Goal: Information Seeking & Learning: Learn about a topic

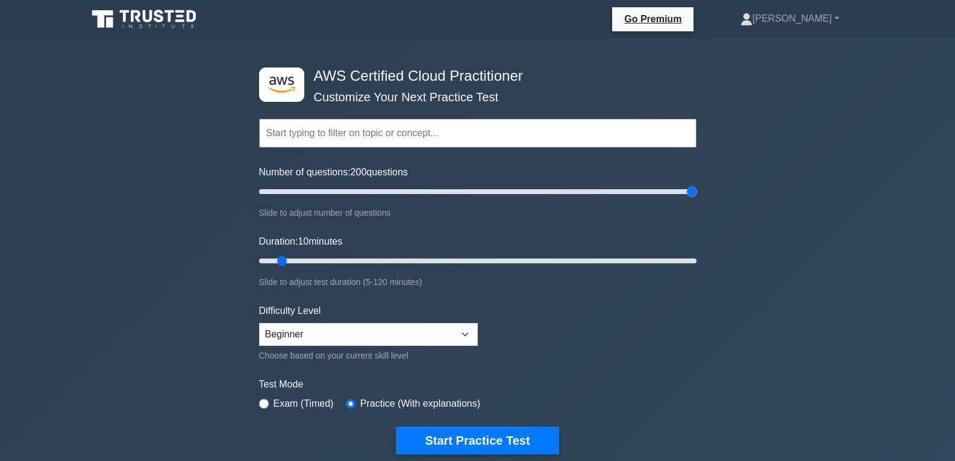
drag, startPoint x: 274, startPoint y: 191, endPoint x: 747, endPoint y: 286, distance: 483.1
type input "200"
click at [697, 199] on input "Number of questions: 200 questions" at bounding box center [477, 191] width 437 height 14
drag, startPoint x: 283, startPoint y: 260, endPoint x: 506, endPoint y: 278, distance: 224.3
type input "70"
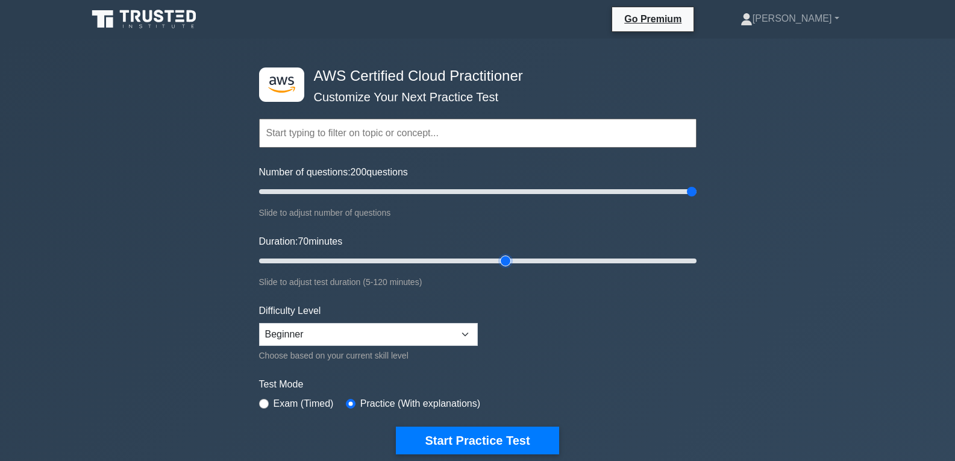
click at [506, 268] on input "Duration: 70 minutes" at bounding box center [477, 261] width 437 height 14
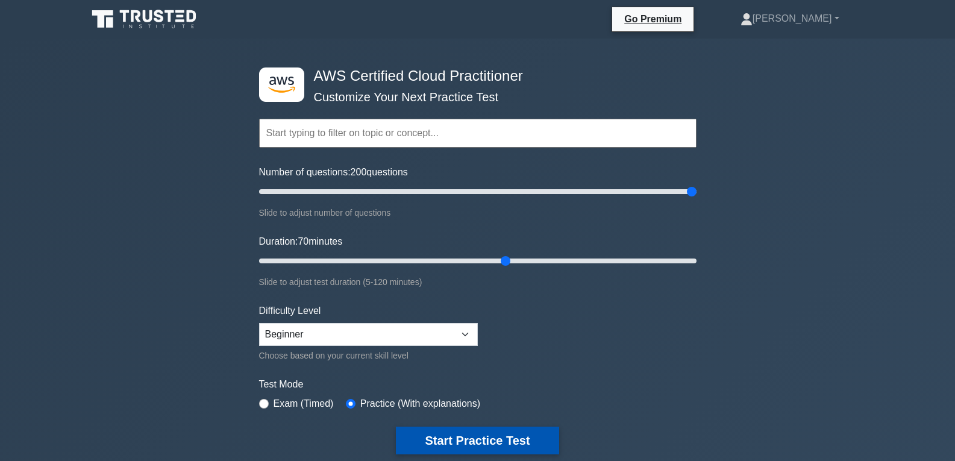
click at [518, 438] on button "Start Practice Test" at bounding box center [477, 441] width 163 height 28
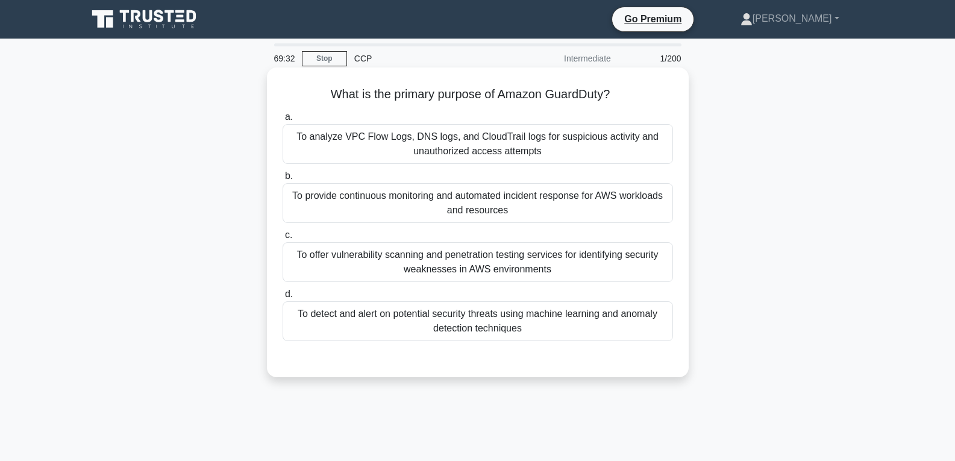
click at [472, 206] on div "To provide continuous monitoring and automated incident response for AWS worklo…" at bounding box center [478, 203] width 390 height 40
click at [283, 180] on input "b. To provide continuous monitoring and automated incident response for AWS wor…" at bounding box center [283, 176] width 0 height 8
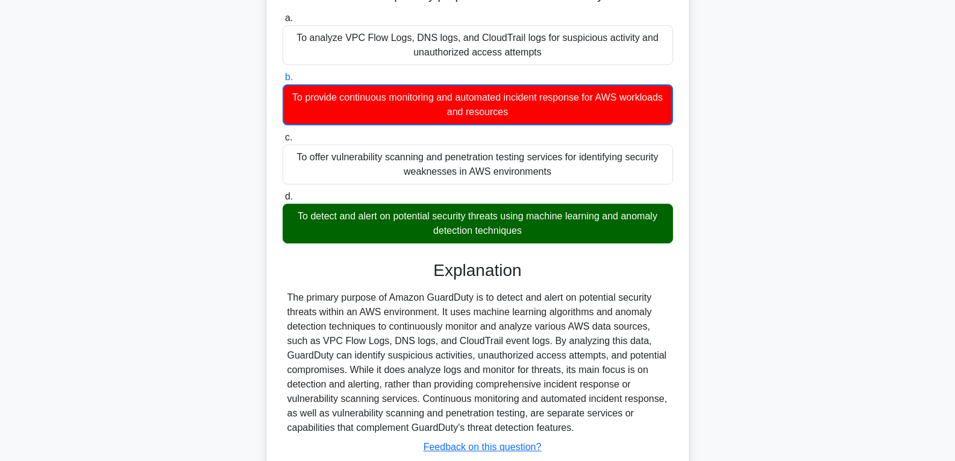
scroll to position [190, 0]
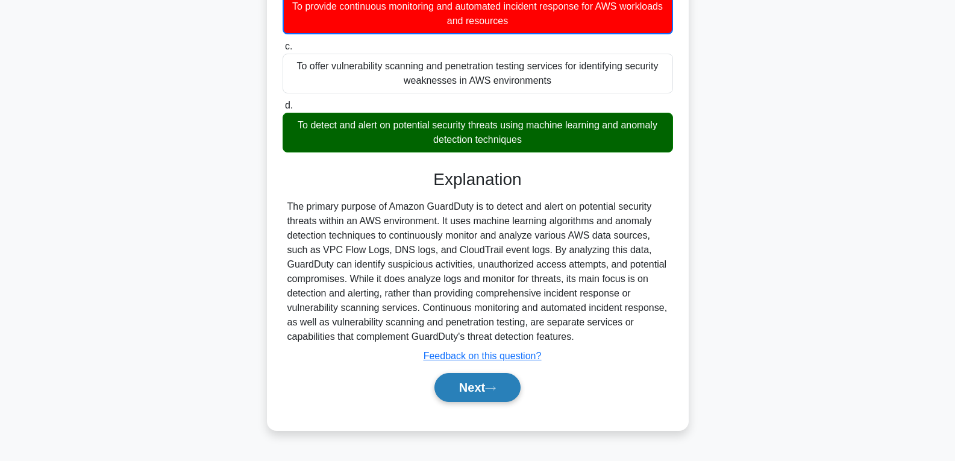
click at [475, 379] on button "Next" at bounding box center [477, 387] width 86 height 29
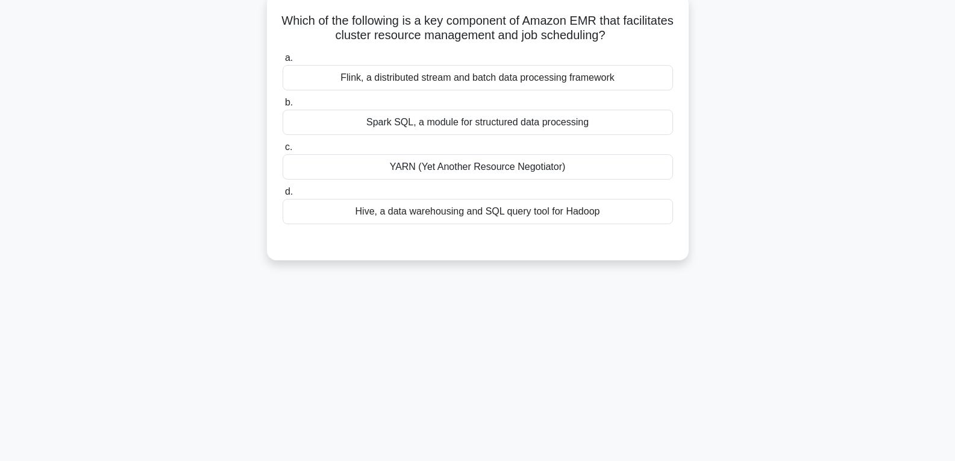
scroll to position [69, 0]
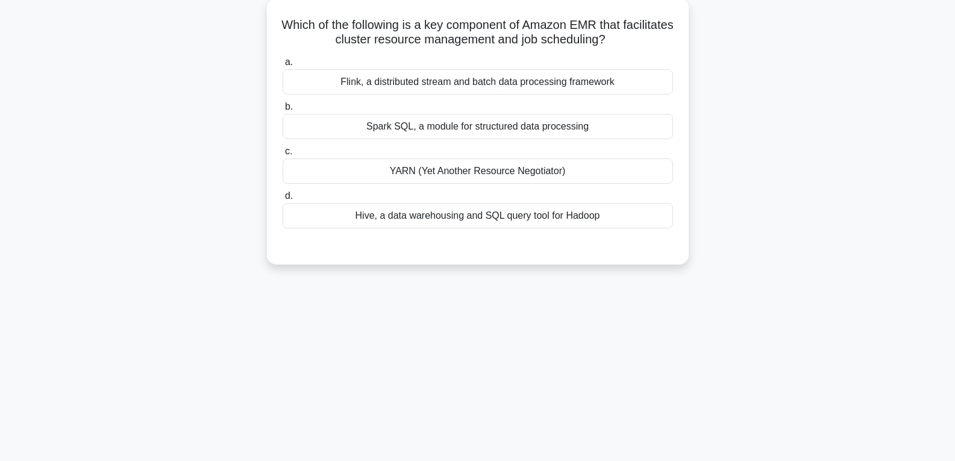
click at [415, 170] on div "YARN (Yet Another Resource Negotiator)" at bounding box center [478, 170] width 390 height 25
click at [283, 155] on input "c. YARN (Yet Another Resource Negotiator)" at bounding box center [283, 152] width 0 height 8
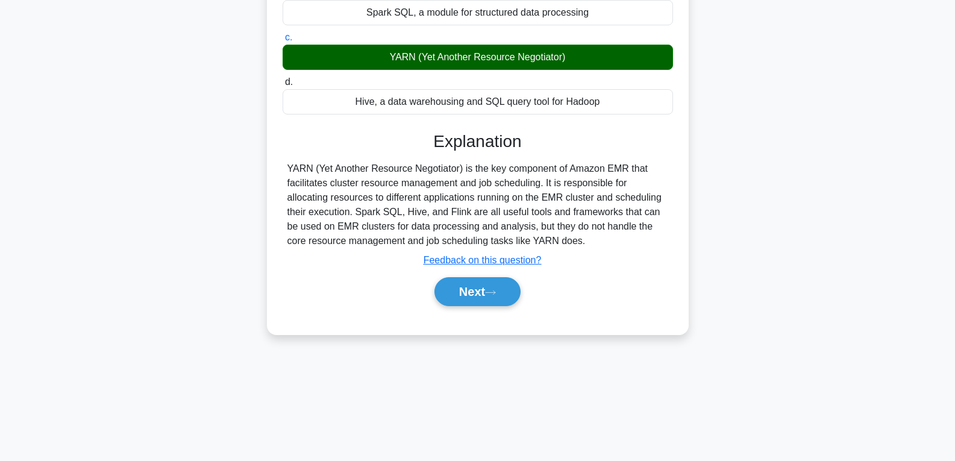
scroll to position [190, 0]
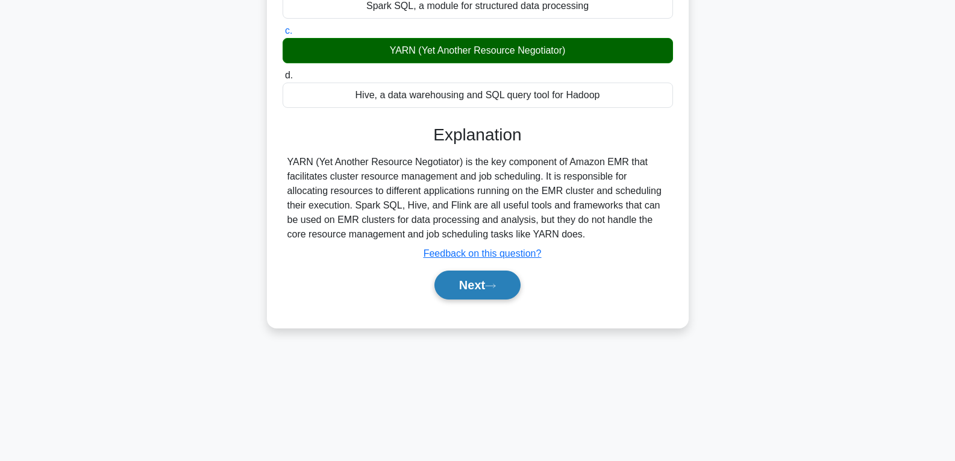
click at [473, 286] on button "Next" at bounding box center [477, 285] width 86 height 29
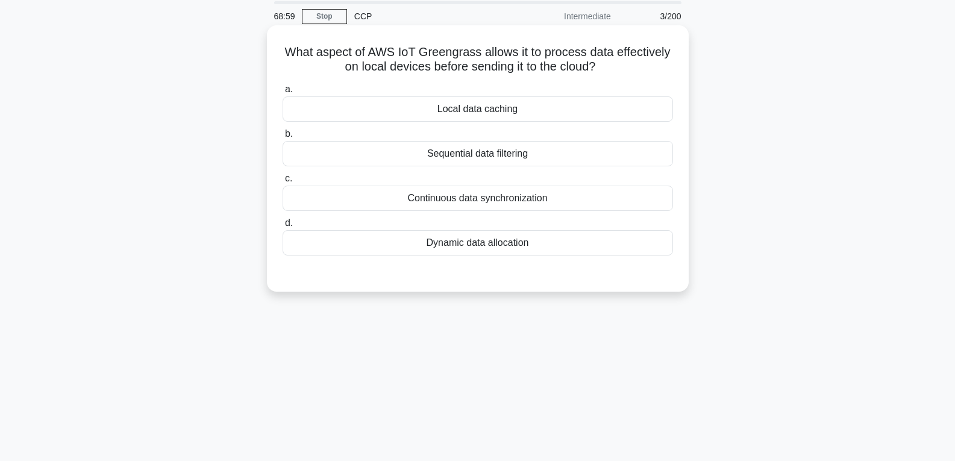
scroll to position [9, 0]
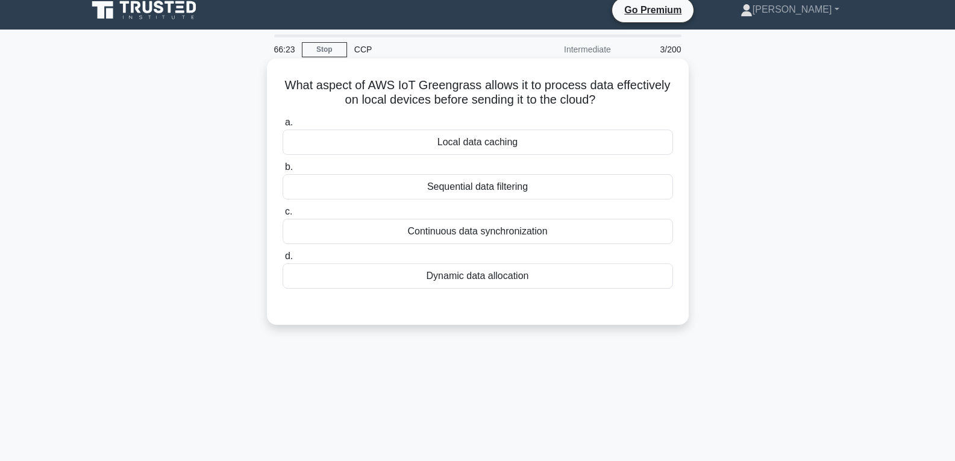
click at [487, 260] on label "d. Dynamic data allocation" at bounding box center [478, 269] width 390 height 40
click at [283, 260] on input "d. Dynamic data allocation" at bounding box center [283, 256] width 0 height 8
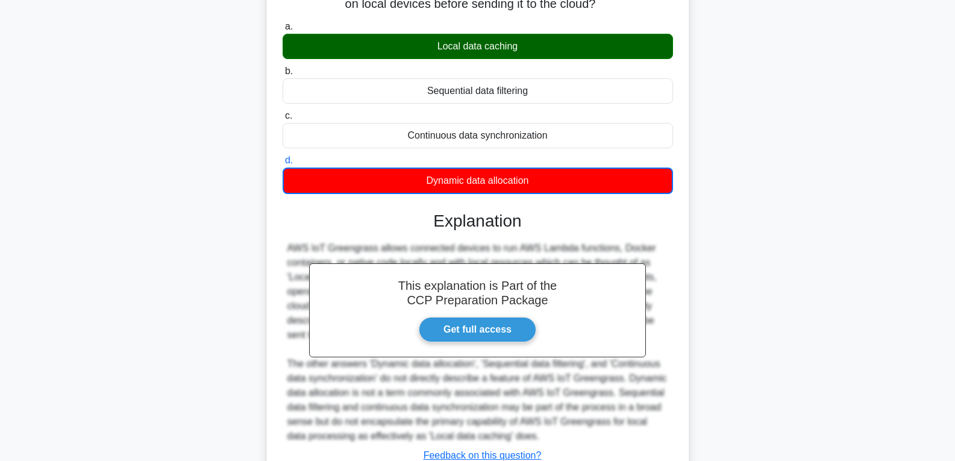
scroll to position [197, 0]
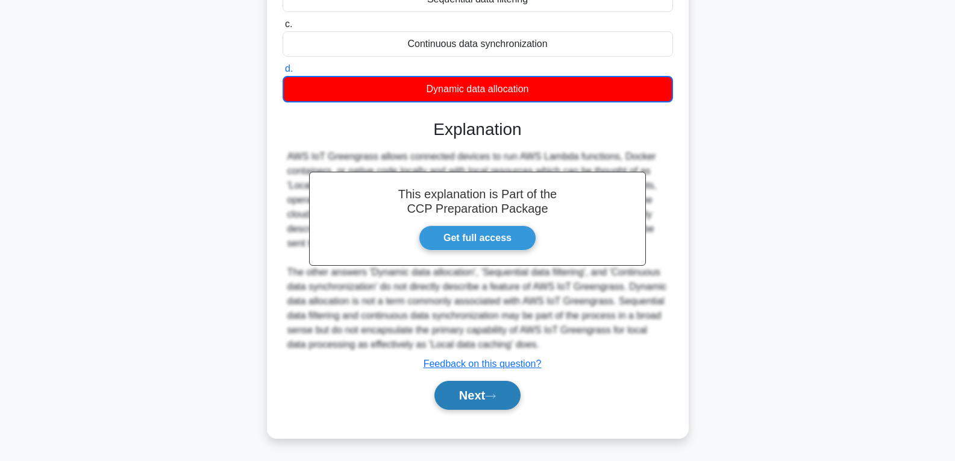
click at [473, 404] on button "Next" at bounding box center [477, 395] width 86 height 29
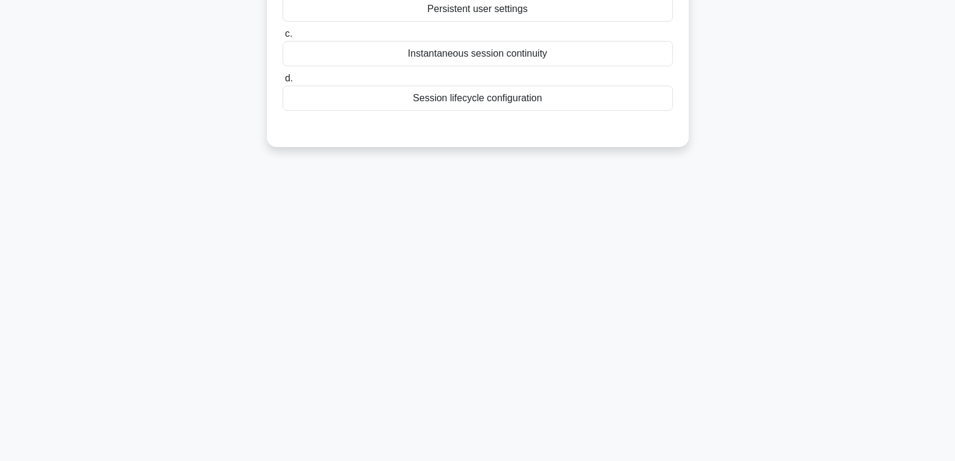
scroll to position [9, 0]
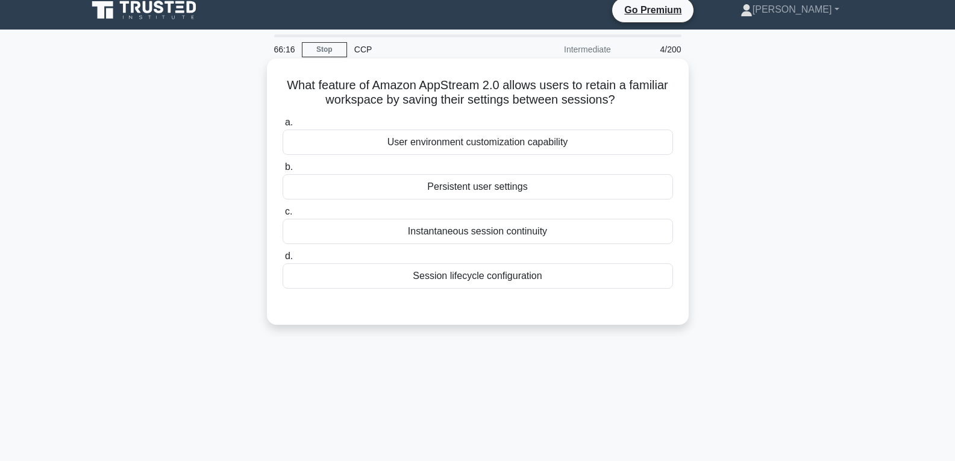
click at [492, 182] on div "Persistent user settings" at bounding box center [478, 186] width 390 height 25
click at [551, 190] on div "Persistent user settings" at bounding box center [478, 186] width 390 height 25
click at [283, 171] on input "b. Persistent user settings" at bounding box center [283, 167] width 0 height 8
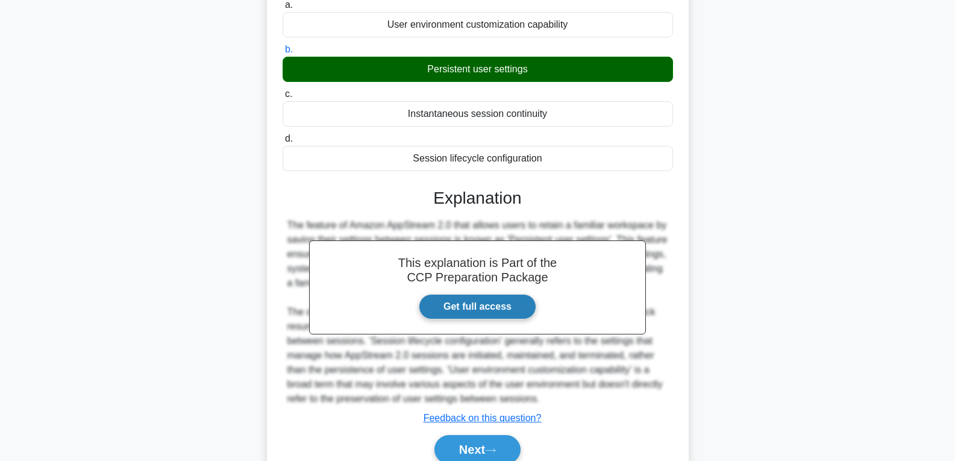
scroll to position [190, 0]
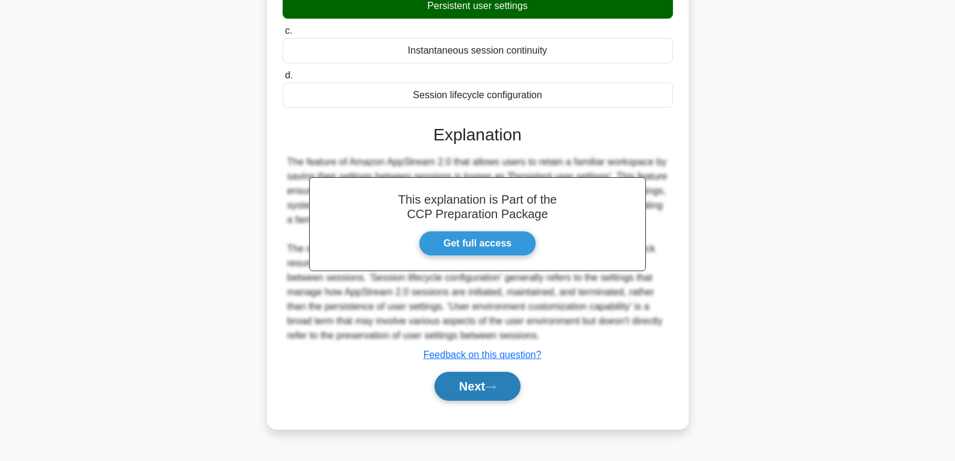
drag, startPoint x: 486, startPoint y: 396, endPoint x: 489, endPoint y: 389, distance: 7.3
click at [486, 395] on button "Next" at bounding box center [477, 386] width 86 height 29
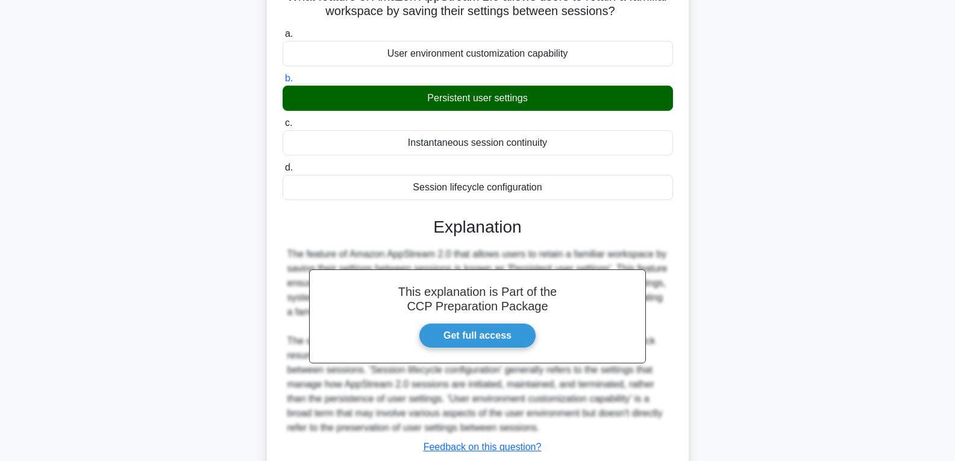
scroll to position [0, 0]
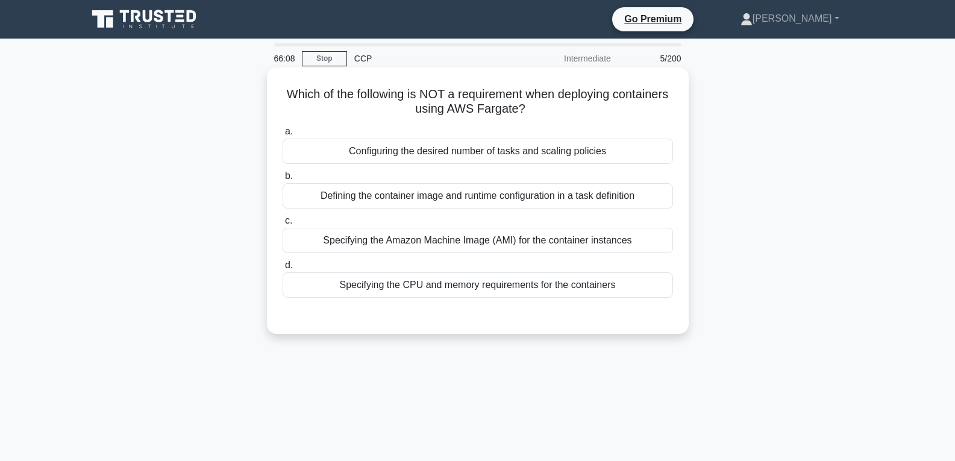
click at [433, 155] on div "Configuring the desired number of tasks and scaling policies" at bounding box center [478, 151] width 390 height 25
click at [283, 136] on input "a. Configuring the desired number of tasks and scaling policies" at bounding box center [283, 132] width 0 height 8
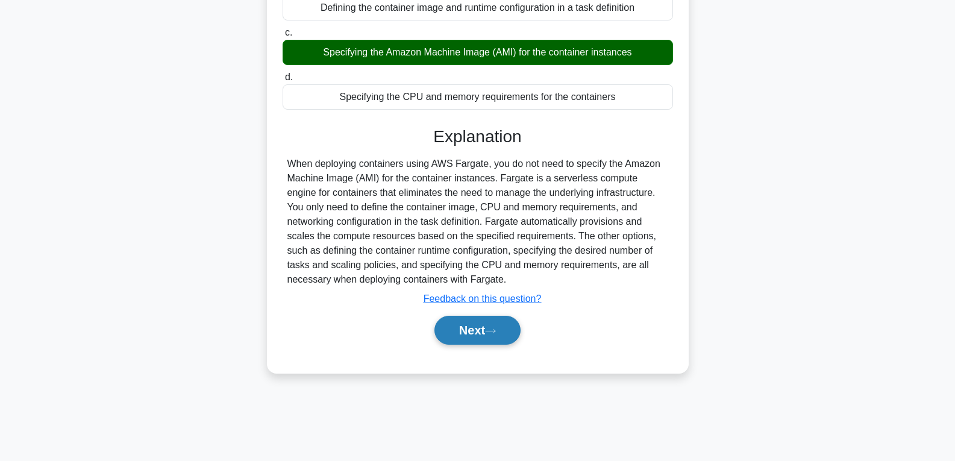
scroll to position [190, 0]
click at [492, 331] on icon at bounding box center [491, 330] width 10 height 4
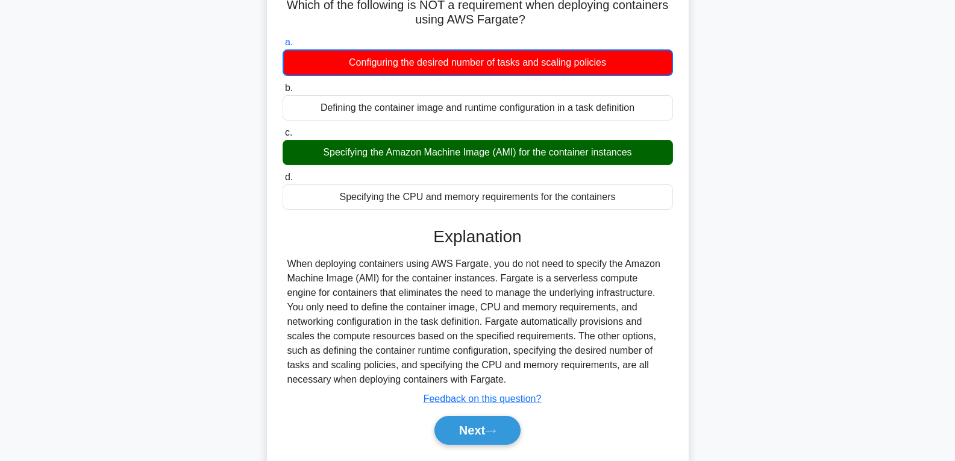
scroll to position [0, 0]
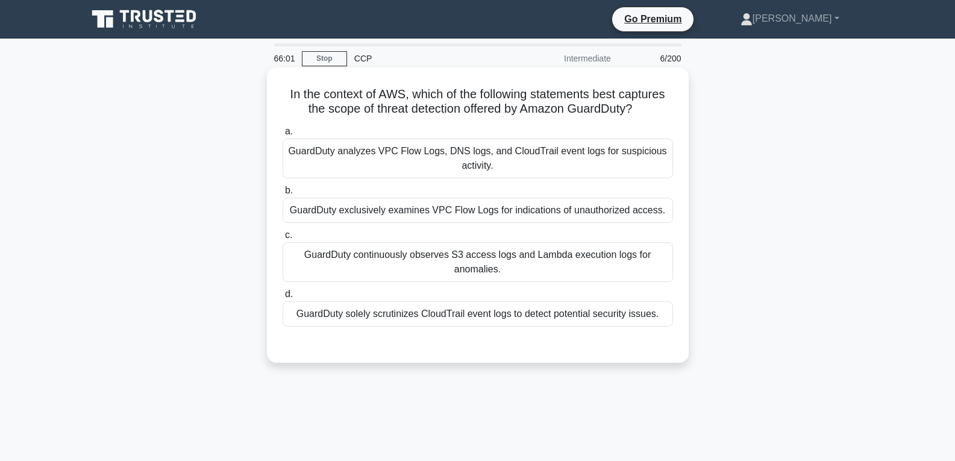
click at [486, 312] on div "GuardDuty solely scrutinizes CloudTrail event logs to detect potential security…" at bounding box center [478, 313] width 390 height 25
click at [283, 298] on input "d. GuardDuty solely scrutinizes CloudTrail event logs to detect potential secur…" at bounding box center [283, 294] width 0 height 8
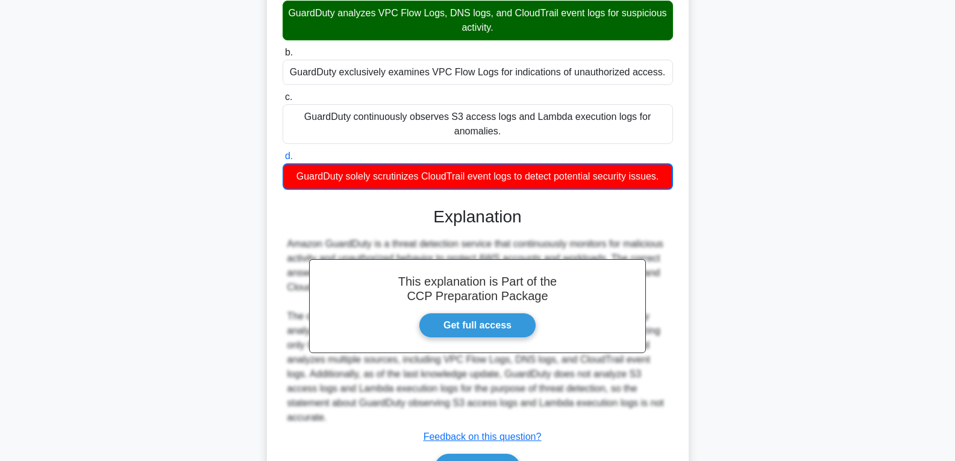
scroll to position [197, 0]
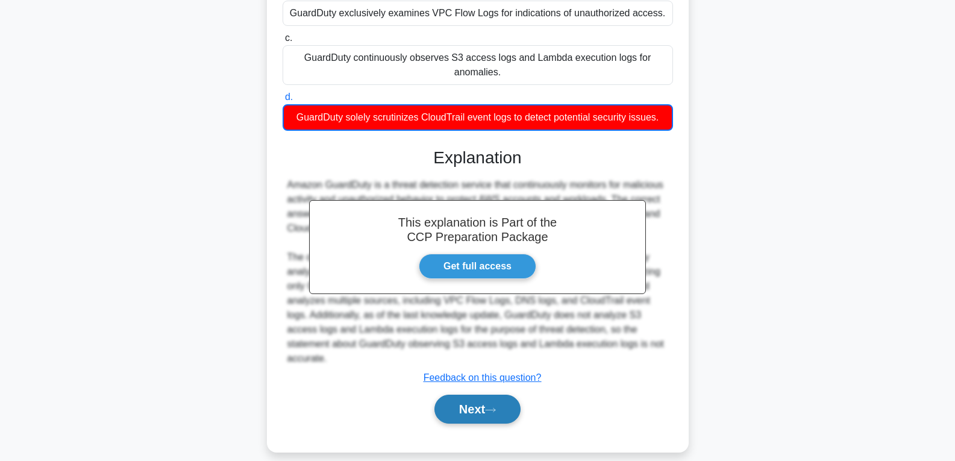
click at [478, 409] on button "Next" at bounding box center [477, 409] width 86 height 29
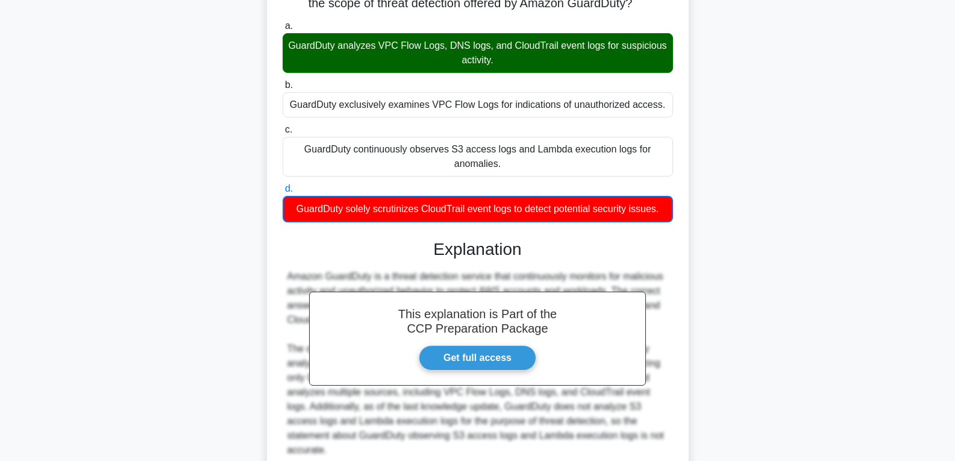
scroll to position [0, 0]
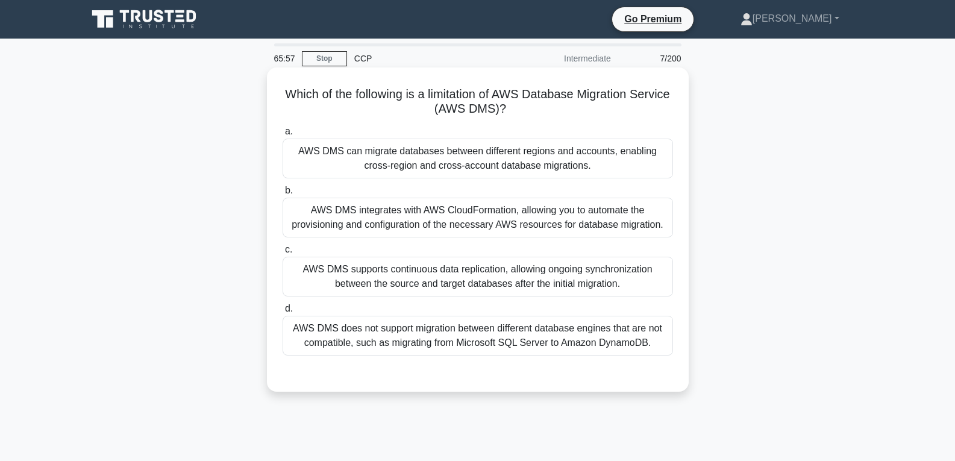
click at [459, 284] on div "AWS DMS supports continuous data replication, allowing ongoing synchronization …" at bounding box center [478, 277] width 390 height 40
click at [283, 254] on input "c. AWS DMS supports continuous data replication, allowing ongoing synchronizati…" at bounding box center [283, 250] width 0 height 8
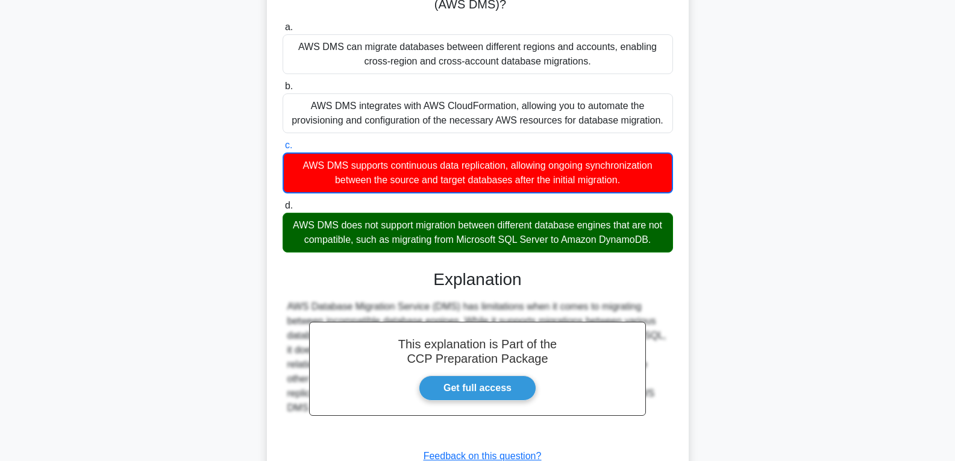
scroll to position [197, 0]
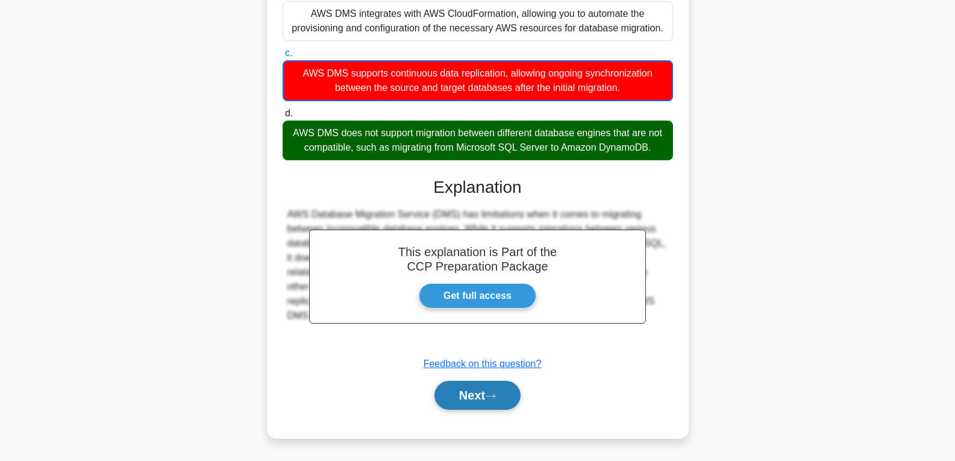
click at [460, 389] on button "Next" at bounding box center [477, 395] width 86 height 29
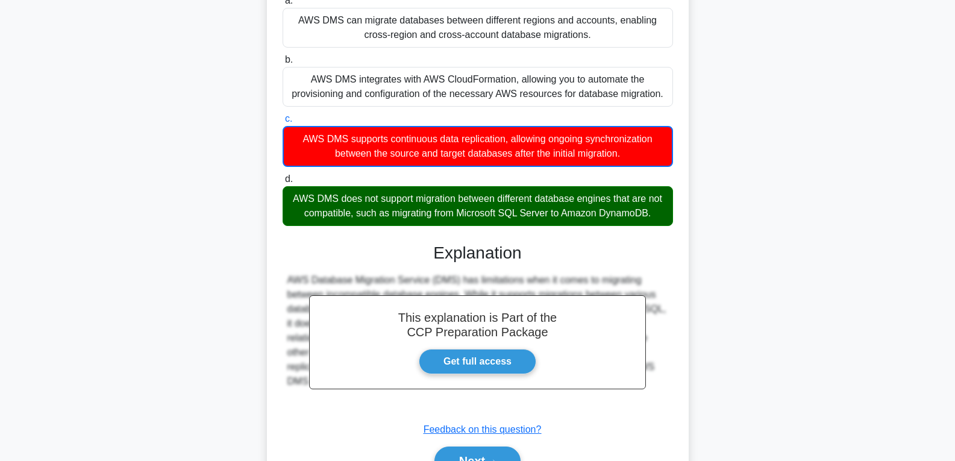
scroll to position [0, 0]
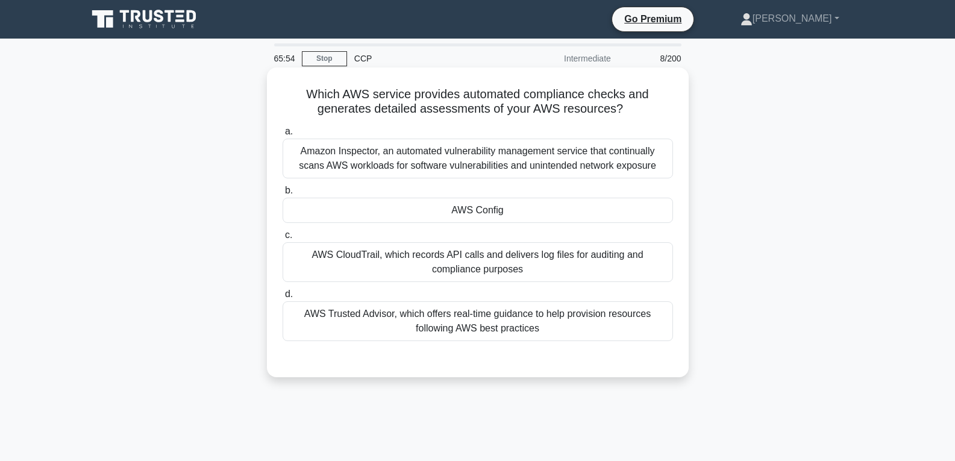
click at [497, 211] on div "AWS Config" at bounding box center [478, 210] width 390 height 25
click at [283, 195] on input "b. AWS Config" at bounding box center [283, 191] width 0 height 8
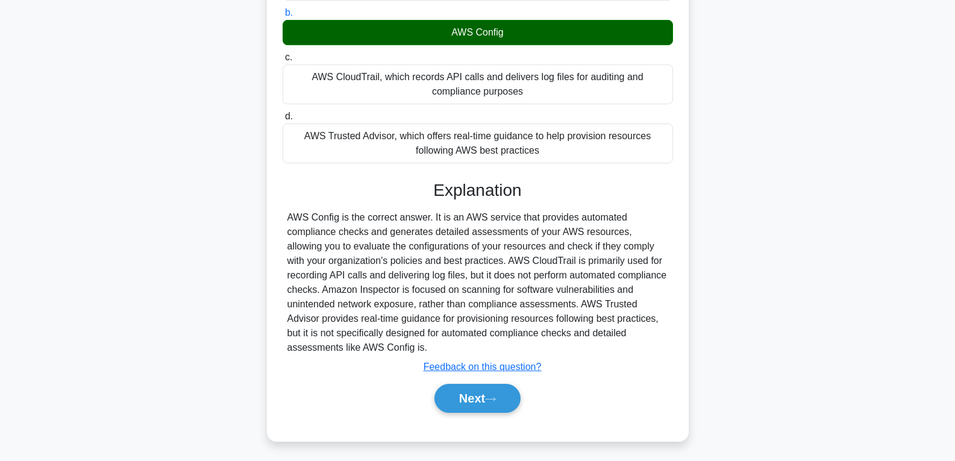
scroll to position [190, 0]
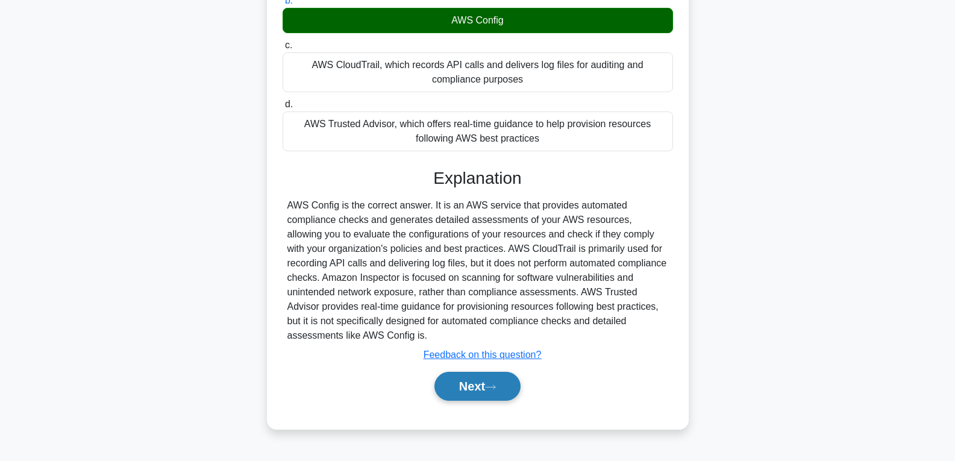
click at [489, 390] on button "Next" at bounding box center [477, 386] width 86 height 29
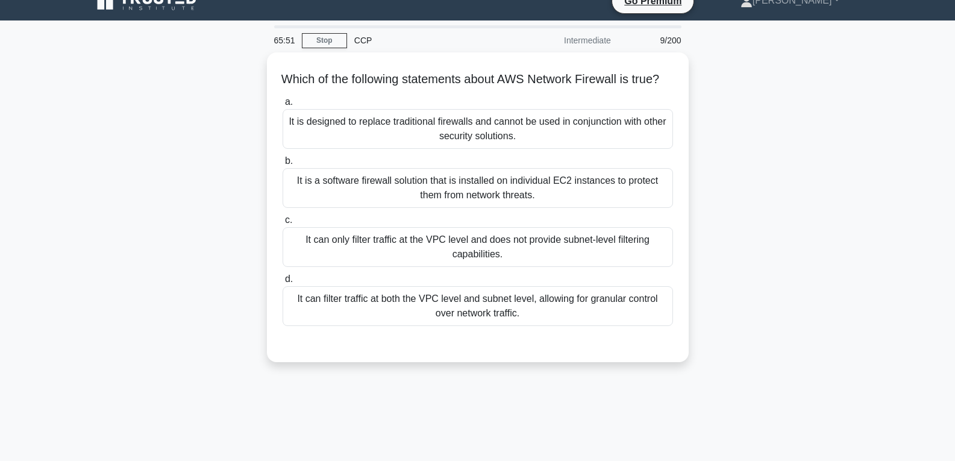
scroll to position [0, 0]
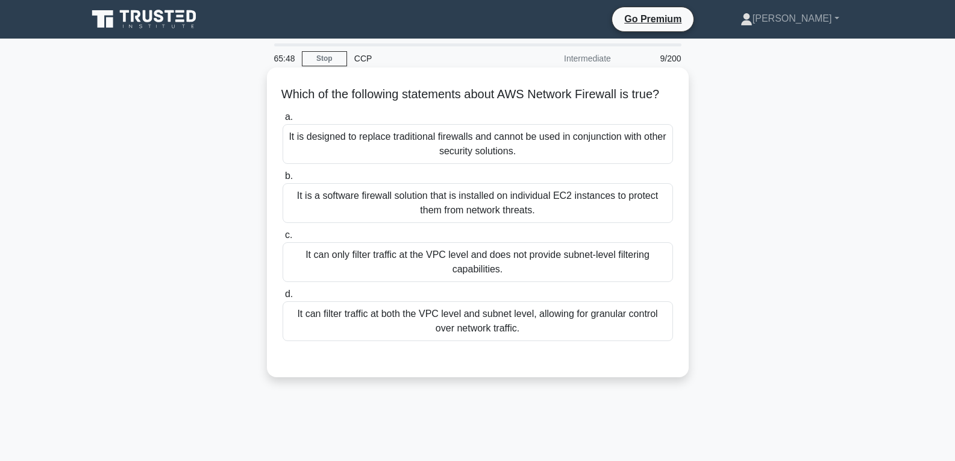
click at [467, 266] on div "It can only filter traffic at the VPC level and does not provide subnet-level f…" at bounding box center [478, 262] width 390 height 40
click at [283, 239] on input "c. It can only filter traffic at the VPC level and does not provide subnet-leve…" at bounding box center [283, 235] width 0 height 8
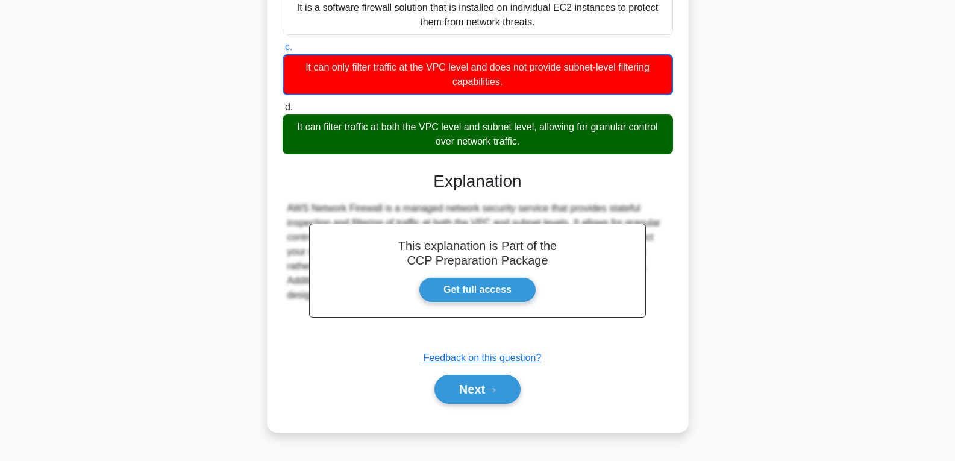
scroll to position [197, 0]
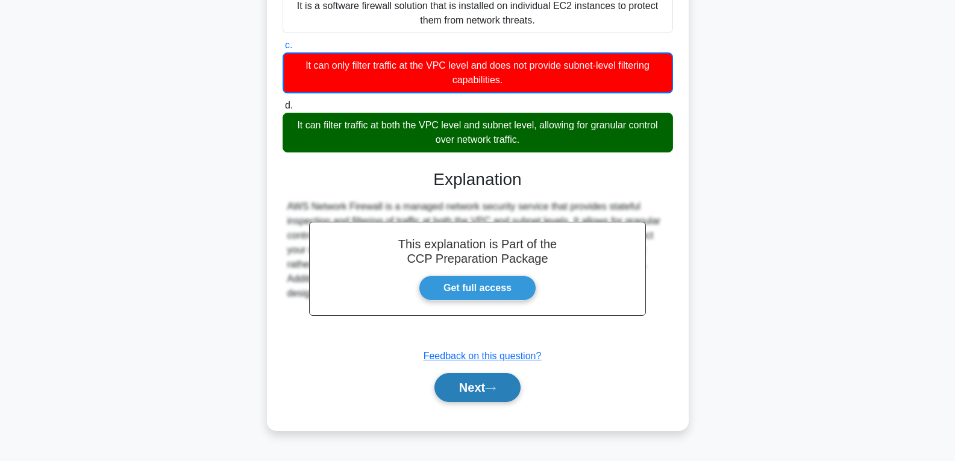
click at [479, 402] on button "Next" at bounding box center [477, 387] width 86 height 29
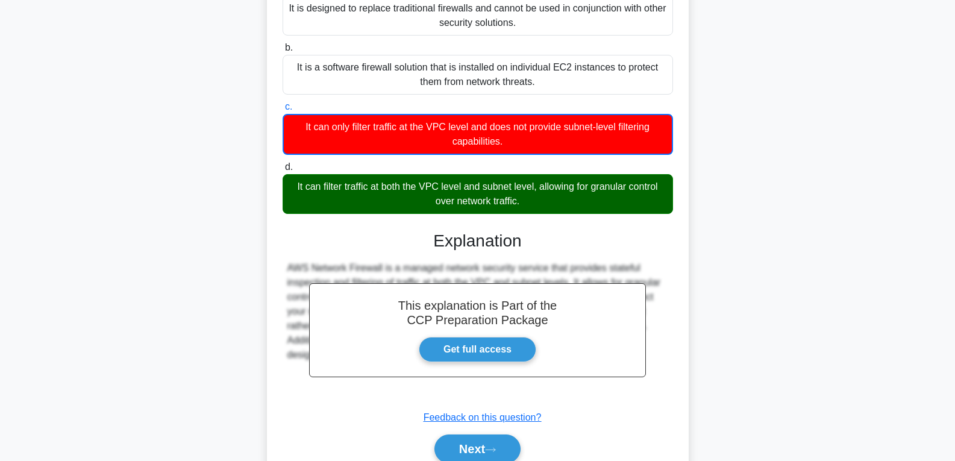
scroll to position [0, 0]
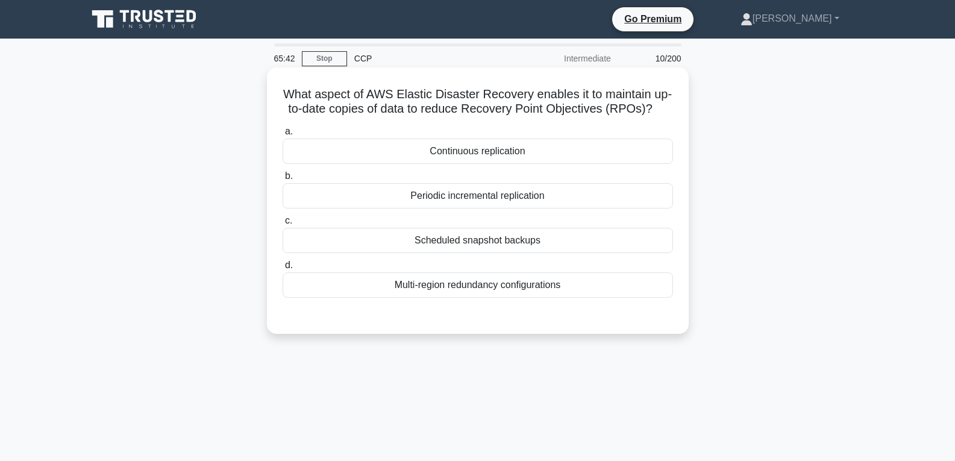
click at [454, 160] on div "Continuous replication" at bounding box center [478, 151] width 390 height 25
click at [283, 136] on input "a. Continuous replication" at bounding box center [283, 132] width 0 height 8
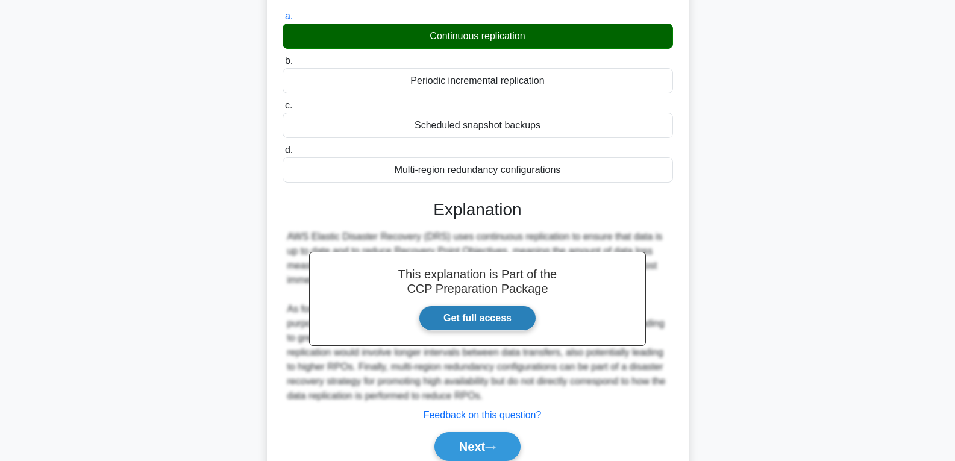
scroll to position [190, 0]
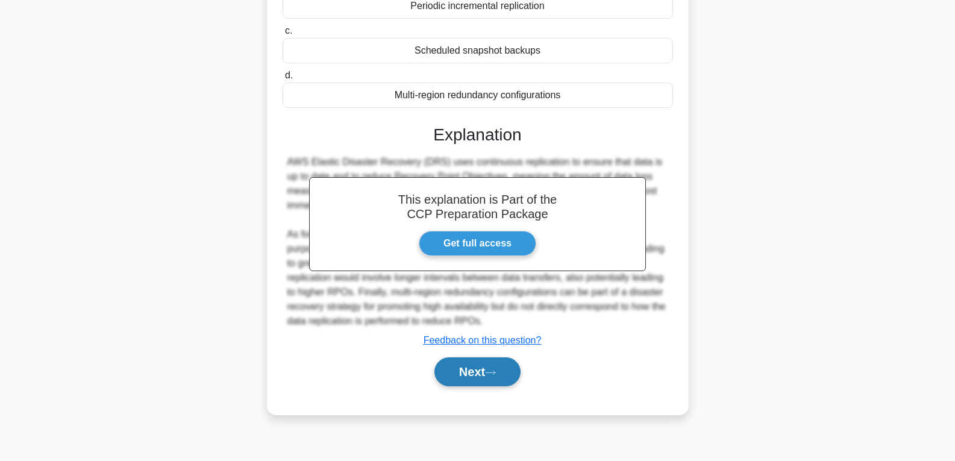
click at [470, 381] on button "Next" at bounding box center [477, 371] width 86 height 29
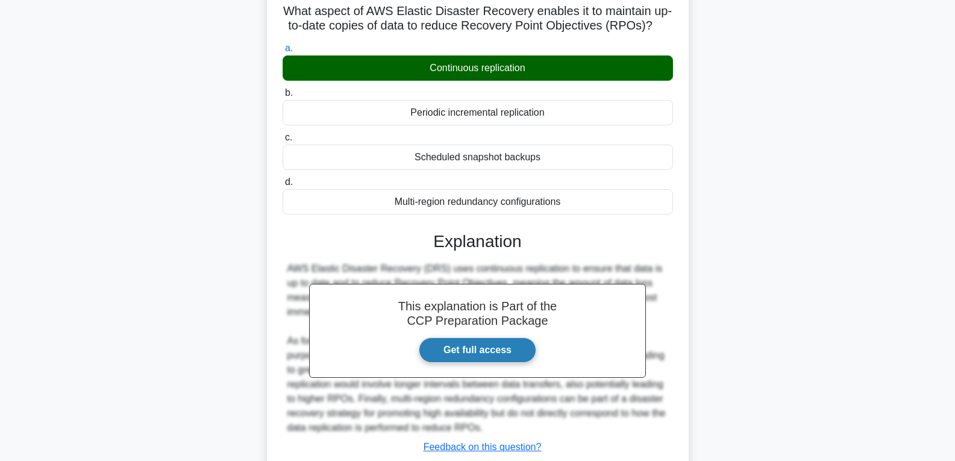
scroll to position [0, 0]
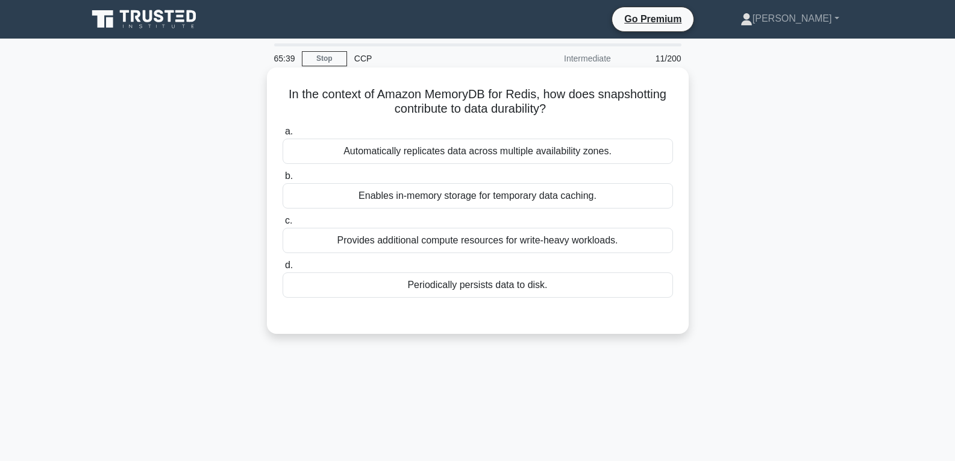
click at [493, 278] on div "Periodically persists data to disk." at bounding box center [478, 284] width 390 height 25
click at [283, 269] on input "d. Periodically persists data to disk." at bounding box center [283, 266] width 0 height 8
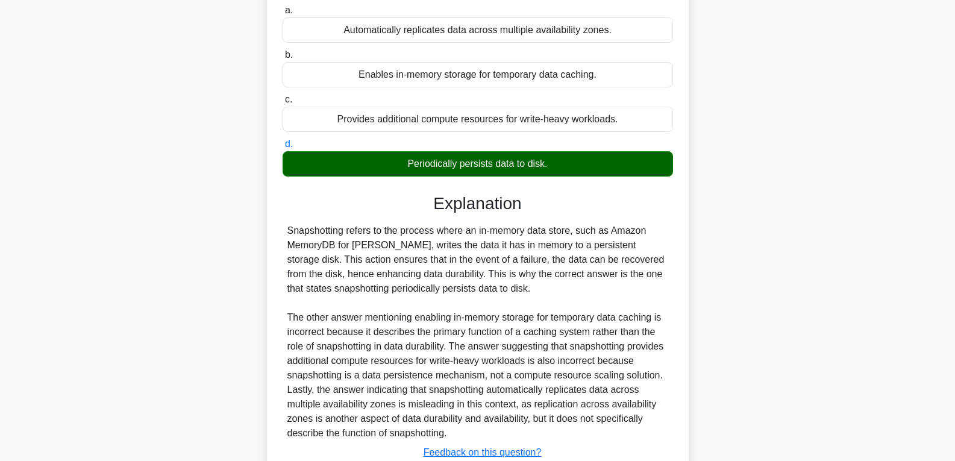
scroll to position [210, 0]
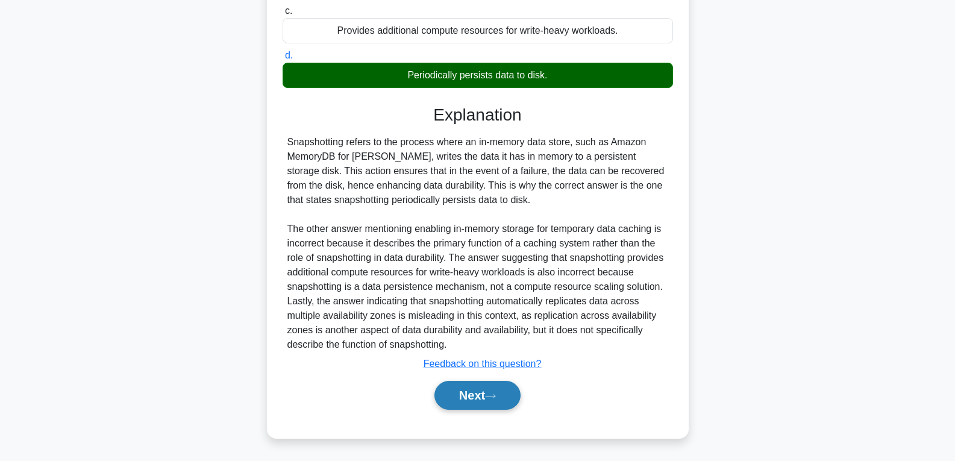
click at [481, 398] on button "Next" at bounding box center [477, 395] width 86 height 29
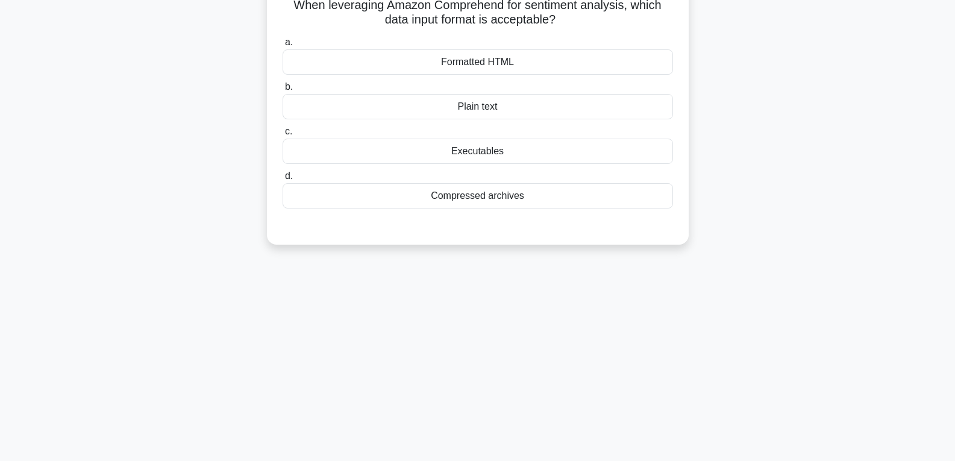
scroll to position [0, 0]
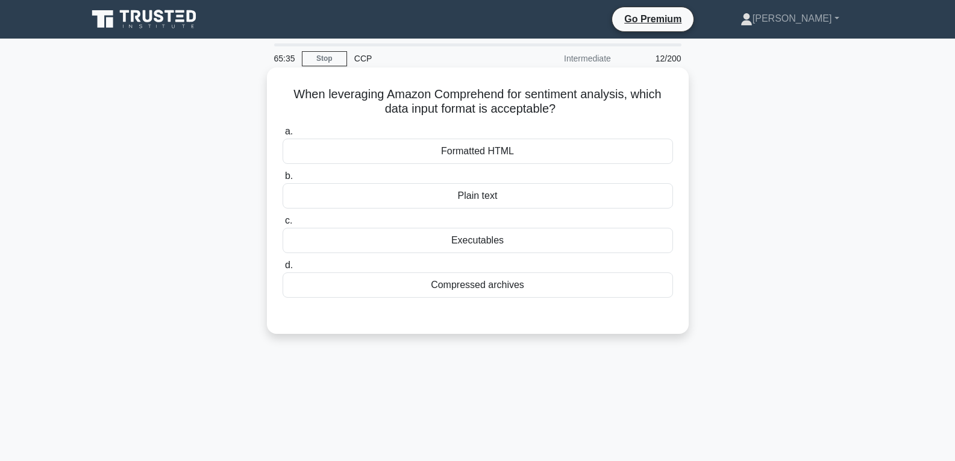
click at [474, 192] on div "Plain text" at bounding box center [478, 195] width 390 height 25
click at [283, 180] on input "b. Plain text" at bounding box center [283, 176] width 0 height 8
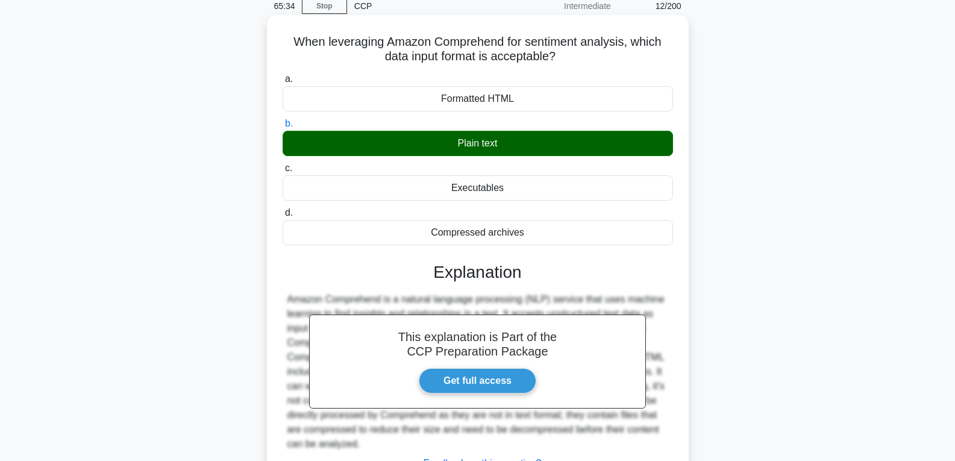
scroll to position [190, 0]
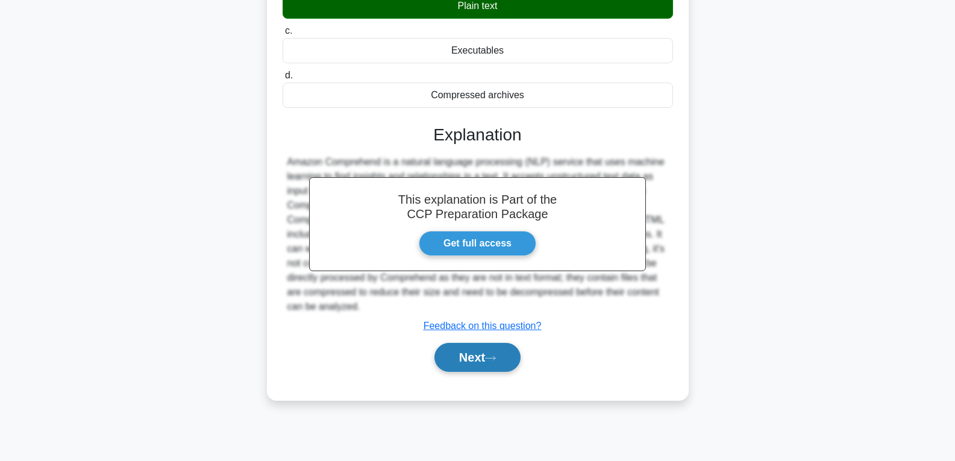
click at [469, 355] on button "Next" at bounding box center [477, 357] width 86 height 29
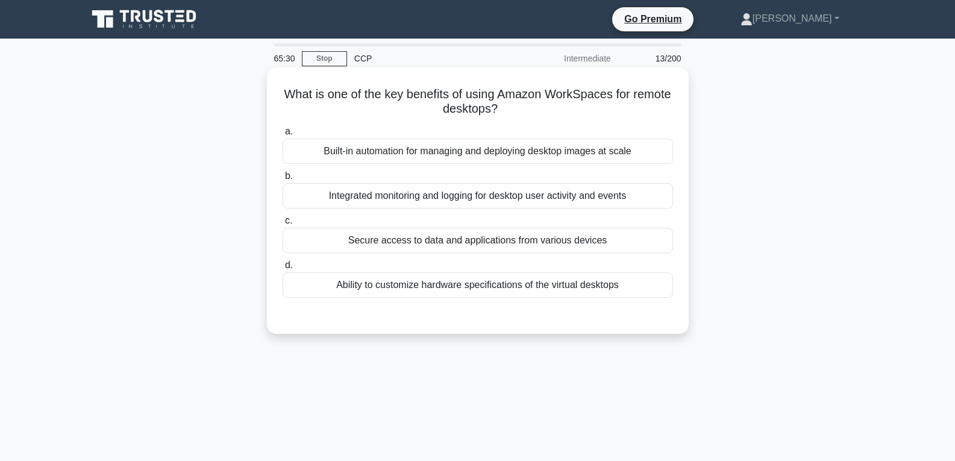
click at [473, 232] on div "Secure access to data and applications from various devices" at bounding box center [478, 240] width 390 height 25
click at [283, 225] on input "c. Secure access to data and applications from various devices" at bounding box center [283, 221] width 0 height 8
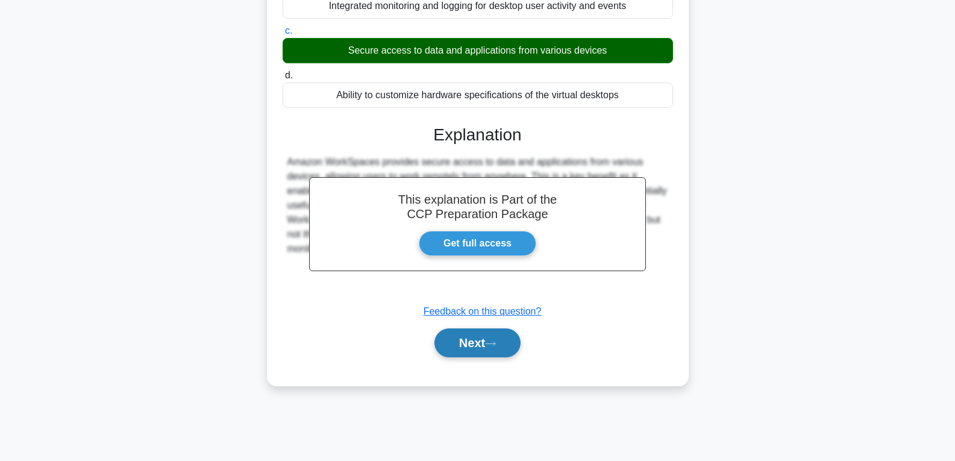
click at [470, 348] on button "Next" at bounding box center [477, 342] width 86 height 29
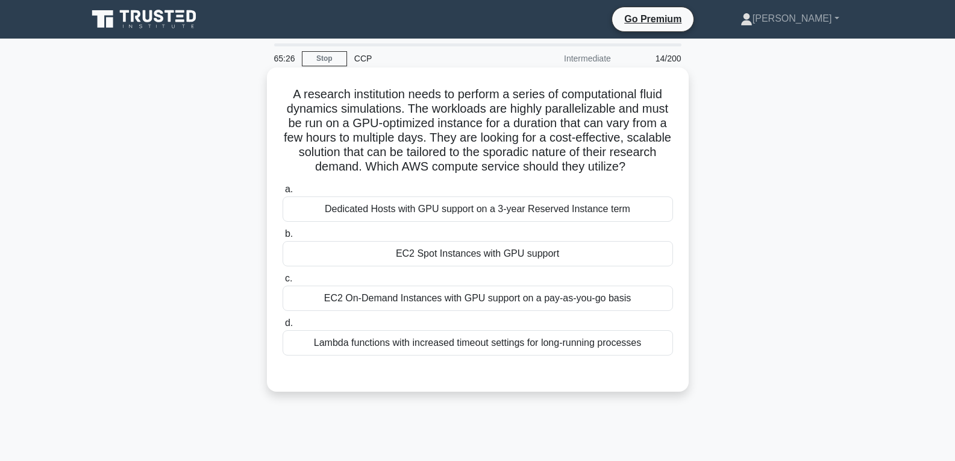
click at [468, 252] on div "EC2 Spot Instances with GPU support" at bounding box center [478, 253] width 390 height 25
click at [283, 238] on input "b. EC2 Spot Instances with GPU support" at bounding box center [283, 234] width 0 height 8
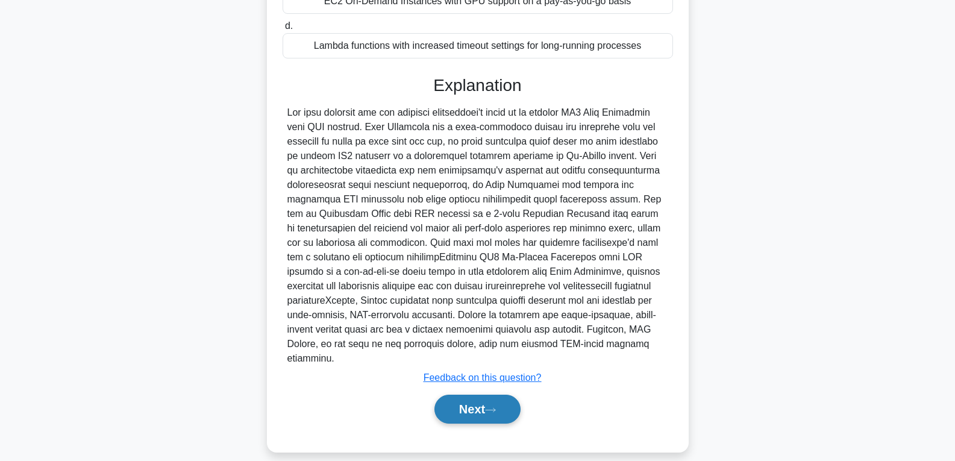
click at [475, 395] on button "Next" at bounding box center [477, 409] width 86 height 29
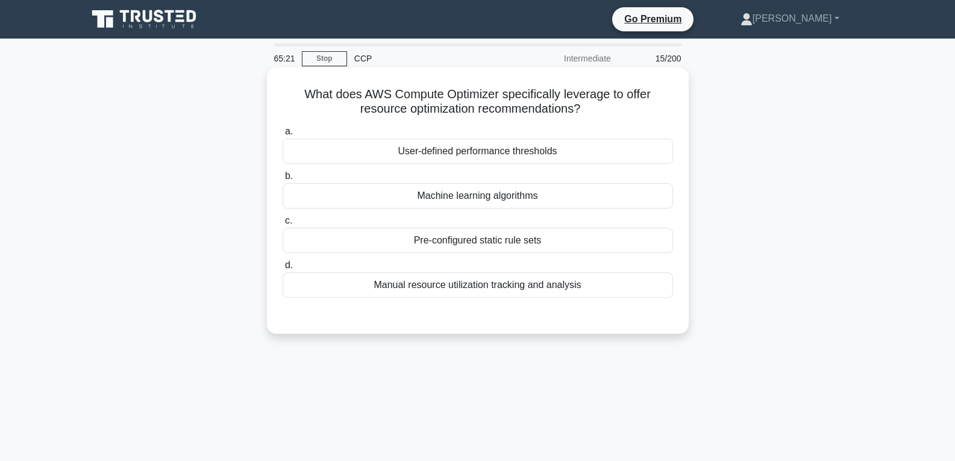
click at [455, 235] on div "Pre-configured static rule sets" at bounding box center [478, 240] width 390 height 25
click at [283, 225] on input "c. Pre-configured static rule sets" at bounding box center [283, 221] width 0 height 8
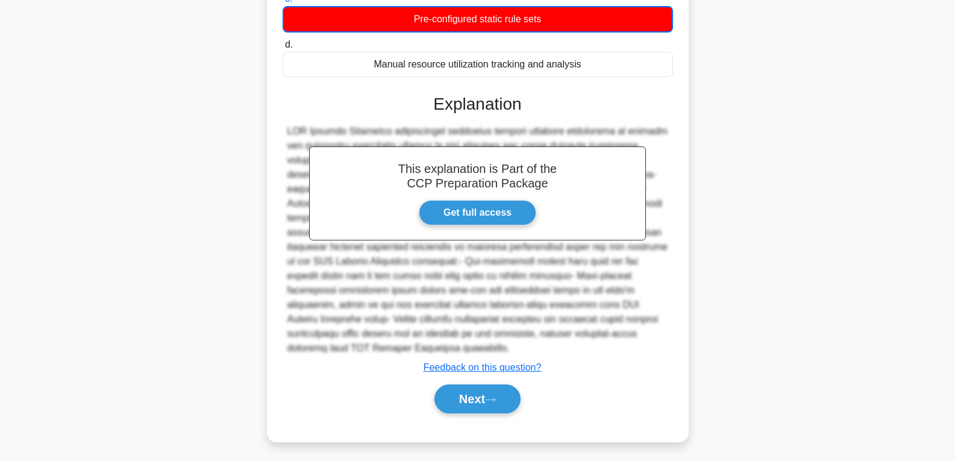
scroll to position [226, 0]
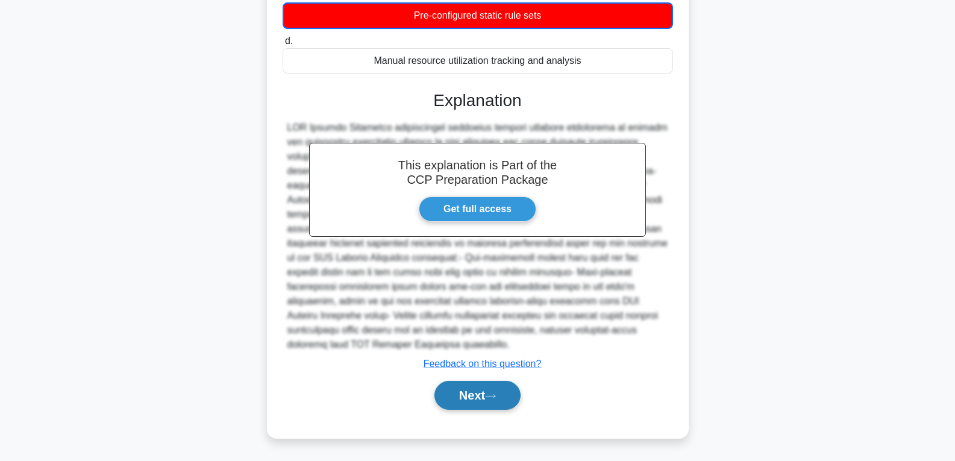
click at [472, 393] on button "Next" at bounding box center [477, 395] width 86 height 29
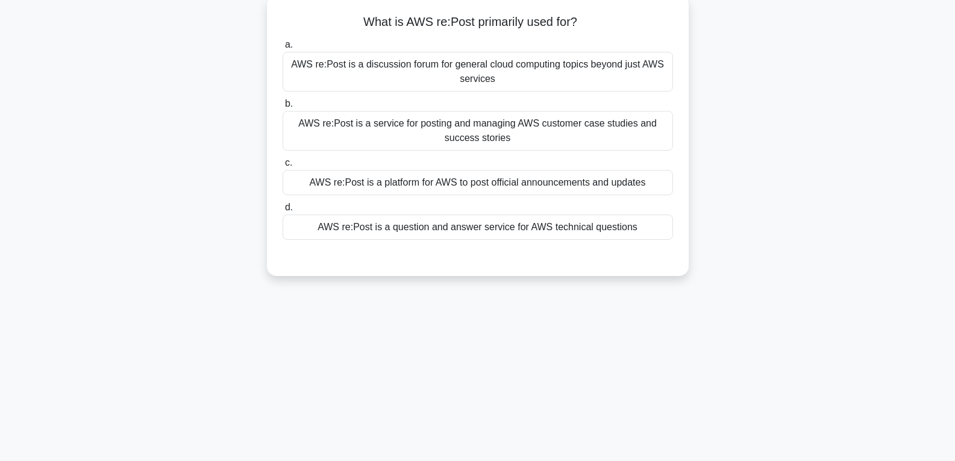
scroll to position [9, 0]
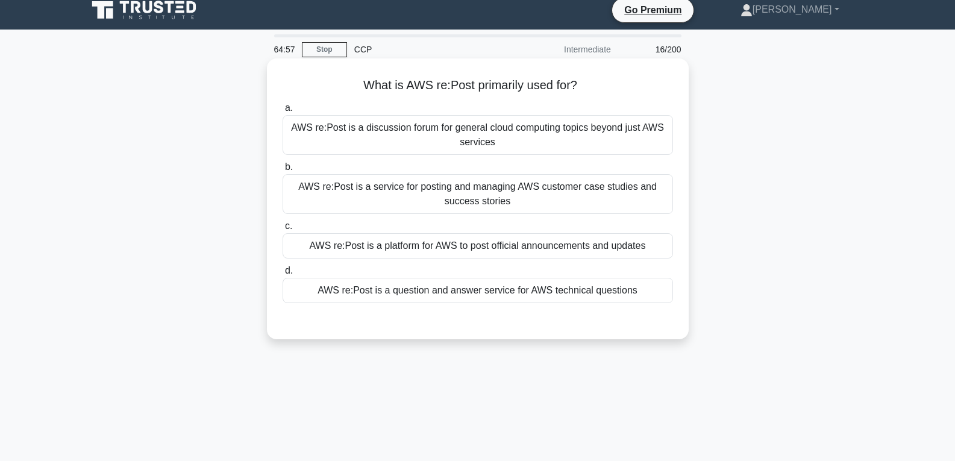
click at [480, 294] on div "AWS re:Post is a question and answer service for AWS technical questions" at bounding box center [478, 290] width 390 height 25
click at [283, 275] on input "d. AWS re:Post is a question and answer service for AWS technical questions" at bounding box center [283, 271] width 0 height 8
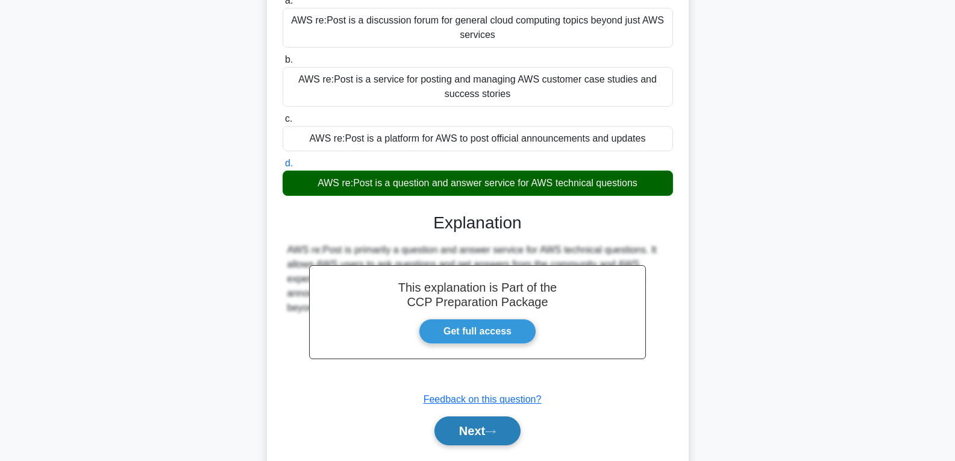
scroll to position [190, 0]
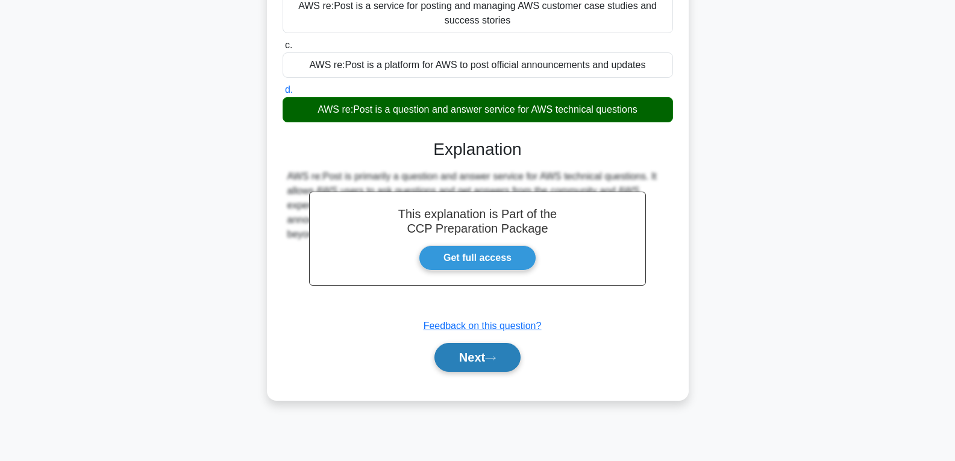
click at [461, 353] on button "Next" at bounding box center [477, 357] width 86 height 29
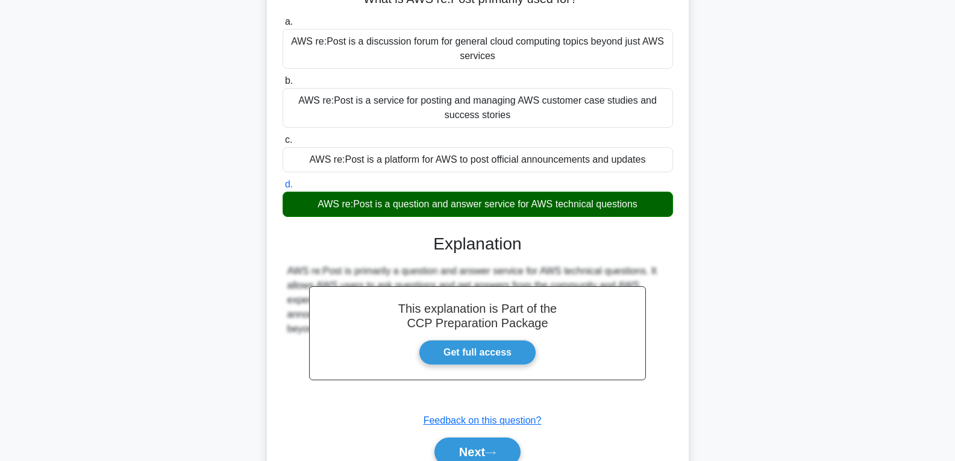
scroll to position [0, 0]
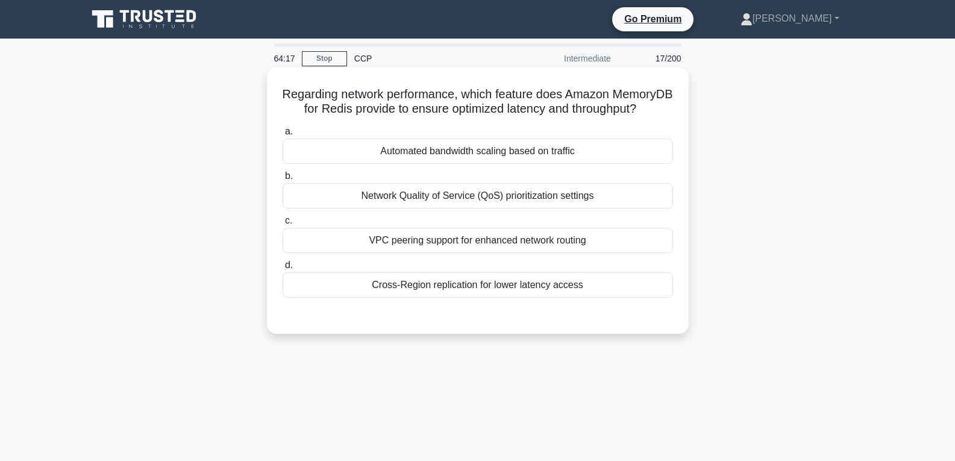
click at [422, 245] on div "VPC peering support for enhanced network routing" at bounding box center [478, 240] width 390 height 25
click at [283, 225] on input "c. VPC peering support for enhanced network routing" at bounding box center [283, 221] width 0 height 8
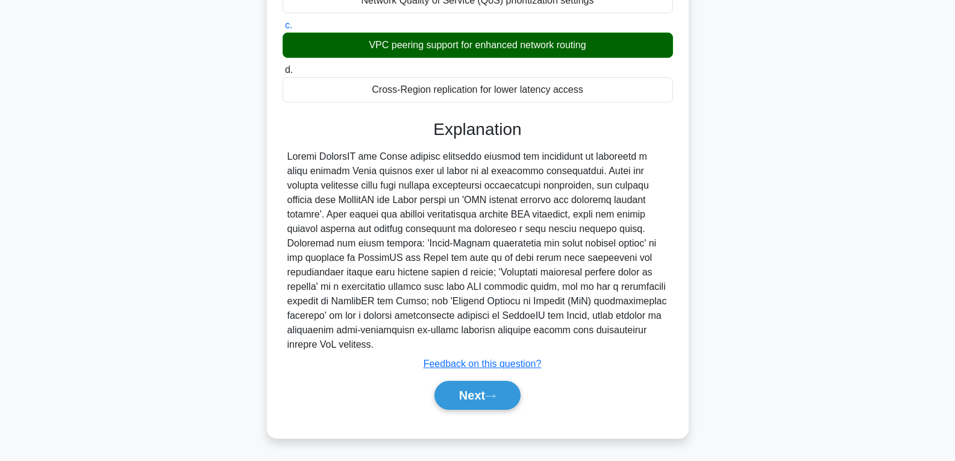
scroll to position [210, 0]
click at [453, 395] on button "Next" at bounding box center [477, 395] width 86 height 29
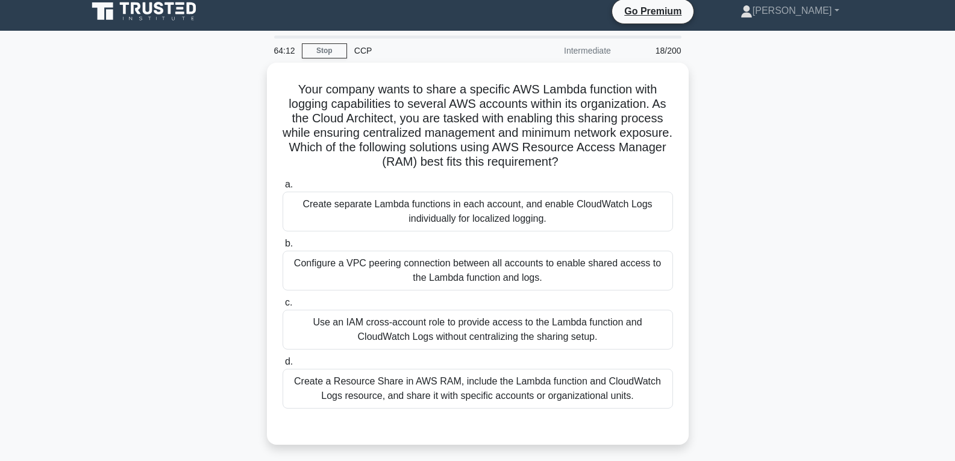
scroll to position [0, 0]
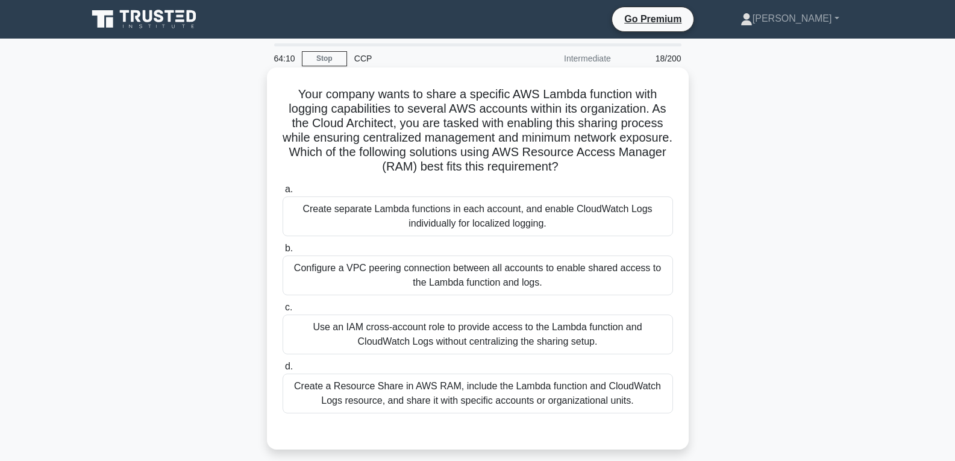
click at [452, 395] on div "Create a Resource Share in AWS RAM, include the Lambda function and CloudWatch …" at bounding box center [478, 394] width 390 height 40
click at [283, 371] on input "d. Create a Resource Share in AWS RAM, include the Lambda function and CloudWat…" at bounding box center [283, 367] width 0 height 8
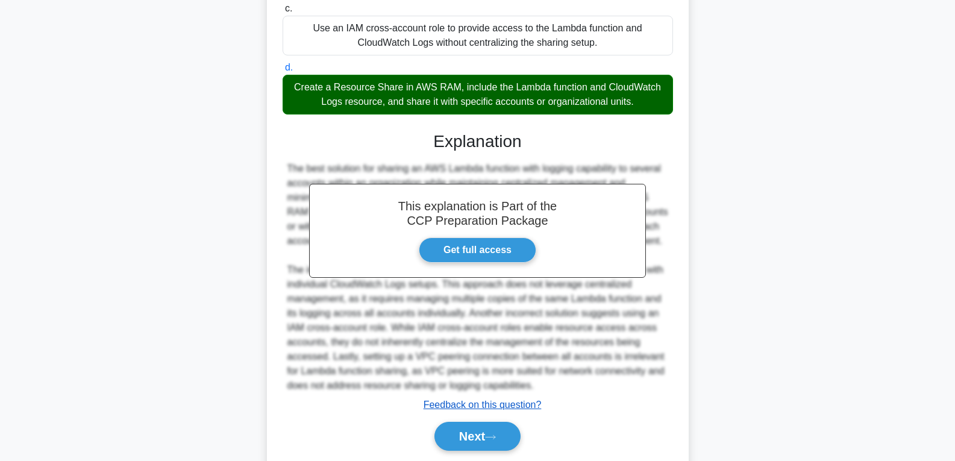
scroll to position [301, 0]
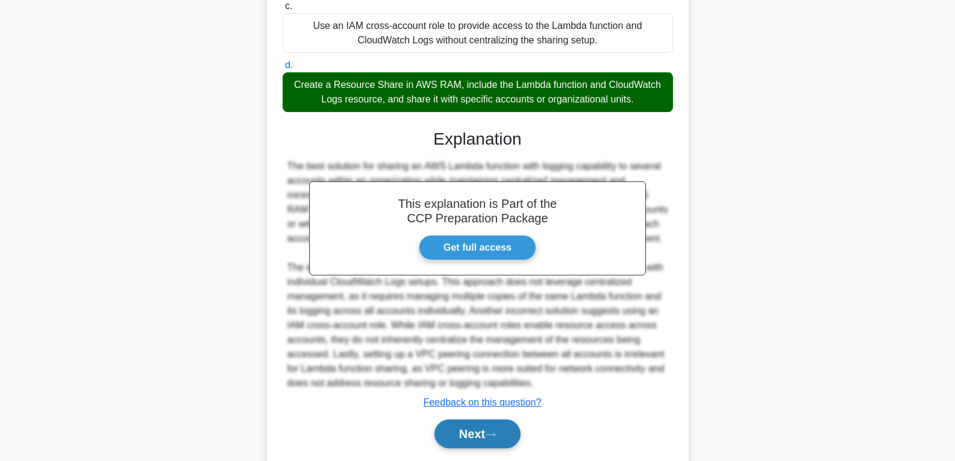
click at [456, 432] on button "Next" at bounding box center [477, 433] width 86 height 29
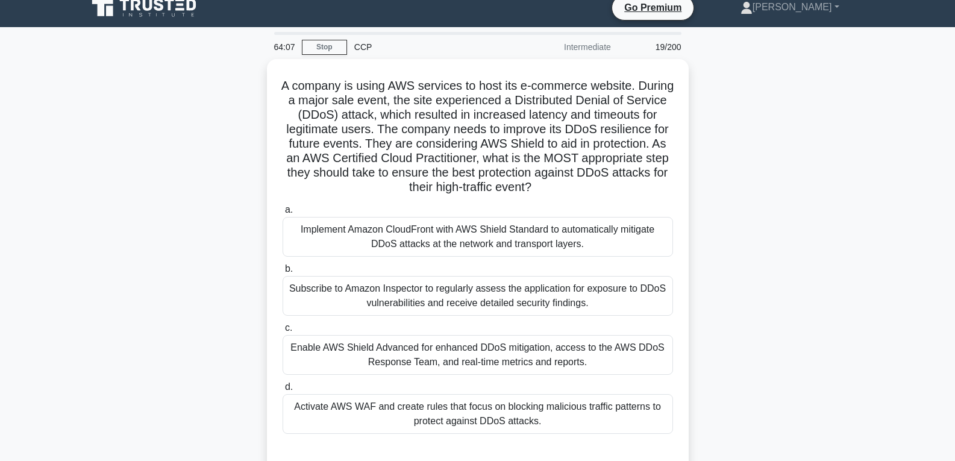
scroll to position [0, 0]
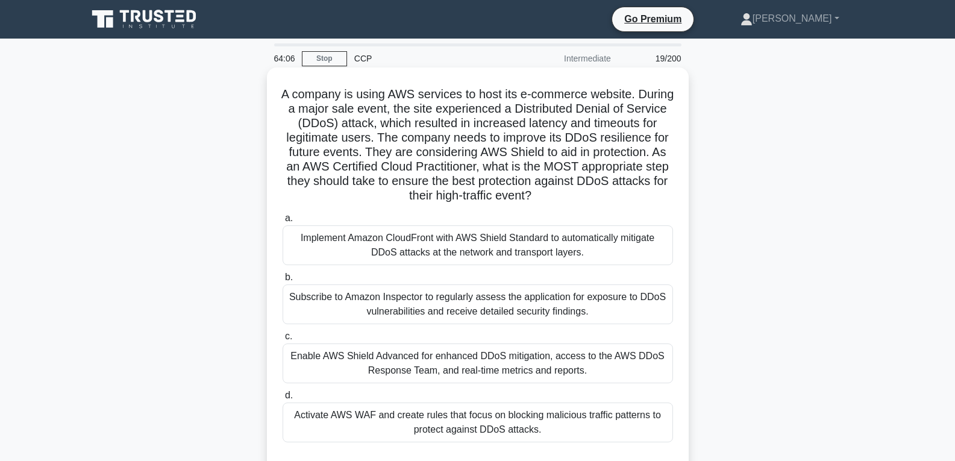
click at [452, 357] on div "Enable AWS Shield Advanced for enhanced DDoS mitigation, access to the AWS DDoS…" at bounding box center [478, 363] width 390 height 40
click at [283, 340] on input "c. Enable AWS Shield Advanced for enhanced DDoS mitigation, access to the AWS D…" at bounding box center [283, 337] width 0 height 8
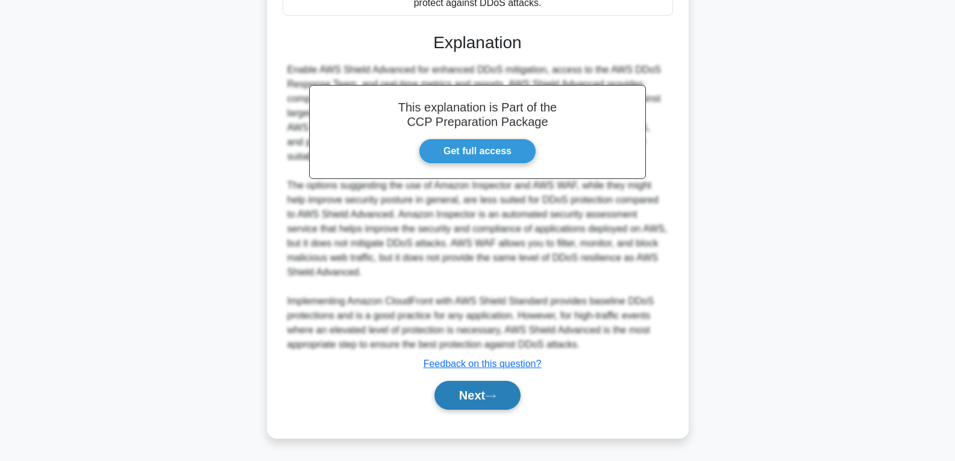
click at [468, 387] on button "Next" at bounding box center [477, 395] width 86 height 29
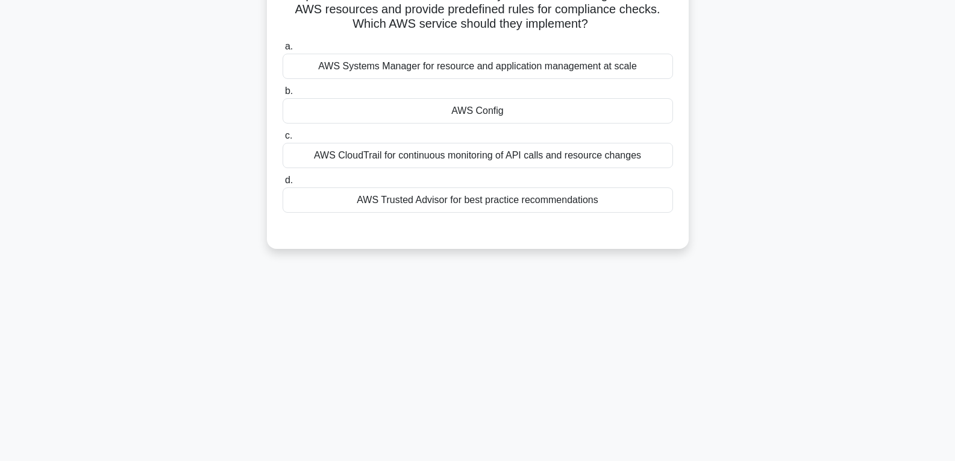
scroll to position [126, 0]
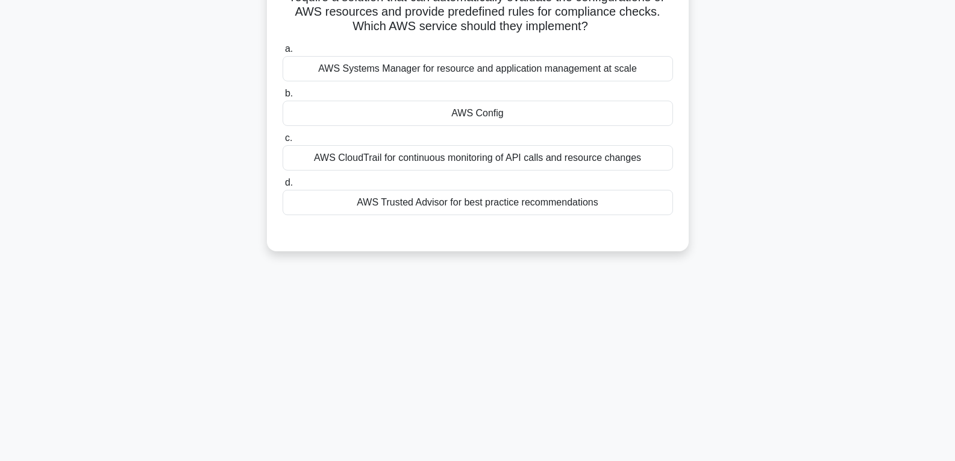
click at [450, 119] on div "AWS Config" at bounding box center [478, 113] width 390 height 25
click at [283, 98] on input "b. AWS Config" at bounding box center [283, 94] width 0 height 8
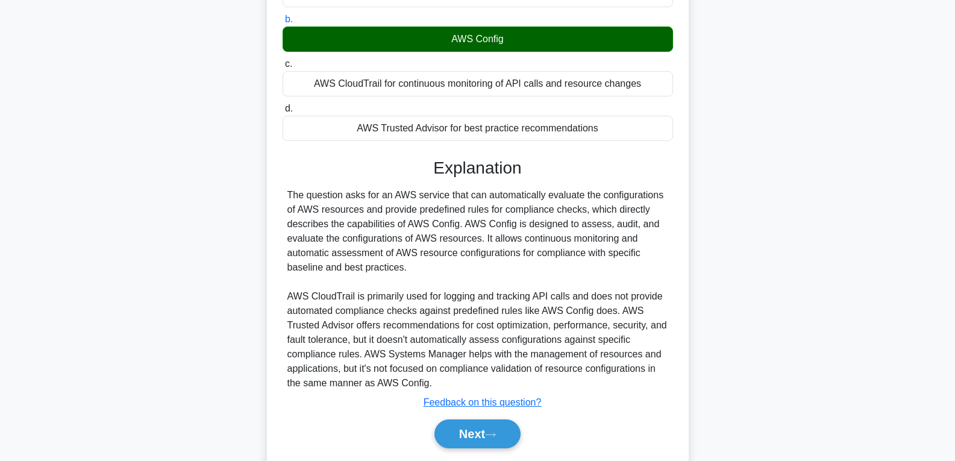
scroll to position [239, 0]
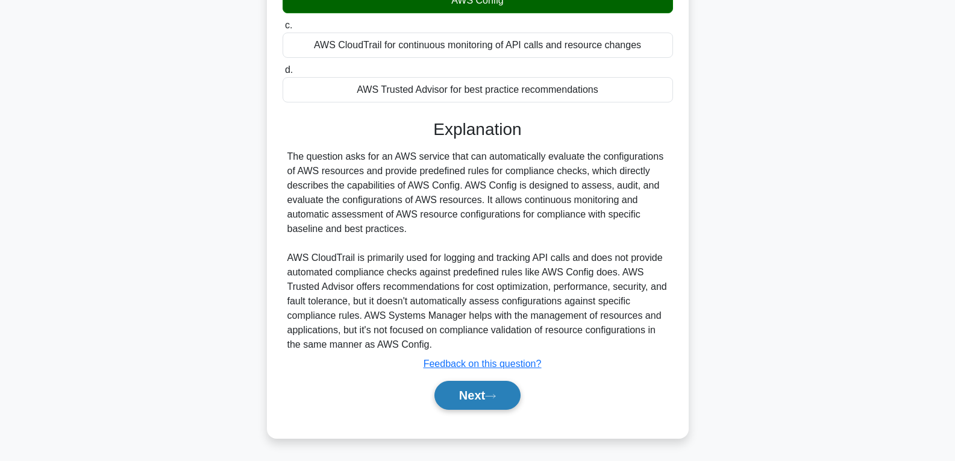
click at [463, 393] on button "Next" at bounding box center [477, 395] width 86 height 29
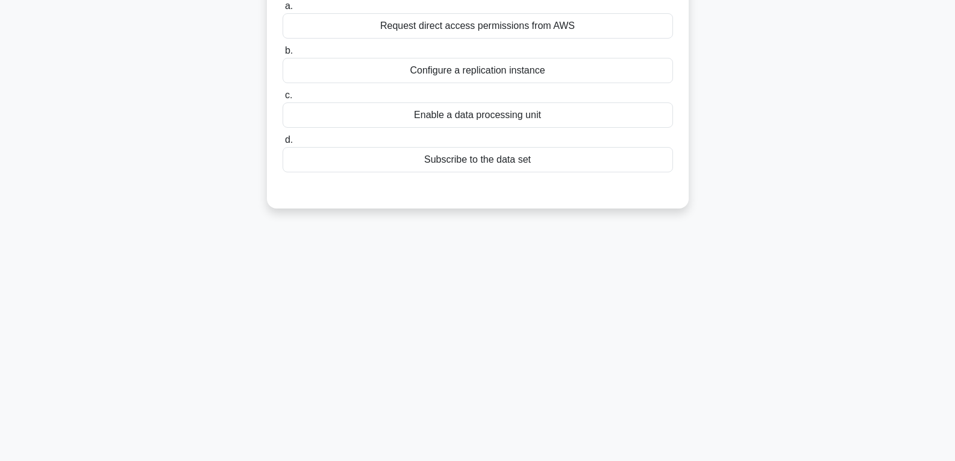
scroll to position [0, 0]
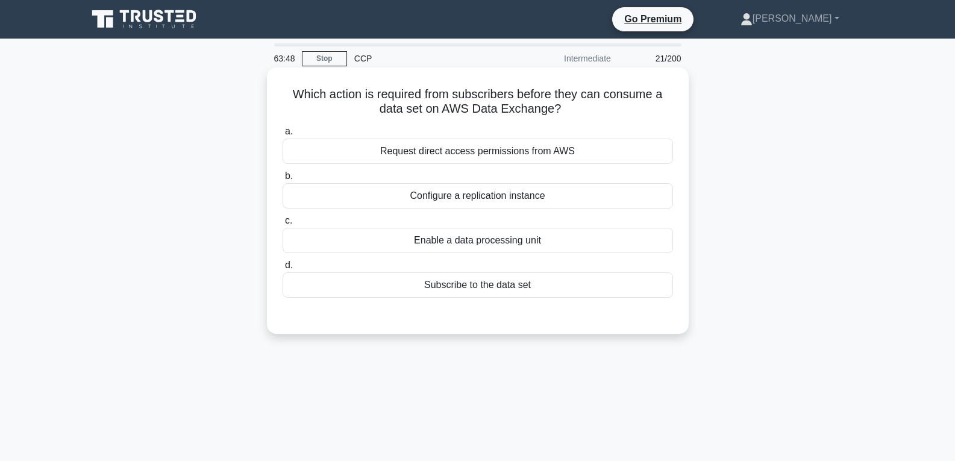
click at [447, 248] on div "Enable a data processing unit" at bounding box center [478, 240] width 390 height 25
click at [283, 225] on input "c. Enable a data processing unit" at bounding box center [283, 221] width 0 height 8
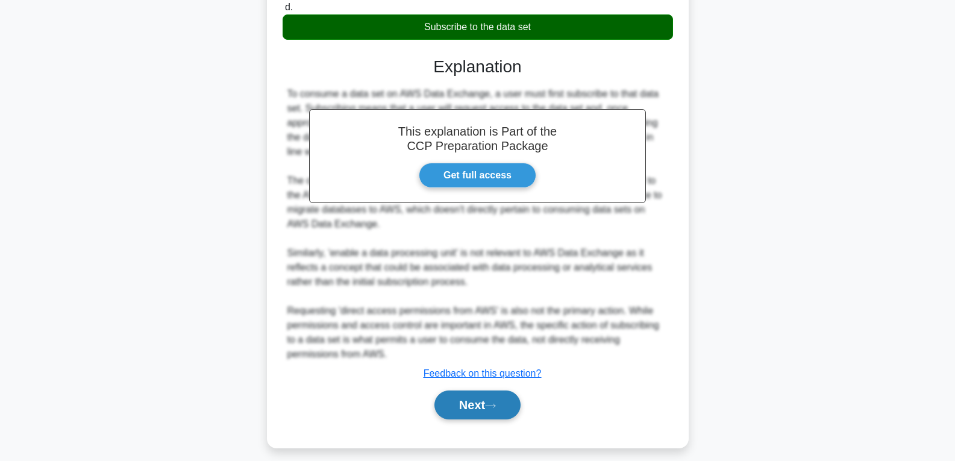
scroll to position [269, 0]
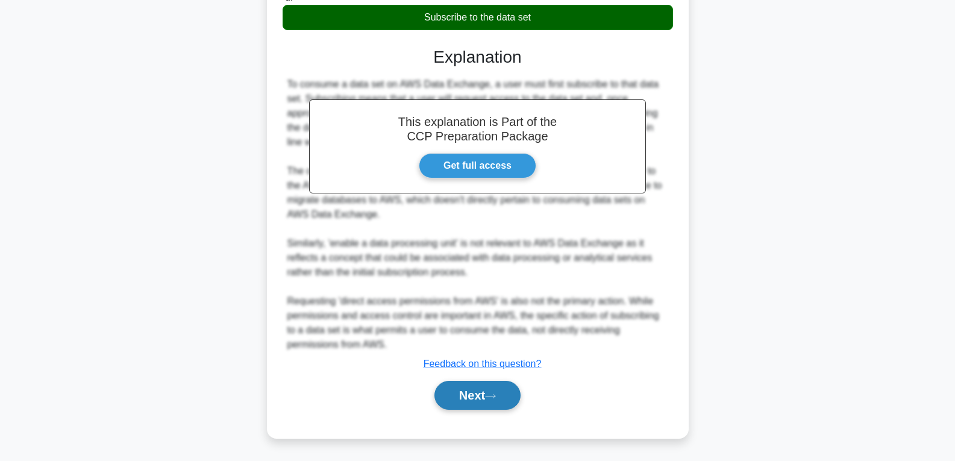
click at [468, 398] on button "Next" at bounding box center [477, 395] width 86 height 29
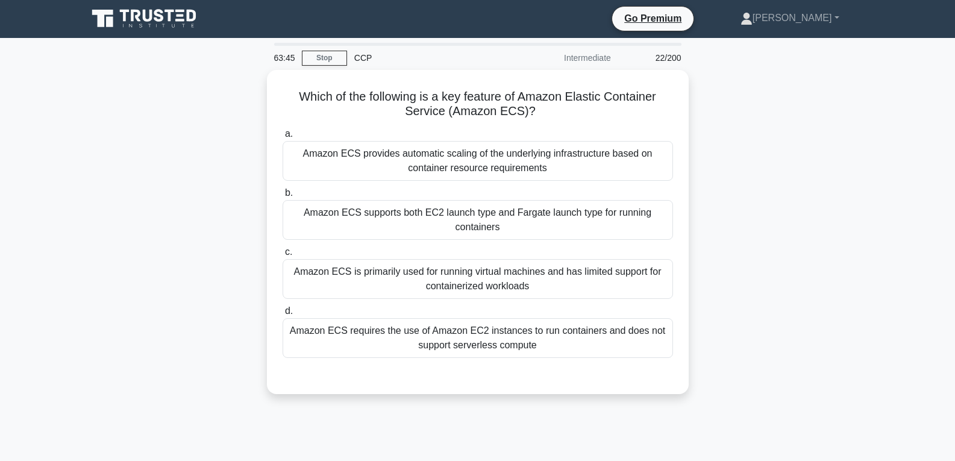
scroll to position [0, 0]
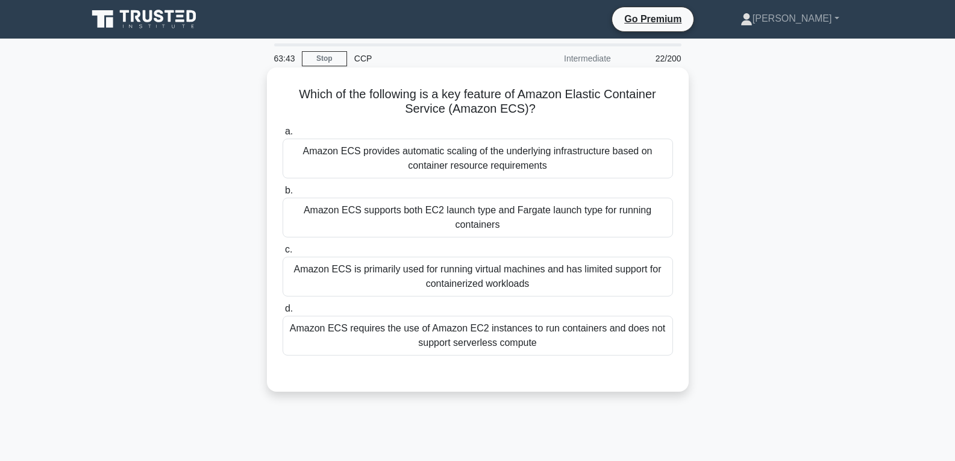
click at [471, 279] on div "Amazon ECS is primarily used for running virtual machines and has limited suppo…" at bounding box center [478, 277] width 390 height 40
click at [283, 254] on input "c. Amazon ECS is primarily used for running virtual machines and has limited su…" at bounding box center [283, 250] width 0 height 8
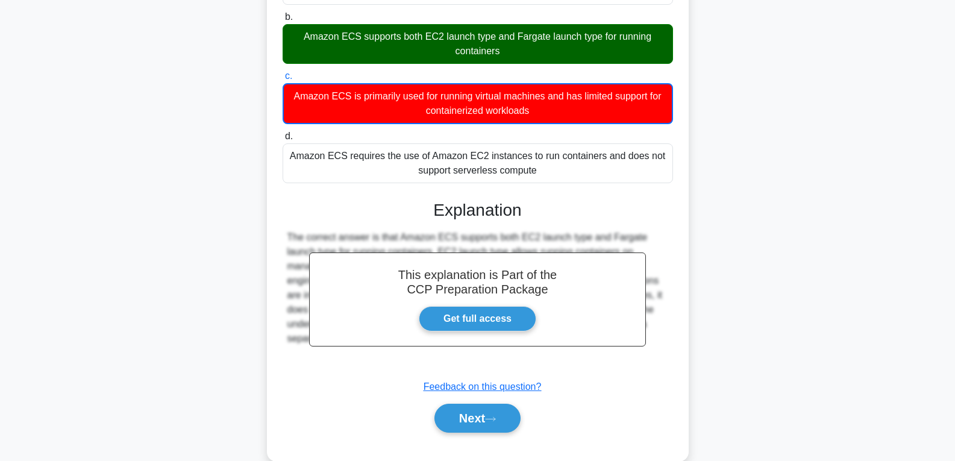
scroll to position [197, 0]
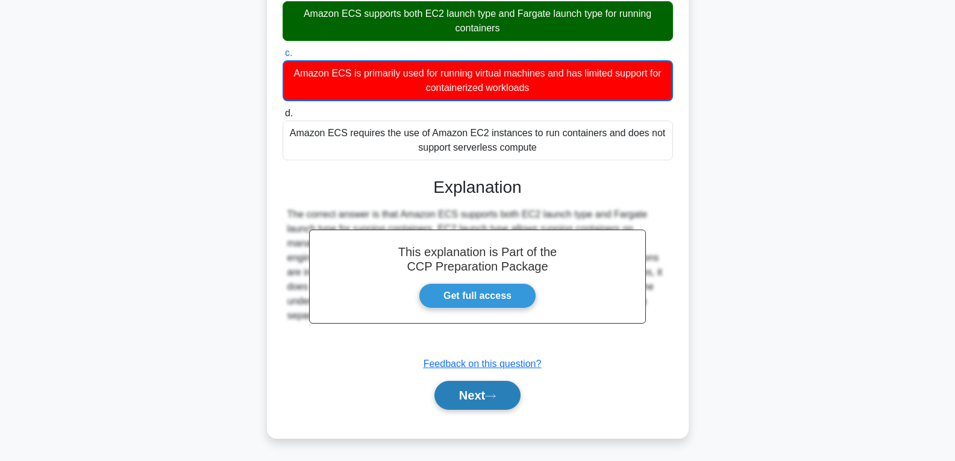
click at [477, 392] on button "Next" at bounding box center [477, 395] width 86 height 29
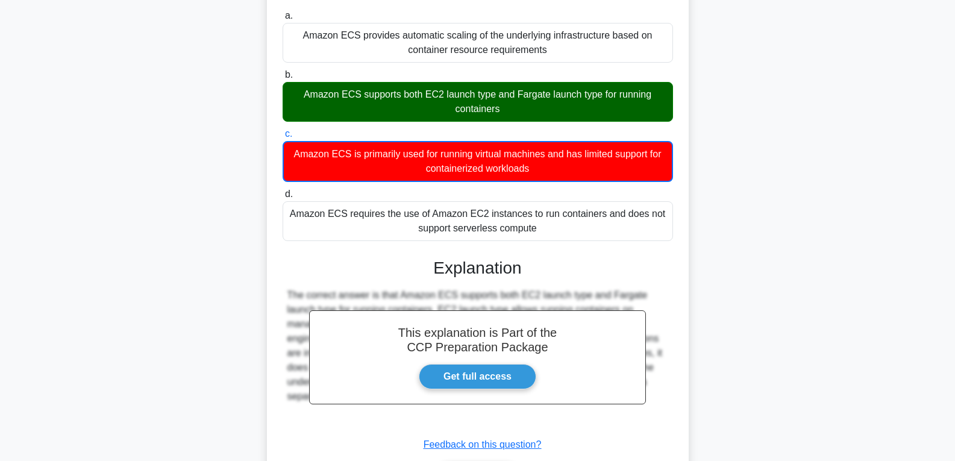
scroll to position [0, 0]
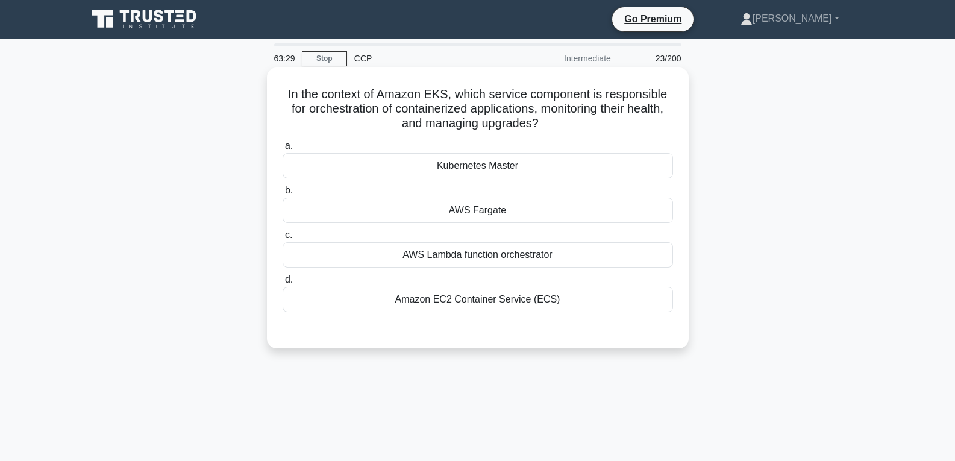
click at [466, 213] on div "AWS Fargate" at bounding box center [478, 210] width 390 height 25
click at [283, 195] on input "b. AWS Fargate" at bounding box center [283, 191] width 0 height 8
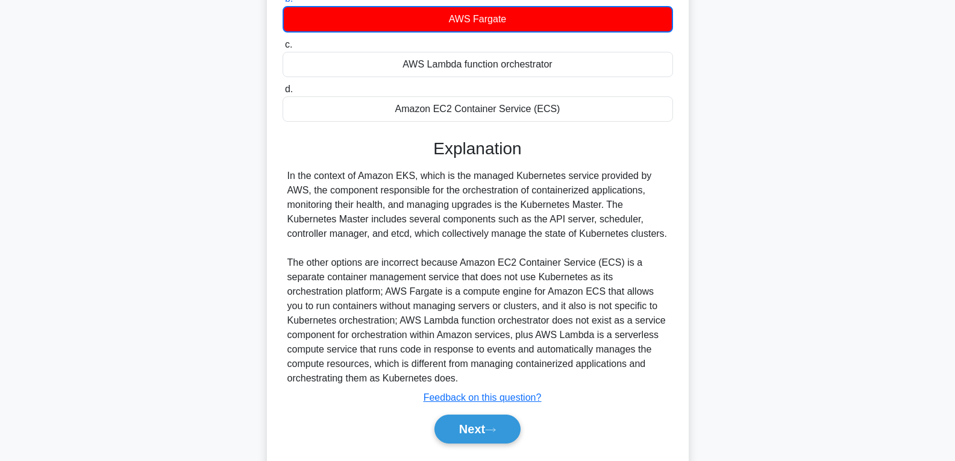
scroll to position [226, 0]
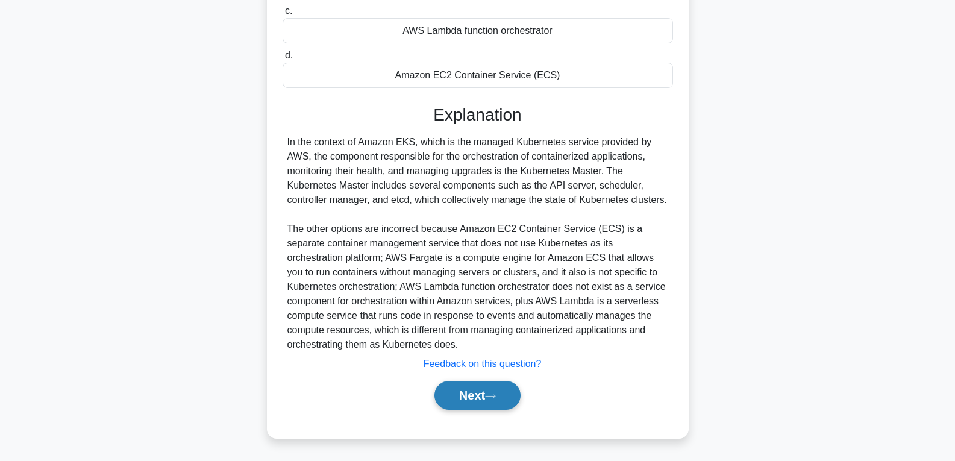
click at [498, 402] on button "Next" at bounding box center [477, 395] width 86 height 29
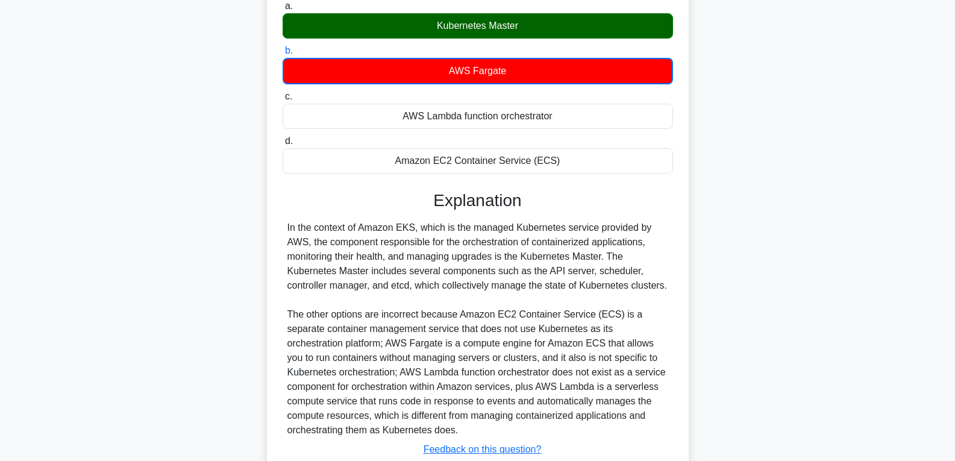
scroll to position [0, 0]
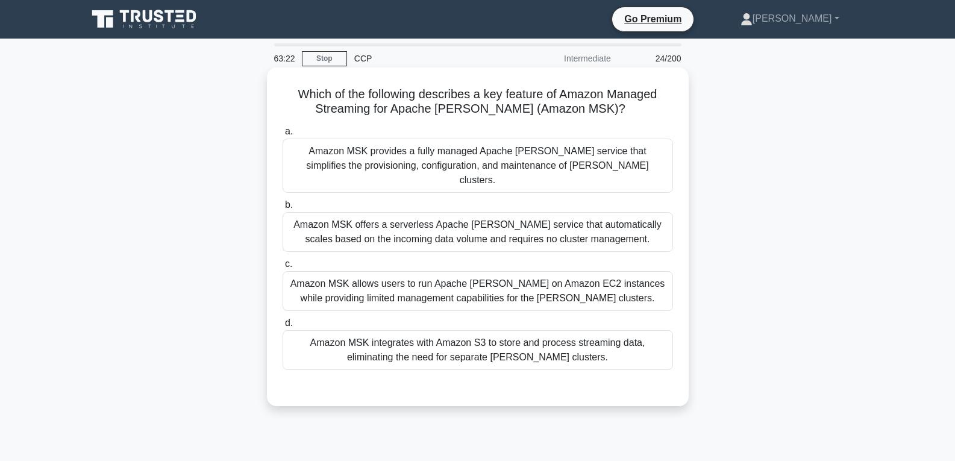
click at [483, 283] on div "Amazon MSK allows users to run Apache [PERSON_NAME] on Amazon EC2 instances whi…" at bounding box center [478, 291] width 390 height 40
click at [283, 268] on input "c. Amazon MSK allows users to run Apache [PERSON_NAME] on Amazon EC2 instances …" at bounding box center [283, 264] width 0 height 8
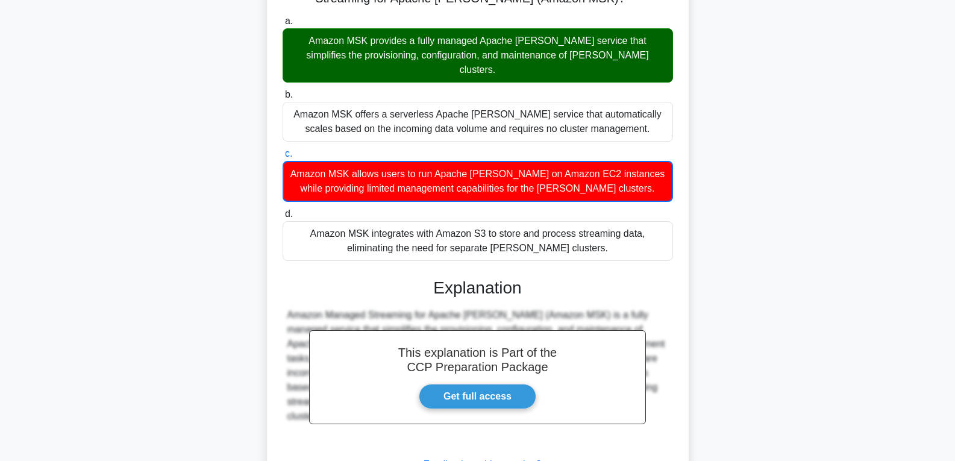
scroll to position [197, 0]
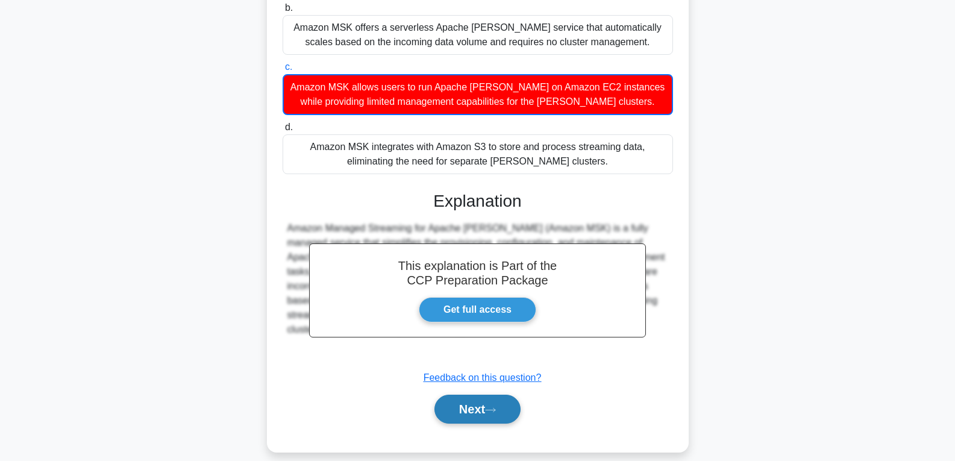
click at [487, 401] on button "Next" at bounding box center [477, 409] width 86 height 29
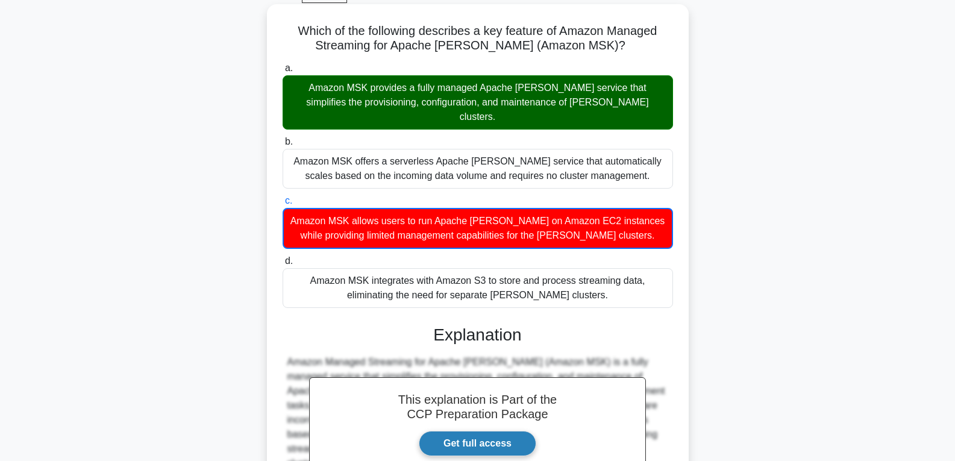
scroll to position [0, 0]
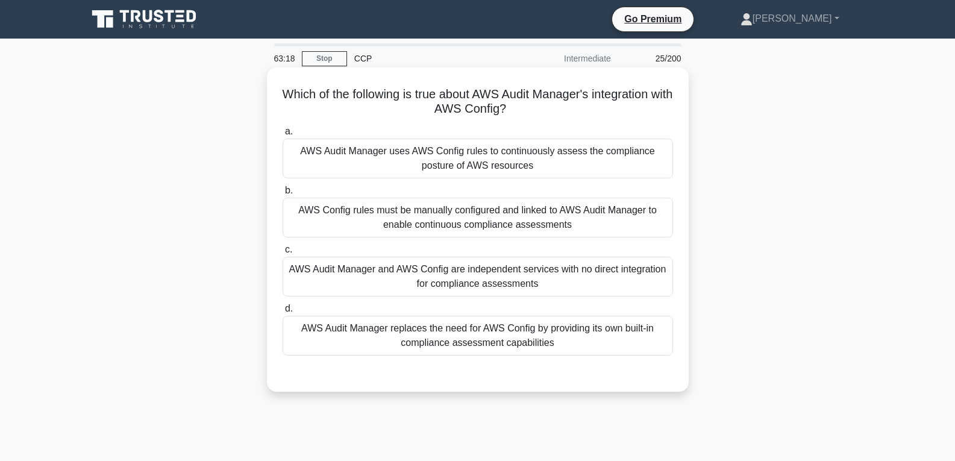
click at [477, 270] on div "AWS Audit Manager and AWS Config are independent services with no direct integr…" at bounding box center [478, 277] width 390 height 40
click at [283, 254] on input "c. AWS Audit Manager and AWS Config are independent services with no direct int…" at bounding box center [283, 250] width 0 height 8
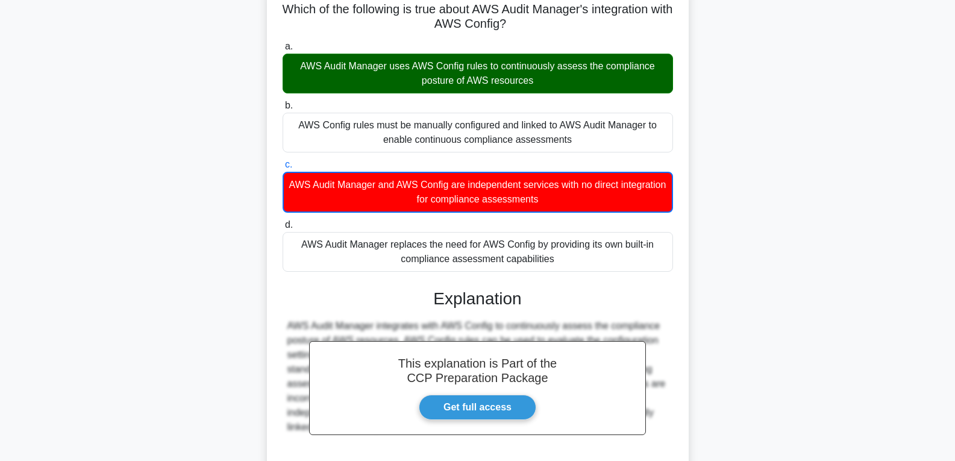
scroll to position [197, 0]
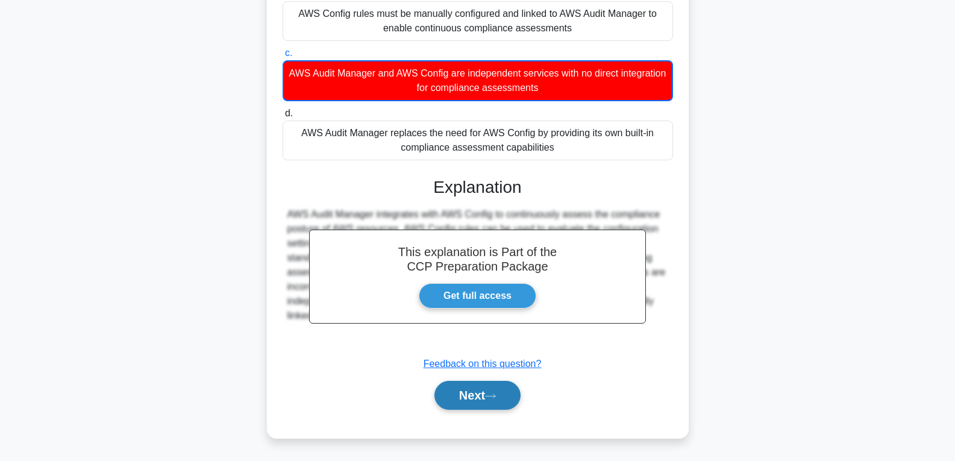
click at [481, 397] on button "Next" at bounding box center [477, 395] width 86 height 29
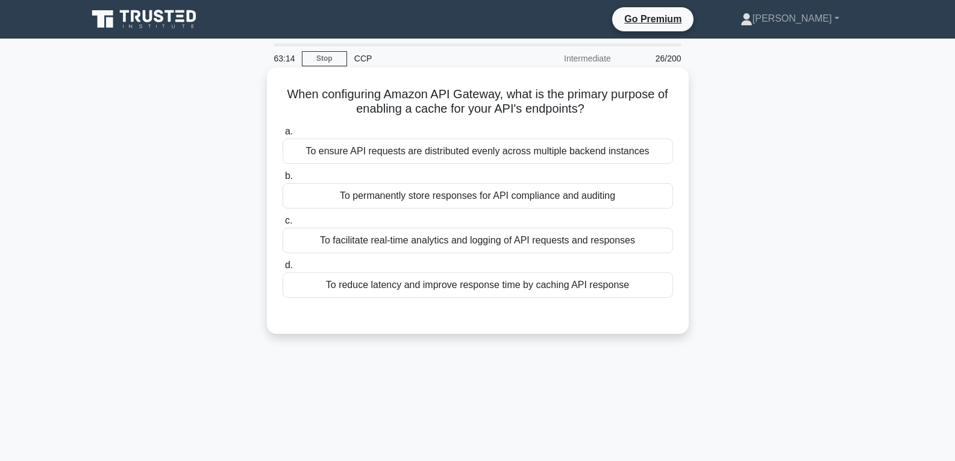
click at [465, 203] on div "To permanently store responses for API compliance and auditing" at bounding box center [478, 195] width 390 height 25
click at [283, 180] on input "b. To permanently store responses for API compliance and auditing" at bounding box center [283, 176] width 0 height 8
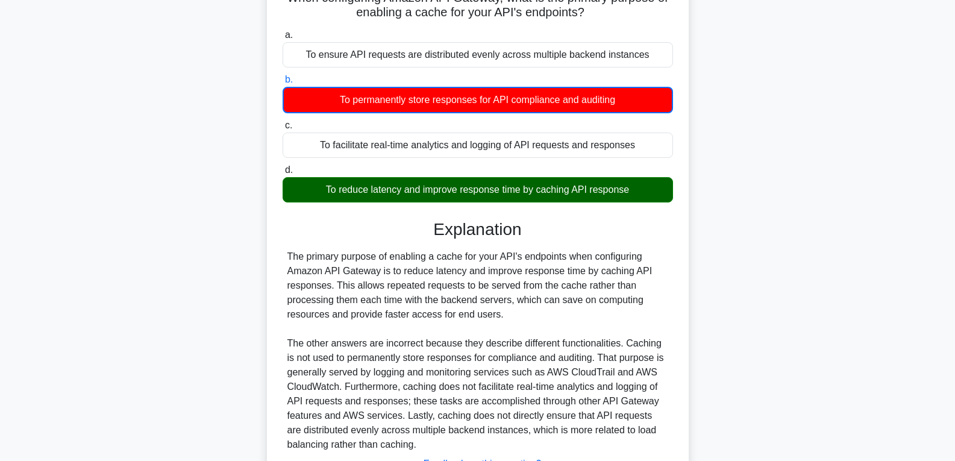
scroll to position [197, 0]
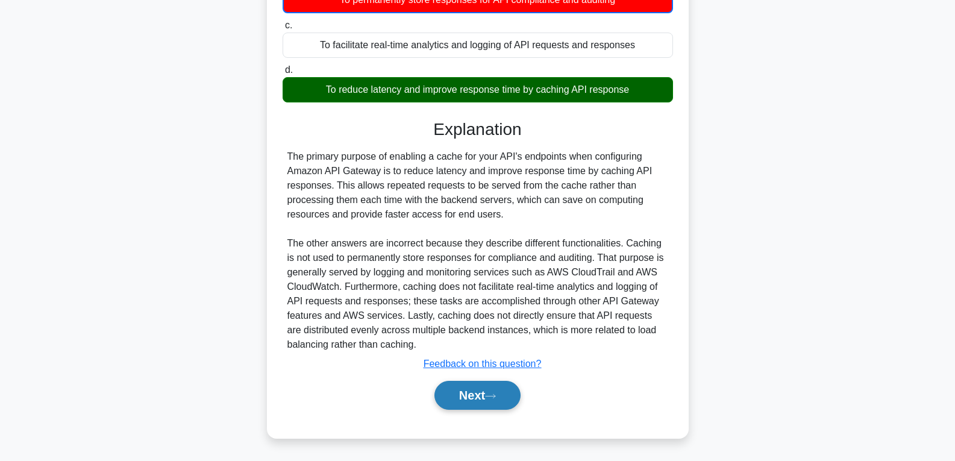
click at [469, 388] on button "Next" at bounding box center [477, 395] width 86 height 29
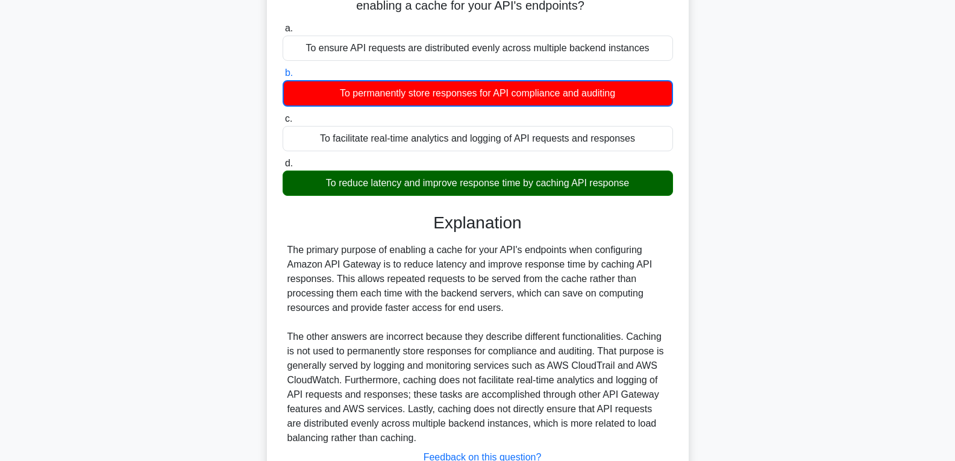
scroll to position [0, 0]
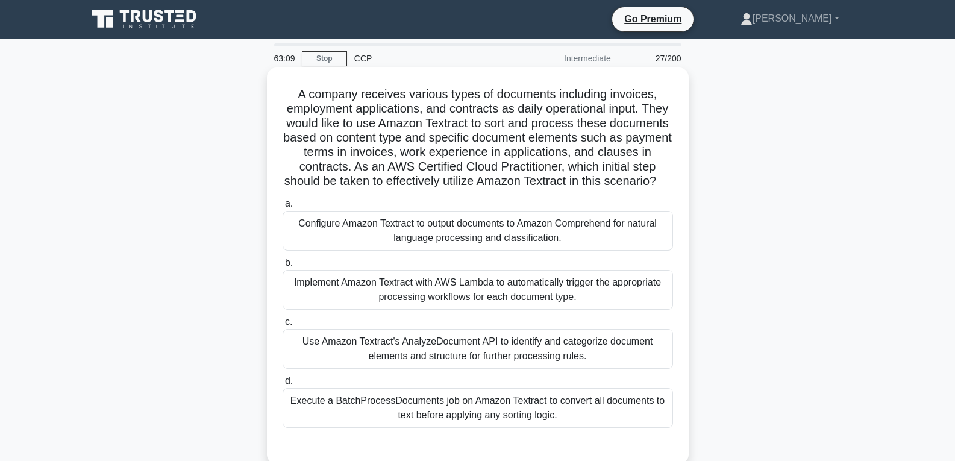
click at [465, 419] on div "Execute a BatchProcessDocuments job on Amazon Textract to convert all documents…" at bounding box center [478, 408] width 390 height 40
click at [283, 385] on input "d. Execute a BatchProcessDocuments job on Amazon Textract to convert all docume…" at bounding box center [283, 381] width 0 height 8
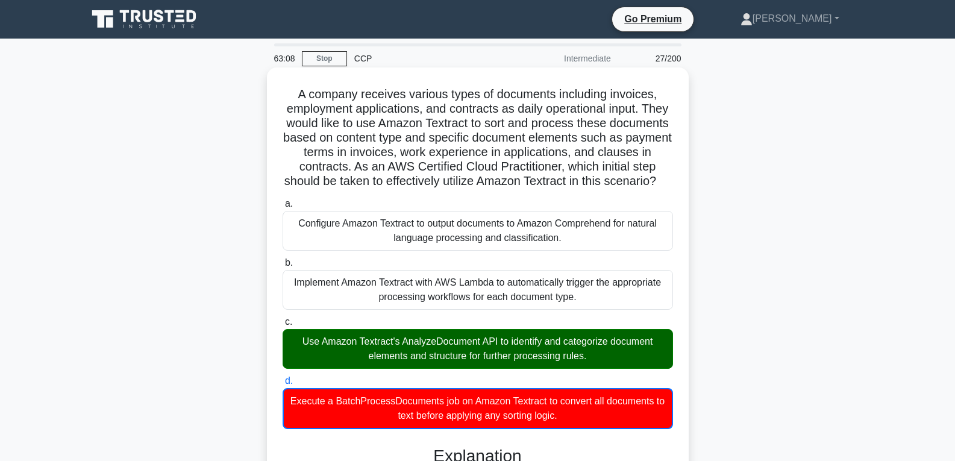
scroll to position [362, 0]
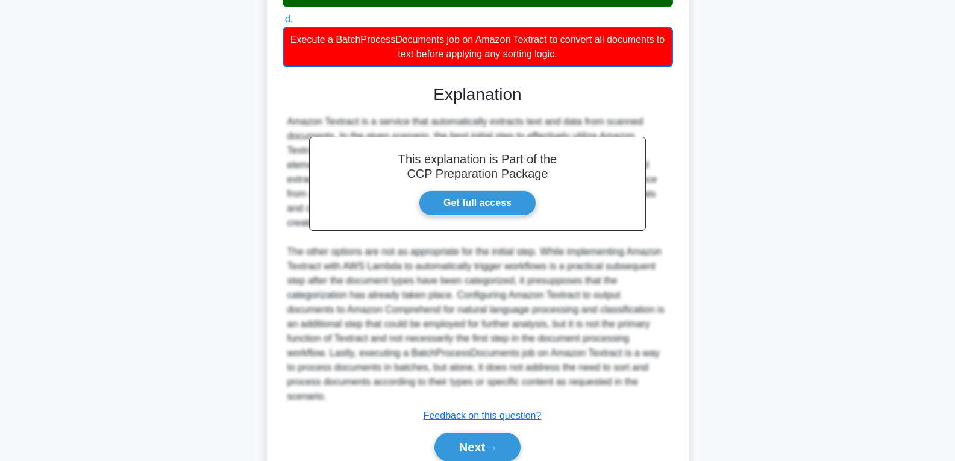
click at [470, 445] on div "Next" at bounding box center [478, 447] width 390 height 39
click at [470, 452] on button "Next" at bounding box center [477, 447] width 86 height 29
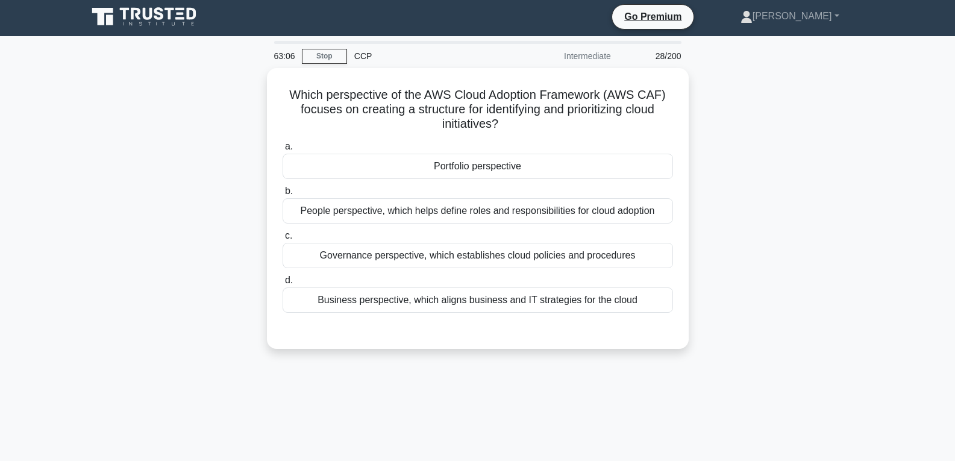
scroll to position [0, 0]
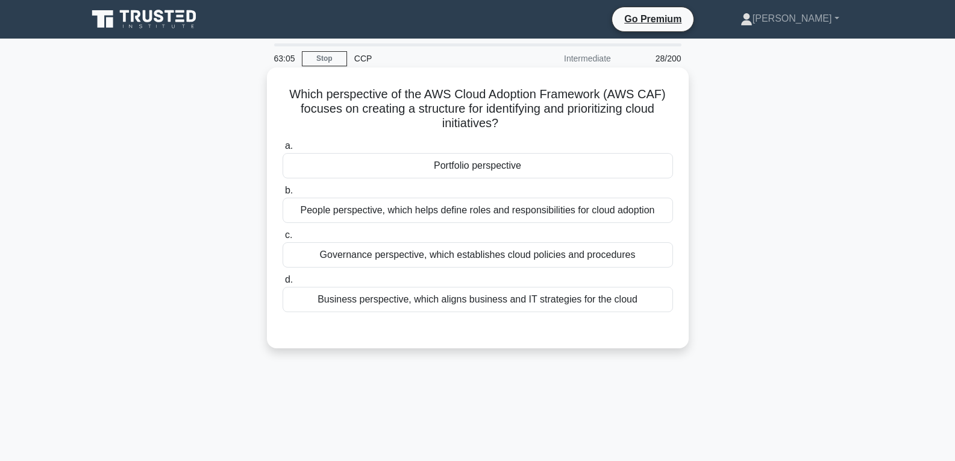
click at [467, 168] on div "Portfolio perspective" at bounding box center [478, 165] width 390 height 25
click at [283, 150] on input "a. Portfolio perspective" at bounding box center [283, 146] width 0 height 8
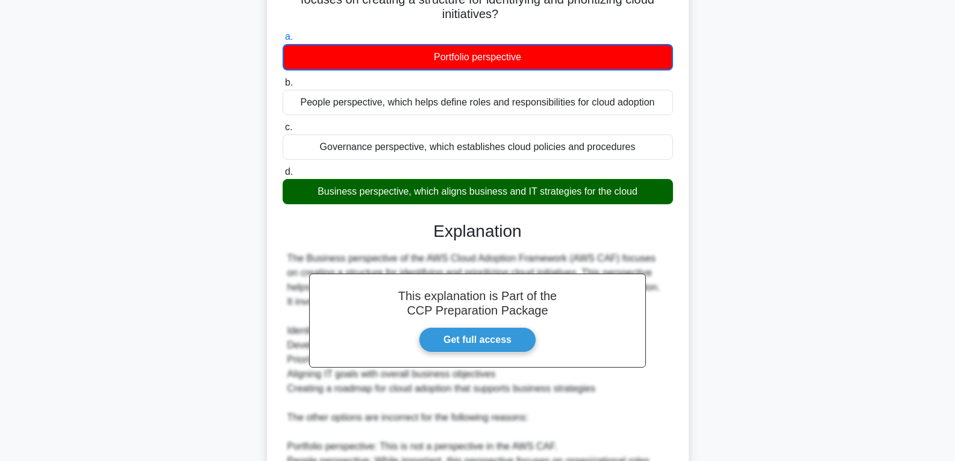
scroll to position [284, 0]
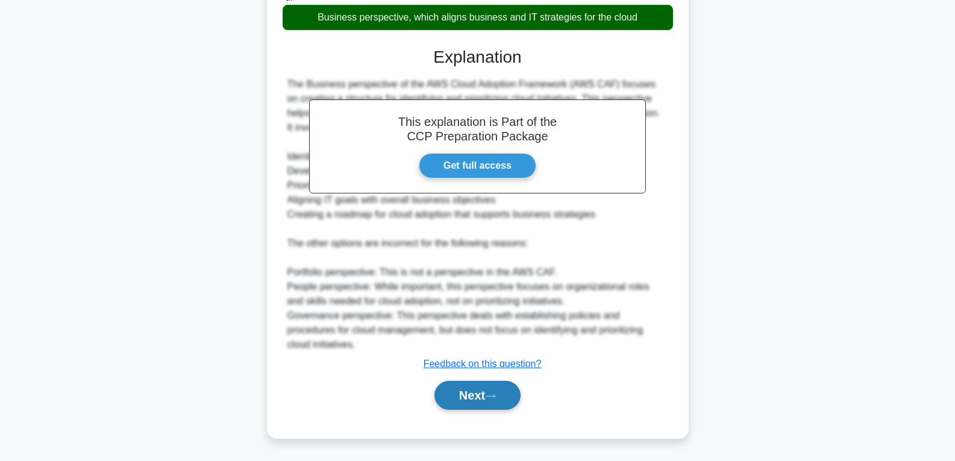
click at [470, 397] on button "Next" at bounding box center [477, 395] width 86 height 29
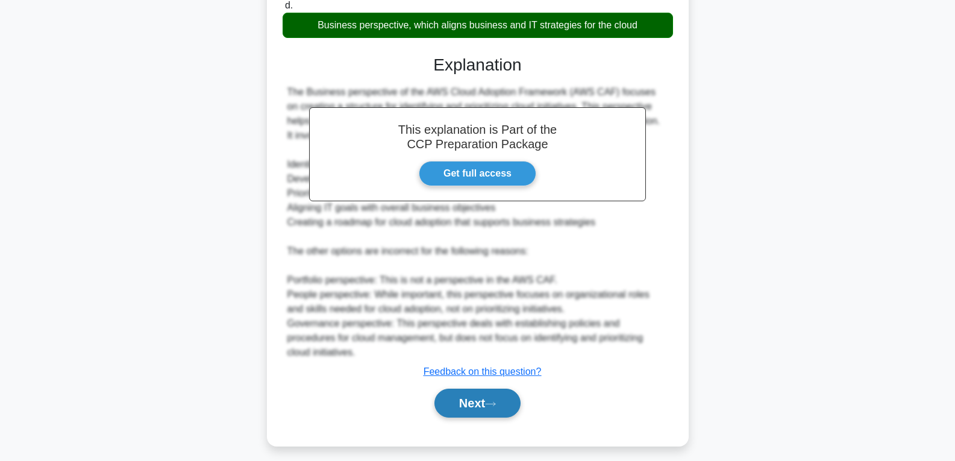
scroll to position [0, 0]
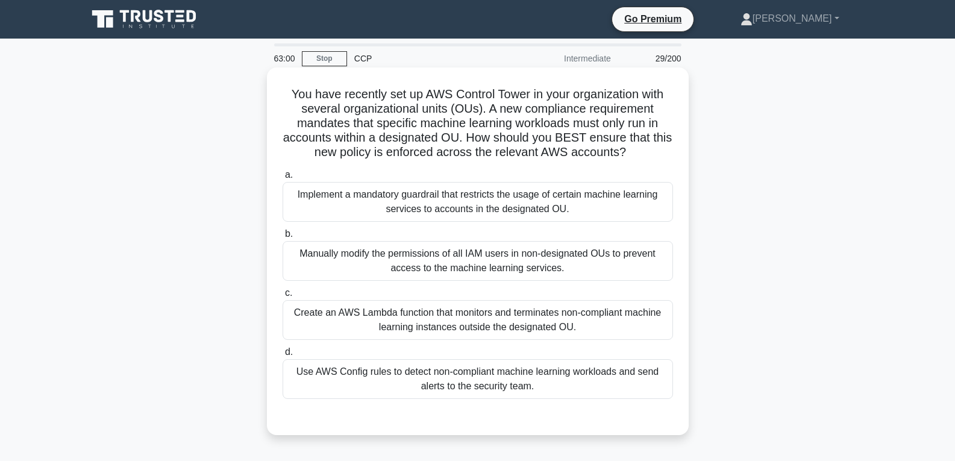
click at [457, 301] on div "Create an AWS Lambda function that monitors and terminates non-compliant machin…" at bounding box center [478, 320] width 390 height 40
click at [283, 297] on input "c. Create an AWS Lambda function that monitors and terminates non-compliant mac…" at bounding box center [283, 293] width 0 height 8
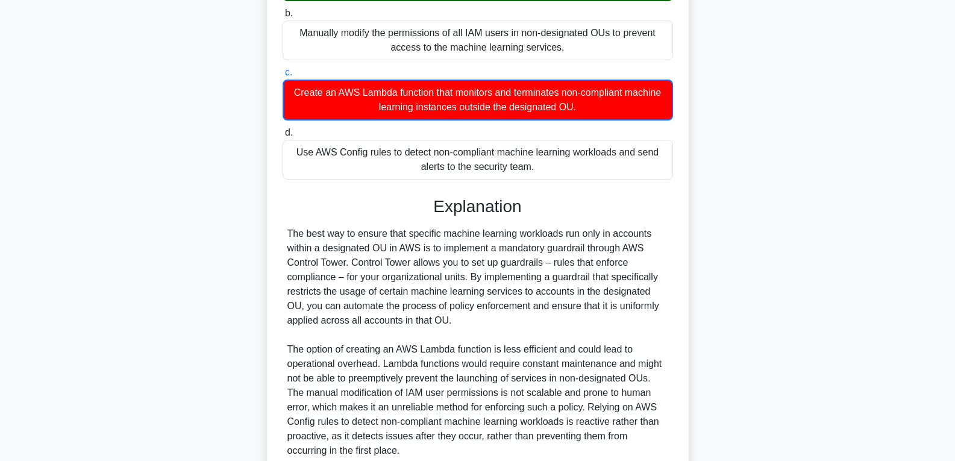
scroll to position [327, 0]
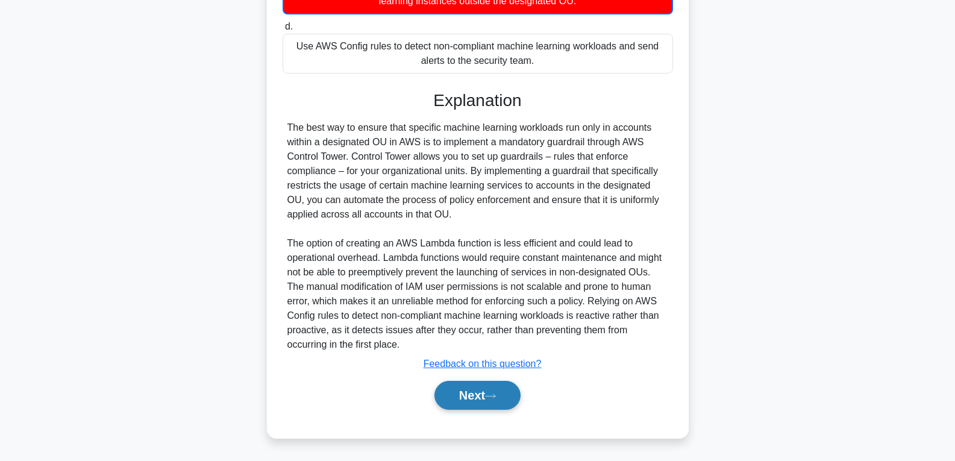
click at [461, 391] on button "Next" at bounding box center [477, 395] width 86 height 29
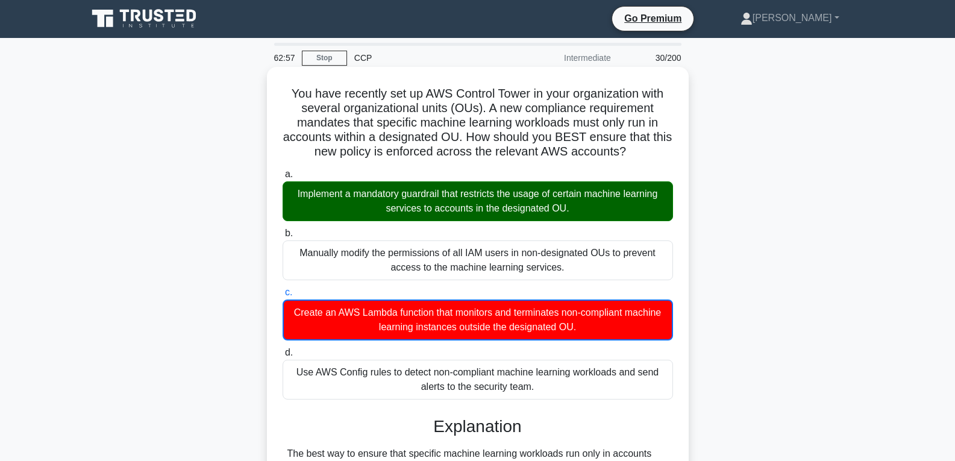
scroll to position [0, 0]
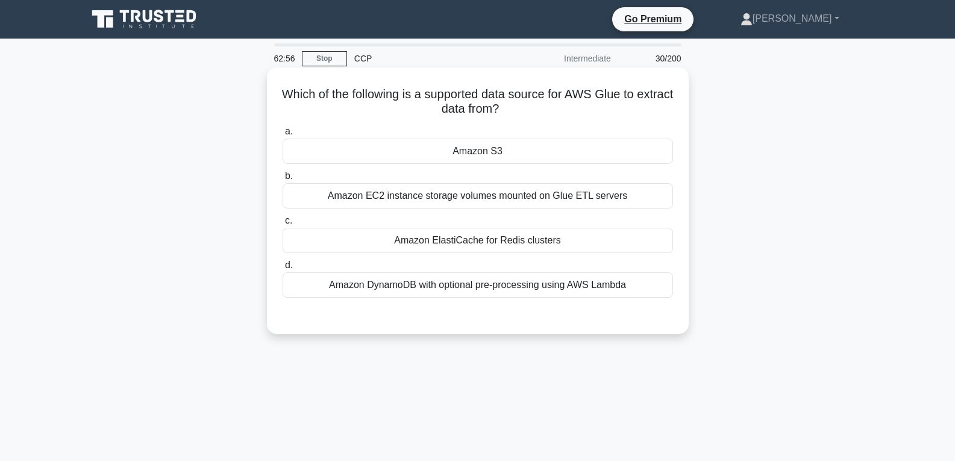
click at [473, 148] on div "Amazon S3" at bounding box center [478, 151] width 390 height 25
click at [283, 136] on input "a. Amazon S3" at bounding box center [283, 132] width 0 height 8
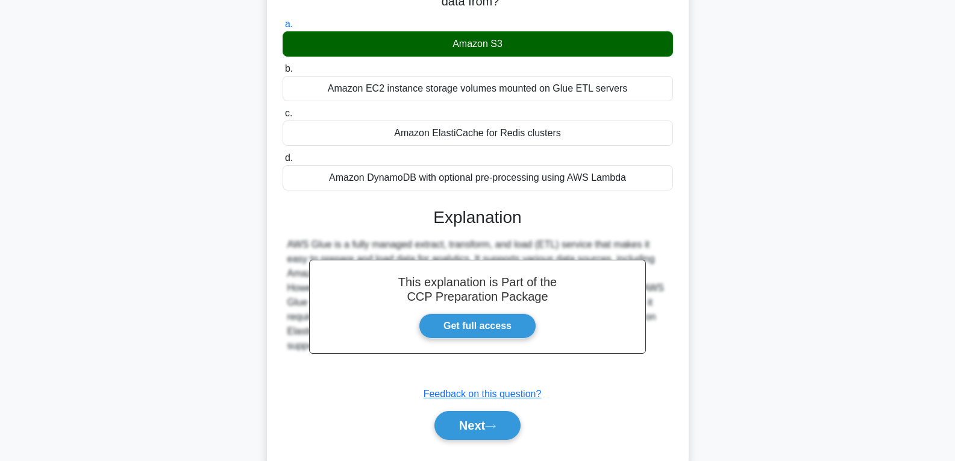
scroll to position [190, 0]
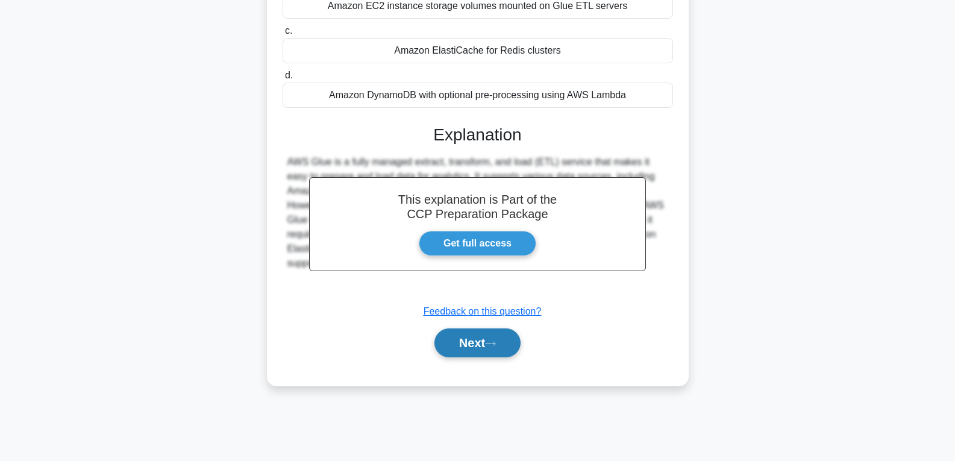
click at [470, 337] on button "Next" at bounding box center [477, 342] width 86 height 29
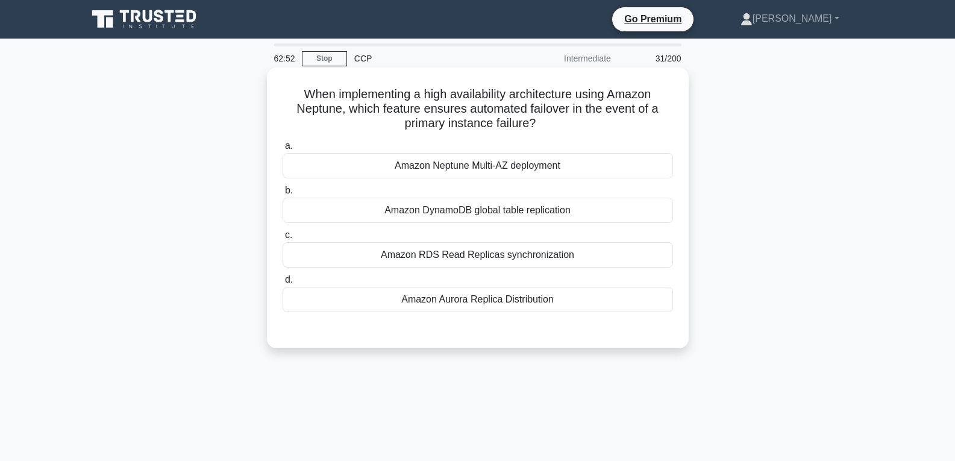
click at [476, 284] on label "d. Amazon Aurora Replica Distribution" at bounding box center [478, 292] width 390 height 40
click at [283, 284] on input "d. Amazon Aurora Replica Distribution" at bounding box center [283, 280] width 0 height 8
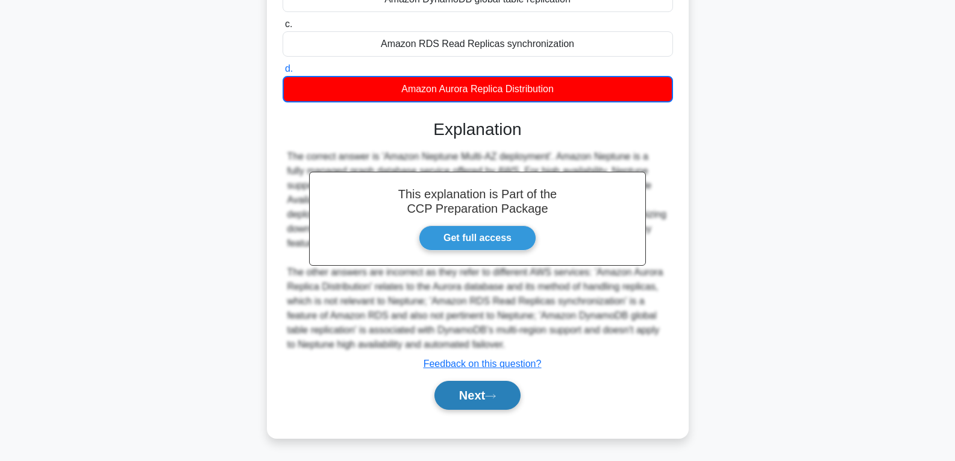
click at [466, 400] on button "Next" at bounding box center [477, 395] width 86 height 29
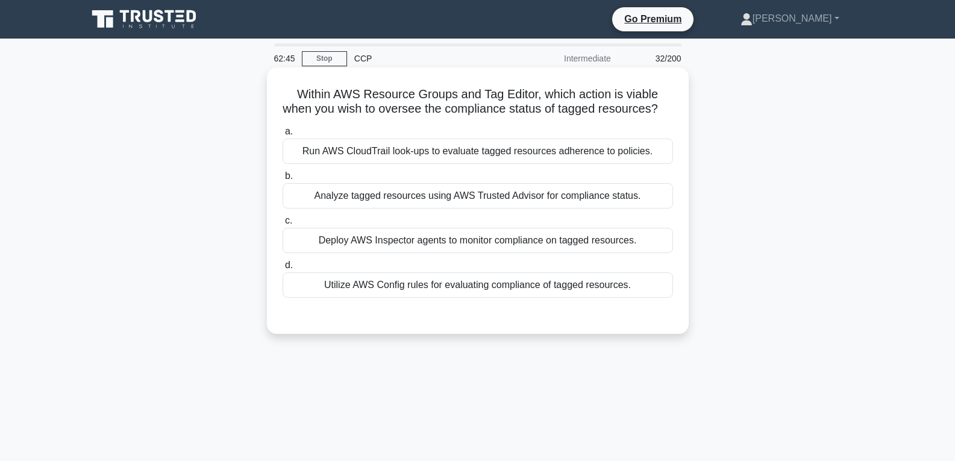
click at [443, 240] on label "c. Deploy AWS Inspector agents to monitor compliance on tagged resources." at bounding box center [478, 233] width 390 height 40
click at [283, 225] on input "c. Deploy AWS Inspector agents to monitor compliance on tagged resources." at bounding box center [283, 221] width 0 height 8
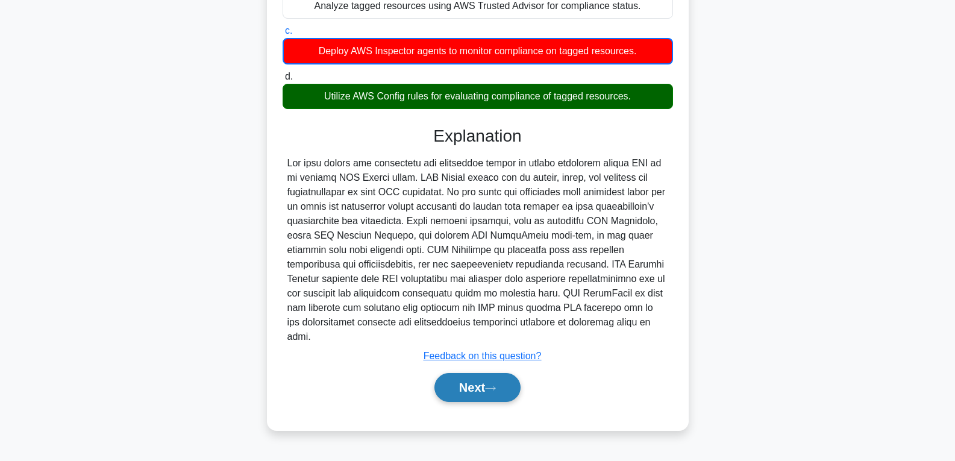
click at [454, 386] on button "Next" at bounding box center [477, 387] width 86 height 29
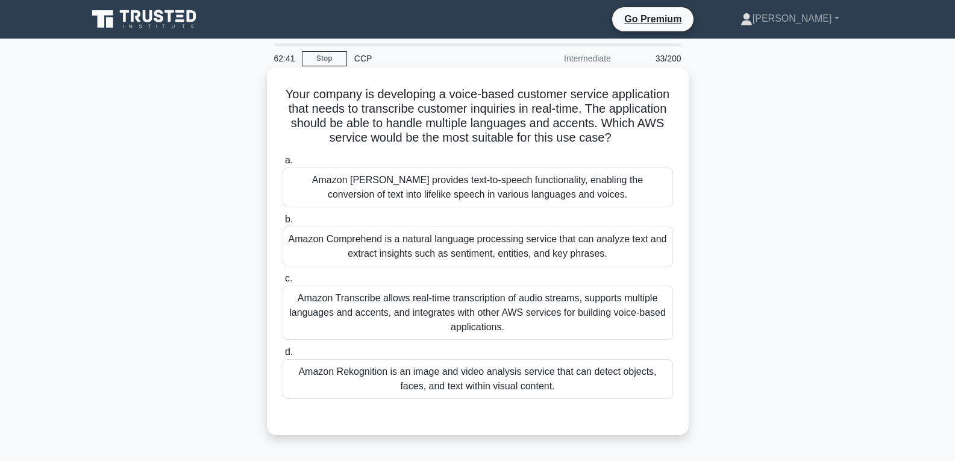
click at [459, 372] on div "Amazon Rekognition is an image and video analysis service that can detect objec…" at bounding box center [478, 379] width 390 height 40
click at [283, 356] on input "d. Amazon Rekognition is an image and video analysis service that can detect ob…" at bounding box center [283, 352] width 0 height 8
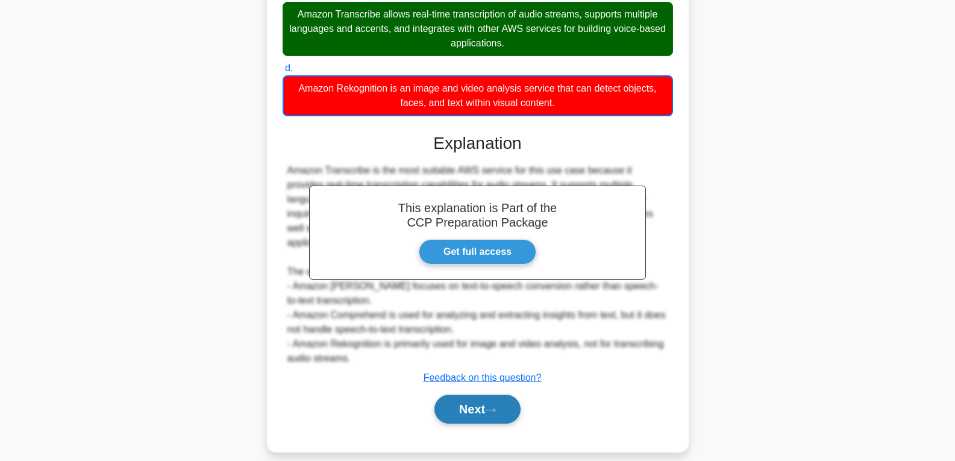
click at [462, 396] on button "Next" at bounding box center [477, 409] width 86 height 29
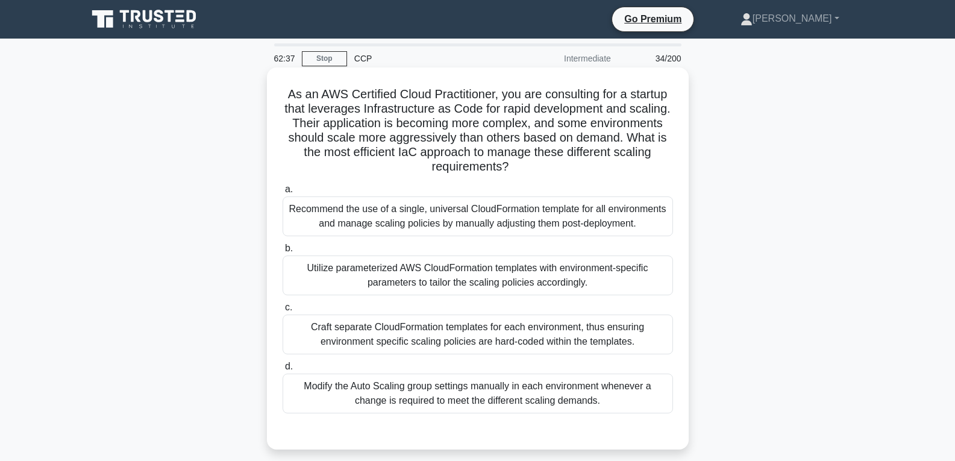
click at [461, 263] on div "Utilize parameterized AWS CloudFormation templates with environment-specific pa…" at bounding box center [478, 275] width 390 height 40
click at [283, 252] on input "b. Utilize parameterized AWS CloudFormation templates with environment-specific…" at bounding box center [283, 249] width 0 height 8
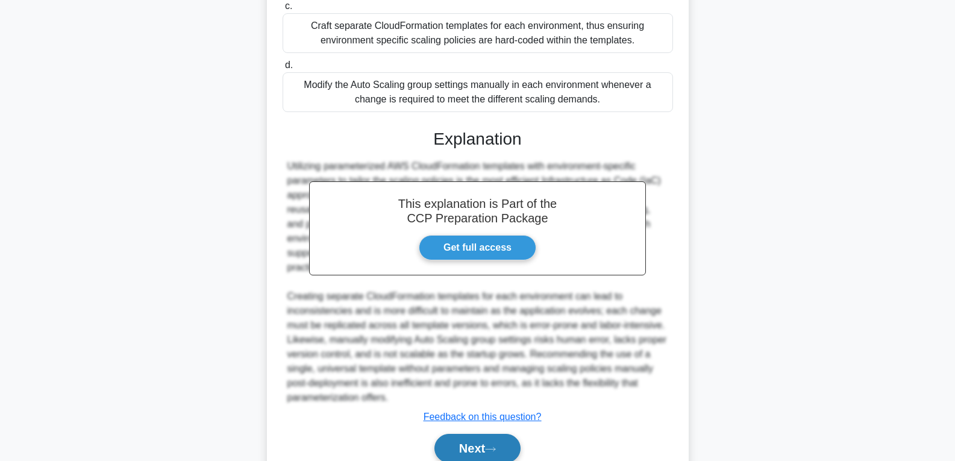
click at [463, 448] on button "Next" at bounding box center [477, 448] width 86 height 29
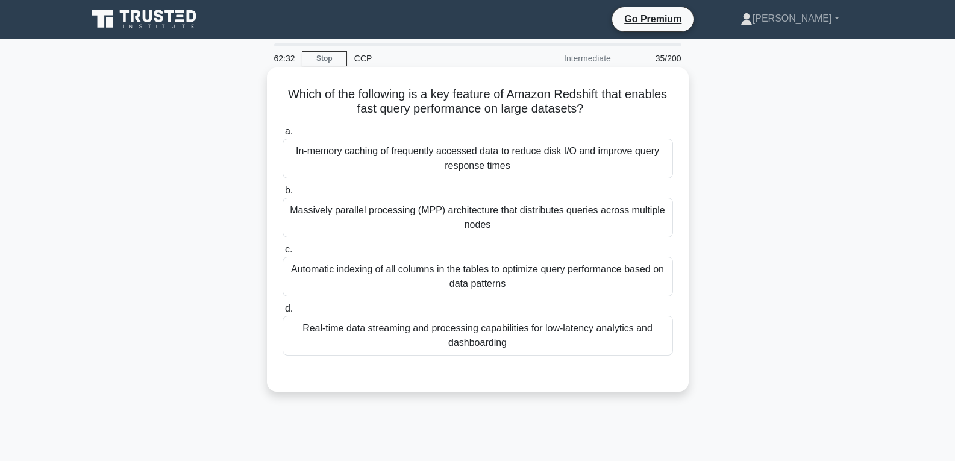
click at [465, 277] on div "Automatic indexing of all columns in the tables to optimize query performance b…" at bounding box center [478, 277] width 390 height 40
click at [283, 254] on input "c. Automatic indexing of all columns in the tables to optimize query performanc…" at bounding box center [283, 250] width 0 height 8
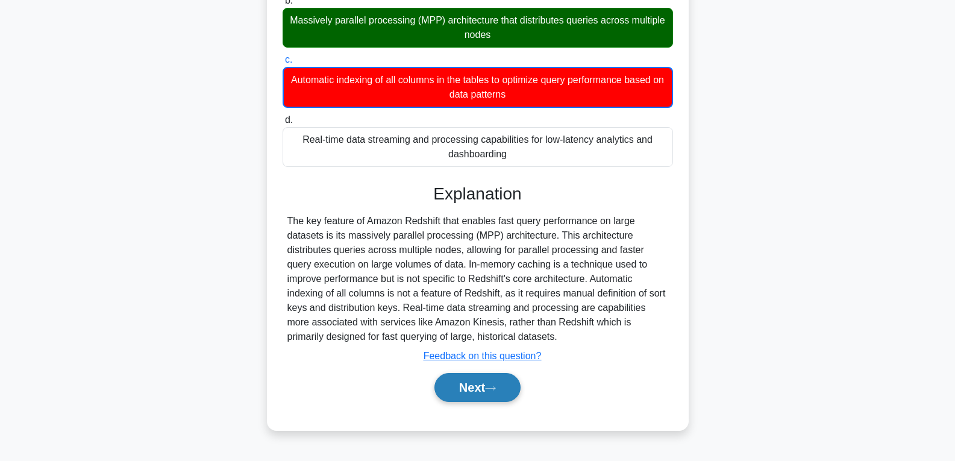
click at [466, 382] on button "Next" at bounding box center [477, 387] width 86 height 29
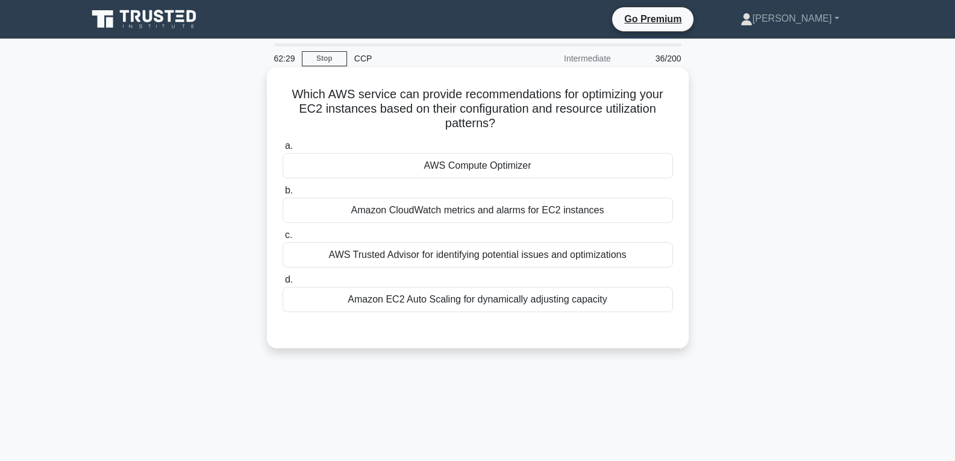
click at [462, 165] on div "AWS Compute Optimizer" at bounding box center [478, 165] width 390 height 25
click at [283, 150] on input "a. AWS Compute Optimizer" at bounding box center [283, 146] width 0 height 8
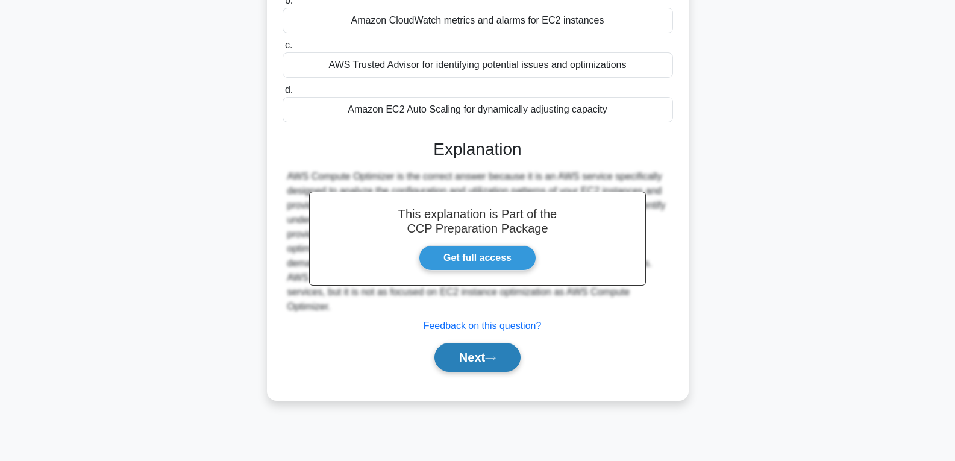
click at [480, 364] on button "Next" at bounding box center [477, 357] width 86 height 29
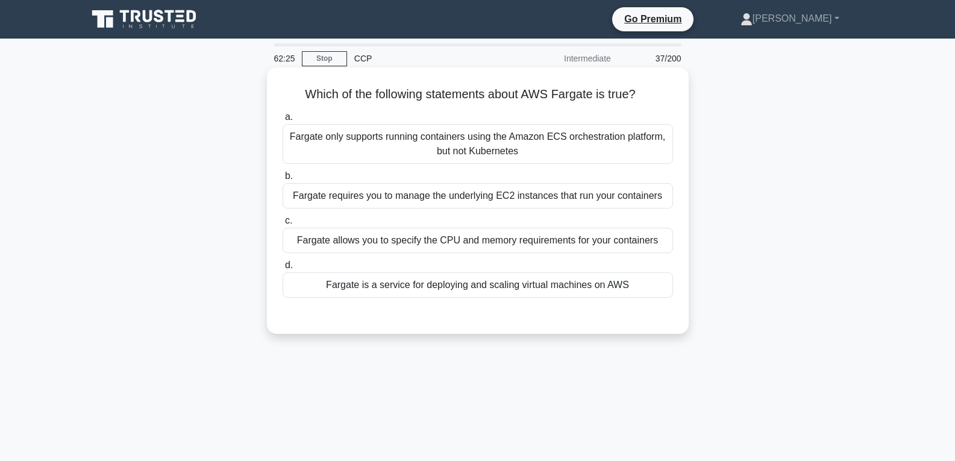
click at [470, 271] on label "d. Fargate is a service for deploying and scaling virtual machines on AWS" at bounding box center [478, 278] width 390 height 40
click at [283, 269] on input "d. Fargate is a service for deploying and scaling virtual machines on AWS" at bounding box center [283, 266] width 0 height 8
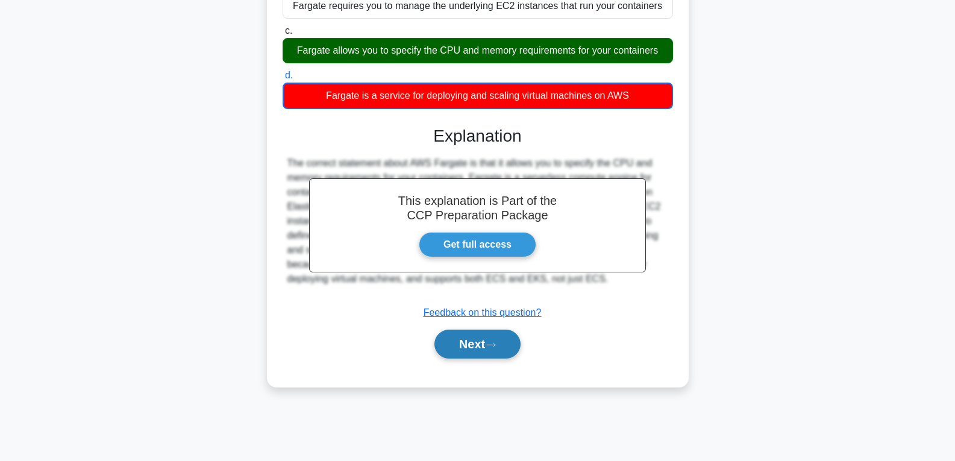
click at [470, 346] on button "Next" at bounding box center [477, 344] width 86 height 29
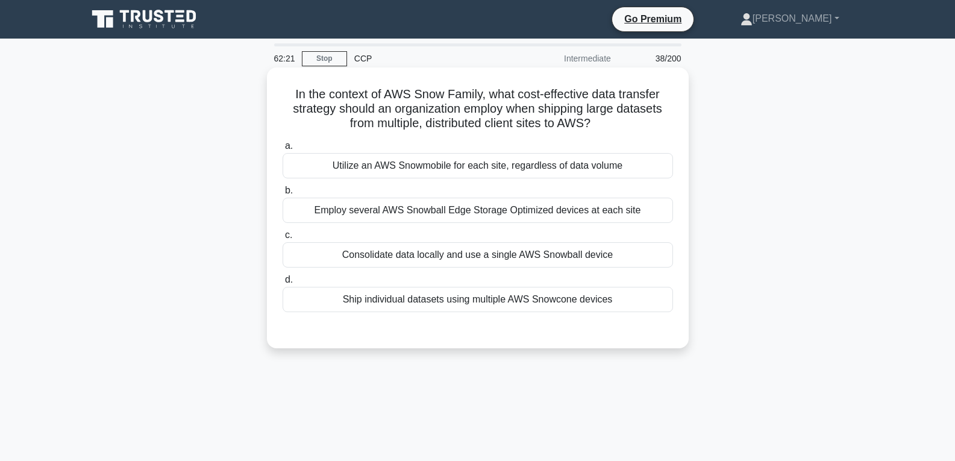
click at [462, 259] on div "Consolidate data locally and use a single AWS Snowball device" at bounding box center [478, 254] width 390 height 25
click at [283, 239] on input "c. Consolidate data locally and use a single AWS Snowball device" at bounding box center [283, 235] width 0 height 8
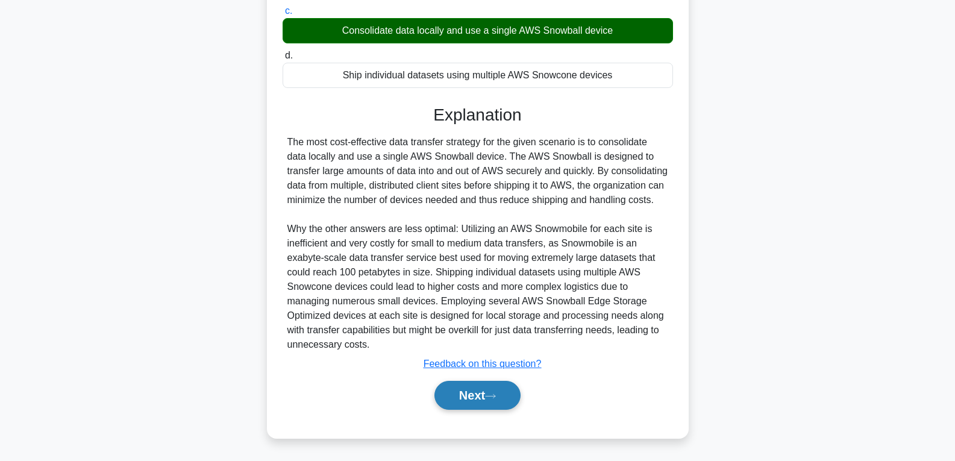
click at [460, 387] on button "Next" at bounding box center [477, 395] width 86 height 29
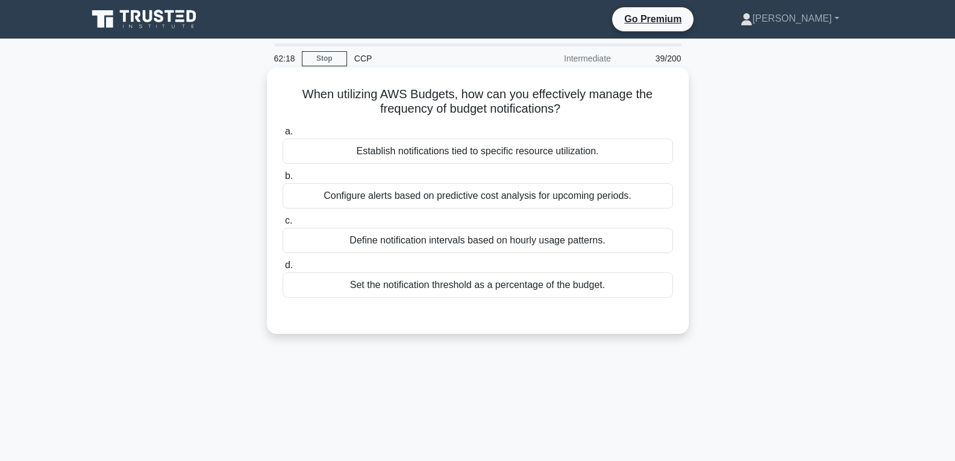
click at [440, 283] on div "Set the notification threshold as a percentage of the budget." at bounding box center [478, 284] width 390 height 25
click at [283, 269] on input "d. Set the notification threshold as a percentage of the budget." at bounding box center [283, 266] width 0 height 8
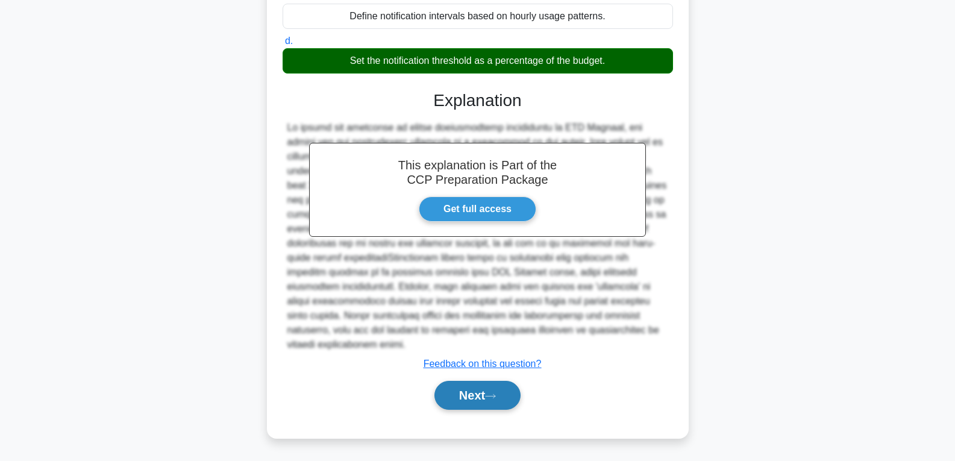
click at [455, 394] on button "Next" at bounding box center [477, 395] width 86 height 29
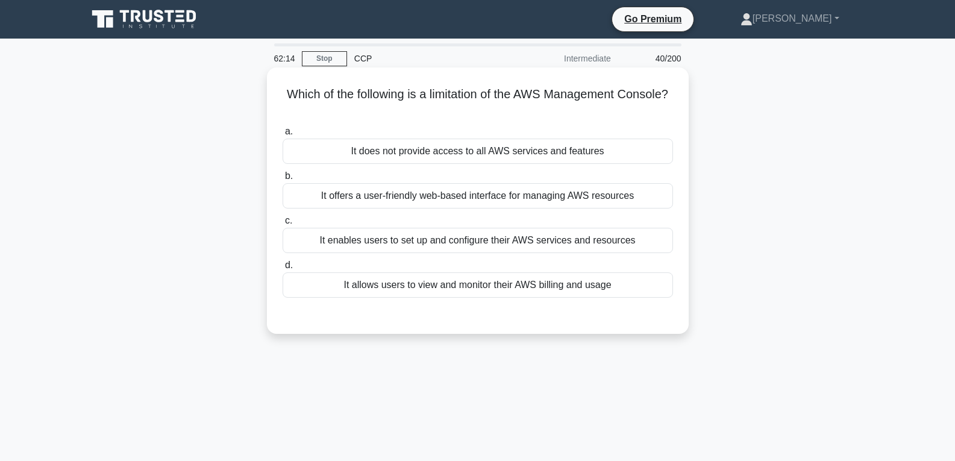
click at [453, 282] on div "It allows users to view and monitor their AWS billing and usage" at bounding box center [478, 284] width 390 height 25
click at [283, 269] on input "d. It allows users to view and monitor their AWS billing and usage" at bounding box center [283, 266] width 0 height 8
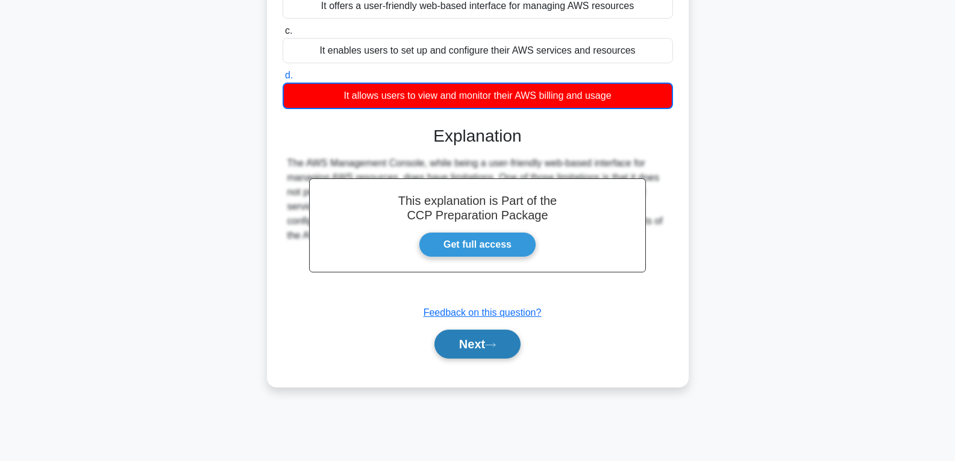
click at [470, 345] on button "Next" at bounding box center [477, 344] width 86 height 29
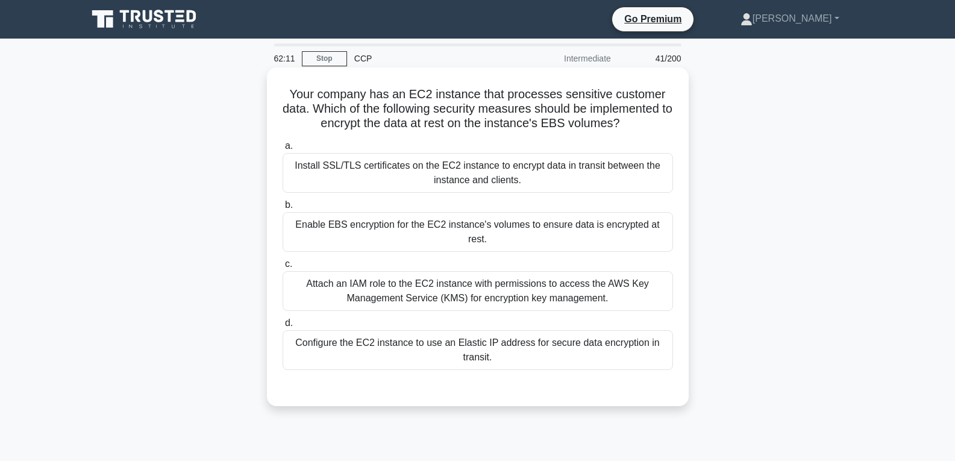
click at [471, 232] on div "Enable EBS encryption for the EC2 instance's volumes to ensure data is encrypte…" at bounding box center [478, 232] width 390 height 40
click at [283, 209] on input "b. Enable EBS encryption for the EC2 instance's volumes to ensure data is encry…" at bounding box center [283, 205] width 0 height 8
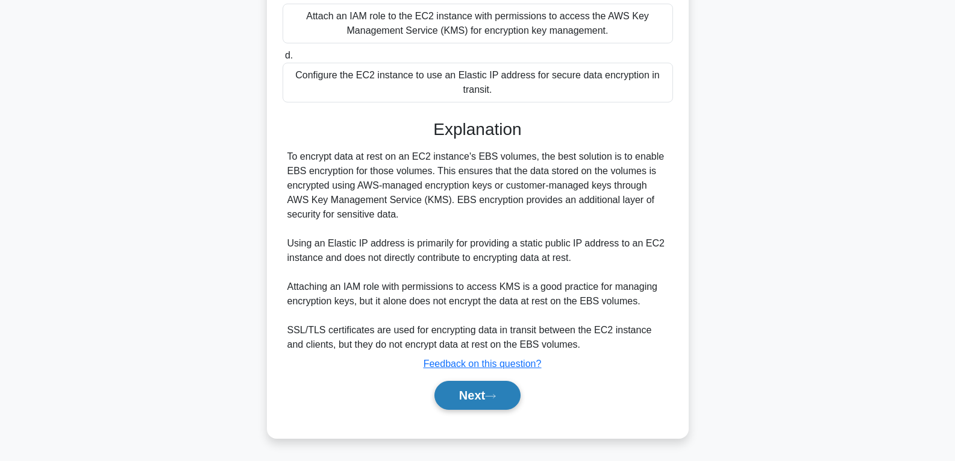
click at [465, 401] on button "Next" at bounding box center [477, 395] width 86 height 29
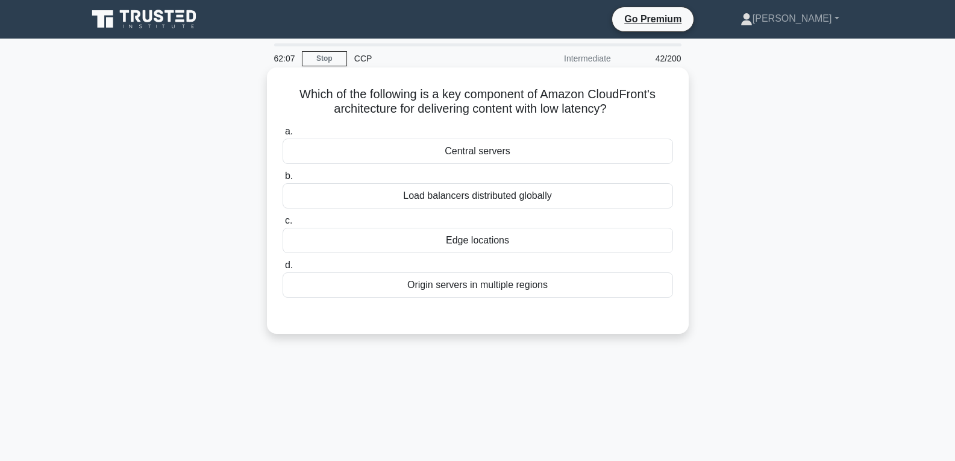
click at [473, 247] on div "Edge locations" at bounding box center [478, 240] width 390 height 25
click at [283, 225] on input "c. Edge locations" at bounding box center [283, 221] width 0 height 8
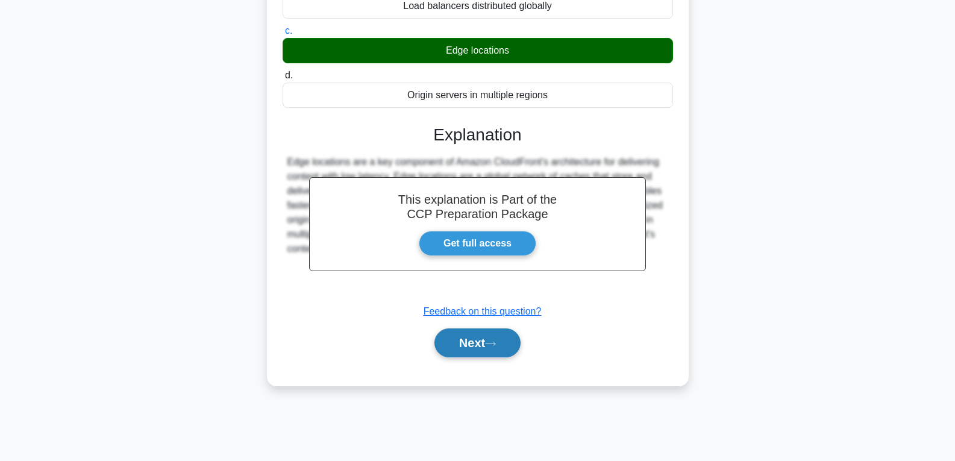
click at [465, 353] on button "Next" at bounding box center [477, 342] width 86 height 29
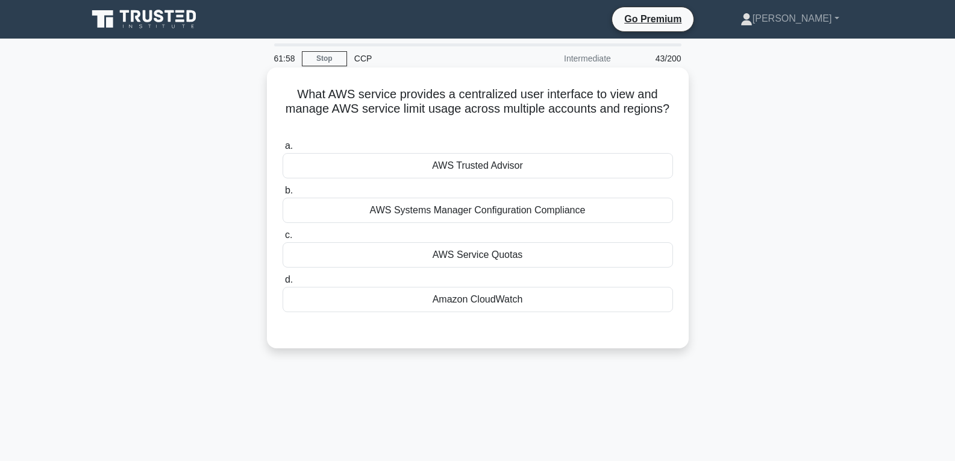
click at [495, 257] on div "AWS Service Quotas" at bounding box center [478, 254] width 390 height 25
click at [283, 239] on input "c. AWS Service Quotas" at bounding box center [283, 235] width 0 height 8
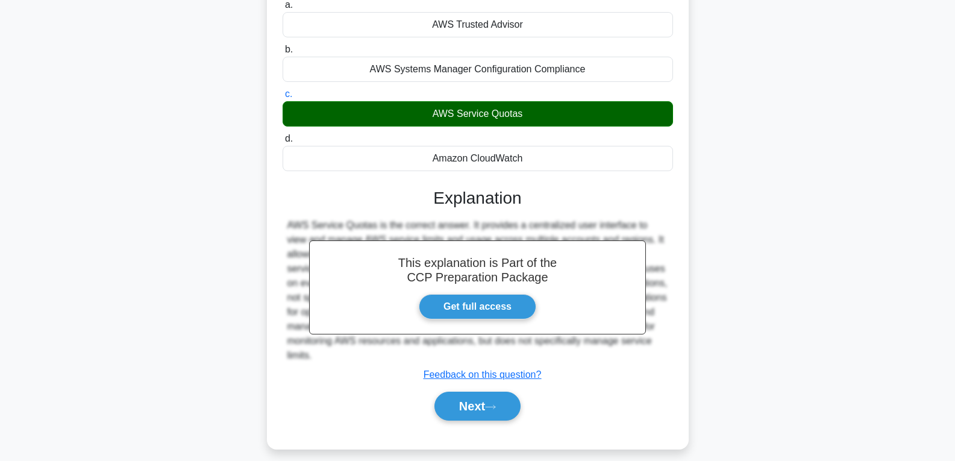
scroll to position [190, 0]
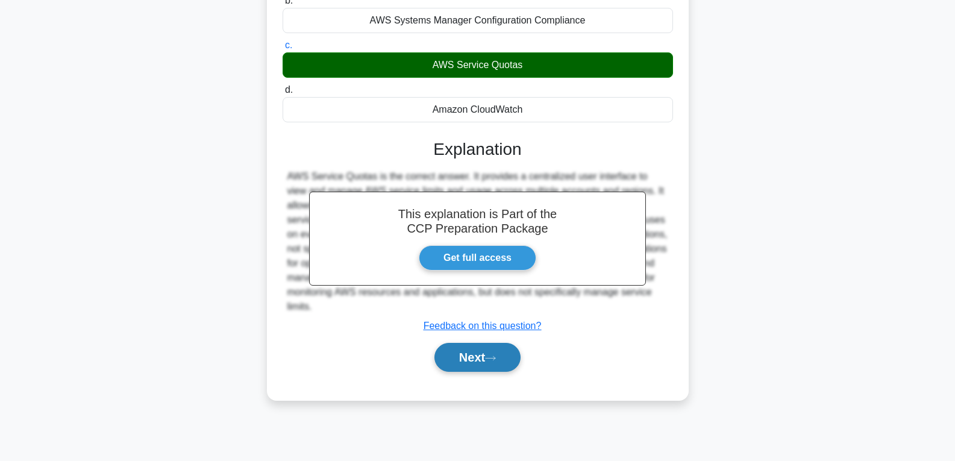
click at [495, 354] on button "Next" at bounding box center [477, 357] width 86 height 29
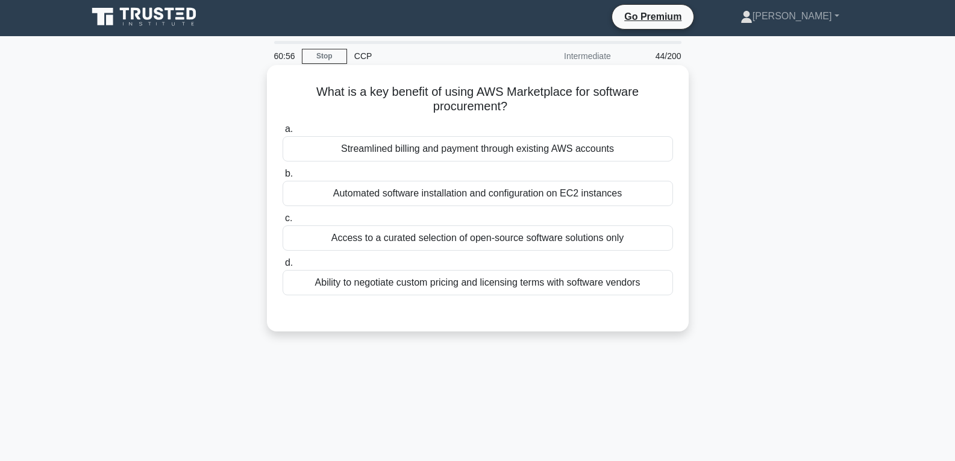
scroll to position [0, 0]
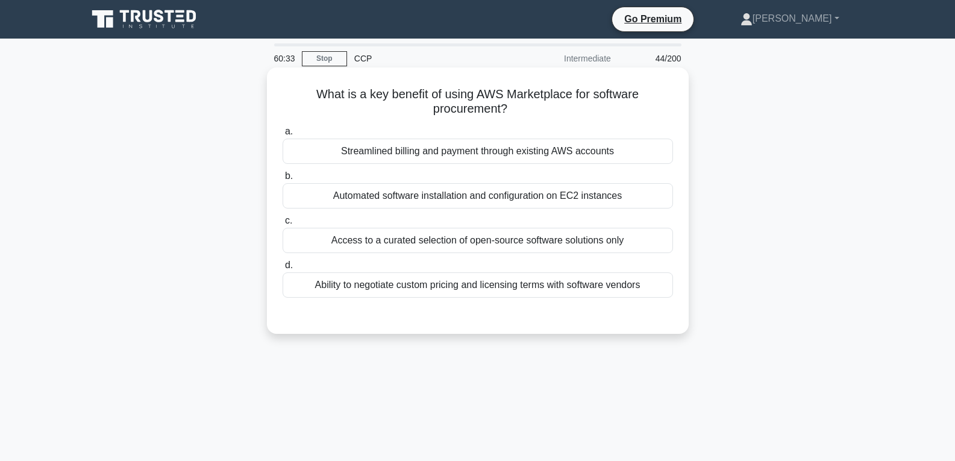
click at [483, 158] on div "Streamlined billing and payment through existing AWS accounts" at bounding box center [478, 151] width 390 height 25
click at [283, 136] on input "a. Streamlined billing and payment through existing AWS accounts" at bounding box center [283, 132] width 0 height 8
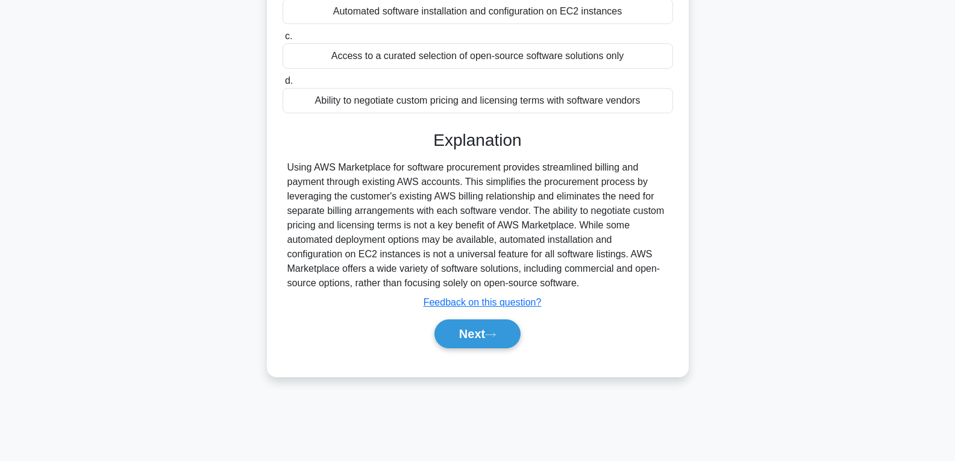
scroll to position [190, 0]
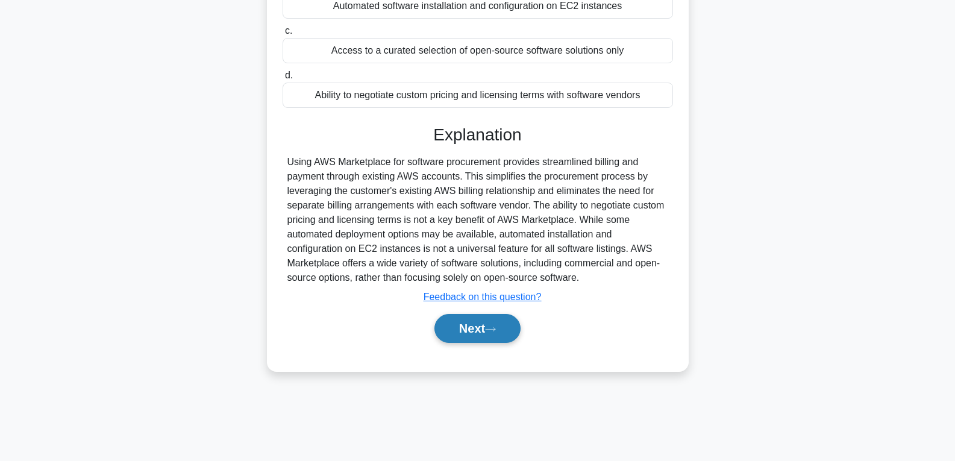
click at [480, 330] on button "Next" at bounding box center [477, 328] width 86 height 29
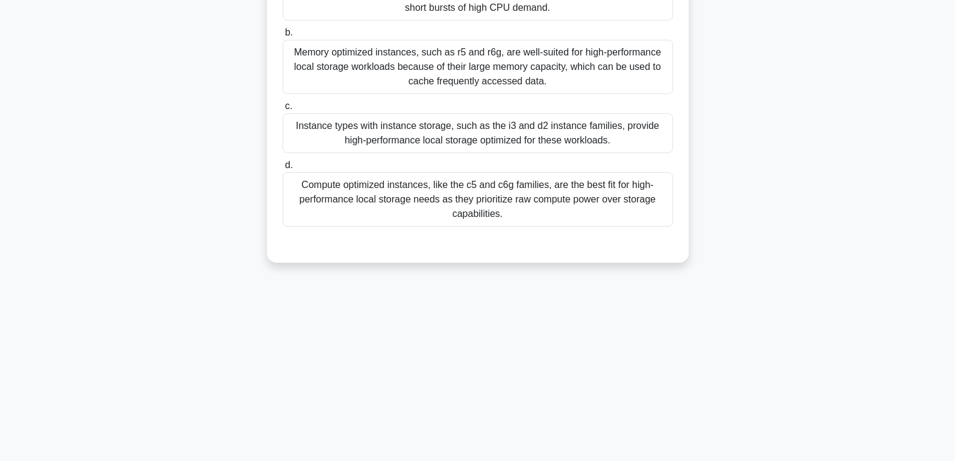
scroll to position [0, 0]
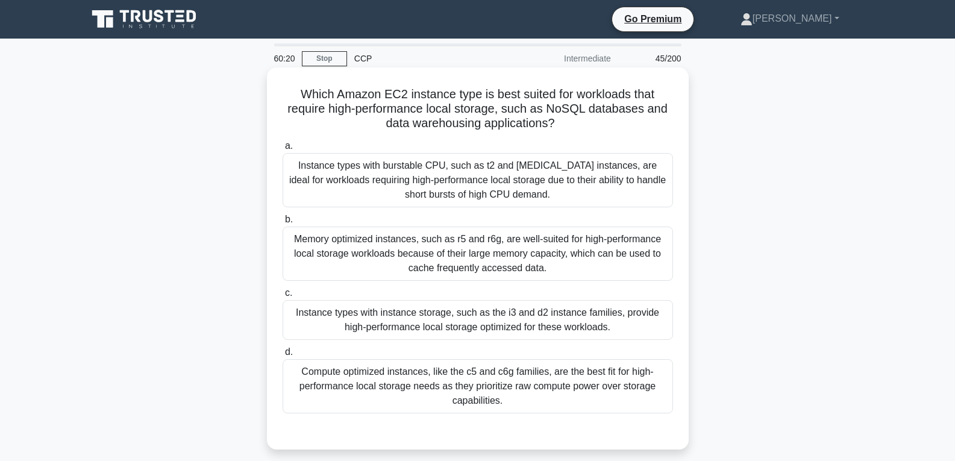
click at [478, 321] on div "Instance types with instance storage, such as the i3 and d2 instance families, …" at bounding box center [478, 320] width 390 height 40
click at [283, 297] on input "c. Instance types with instance storage, such as the i3 and d2 instance familie…" at bounding box center [283, 293] width 0 height 8
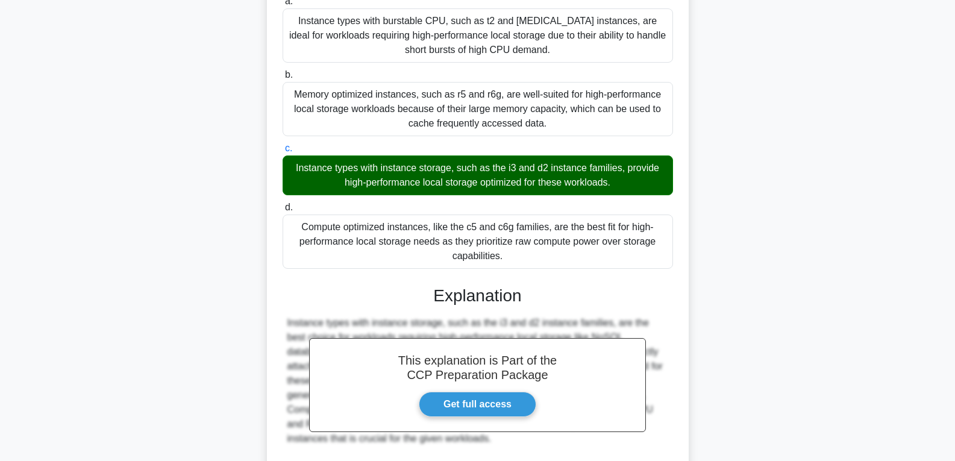
scroll to position [241, 0]
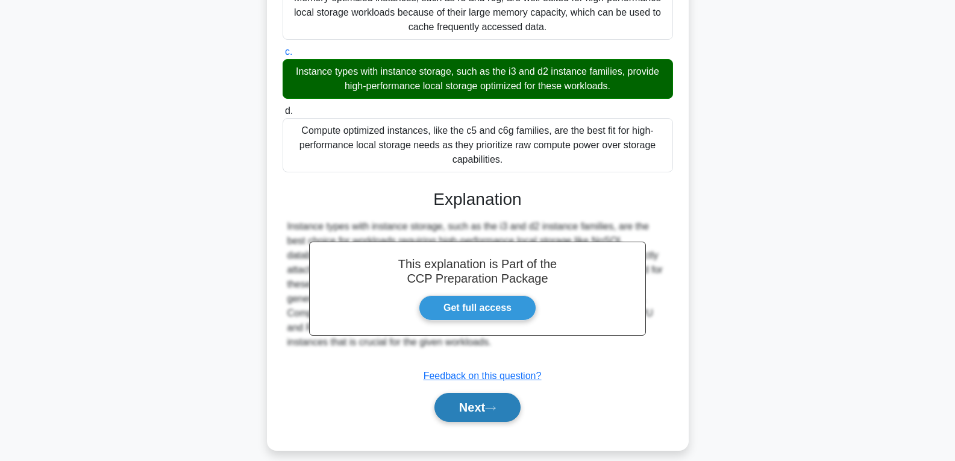
click at [466, 400] on button "Next" at bounding box center [477, 407] width 86 height 29
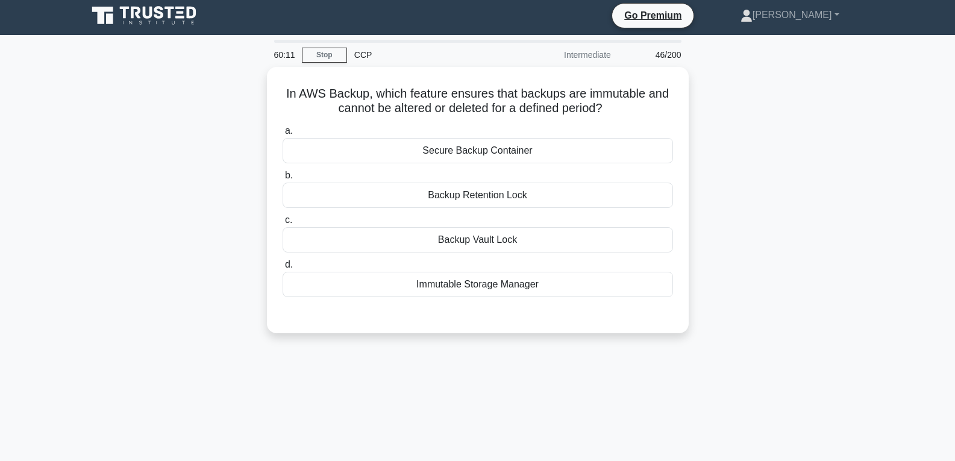
scroll to position [0, 0]
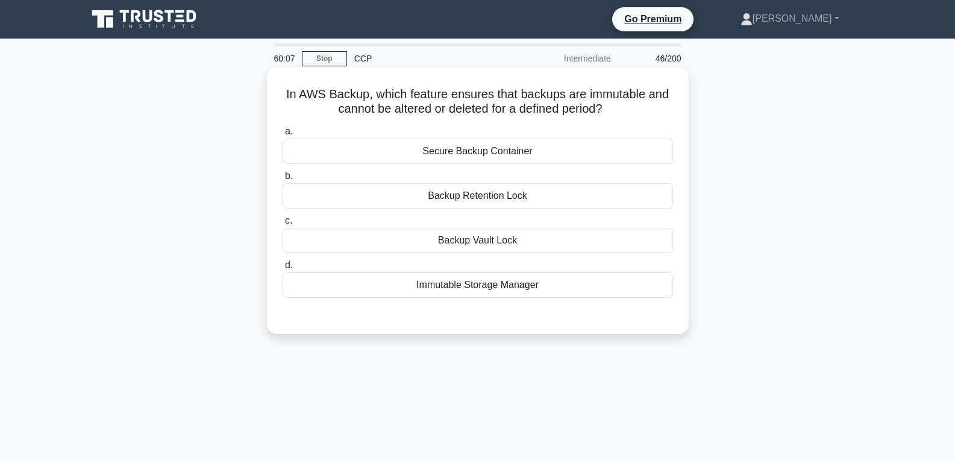
click at [509, 197] on div "Backup Retention Lock" at bounding box center [478, 195] width 390 height 25
click at [283, 180] on input "b. Backup Retention Lock" at bounding box center [283, 176] width 0 height 8
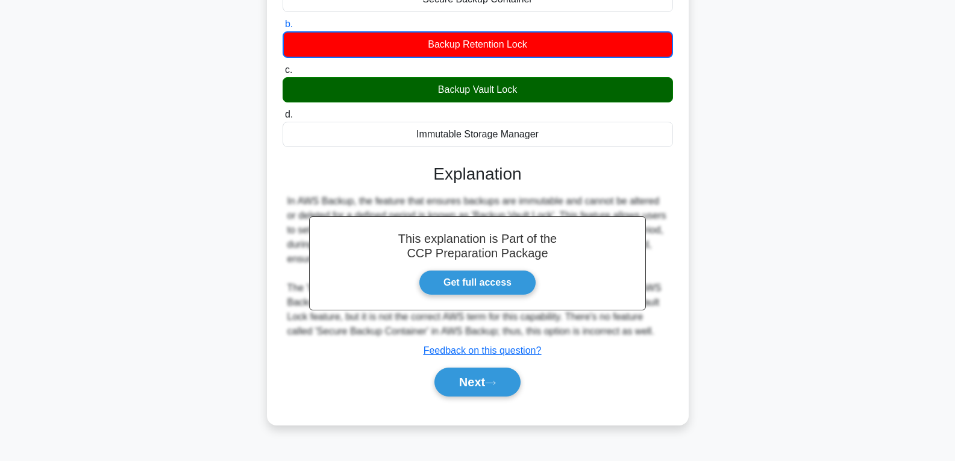
scroll to position [181, 0]
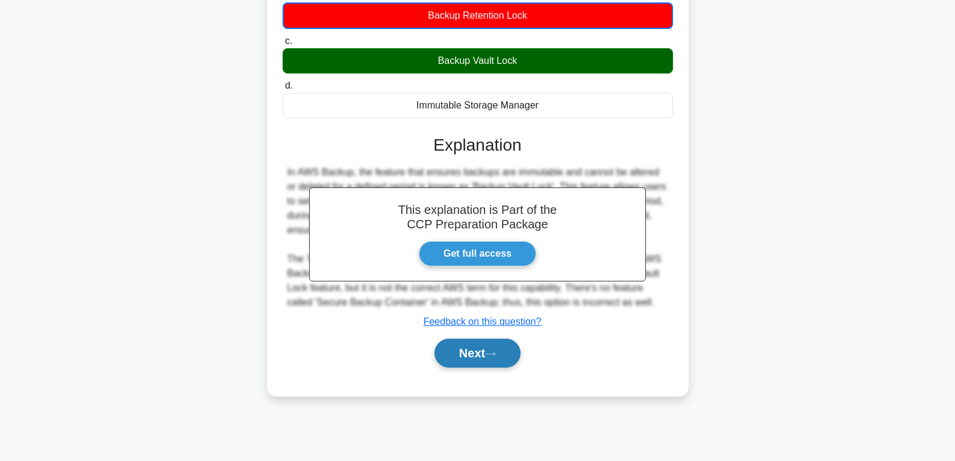
click at [479, 359] on button "Next" at bounding box center [477, 353] width 86 height 29
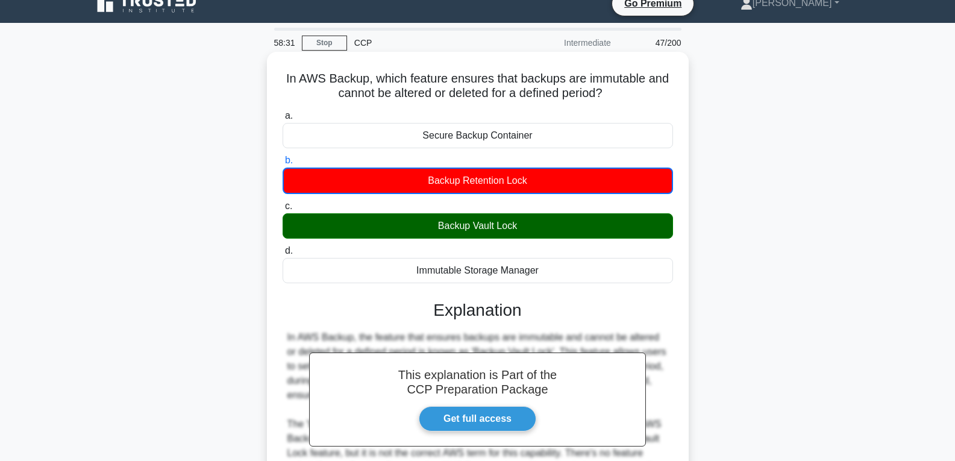
scroll to position [0, 0]
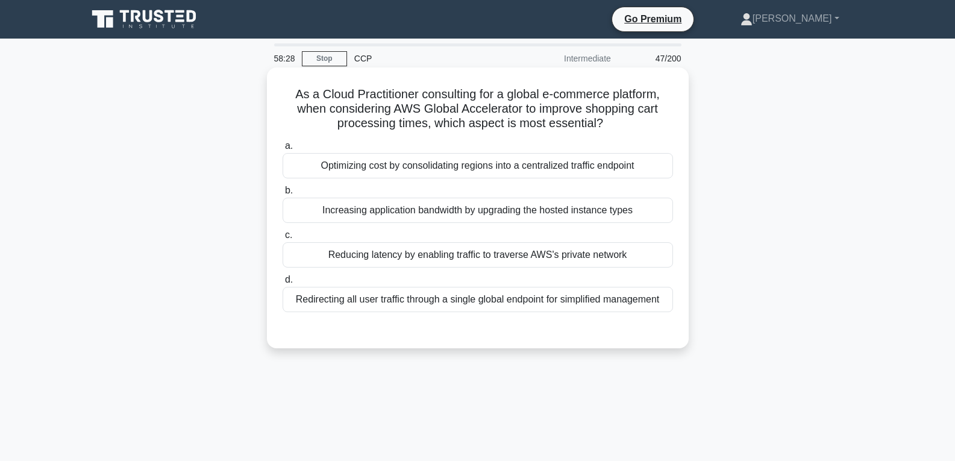
click at [459, 251] on div "Reducing latency by enabling traffic to traverse AWS's private network" at bounding box center [478, 254] width 390 height 25
click at [283, 239] on input "c. Reducing latency by enabling traffic to traverse AWS's private network" at bounding box center [283, 235] width 0 height 8
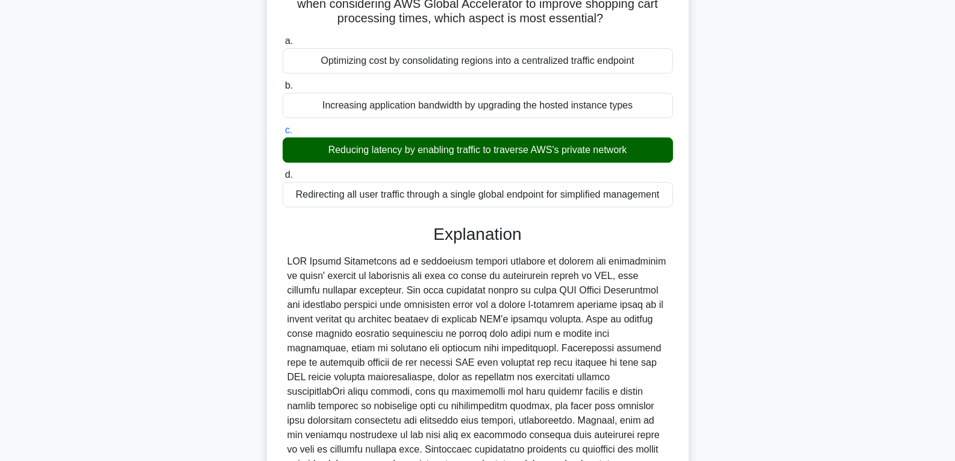
scroll to position [254, 0]
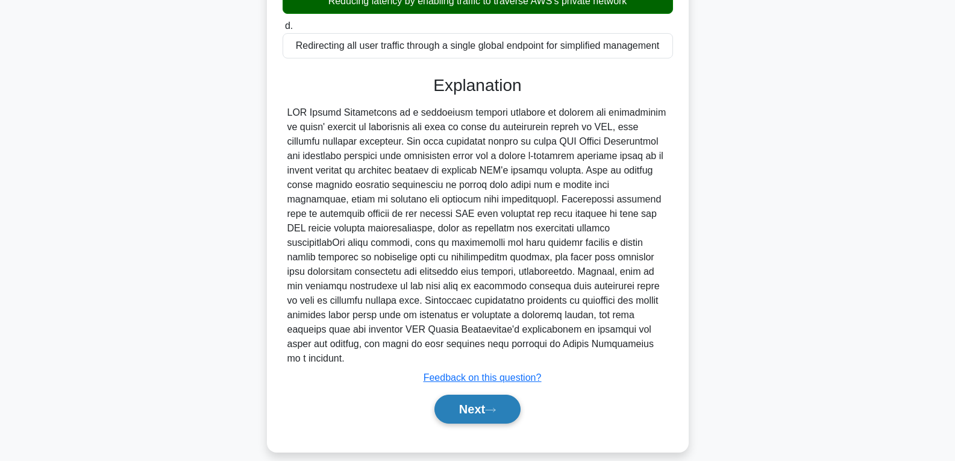
click at [469, 396] on button "Next" at bounding box center [477, 409] width 86 height 29
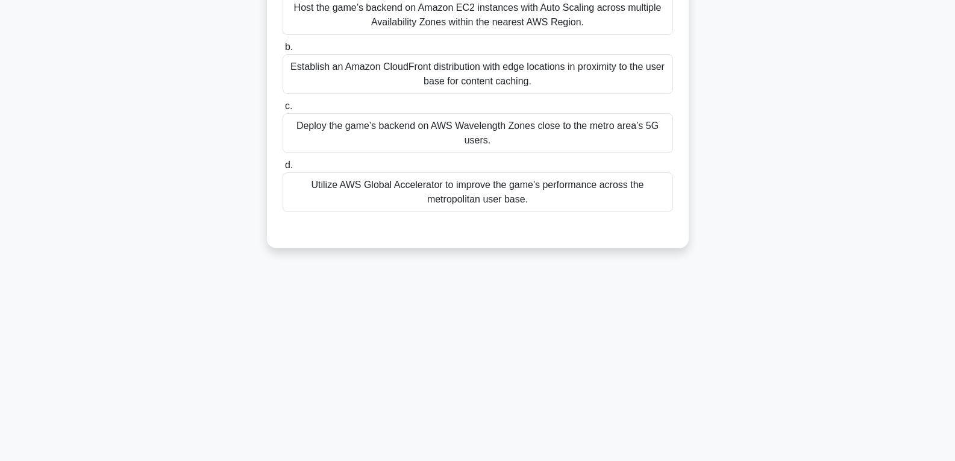
scroll to position [0, 0]
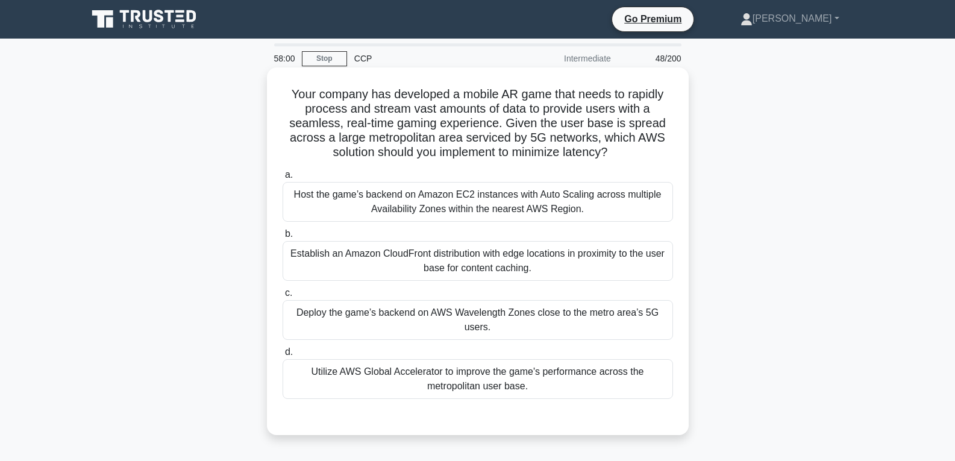
click at [444, 331] on div "Deploy the game’s backend on AWS Wavelength Zones close to the metro area’s 5G …" at bounding box center [478, 320] width 390 height 40
click at [283, 297] on input "c. Deploy the game’s backend on AWS Wavelength Zones close to the metro area’s …" at bounding box center [283, 293] width 0 height 8
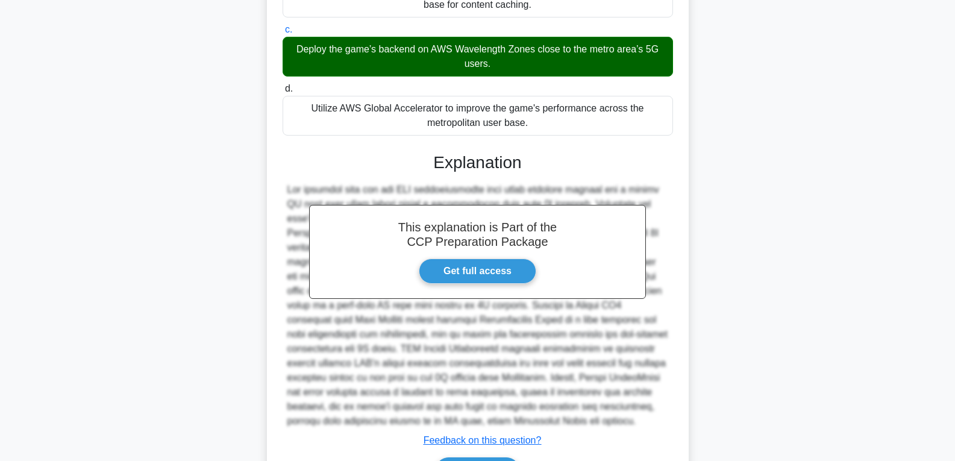
scroll to position [340, 0]
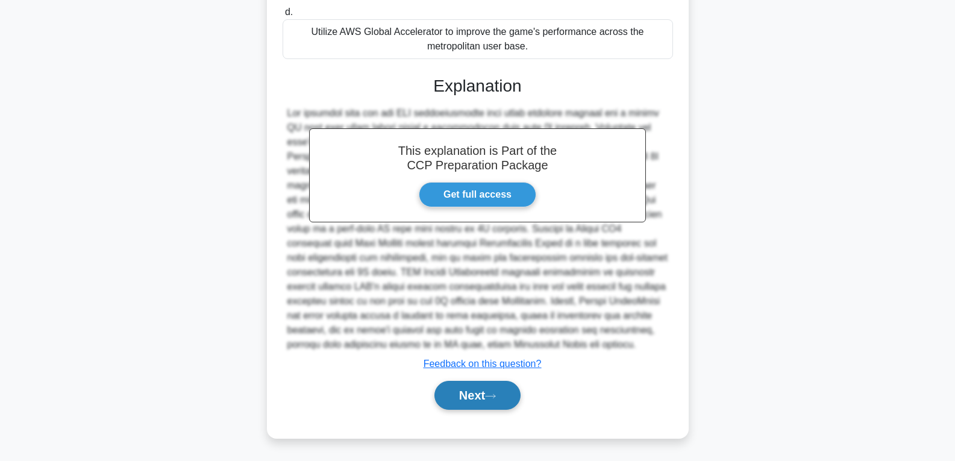
click at [468, 385] on button "Next" at bounding box center [477, 395] width 86 height 29
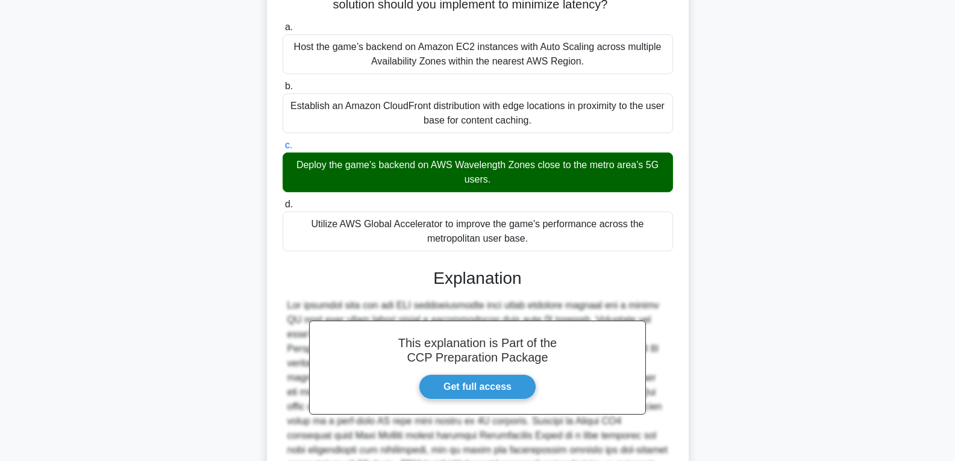
scroll to position [0, 0]
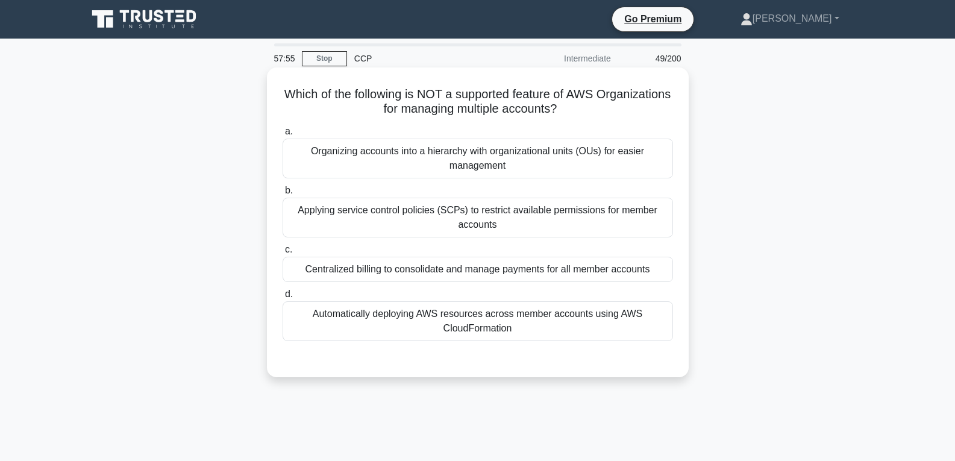
click at [490, 274] on div "Centralized billing to consolidate and manage payments for all member accounts" at bounding box center [478, 269] width 390 height 25
click at [283, 254] on input "c. Centralized billing to consolidate and manage payments for all member accoun…" at bounding box center [283, 250] width 0 height 8
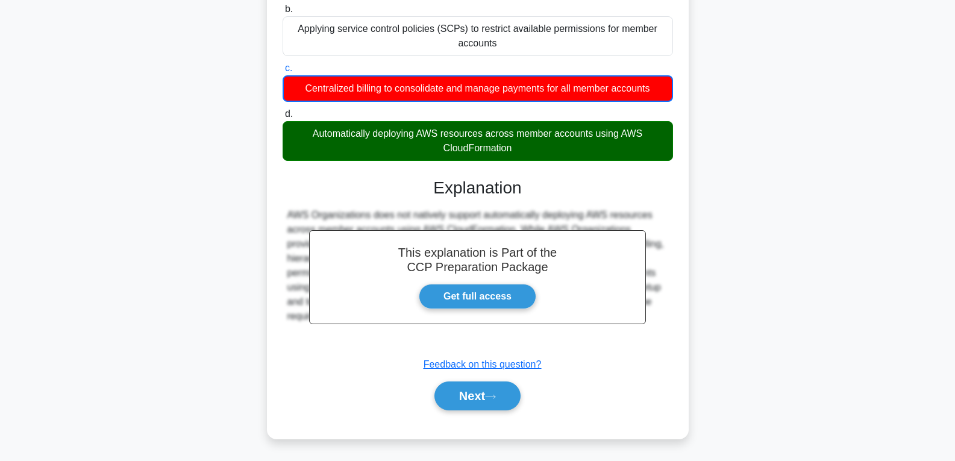
scroll to position [190, 0]
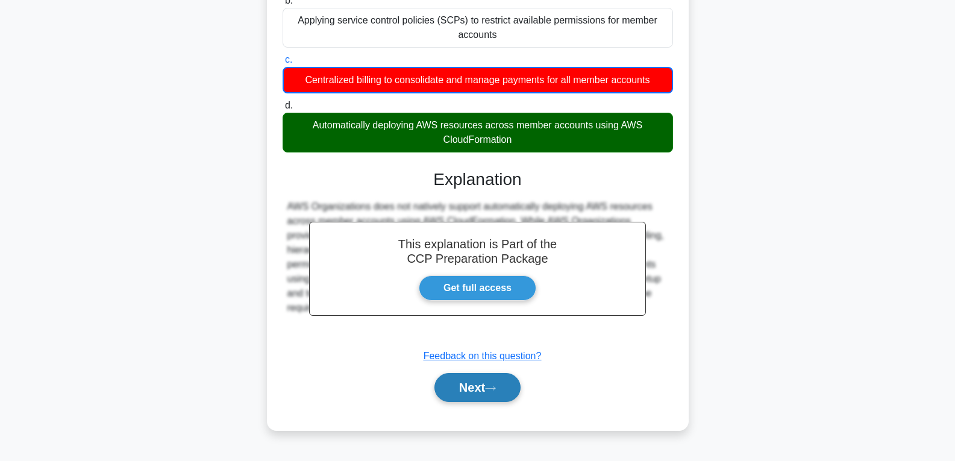
click at [483, 401] on button "Next" at bounding box center [477, 387] width 86 height 29
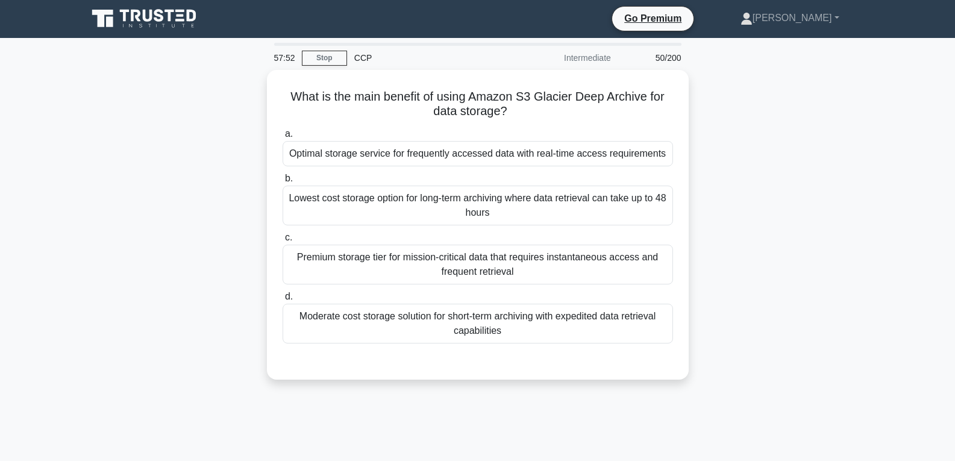
scroll to position [0, 0]
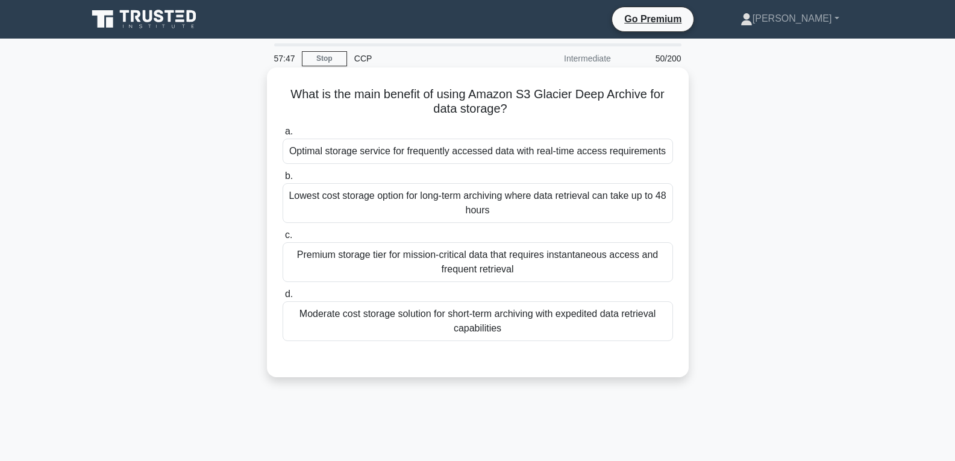
click at [489, 155] on div "Optimal storage service for frequently accessed data with real-time access requ…" at bounding box center [478, 151] width 390 height 25
click at [283, 136] on input "a. Optimal storage service for frequently accessed data with real-time access r…" at bounding box center [283, 132] width 0 height 8
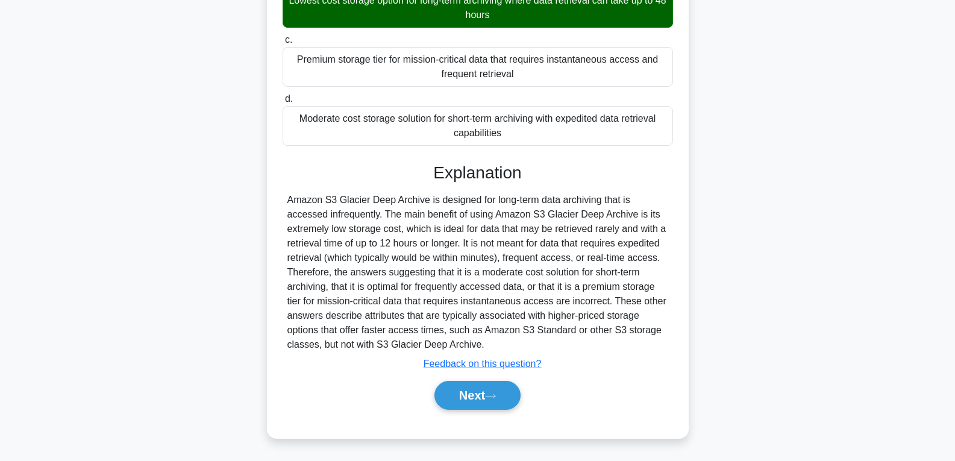
scroll to position [211, 0]
click at [472, 392] on button "Next" at bounding box center [477, 395] width 86 height 29
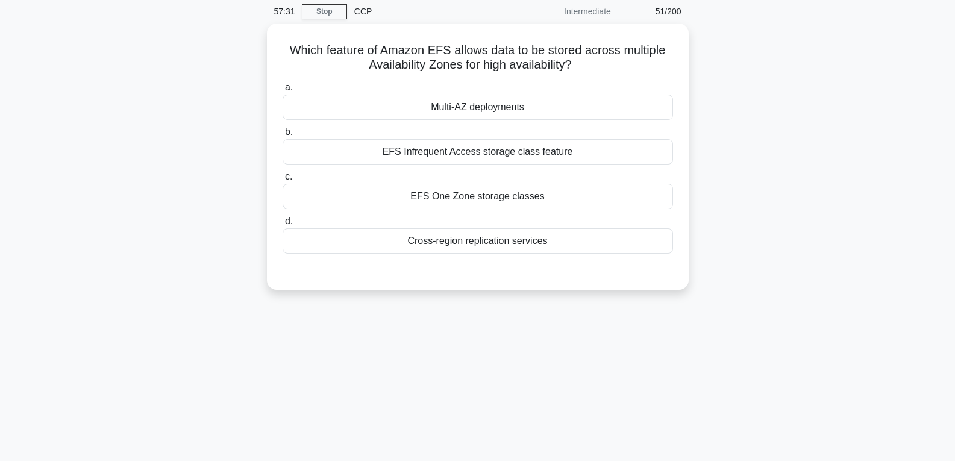
scroll to position [0, 0]
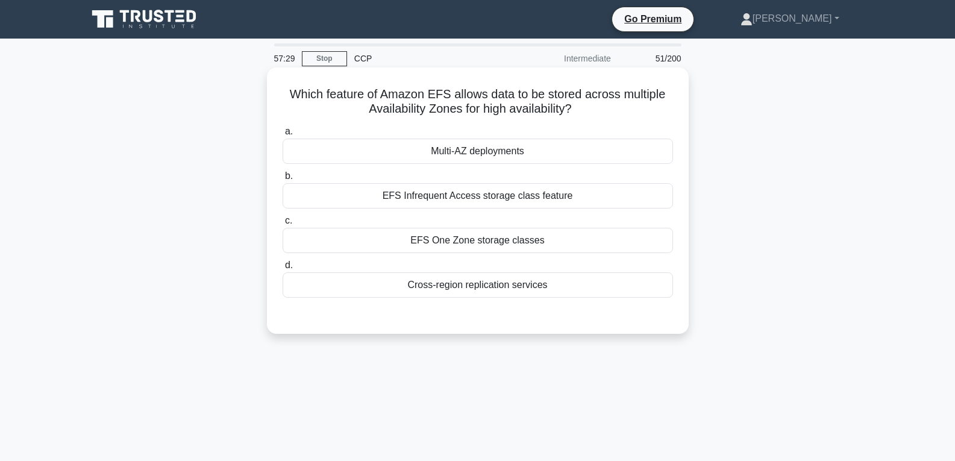
click at [469, 153] on div "Multi-AZ deployments" at bounding box center [478, 151] width 390 height 25
click at [283, 136] on input "a. Multi-AZ deployments" at bounding box center [283, 132] width 0 height 8
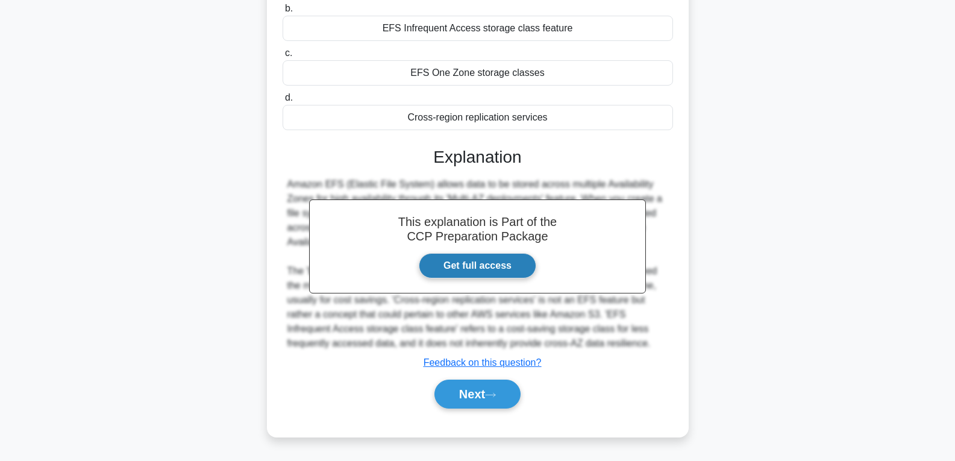
scroll to position [190, 0]
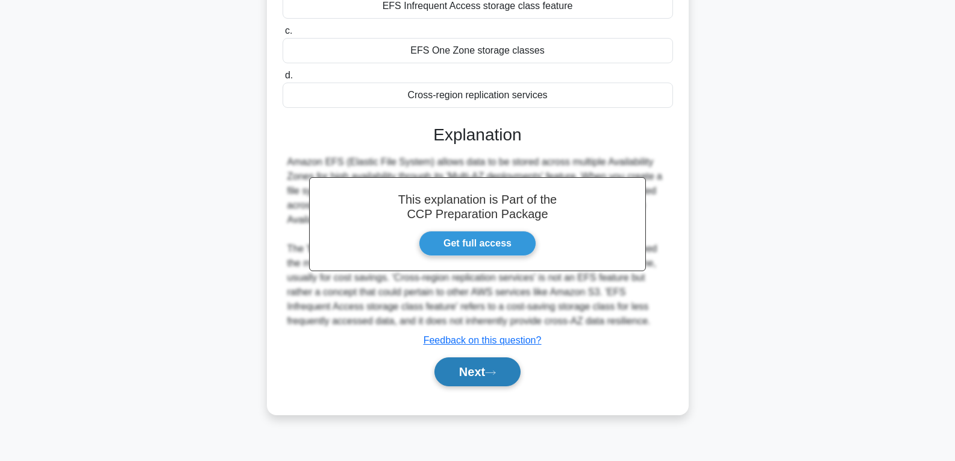
click at [463, 373] on button "Next" at bounding box center [477, 371] width 86 height 29
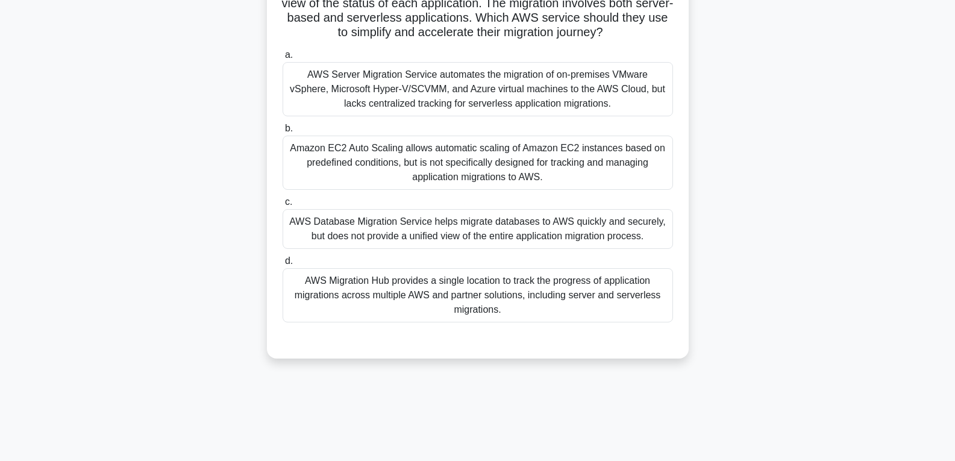
scroll to position [121, 0]
click at [474, 313] on div "AWS Migration Hub provides a single location to track the progress of applicati…" at bounding box center [478, 295] width 390 height 54
click at [283, 265] on input "d. AWS Migration Hub provides a single location to track the progress of applic…" at bounding box center [283, 261] width 0 height 8
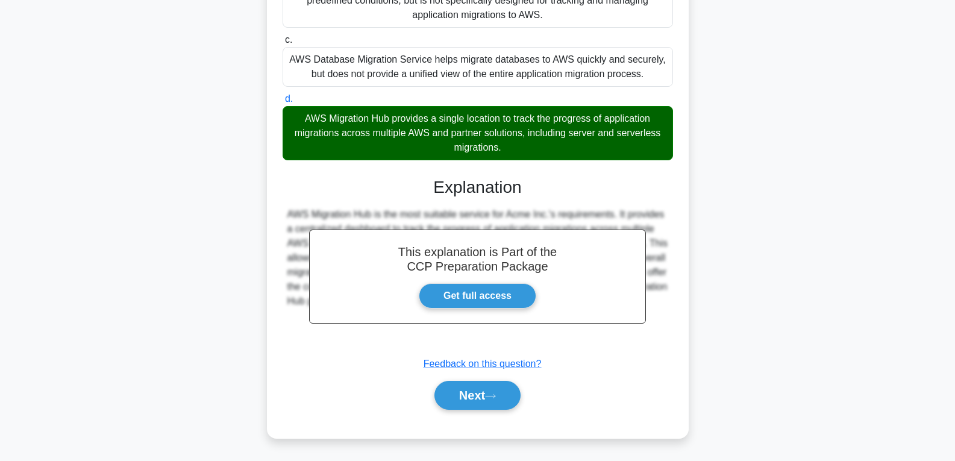
scroll to position [297, 0]
click at [475, 388] on button "Next" at bounding box center [477, 395] width 86 height 29
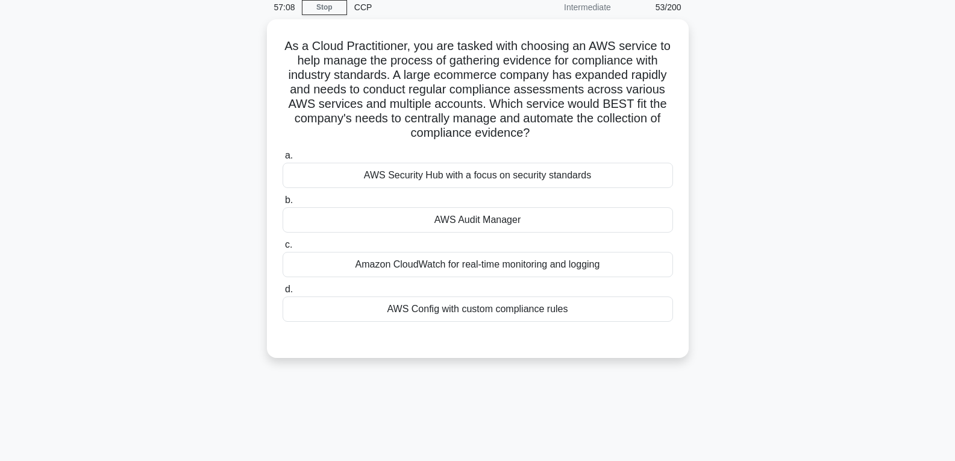
scroll to position [0, 0]
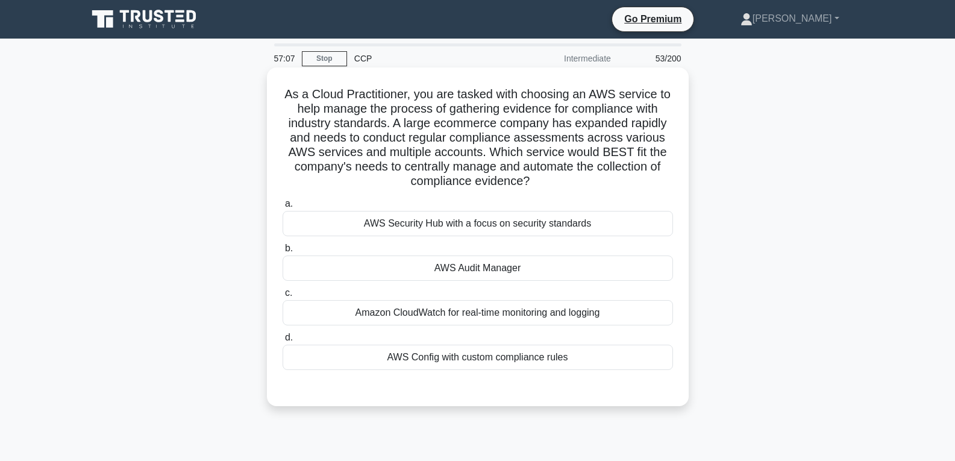
click at [464, 268] on div "AWS Audit Manager" at bounding box center [478, 267] width 390 height 25
click at [283, 252] on input "b. AWS Audit Manager" at bounding box center [283, 249] width 0 height 8
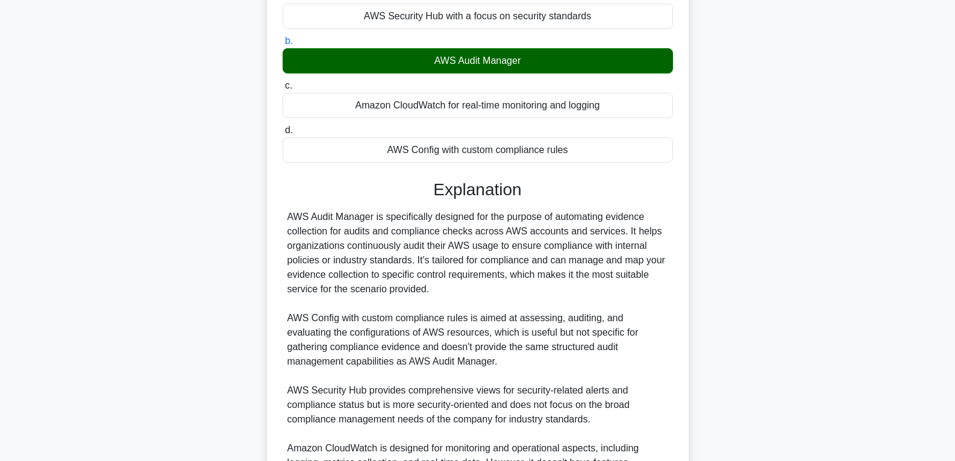
scroll to position [301, 0]
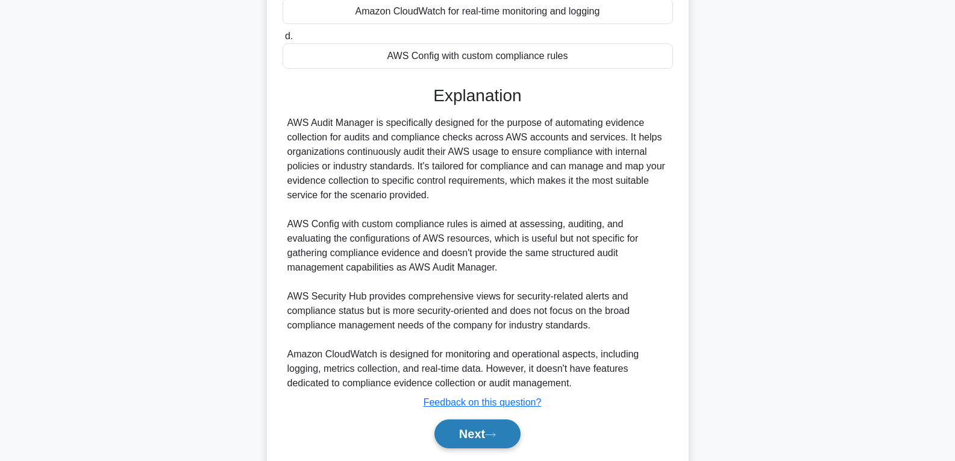
click at [462, 434] on button "Next" at bounding box center [477, 433] width 86 height 29
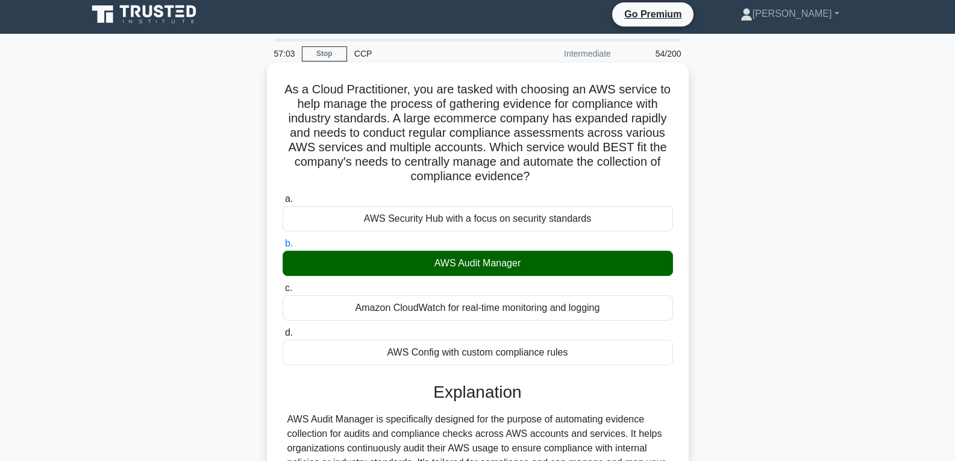
scroll to position [0, 0]
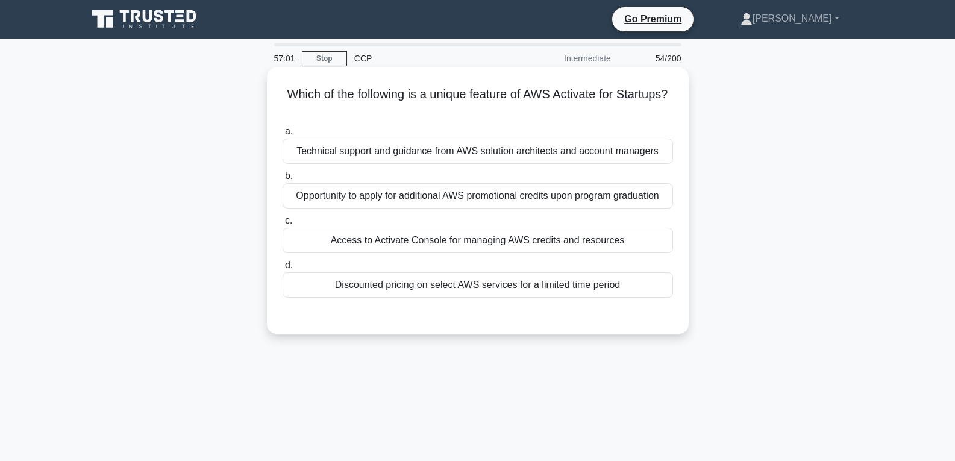
click at [462, 243] on div "Access to Activate Console for managing AWS credits and resources" at bounding box center [478, 240] width 390 height 25
click at [283, 225] on input "c. Access to Activate Console for managing AWS credits and resources" at bounding box center [283, 221] width 0 height 8
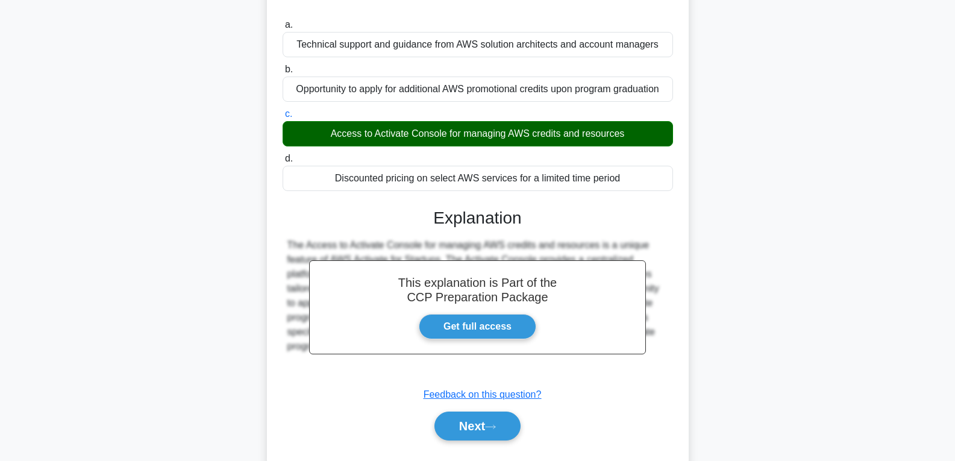
scroll to position [190, 0]
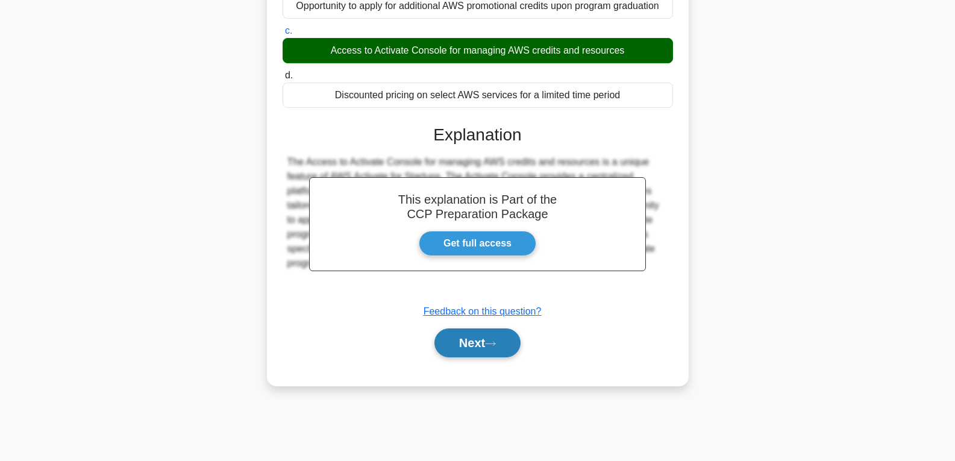
click at [469, 343] on button "Next" at bounding box center [477, 342] width 86 height 29
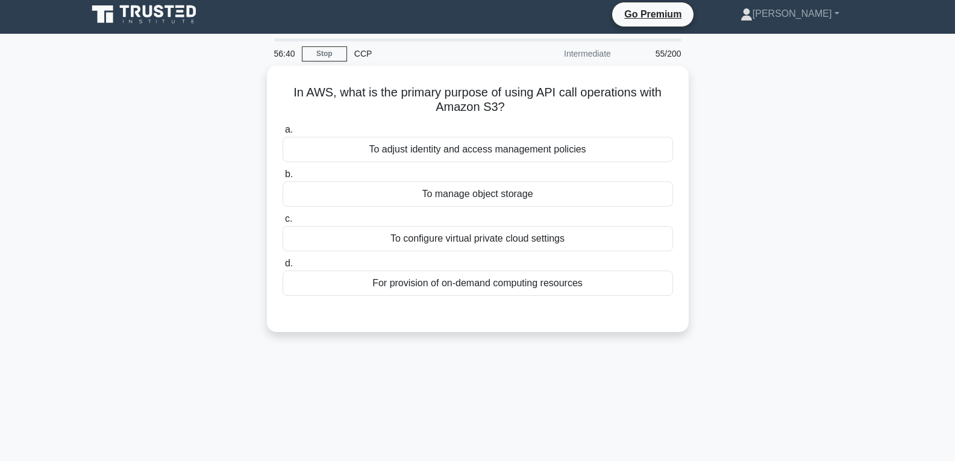
scroll to position [0, 0]
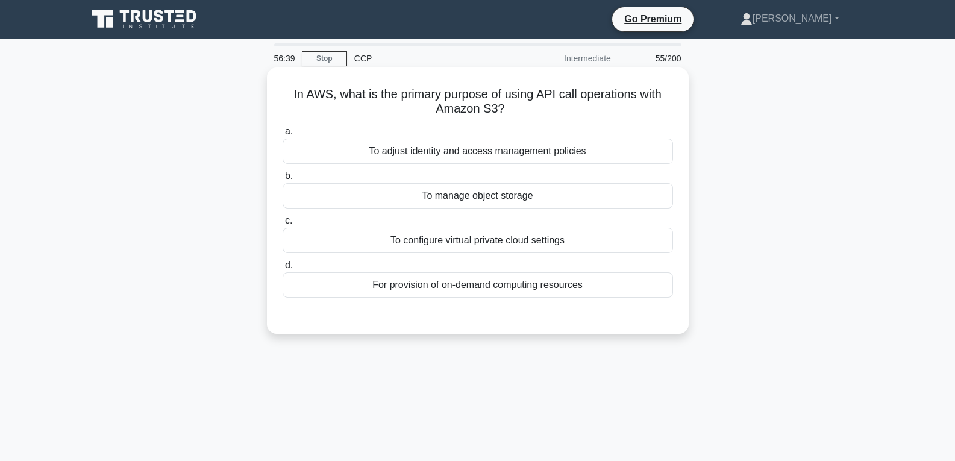
click at [465, 199] on div "To manage object storage" at bounding box center [478, 195] width 390 height 25
click at [283, 180] on input "b. To manage object storage" at bounding box center [283, 176] width 0 height 8
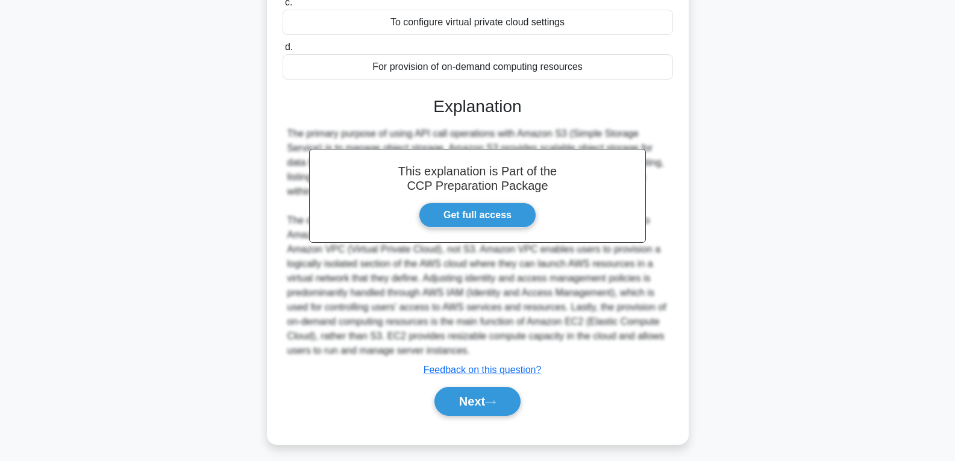
scroll to position [225, 0]
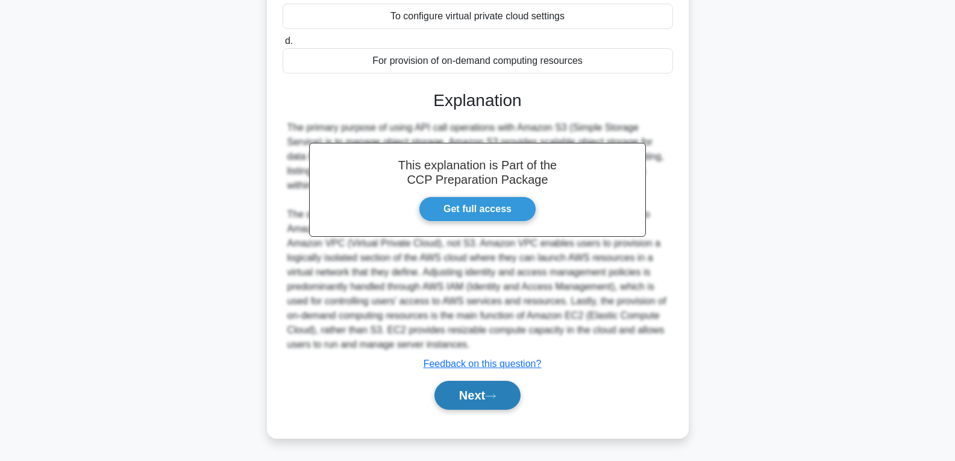
click at [469, 387] on button "Next" at bounding box center [477, 395] width 86 height 29
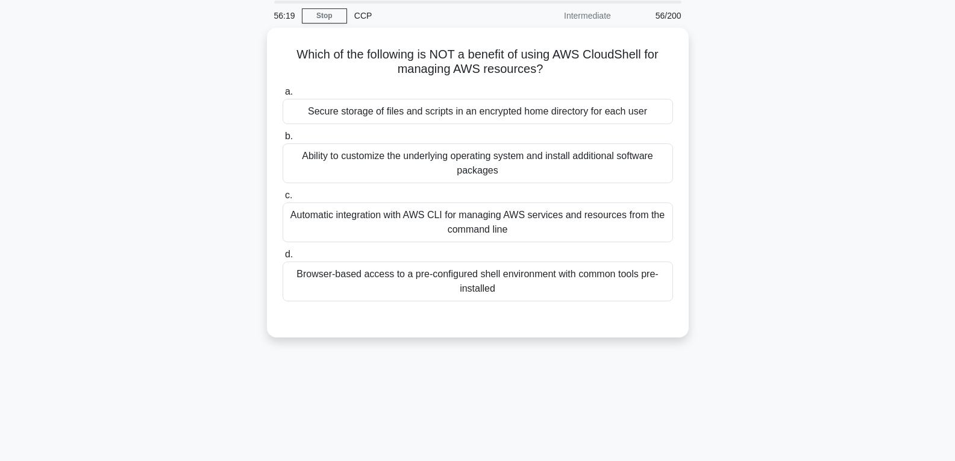
scroll to position [13, 0]
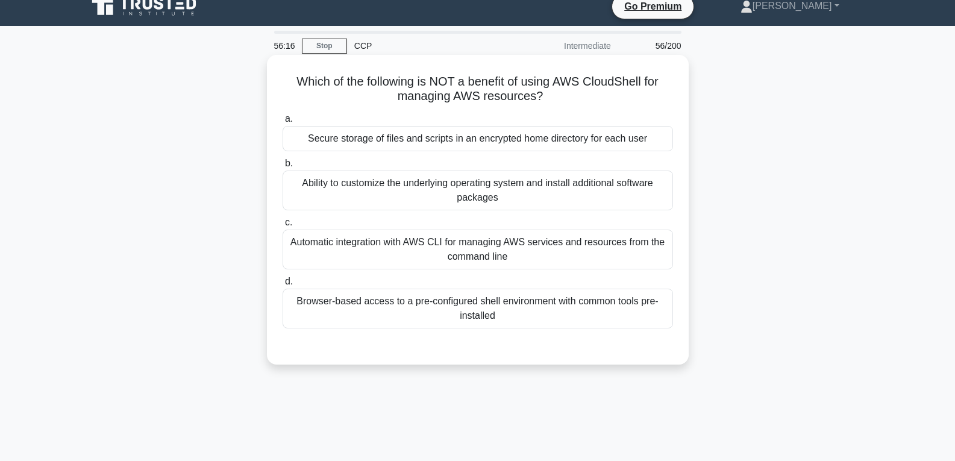
click at [448, 139] on div "Secure storage of files and scripts in an encrypted home directory for each user" at bounding box center [478, 138] width 390 height 25
click at [283, 123] on input "a. Secure storage of files and scripts in an encrypted home directory for each …" at bounding box center [283, 119] width 0 height 8
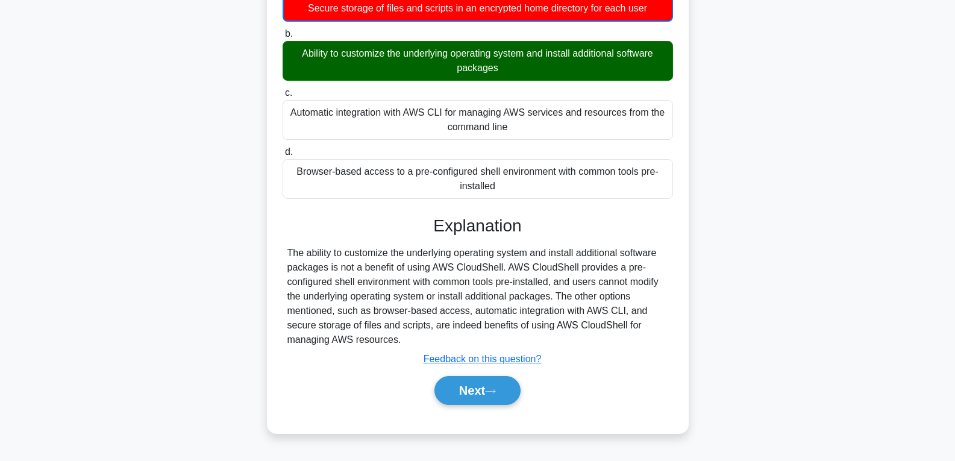
scroll to position [190, 0]
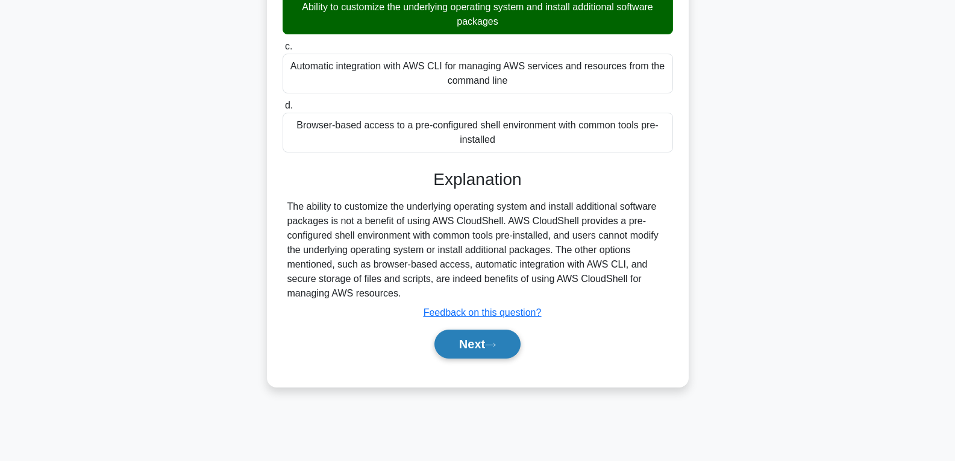
click at [469, 340] on button "Next" at bounding box center [477, 344] width 86 height 29
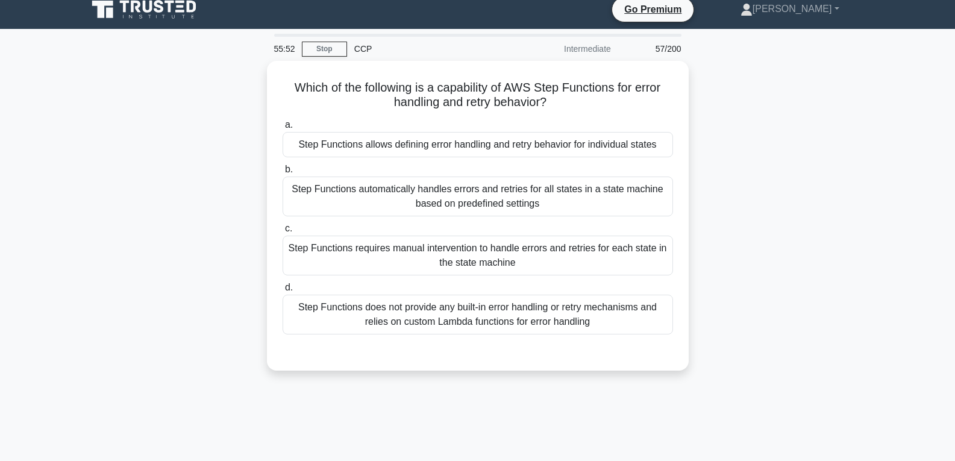
scroll to position [9, 0]
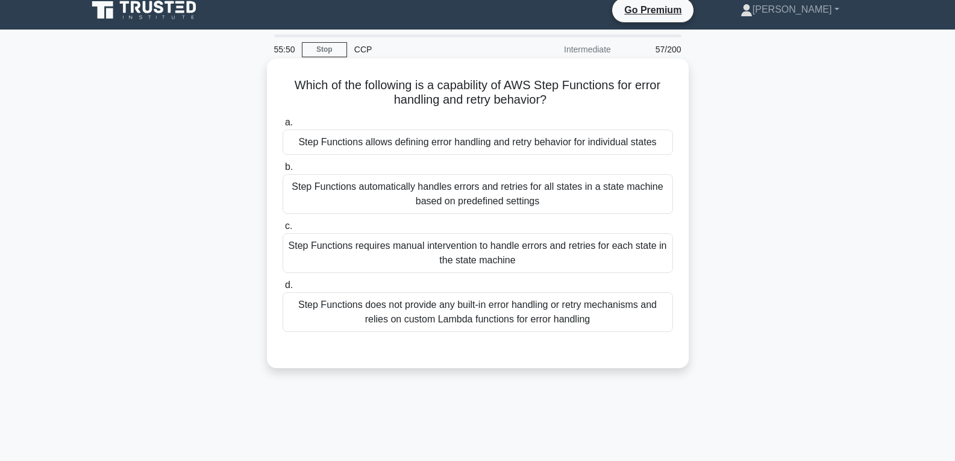
click at [323, 140] on div "Step Functions allows defining error handling and retry behavior for individual…" at bounding box center [478, 142] width 390 height 25
click at [283, 127] on input "a. Step Functions allows defining error handling and retry behavior for individ…" at bounding box center [283, 123] width 0 height 8
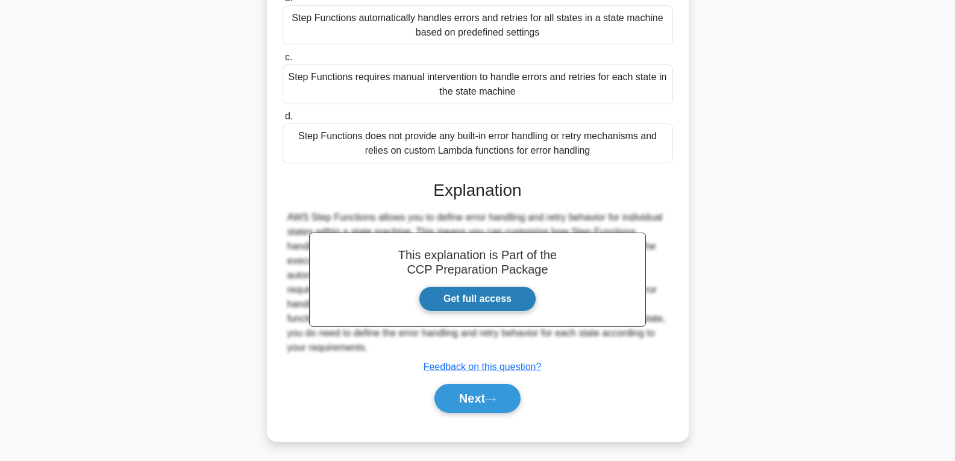
scroll to position [190, 0]
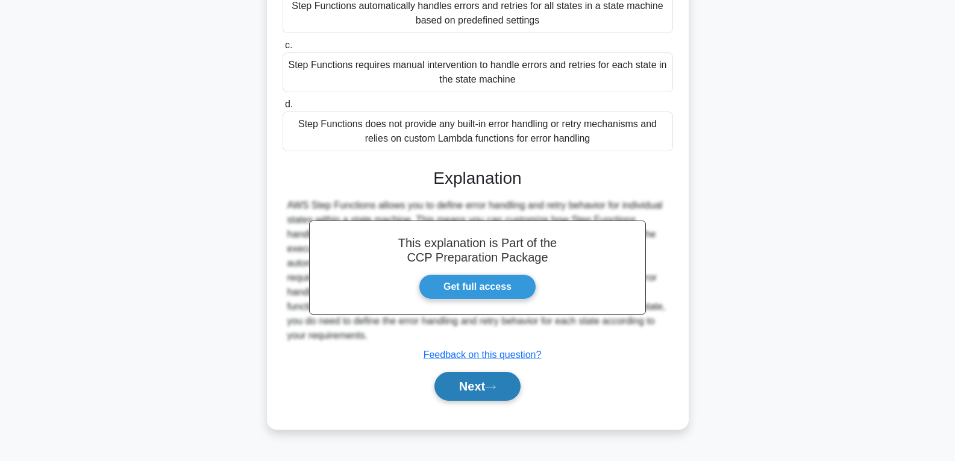
click at [462, 394] on button "Next" at bounding box center [477, 386] width 86 height 29
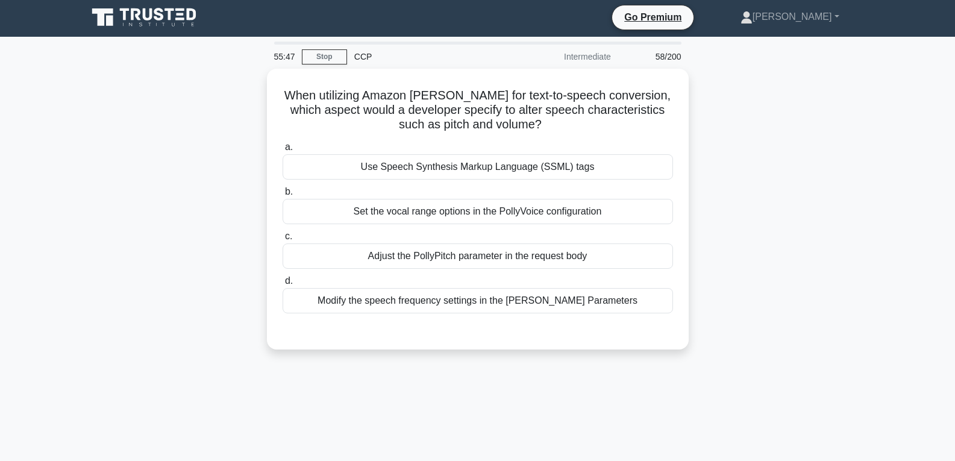
scroll to position [0, 0]
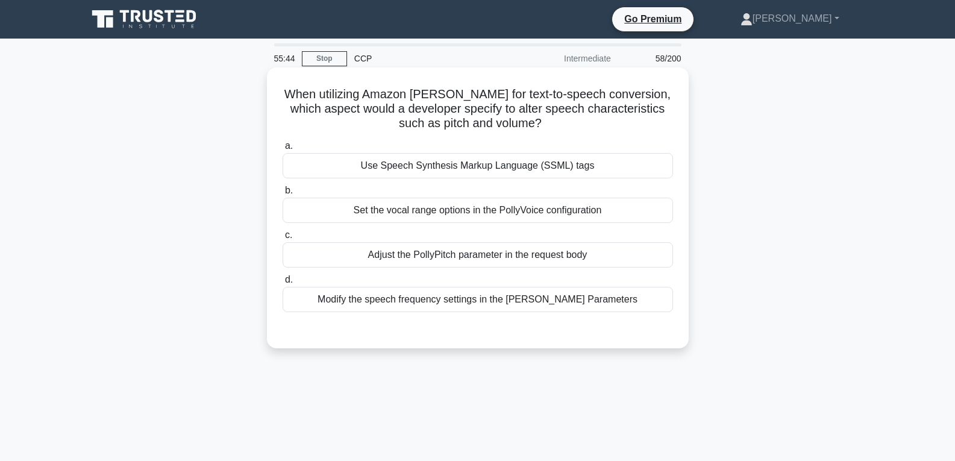
click at [446, 254] on div "Adjust the PollyPitch parameter in the request body" at bounding box center [478, 254] width 390 height 25
click at [283, 239] on input "c. Adjust the PollyPitch parameter in the request body" at bounding box center [283, 235] width 0 height 8
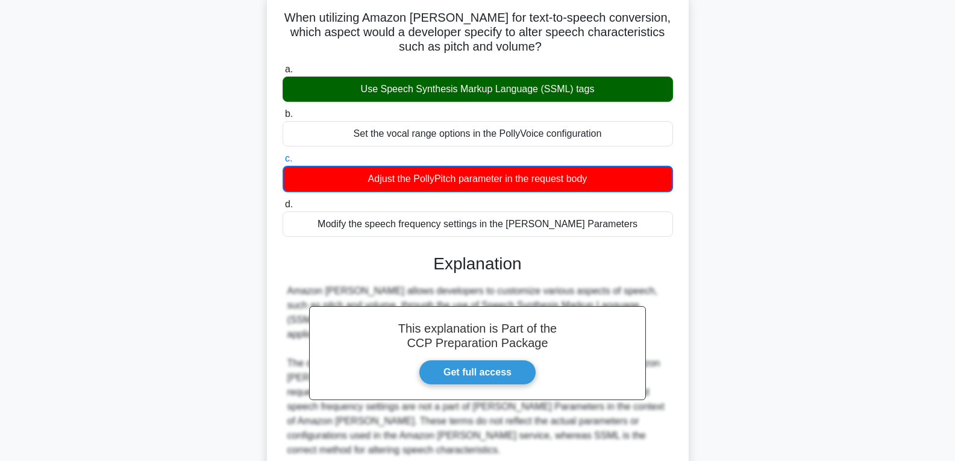
scroll to position [181, 0]
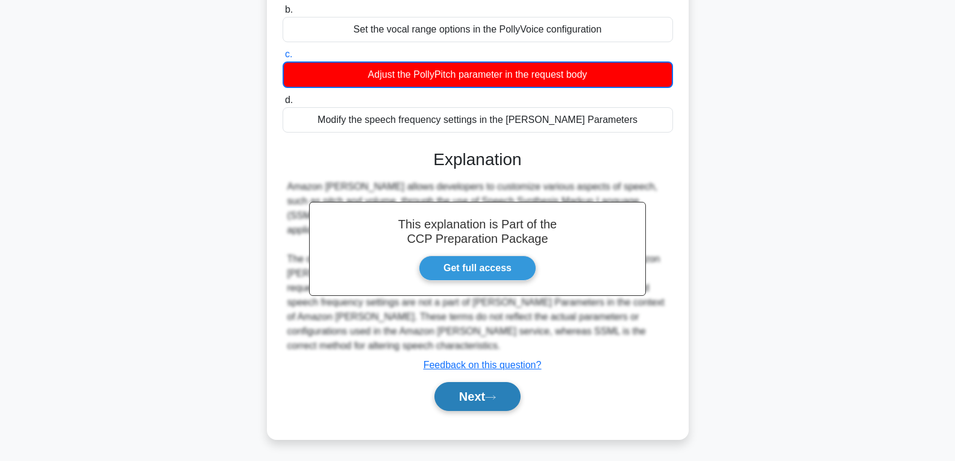
click at [465, 387] on button "Next" at bounding box center [477, 396] width 86 height 29
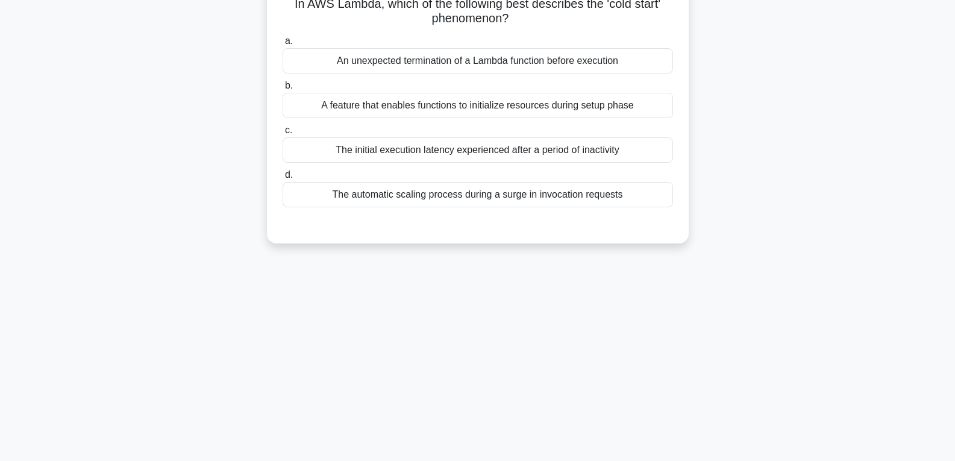
scroll to position [0, 0]
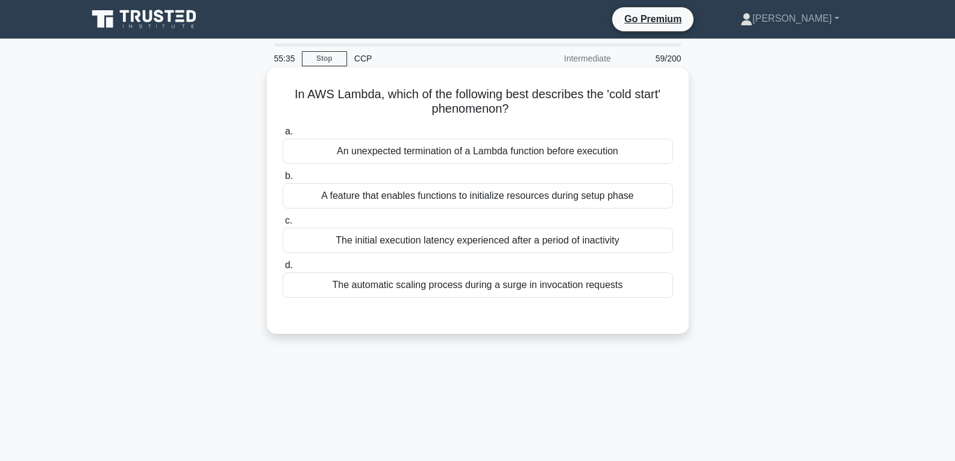
click at [407, 286] on div "The automatic scaling process during a surge in invocation requests" at bounding box center [478, 284] width 390 height 25
click at [283, 269] on input "d. The automatic scaling process during a surge in invocation requests" at bounding box center [283, 266] width 0 height 8
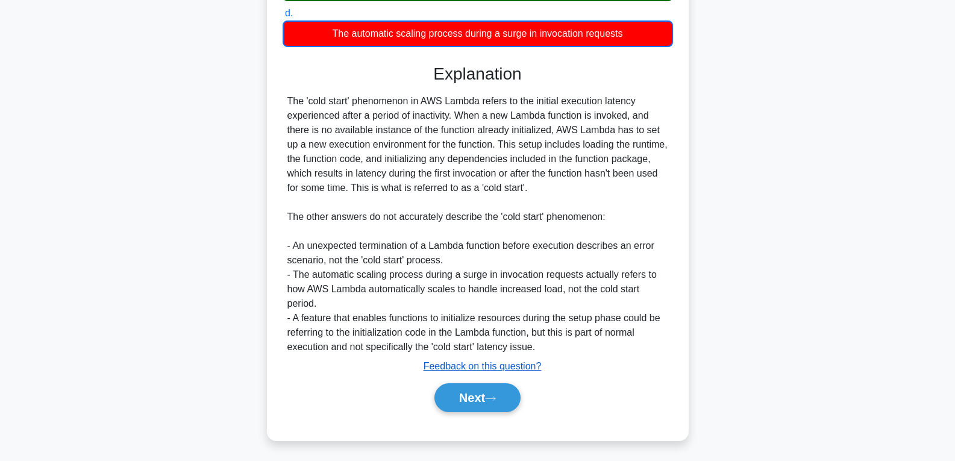
scroll to position [255, 0]
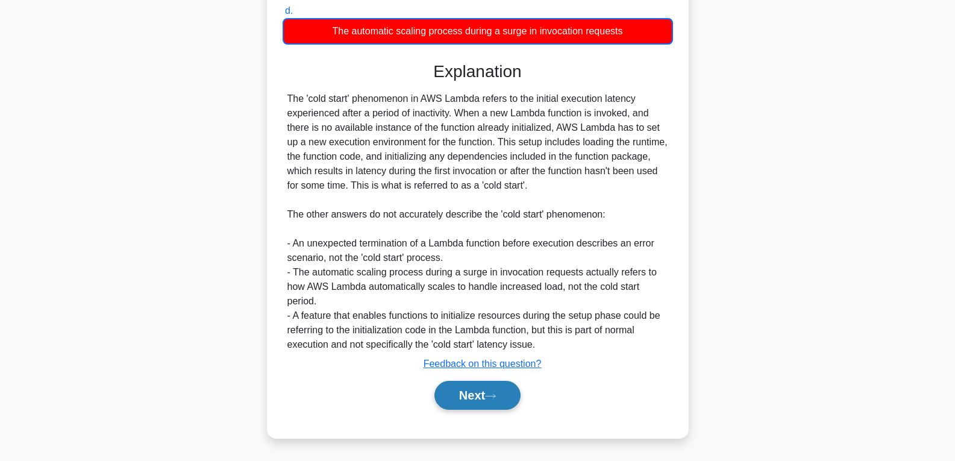
click at [480, 391] on button "Next" at bounding box center [477, 395] width 86 height 29
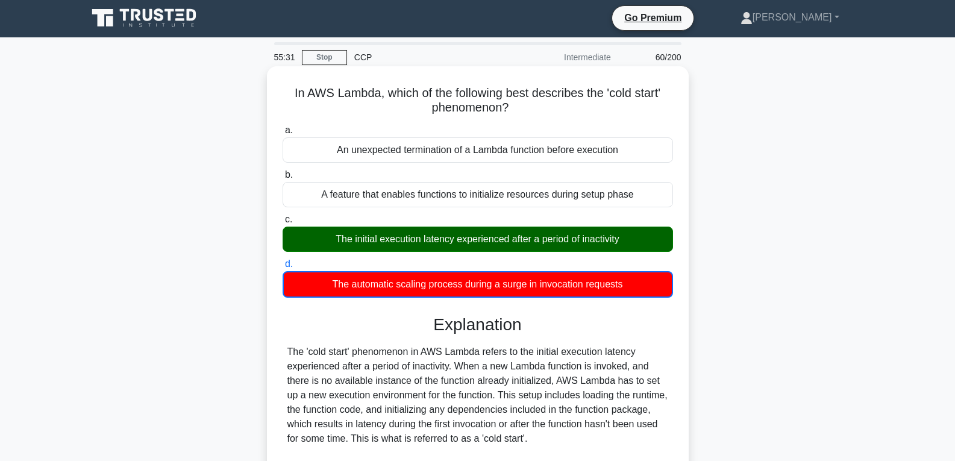
scroll to position [0, 0]
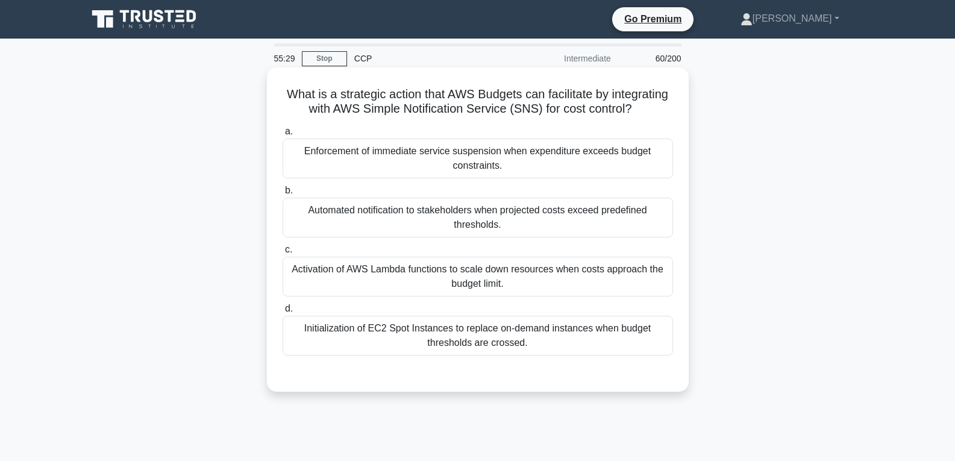
click at [352, 234] on div "Automated notification to stakeholders when projected costs exceed predefined t…" at bounding box center [478, 218] width 390 height 40
click at [283, 195] on input "b. Automated notification to stakeholders when projected costs exceed predefine…" at bounding box center [283, 191] width 0 height 8
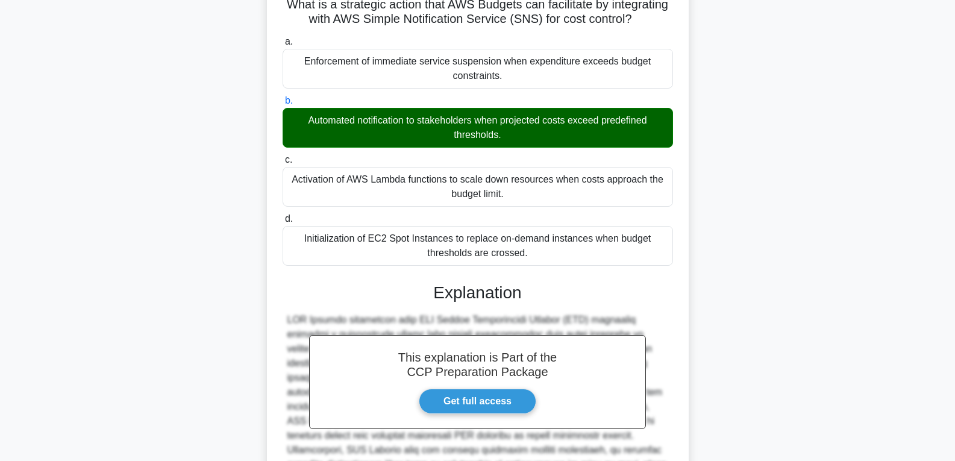
scroll to position [268, 0]
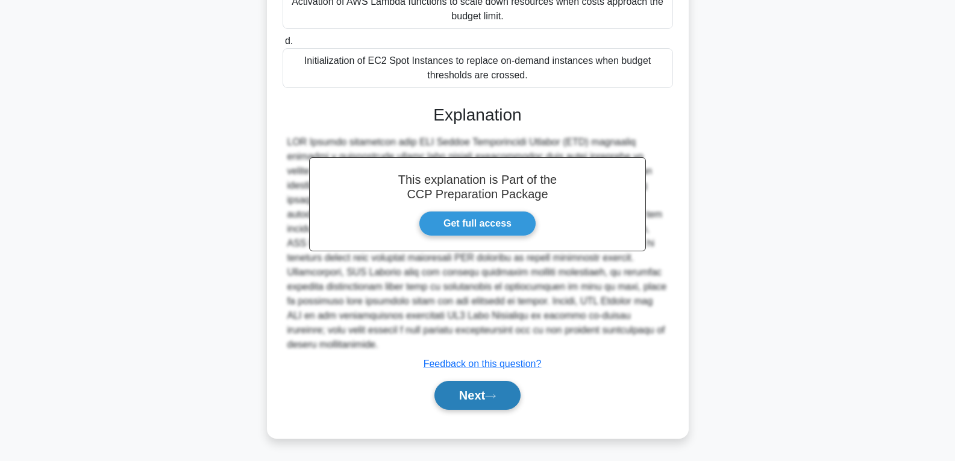
click at [455, 392] on button "Next" at bounding box center [477, 395] width 86 height 29
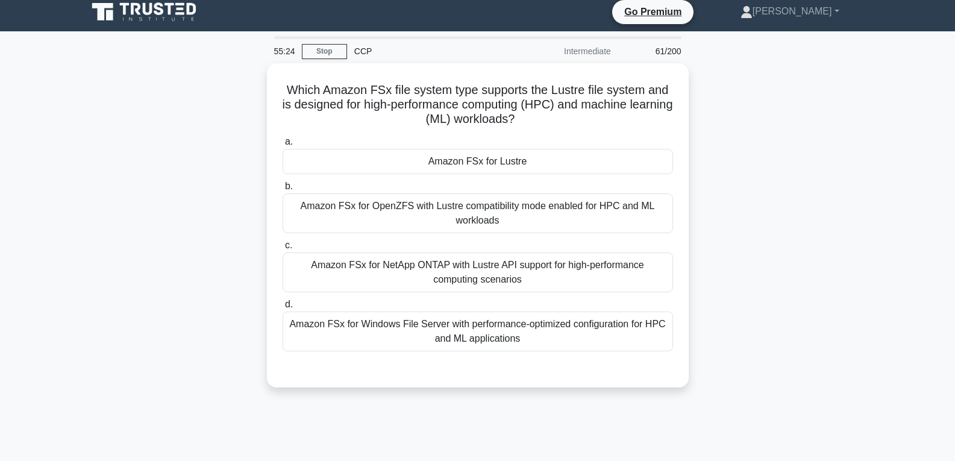
scroll to position [0, 0]
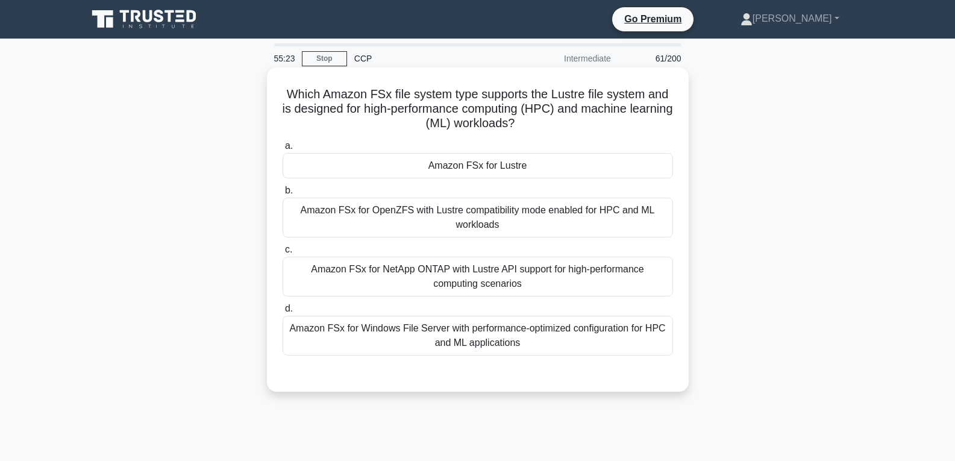
click at [439, 160] on div "Amazon FSx for Lustre" at bounding box center [478, 165] width 390 height 25
click at [283, 150] on input "a. Amazon FSx for Lustre" at bounding box center [283, 146] width 0 height 8
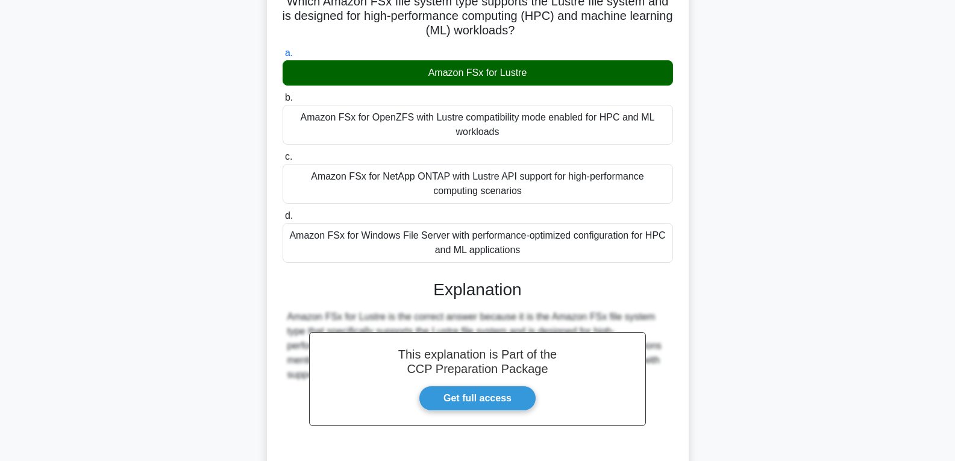
scroll to position [196, 0]
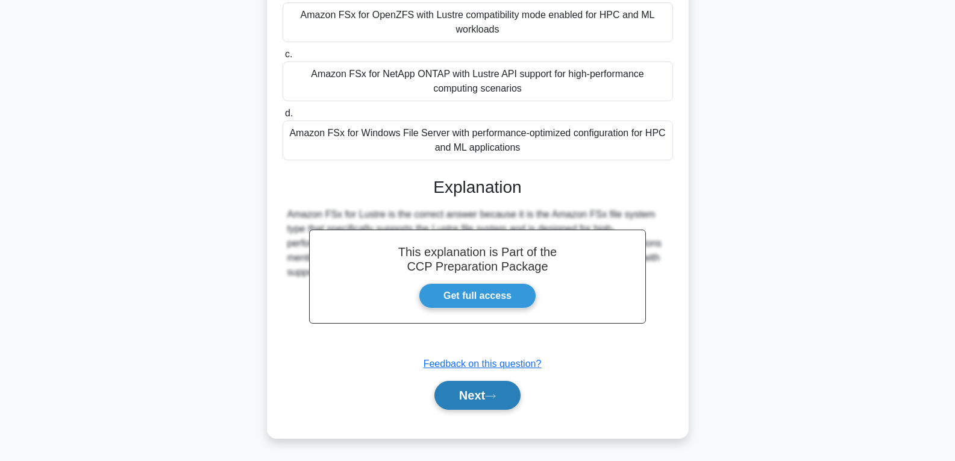
click at [463, 397] on button "Next" at bounding box center [477, 395] width 86 height 29
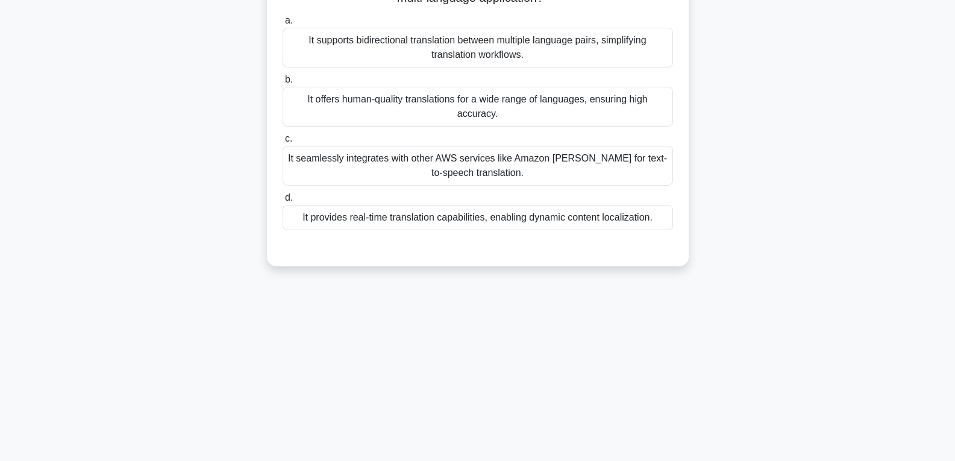
scroll to position [0, 0]
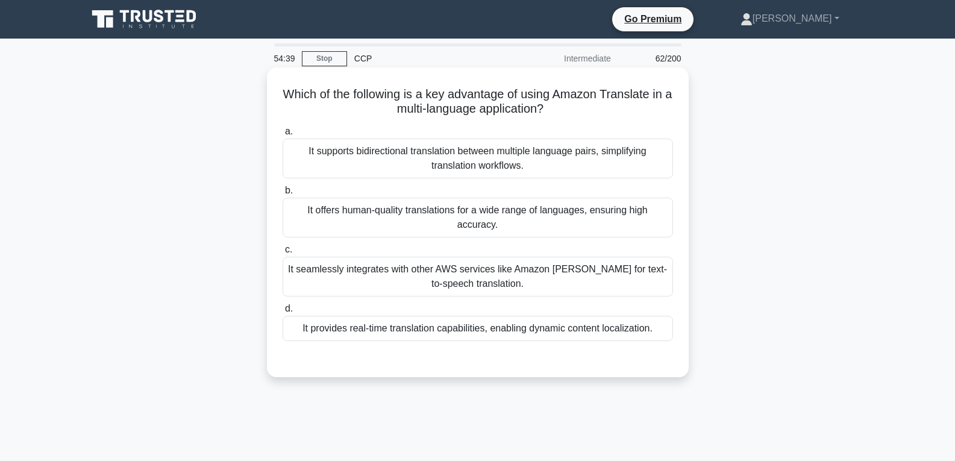
click at [449, 269] on div "It seamlessly integrates with other AWS services like Amazon [PERSON_NAME] for …" at bounding box center [478, 277] width 390 height 40
click at [283, 254] on input "c. It seamlessly integrates with other AWS services like Amazon [PERSON_NAME] f…" at bounding box center [283, 250] width 0 height 8
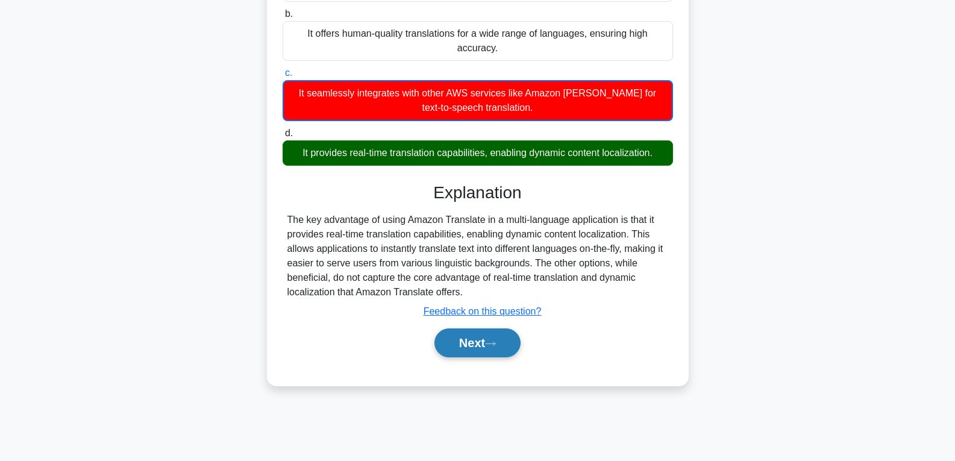
scroll to position [190, 0]
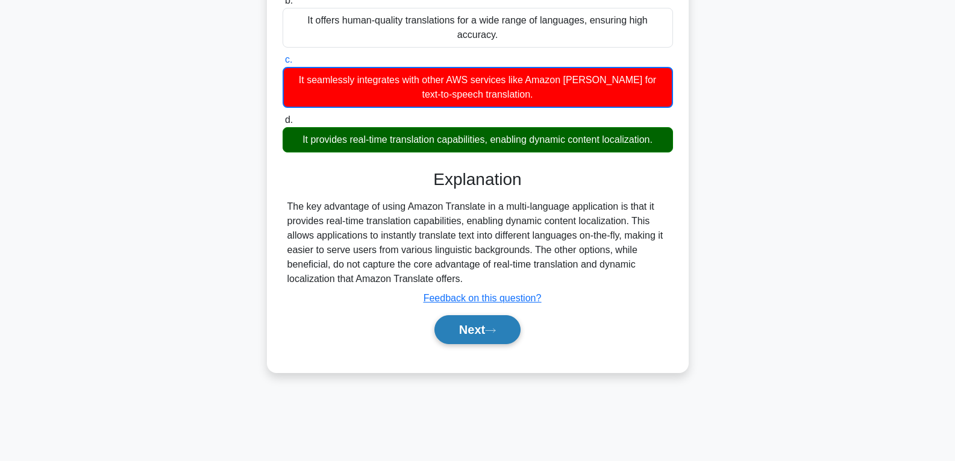
click at [491, 330] on icon at bounding box center [490, 330] width 11 height 7
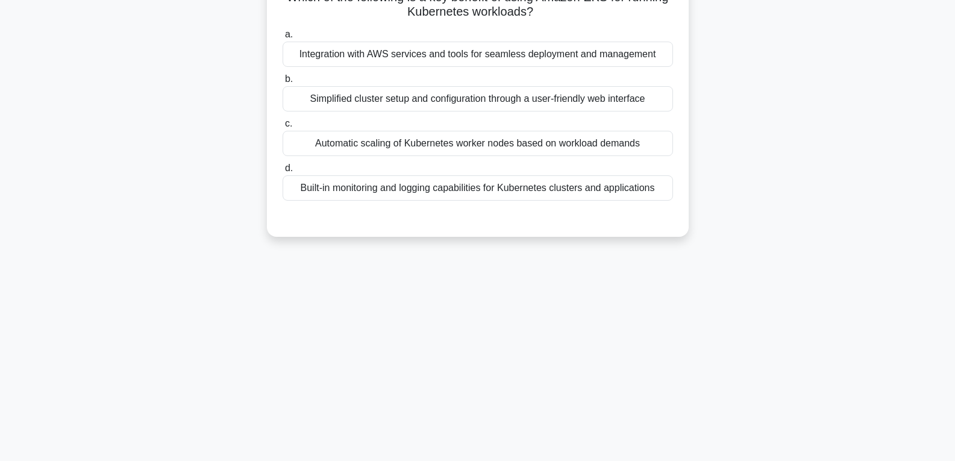
scroll to position [0, 0]
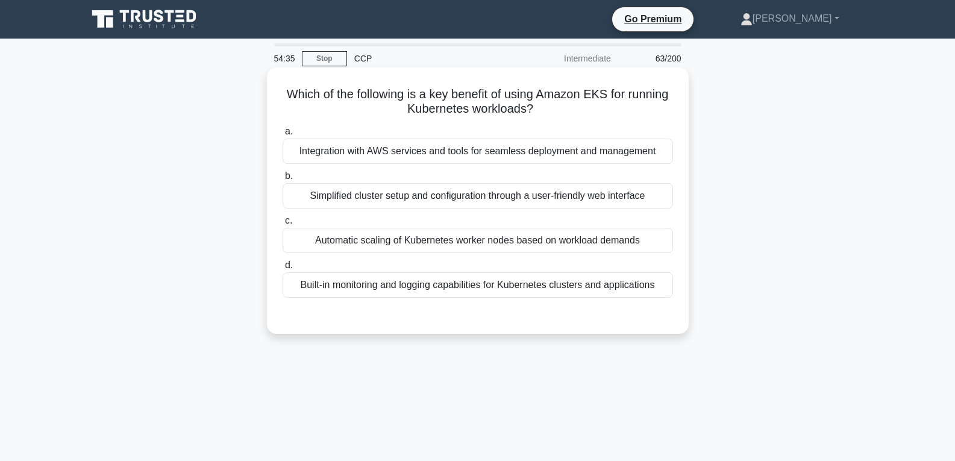
click at [459, 242] on div "Automatic scaling of Kubernetes worker nodes based on workload demands" at bounding box center [478, 240] width 390 height 25
click at [283, 225] on input "c. Automatic scaling of [DEMOGRAPHIC_DATA] worker nodes based on workload deman…" at bounding box center [283, 221] width 0 height 8
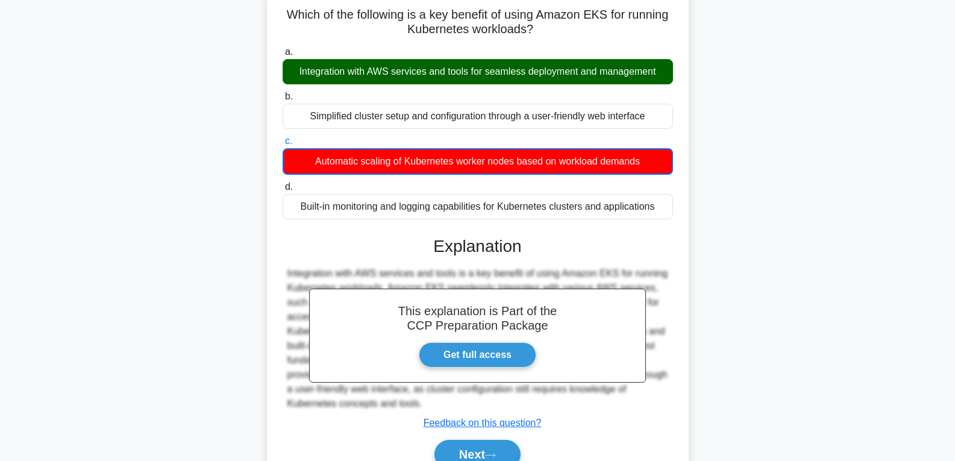
scroll to position [190, 0]
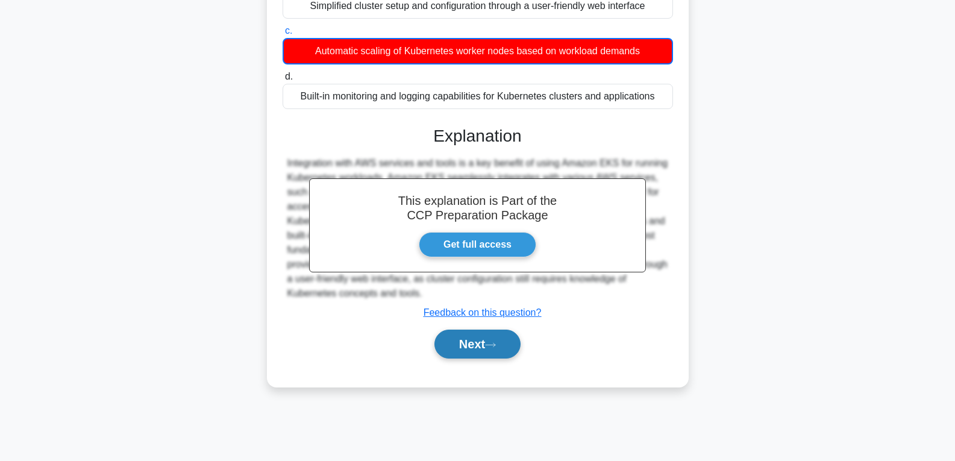
click at [478, 340] on button "Next" at bounding box center [477, 344] width 86 height 29
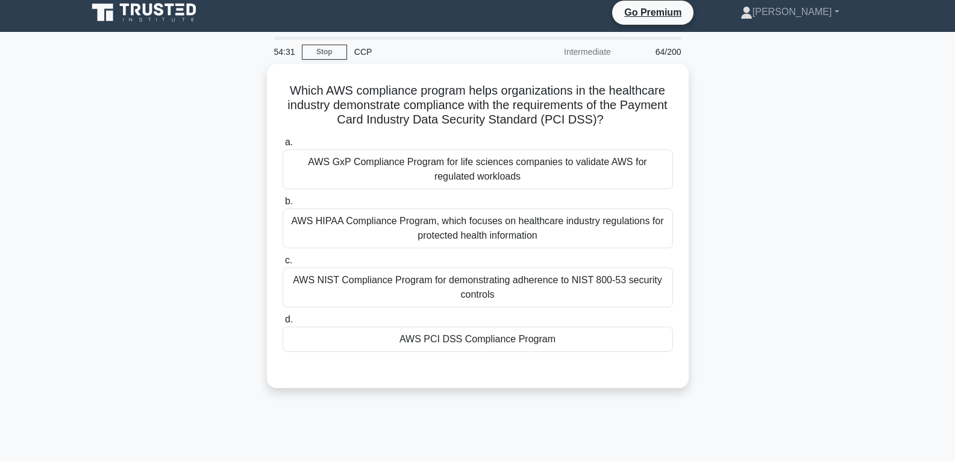
scroll to position [0, 0]
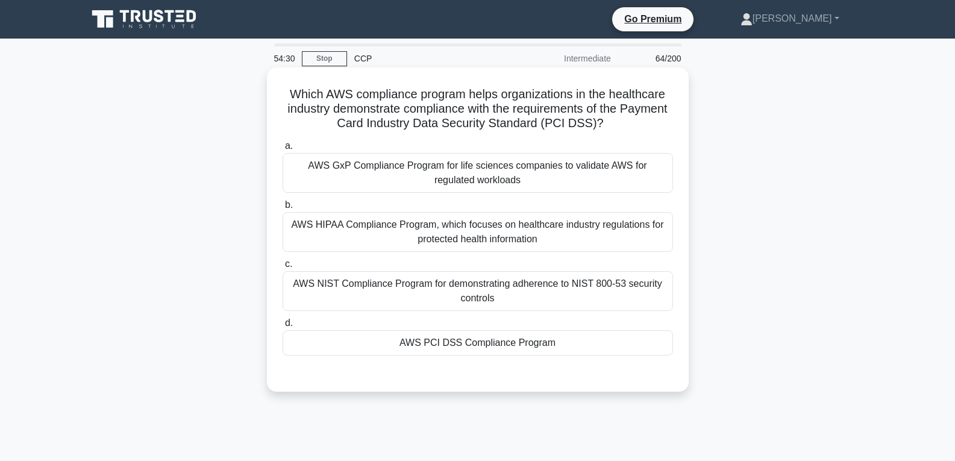
click at [478, 344] on div "AWS PCI DSS Compliance Program" at bounding box center [478, 342] width 390 height 25
click at [283, 327] on input "d. AWS PCI DSS Compliance Program" at bounding box center [283, 323] width 0 height 8
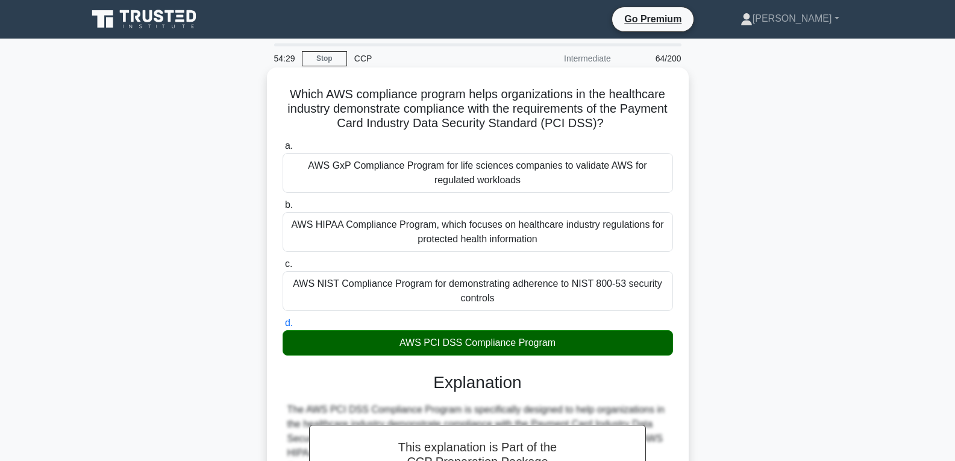
scroll to position [196, 0]
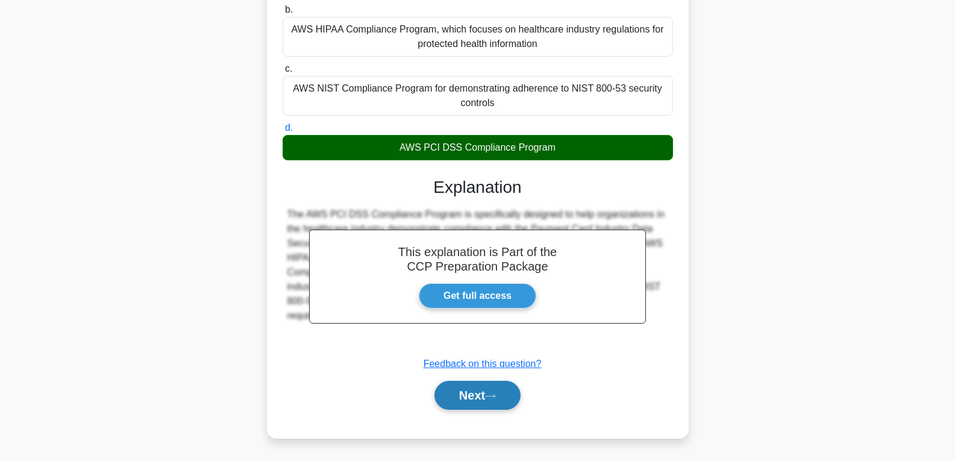
click at [479, 387] on button "Next" at bounding box center [477, 395] width 86 height 29
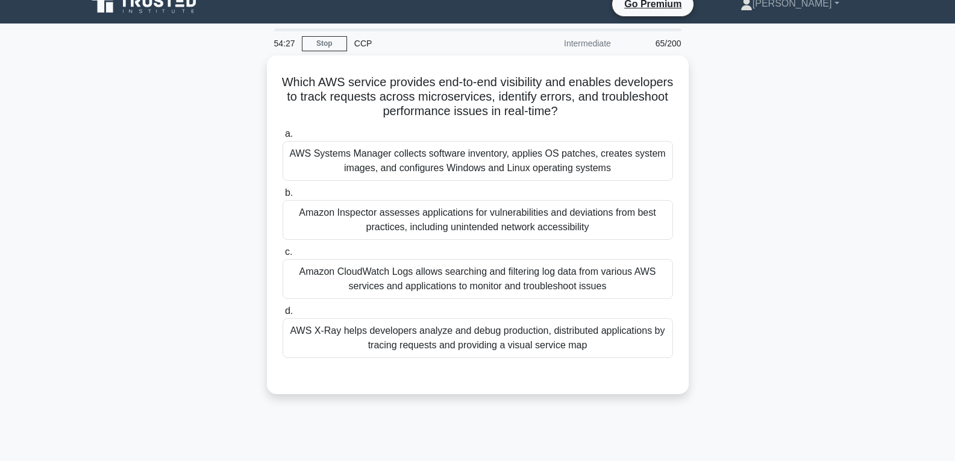
scroll to position [0, 0]
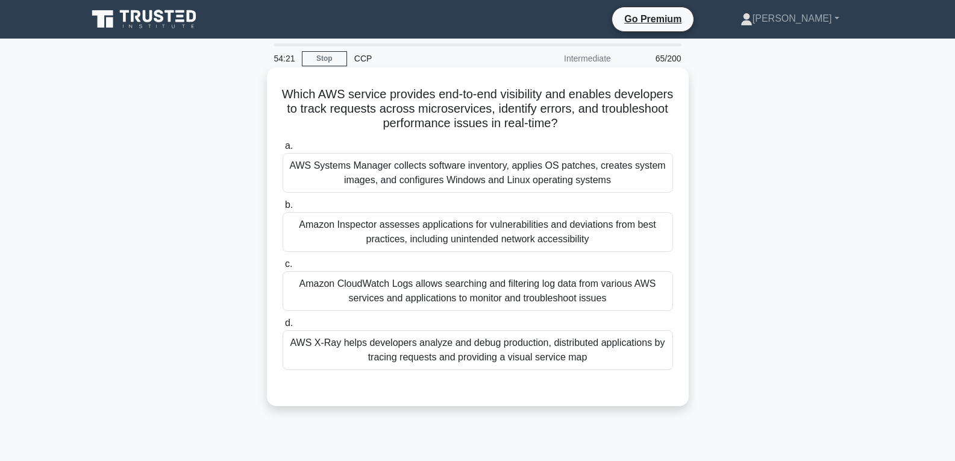
click at [466, 229] on div "Amazon Inspector assesses applications for vulnerabilities and deviations from …" at bounding box center [478, 232] width 390 height 40
click at [283, 209] on input "b. Amazon Inspector assesses applications for vulnerabilities and deviations fr…" at bounding box center [283, 205] width 0 height 8
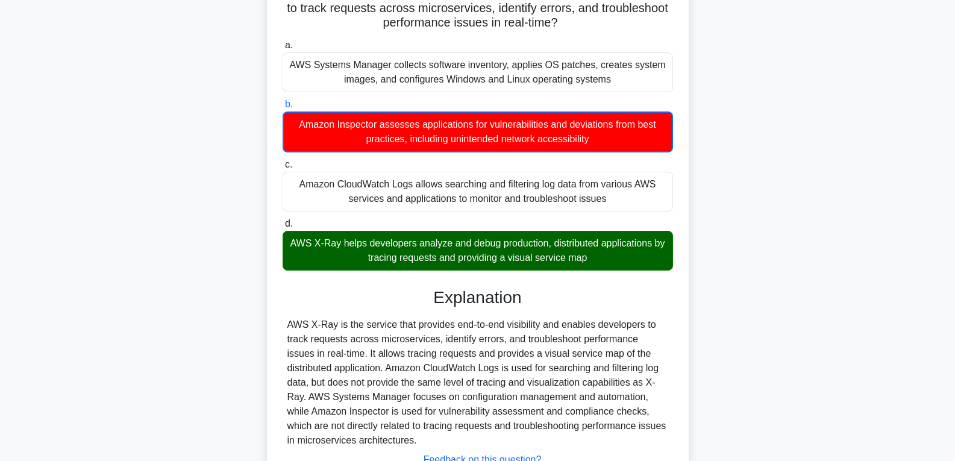
scroll to position [197, 0]
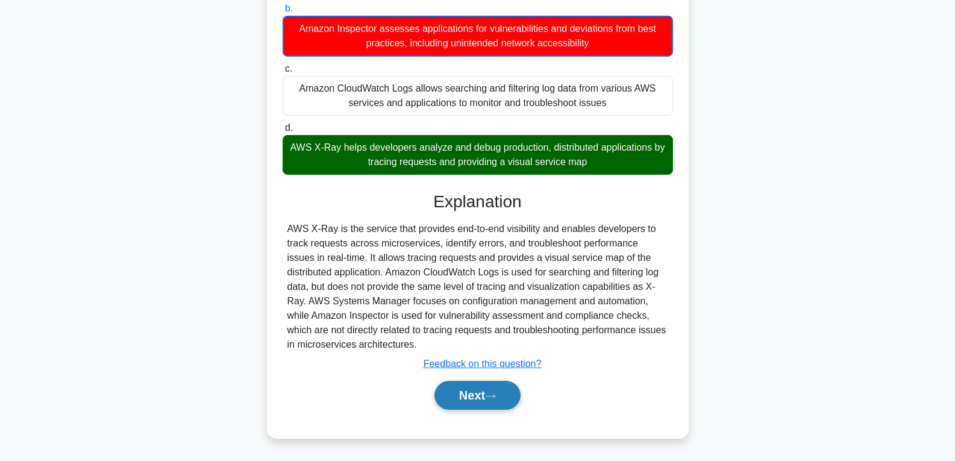
click at [472, 394] on button "Next" at bounding box center [477, 395] width 86 height 29
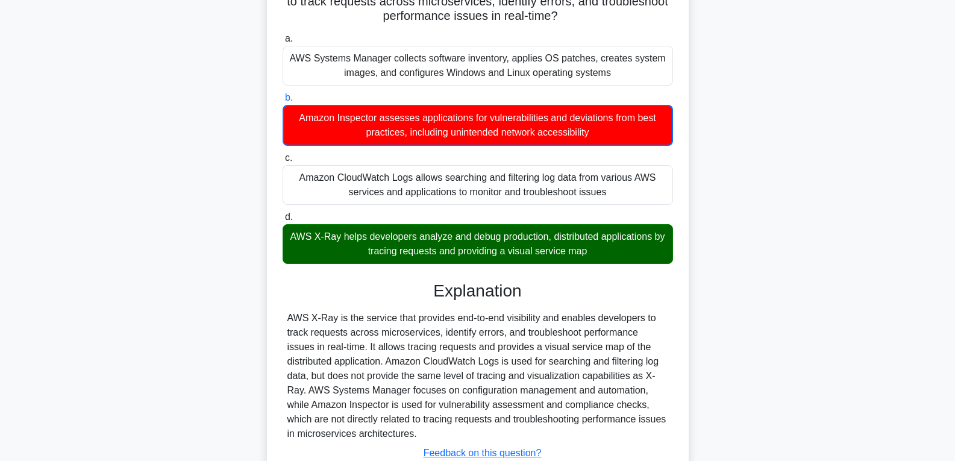
scroll to position [0, 0]
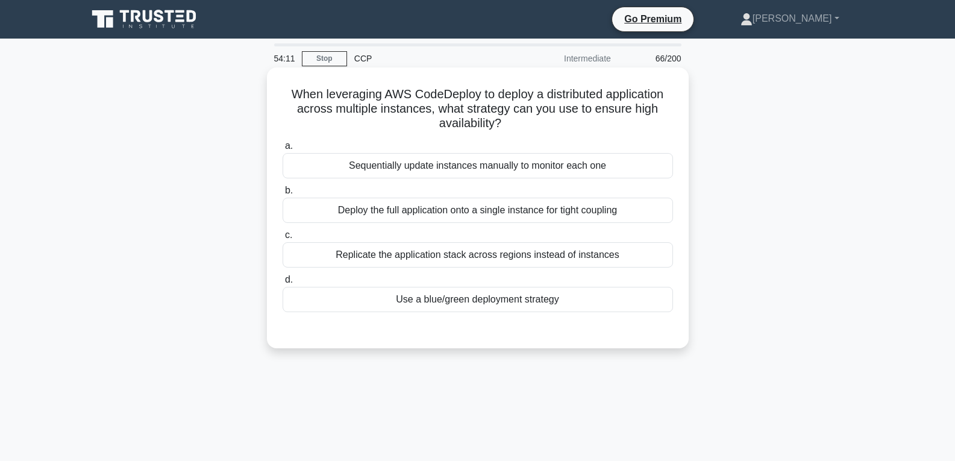
click at [457, 297] on div "Use a blue/green deployment strategy" at bounding box center [478, 299] width 390 height 25
click at [283, 284] on input "d. Use a blue/green deployment strategy" at bounding box center [283, 280] width 0 height 8
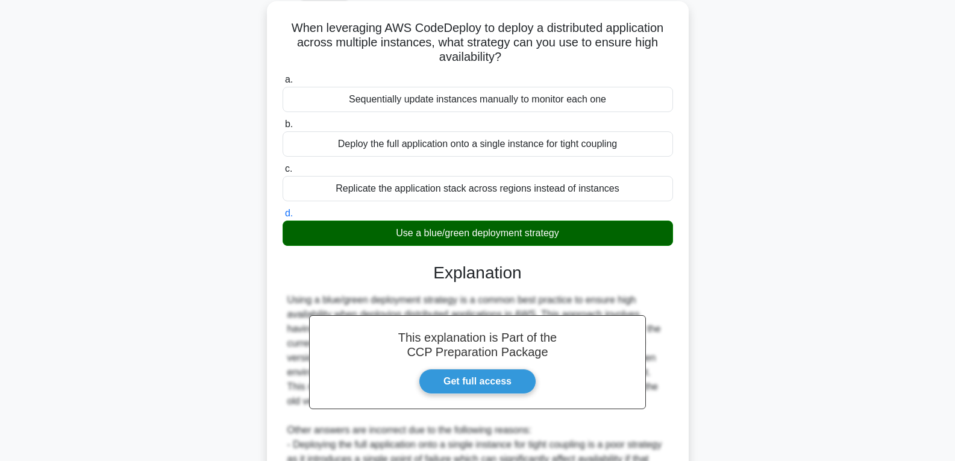
scroll to position [301, 0]
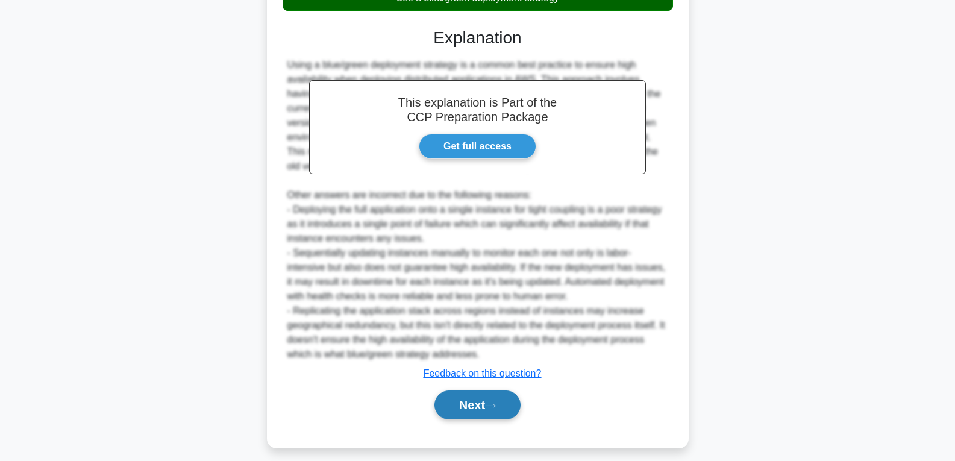
click at [467, 400] on button "Next" at bounding box center [477, 404] width 86 height 29
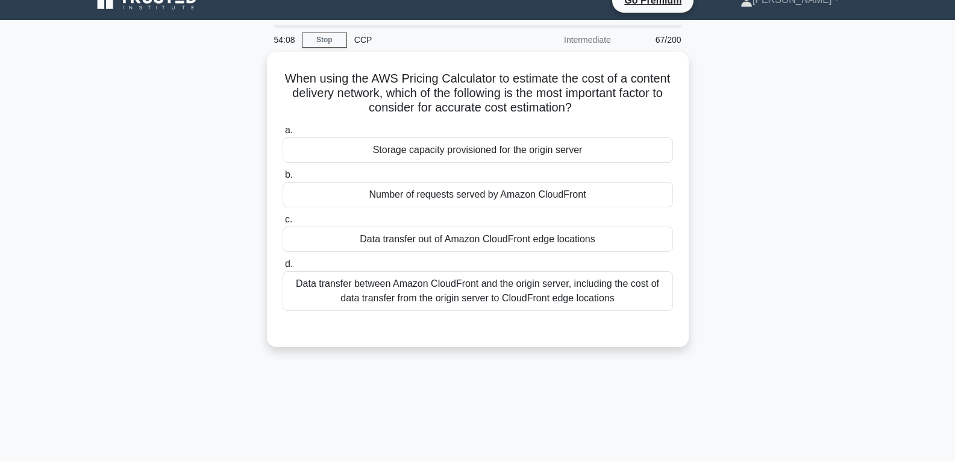
scroll to position [9, 0]
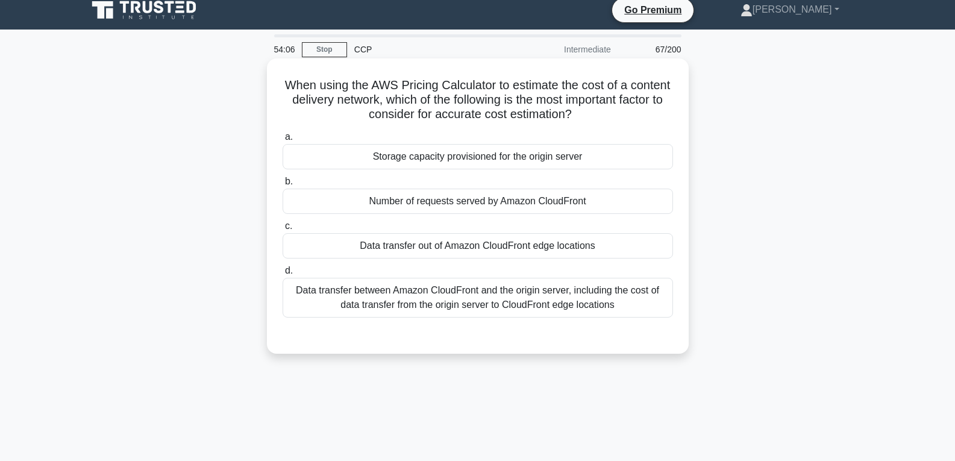
click at [442, 205] on div "Number of requests served by Amazon CloudFront" at bounding box center [478, 201] width 390 height 25
click at [283, 186] on input "b. Number of requests served by Amazon CloudFront" at bounding box center [283, 182] width 0 height 8
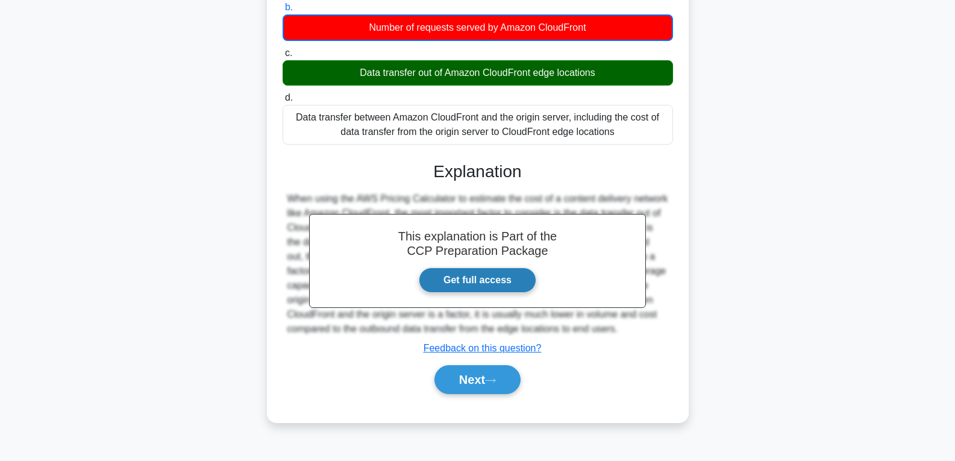
scroll to position [190, 0]
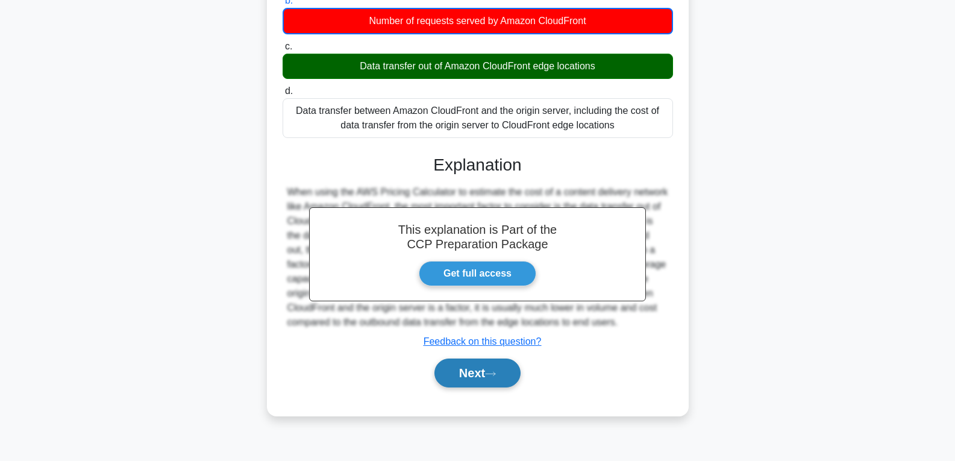
click at [463, 376] on button "Next" at bounding box center [477, 373] width 86 height 29
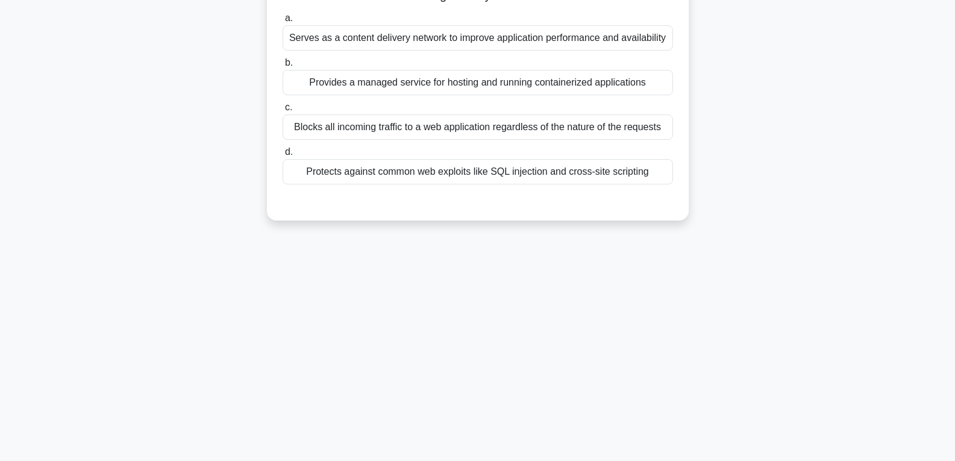
scroll to position [0, 0]
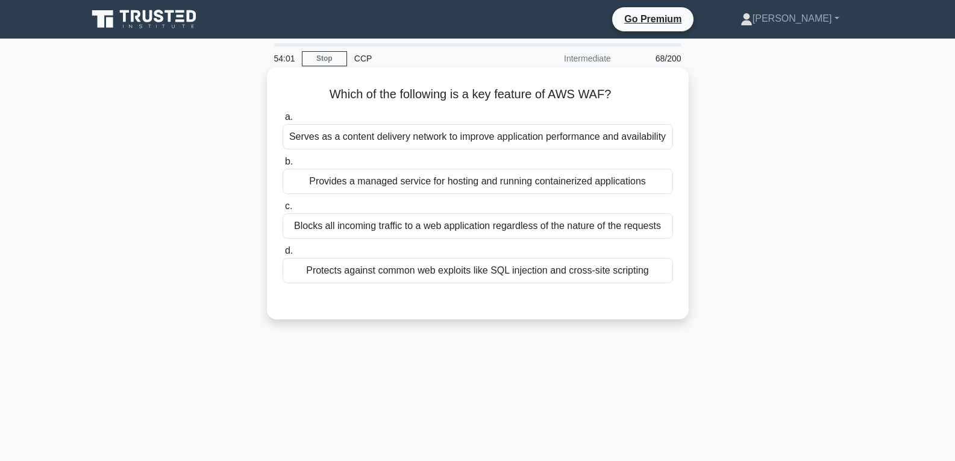
click at [442, 184] on div "Provides a managed service for hosting and running containerized applications" at bounding box center [478, 181] width 390 height 25
click at [283, 166] on input "b. Provides a managed service for hosting and running containerized applications" at bounding box center [283, 162] width 0 height 8
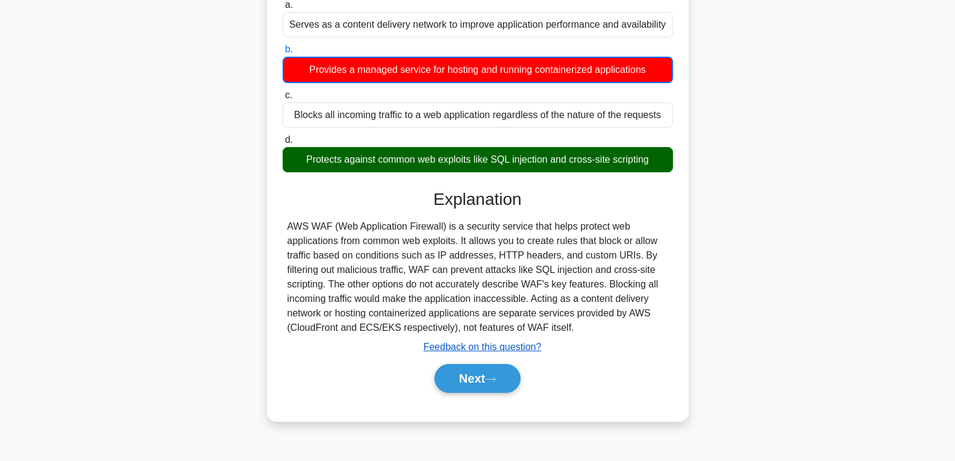
scroll to position [190, 0]
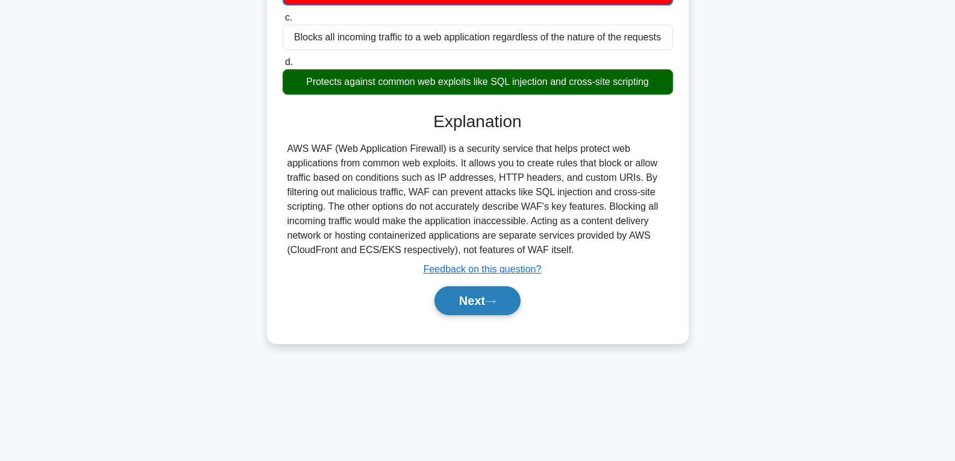
click at [467, 304] on button "Next" at bounding box center [477, 300] width 86 height 29
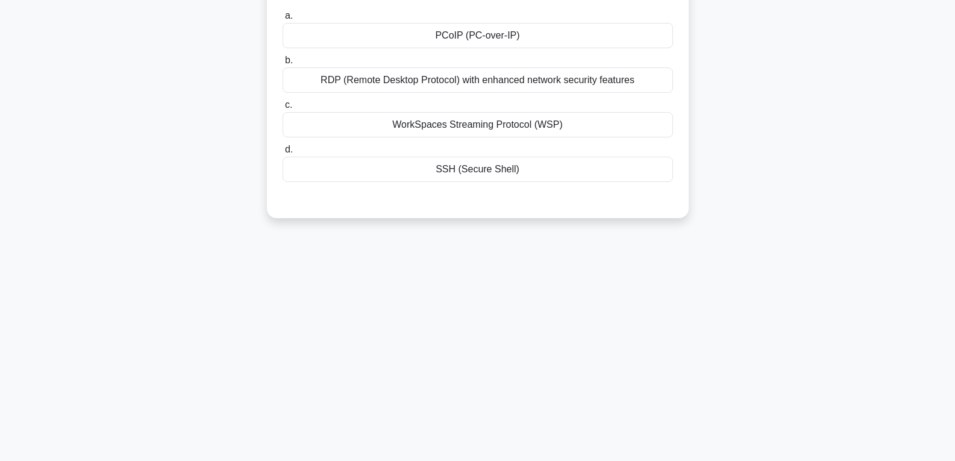
scroll to position [9, 0]
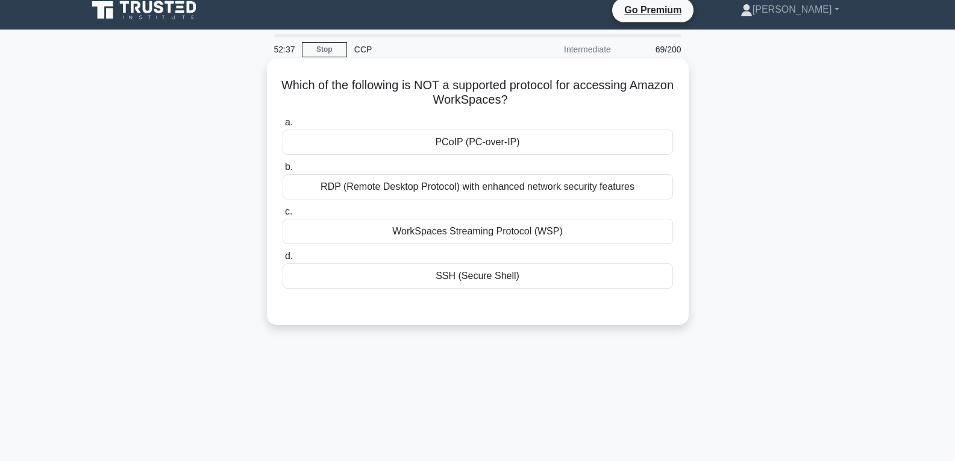
click at [477, 233] on div "WorkSpaces Streaming Protocol (WSP)" at bounding box center [478, 231] width 390 height 25
click at [283, 216] on input "c. WorkSpaces Streaming Protocol (WSP)" at bounding box center [283, 212] width 0 height 8
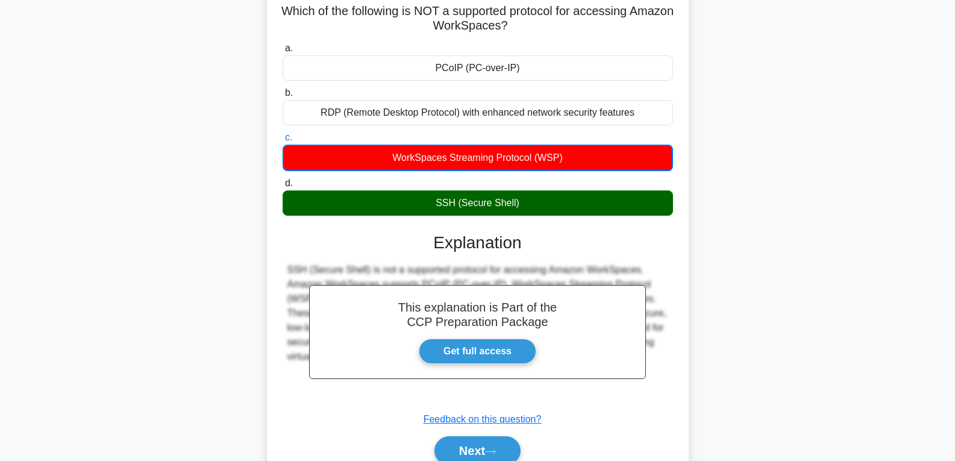
scroll to position [190, 0]
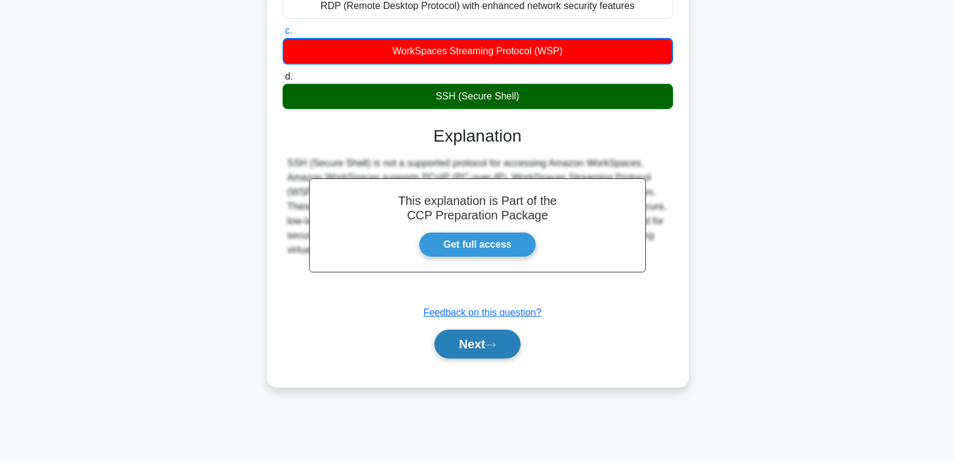
click at [483, 346] on button "Next" at bounding box center [477, 344] width 86 height 29
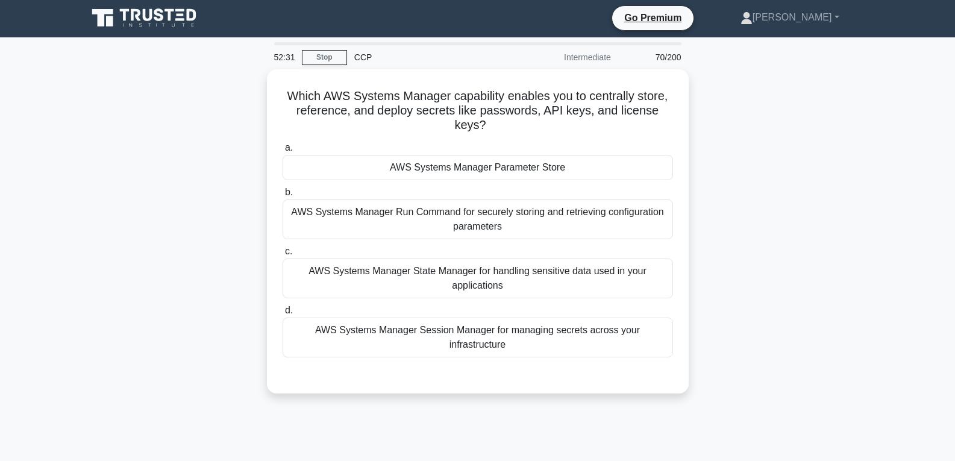
scroll to position [0, 0]
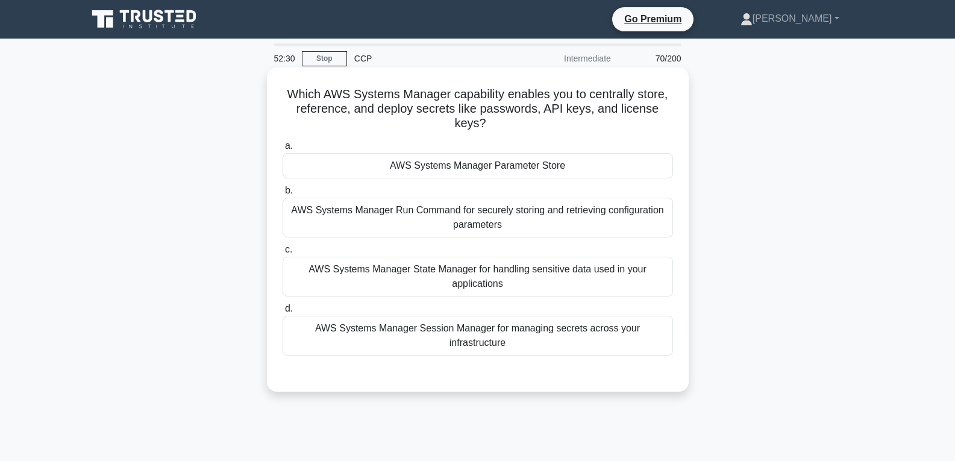
click at [421, 167] on div "AWS Systems Manager Parameter Store" at bounding box center [478, 165] width 390 height 25
click at [283, 150] on input "a. AWS Systems Manager Parameter Store" at bounding box center [283, 146] width 0 height 8
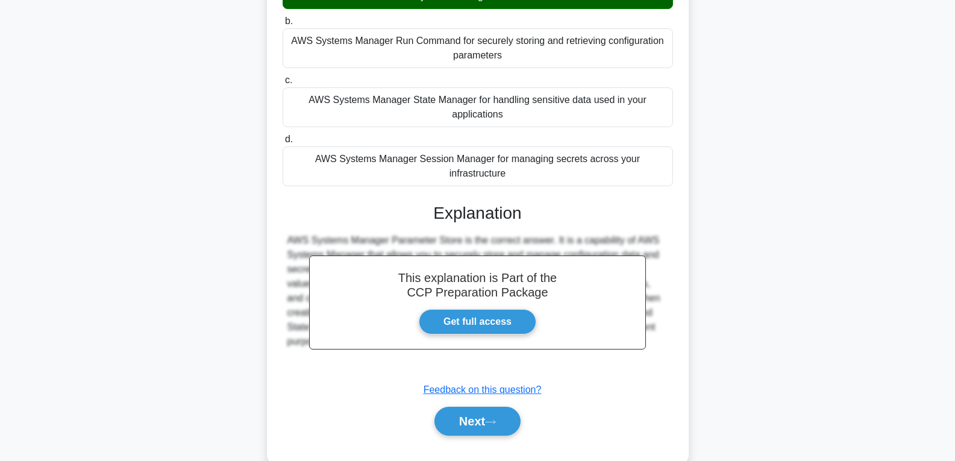
scroll to position [190, 0]
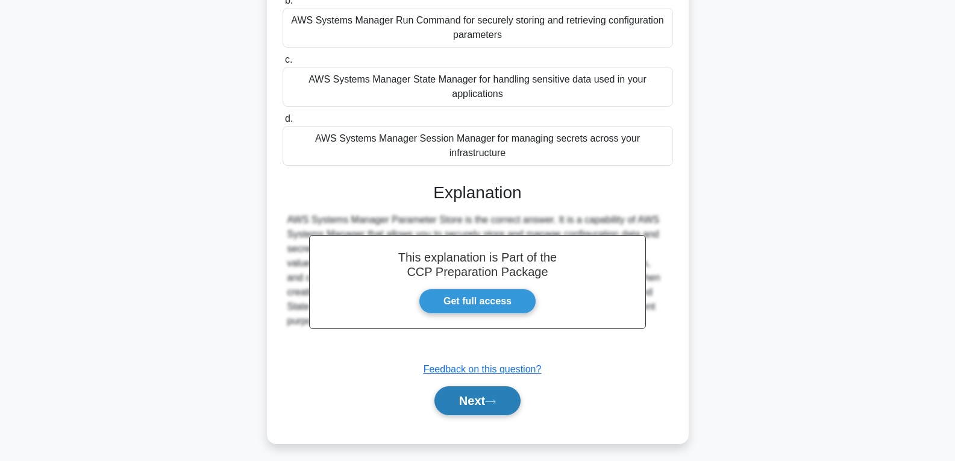
click at [476, 386] on button "Next" at bounding box center [477, 400] width 86 height 29
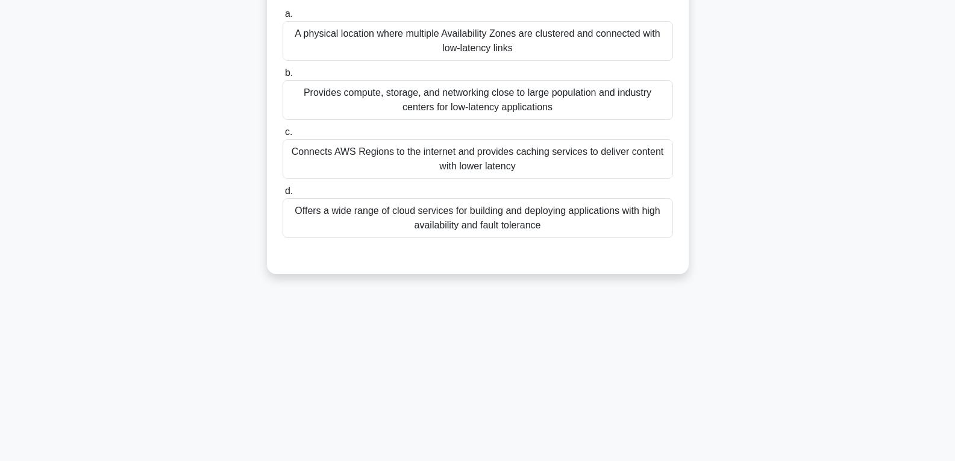
scroll to position [0, 0]
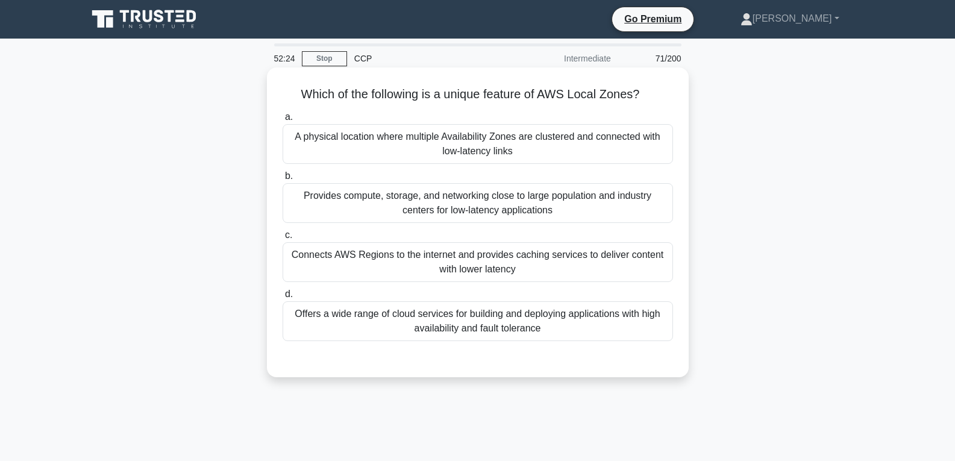
click at [466, 272] on div "Connects AWS Regions to the internet and provides caching services to deliver c…" at bounding box center [478, 262] width 390 height 40
click at [283, 239] on input "c. Connects AWS Regions to the internet and provides caching services to delive…" at bounding box center [283, 235] width 0 height 8
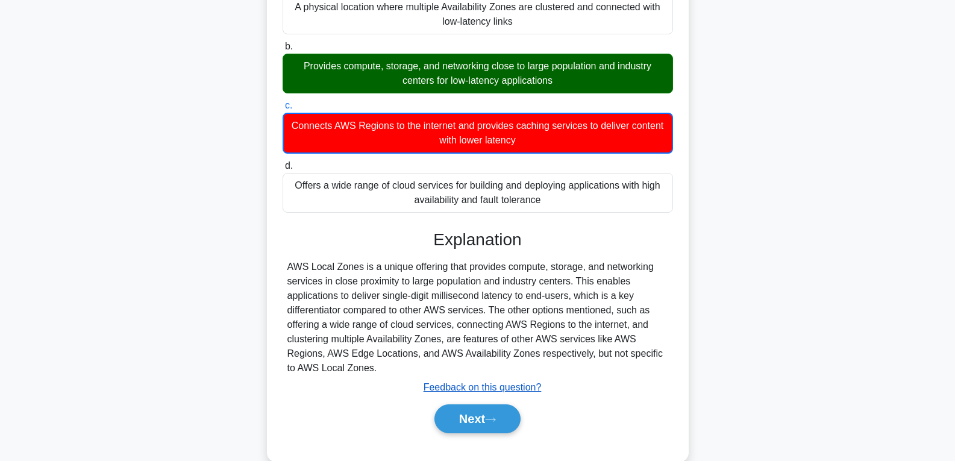
scroll to position [190, 0]
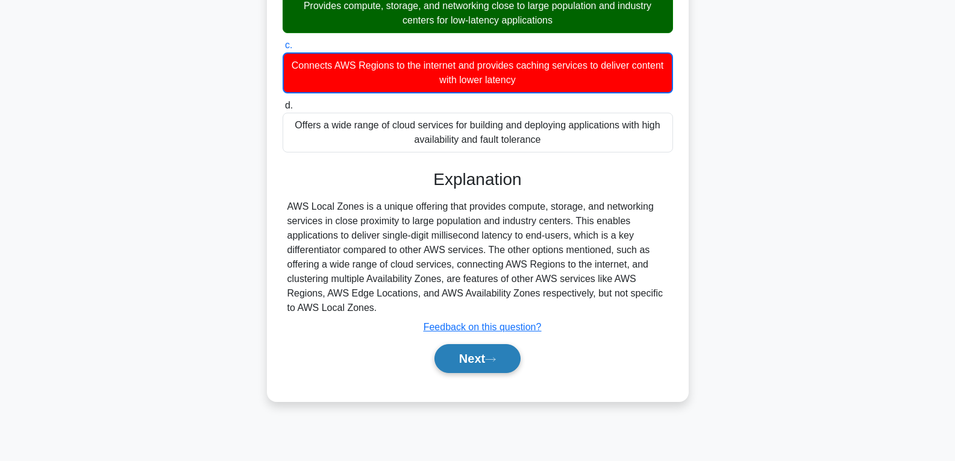
click at [489, 351] on button "Next" at bounding box center [477, 358] width 86 height 29
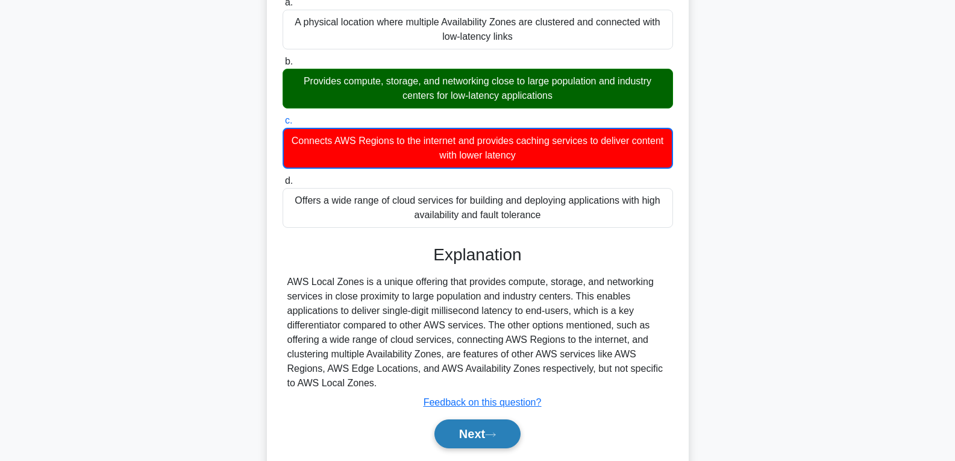
scroll to position [0, 0]
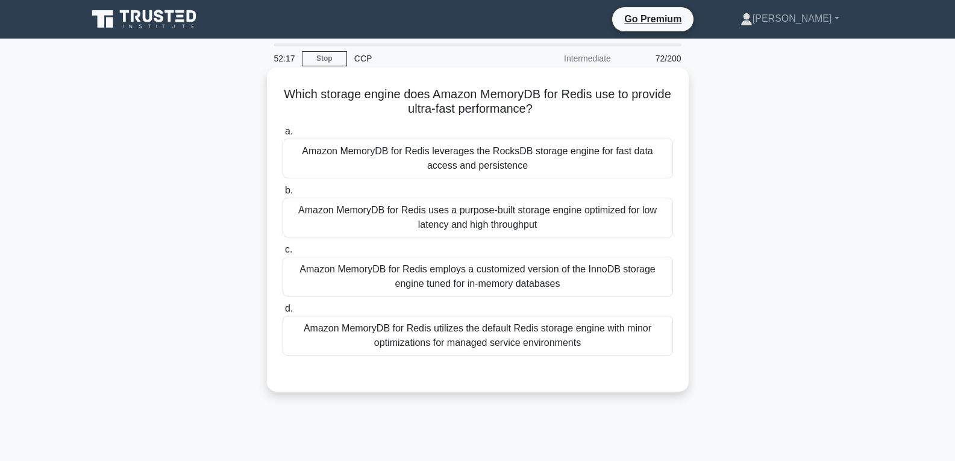
click at [469, 209] on div "Amazon MemoryDB for Redis uses a purpose-built storage engine optimized for low…" at bounding box center [478, 218] width 390 height 40
click at [283, 195] on input "b. Amazon MemoryDB for Redis uses a purpose-built storage engine optimized for …" at bounding box center [283, 191] width 0 height 8
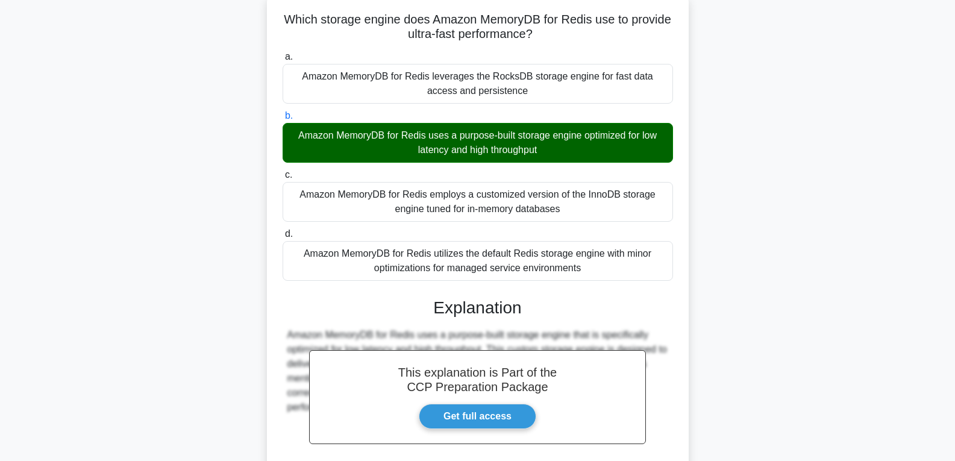
scroll to position [196, 0]
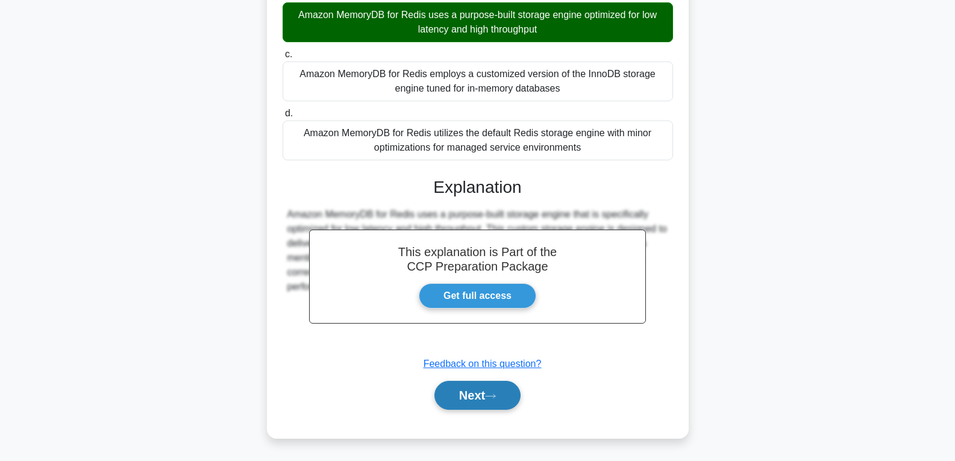
click at [458, 396] on button "Next" at bounding box center [477, 395] width 86 height 29
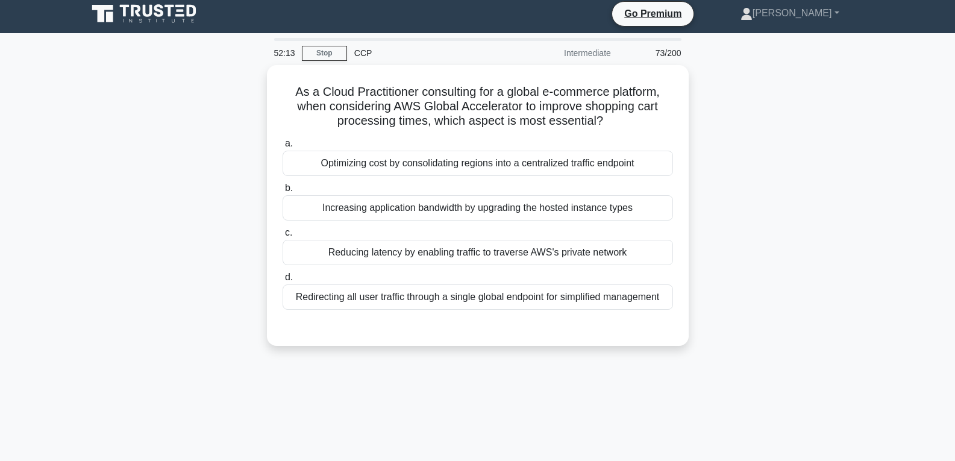
scroll to position [0, 0]
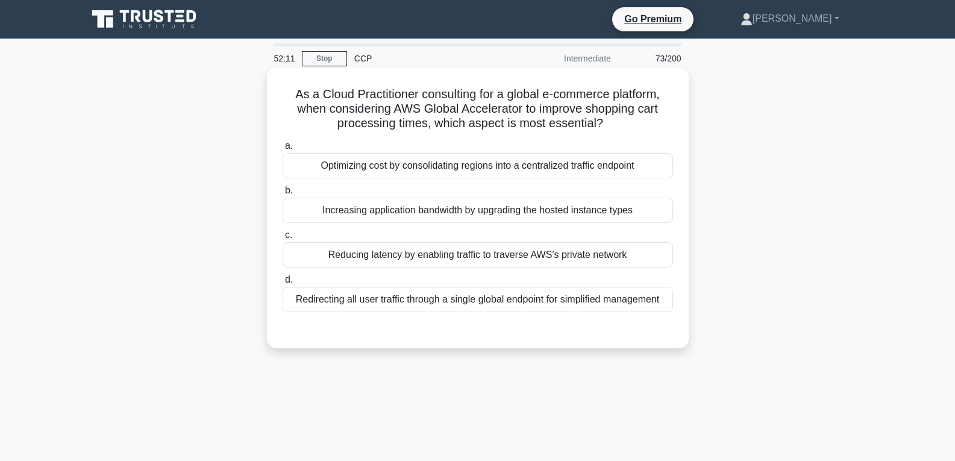
click at [359, 199] on div "Increasing application bandwidth by upgrading the hosted instance types" at bounding box center [478, 210] width 390 height 25
click at [283, 195] on input "b. Increasing application bandwidth by upgrading the hosted instance types" at bounding box center [283, 191] width 0 height 8
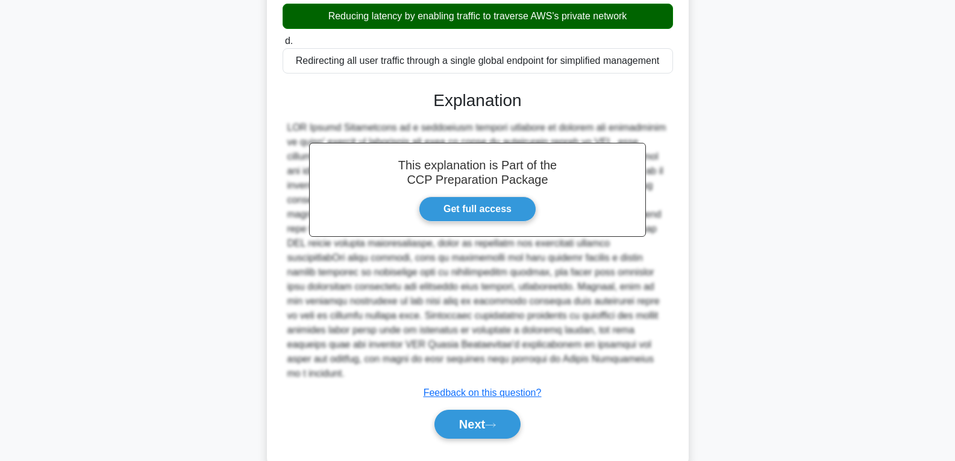
scroll to position [255, 0]
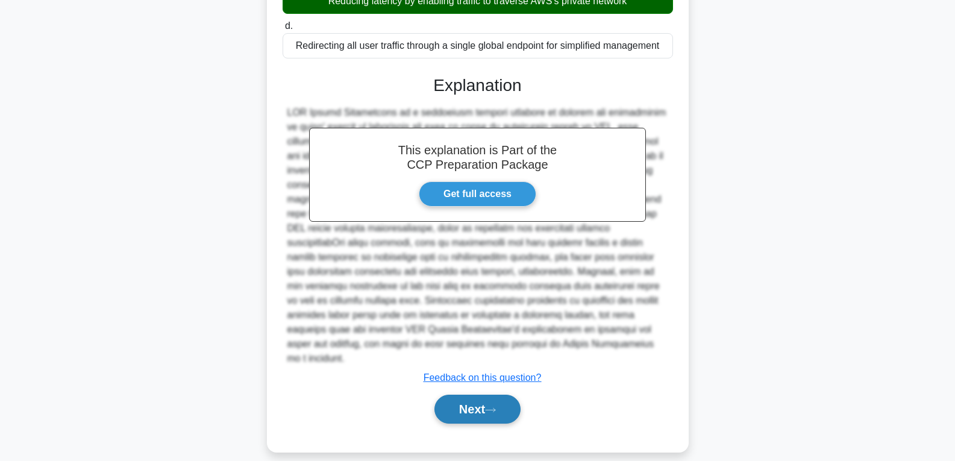
click at [443, 404] on button "Next" at bounding box center [477, 409] width 86 height 29
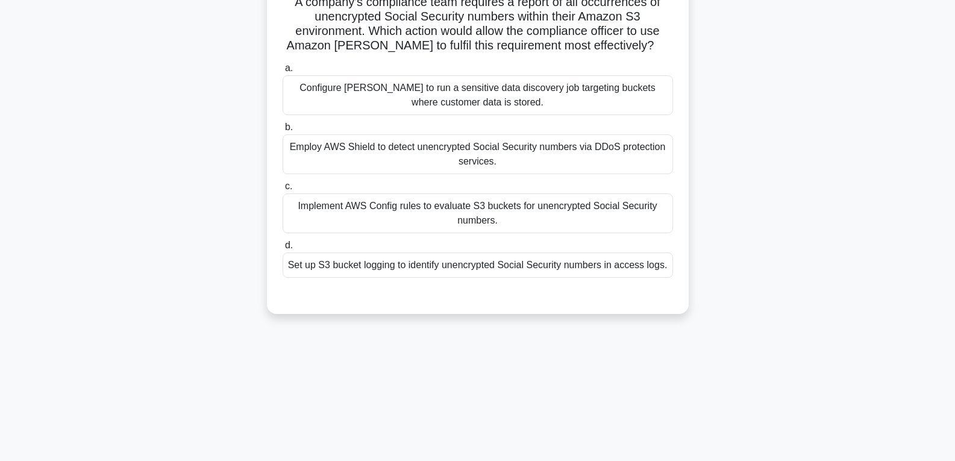
scroll to position [0, 0]
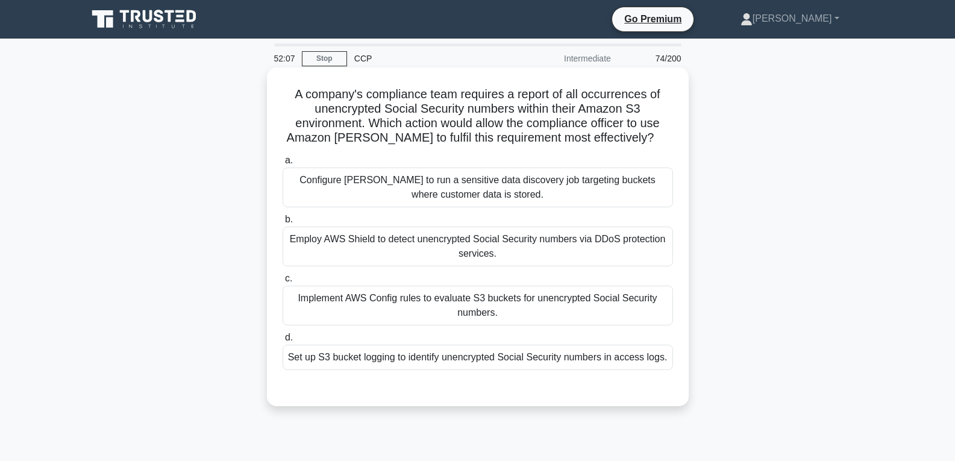
click at [445, 296] on div "Implement AWS Config rules to evaluate S3 buckets for unencrypted Social Securi…" at bounding box center [478, 306] width 390 height 40
click at [283, 283] on input "c. Implement AWS Config rules to evaluate S3 buckets for unencrypted Social Sec…" at bounding box center [283, 279] width 0 height 8
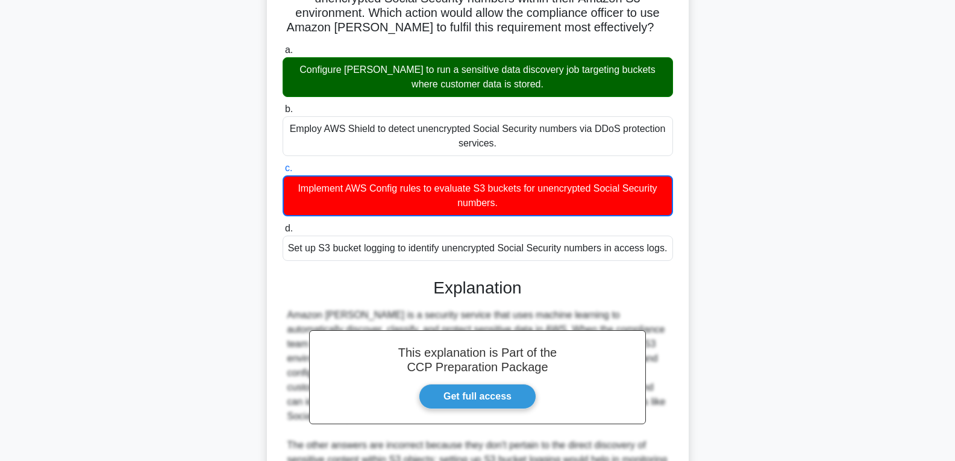
scroll to position [284, 0]
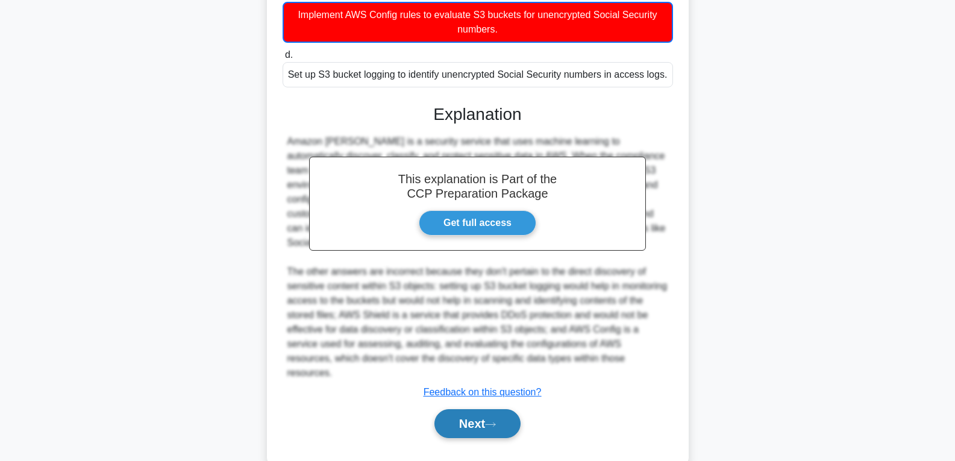
click at [465, 409] on button "Next" at bounding box center [477, 423] width 86 height 29
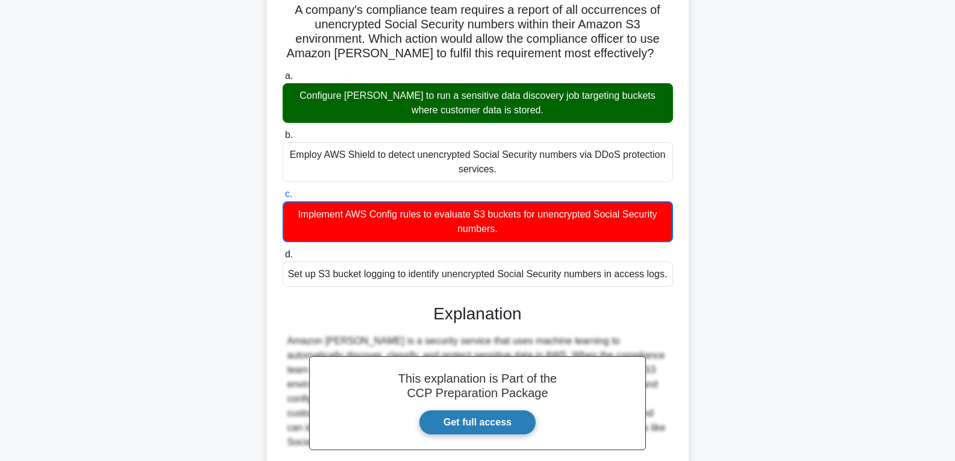
scroll to position [0, 0]
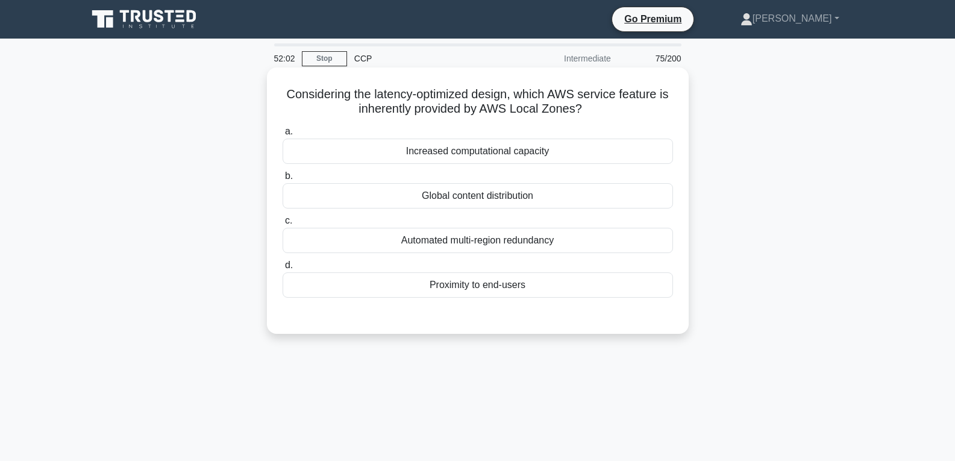
click at [478, 286] on div "Proximity to end-users" at bounding box center [478, 284] width 390 height 25
click at [283, 269] on input "d. Proximity to end-users" at bounding box center [283, 266] width 0 height 8
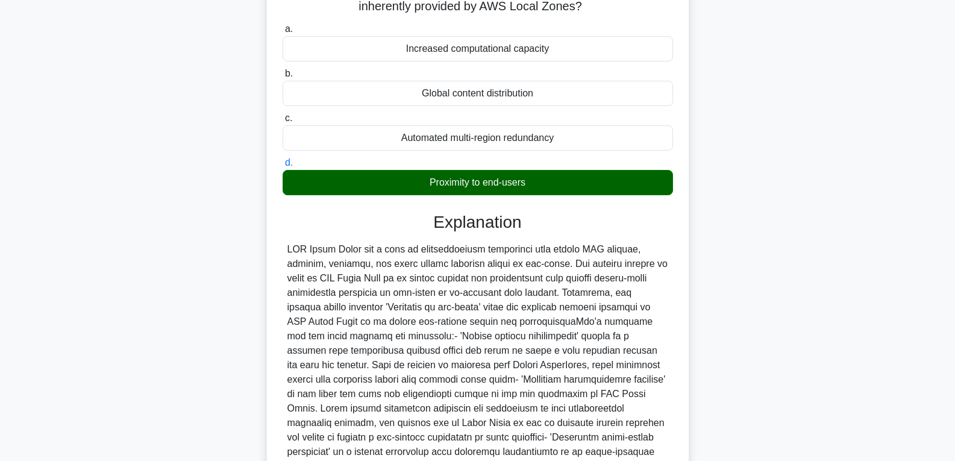
scroll to position [254, 0]
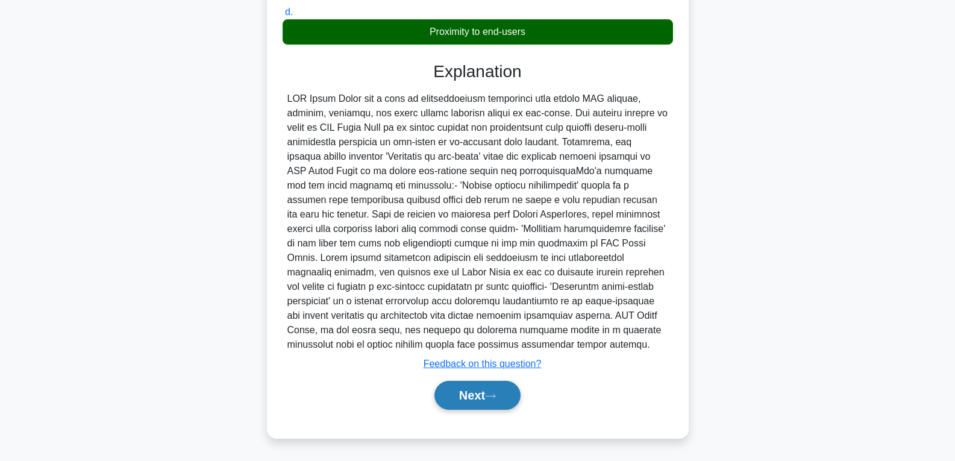
click at [474, 402] on button "Next" at bounding box center [477, 395] width 86 height 29
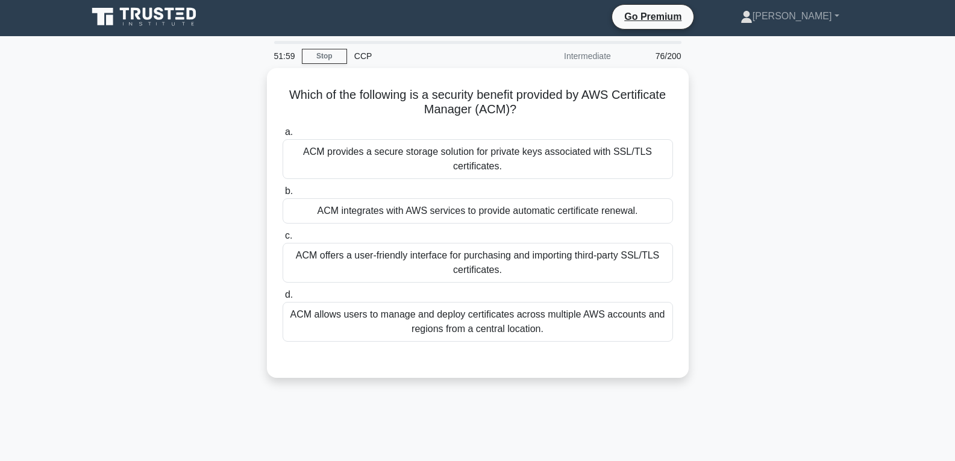
scroll to position [0, 0]
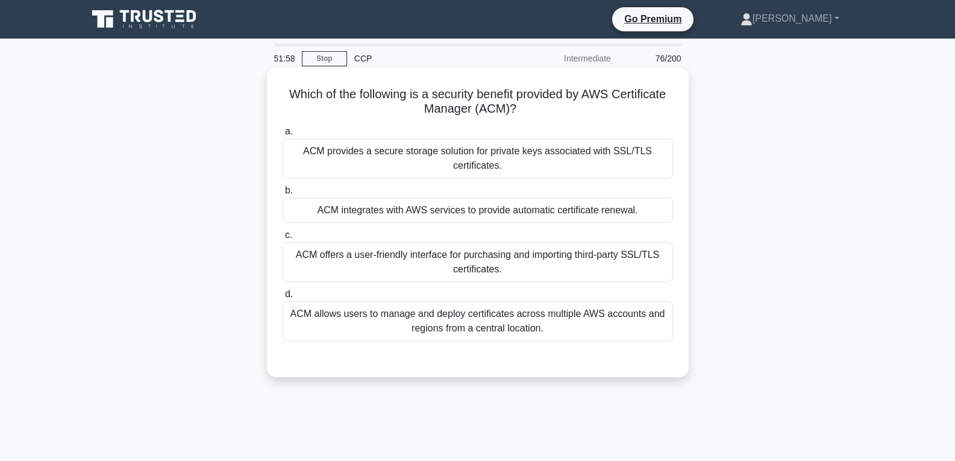
click at [382, 205] on div "ACM integrates with AWS services to provide automatic certificate renewal." at bounding box center [478, 210] width 390 height 25
click at [283, 195] on input "b. ACM integrates with AWS services to provide automatic certificate renewal." at bounding box center [283, 191] width 0 height 8
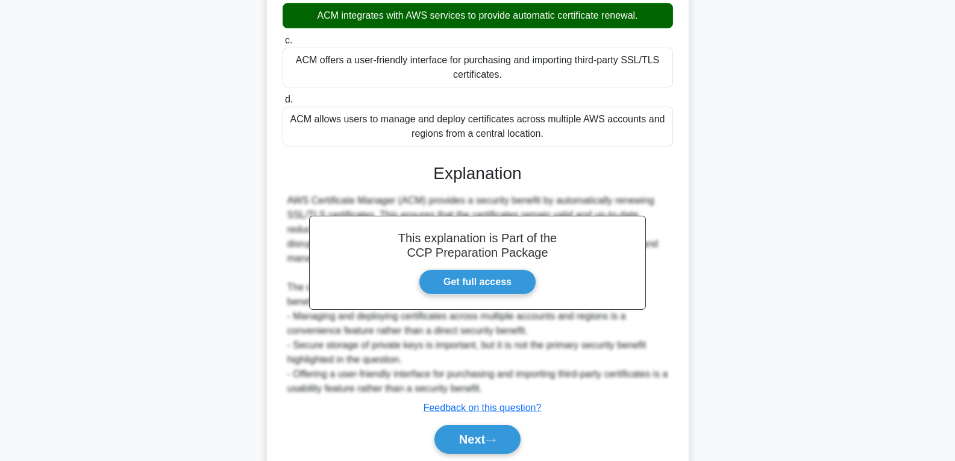
scroll to position [239, 0]
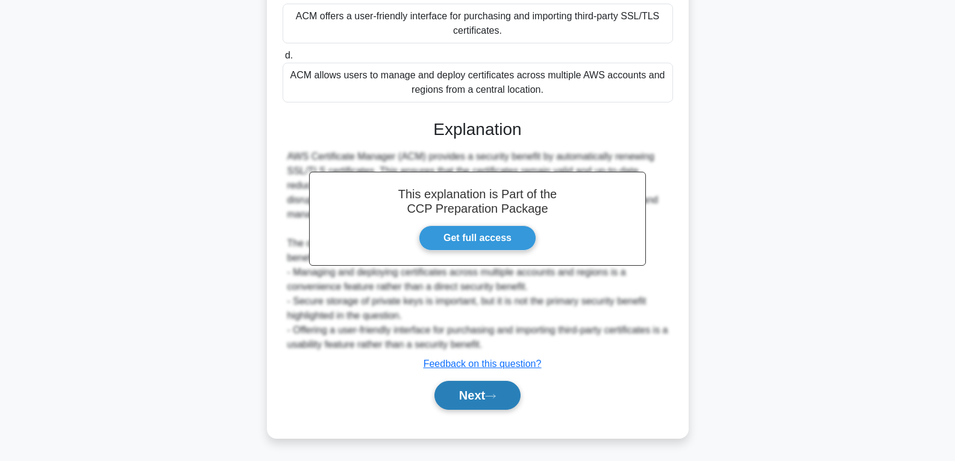
click at [453, 392] on button "Next" at bounding box center [477, 395] width 86 height 29
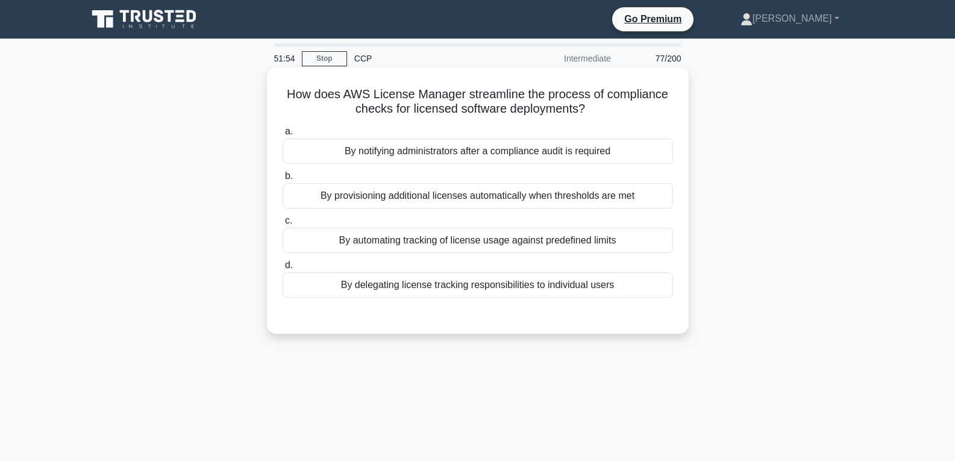
click at [438, 192] on div "By provisioning additional licenses automatically when thresholds are met" at bounding box center [478, 195] width 390 height 25
click at [283, 180] on input "b. By provisioning additional licenses automatically when thresholds are met" at bounding box center [283, 176] width 0 height 8
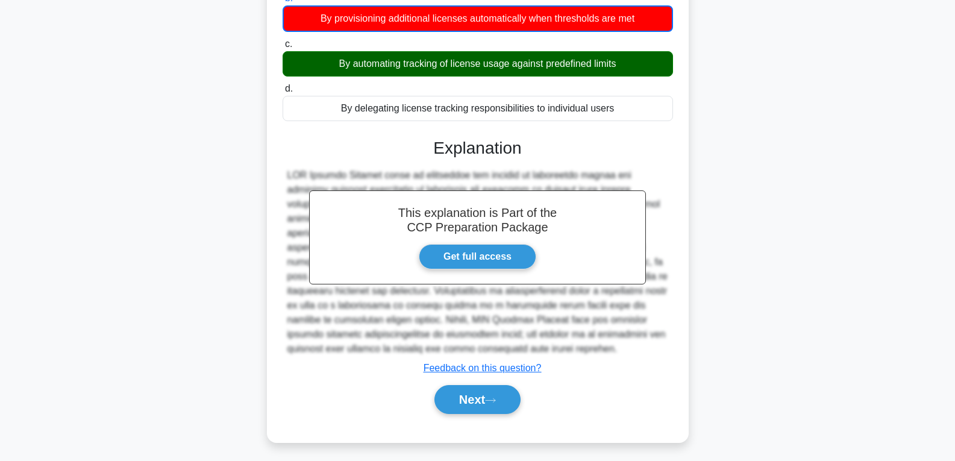
scroll to position [190, 0]
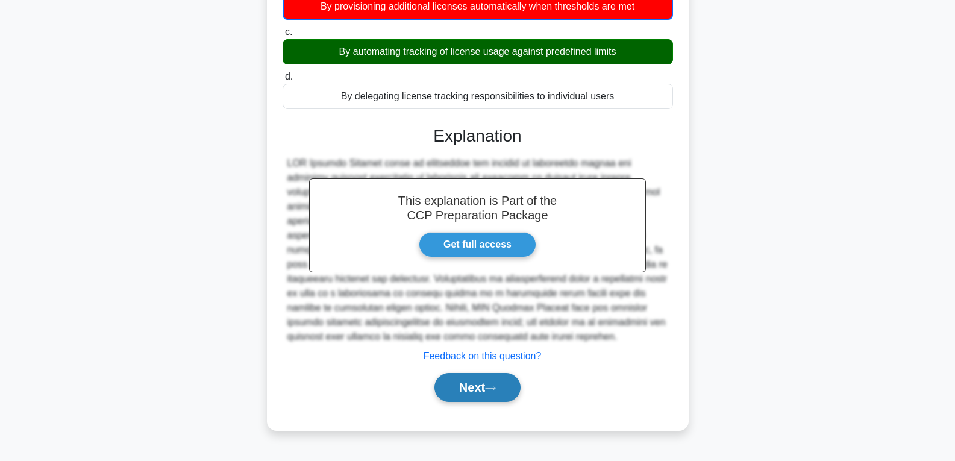
click at [477, 390] on button "Next" at bounding box center [477, 387] width 86 height 29
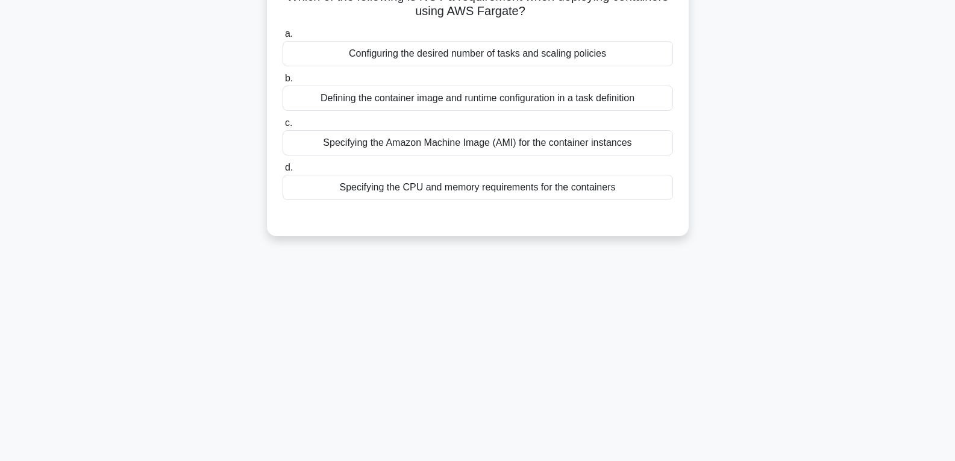
scroll to position [0, 0]
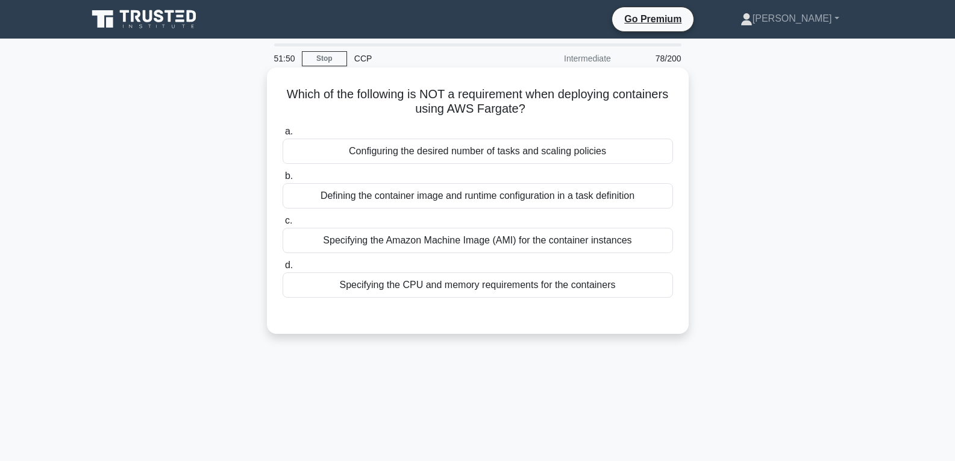
click at [454, 154] on div "Configuring the desired number of tasks and scaling policies" at bounding box center [478, 151] width 390 height 25
click at [283, 136] on input "a. Configuring the desired number of tasks and scaling policies" at bounding box center [283, 132] width 0 height 8
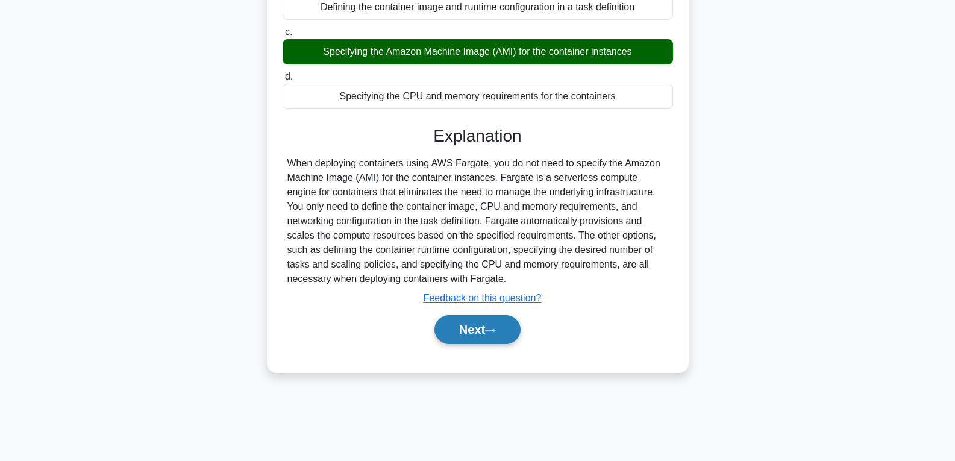
click at [477, 335] on button "Next" at bounding box center [477, 329] width 86 height 29
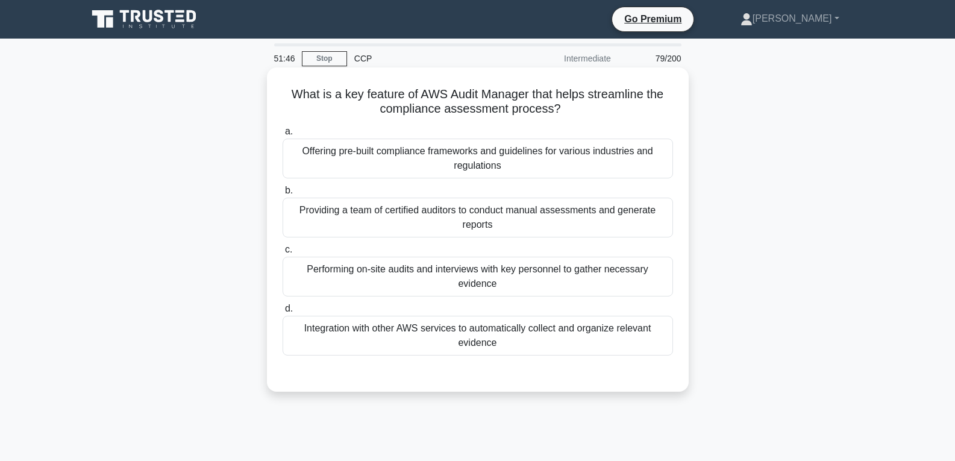
click at [432, 227] on div "Providing a team of certified auditors to conduct manual assessments and genera…" at bounding box center [478, 218] width 390 height 40
click at [283, 195] on input "b. Providing a team of certified auditors to conduct manual assessments and gen…" at bounding box center [283, 191] width 0 height 8
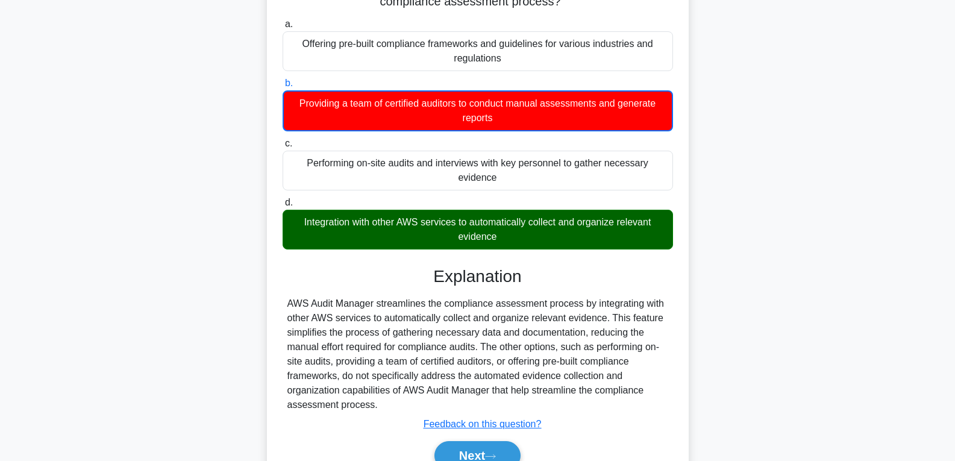
scroll to position [190, 0]
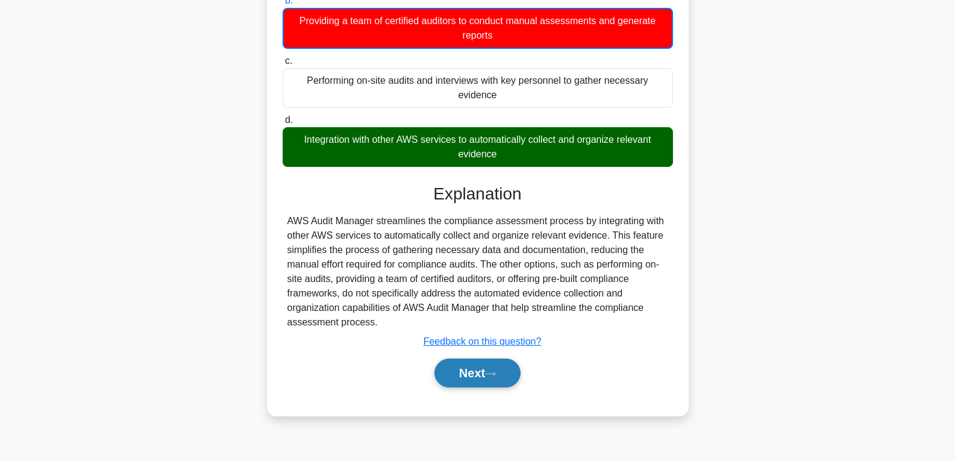
click at [463, 384] on button "Next" at bounding box center [477, 373] width 86 height 29
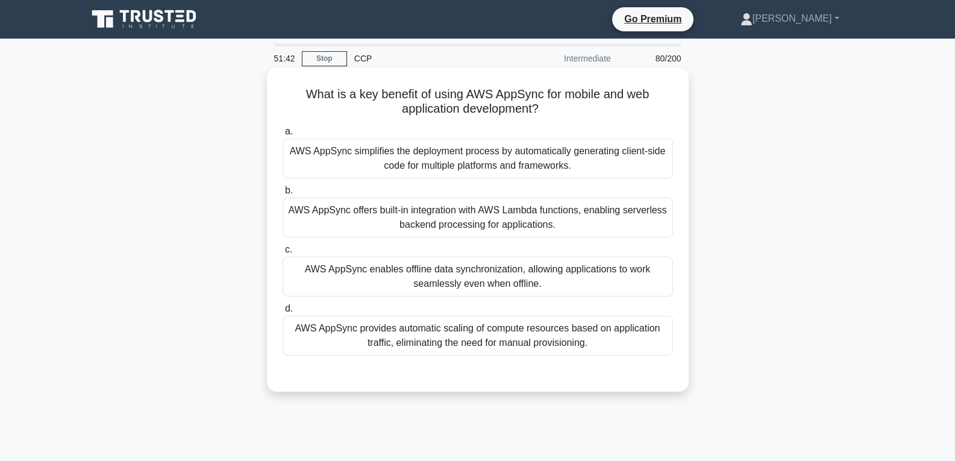
click at [455, 232] on div "AWS AppSync offers built-in integration with AWS Lambda functions, enabling ser…" at bounding box center [478, 218] width 390 height 40
click at [283, 195] on input "b. AWS AppSync offers built-in integration with AWS Lambda functions, enabling …" at bounding box center [283, 191] width 0 height 8
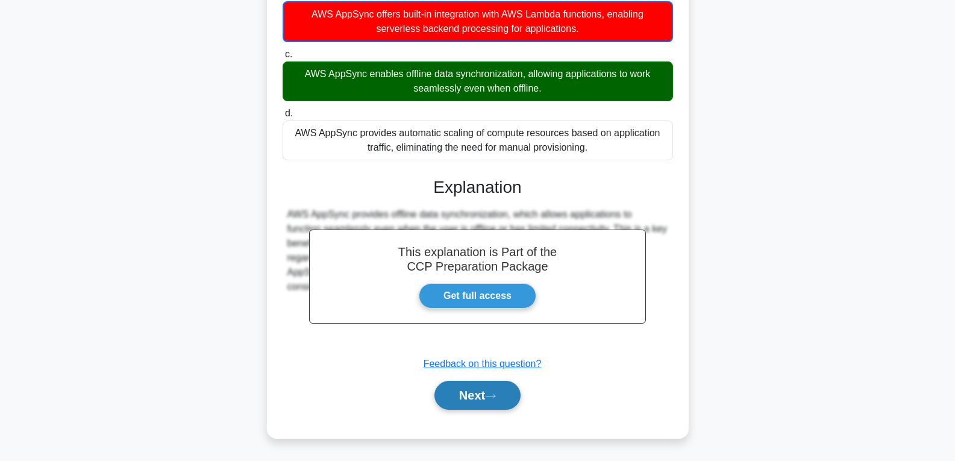
click at [491, 394] on button "Next" at bounding box center [477, 395] width 86 height 29
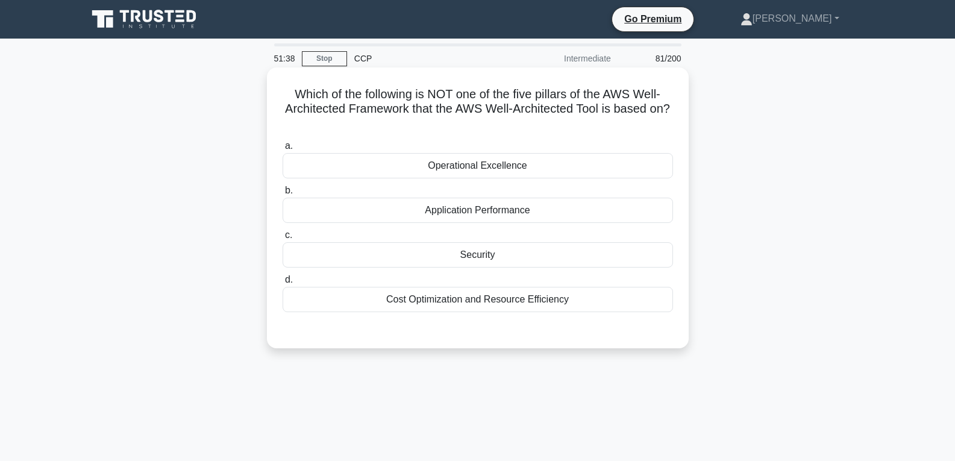
click at [480, 249] on div "Security" at bounding box center [478, 254] width 390 height 25
click at [283, 239] on input "c. Security" at bounding box center [283, 235] width 0 height 8
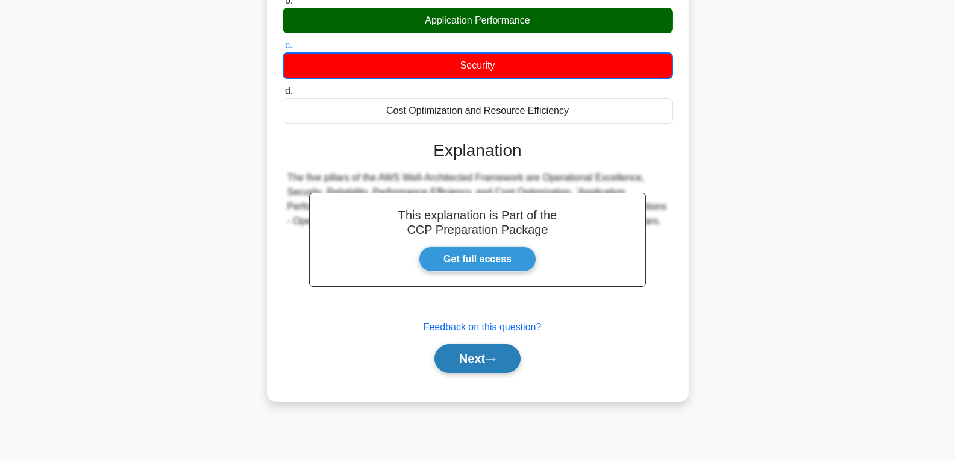
click at [483, 366] on button "Next" at bounding box center [477, 358] width 86 height 29
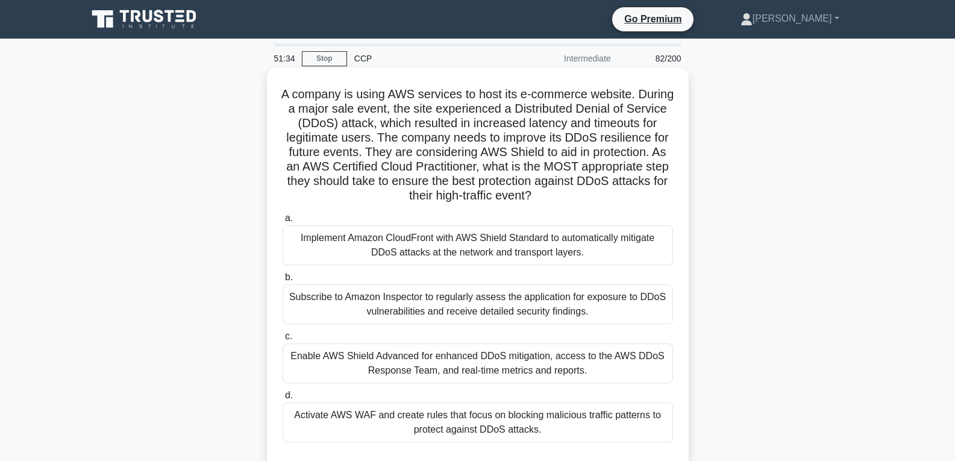
click at [478, 302] on div "Subscribe to Amazon Inspector to regularly assess the application for exposure …" at bounding box center [478, 304] width 390 height 40
click at [283, 281] on input "b. Subscribe to Amazon Inspector to regularly assess the application for exposu…" at bounding box center [283, 278] width 0 height 8
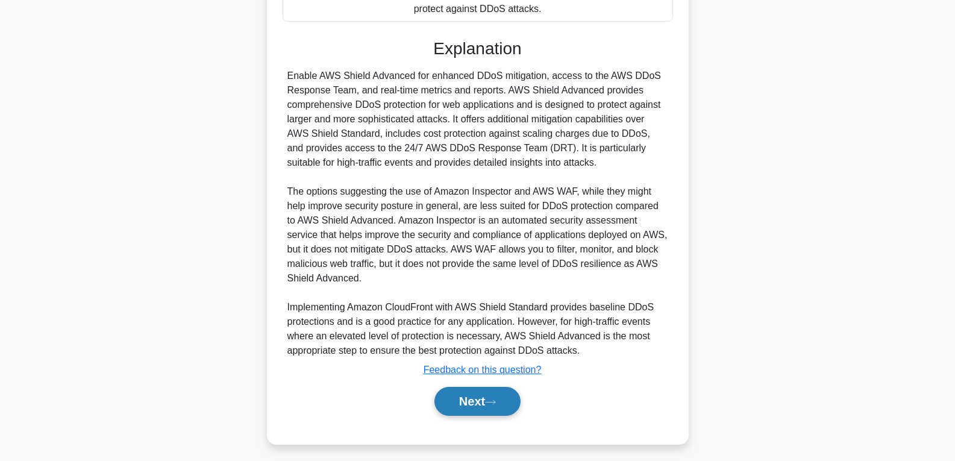
click at [482, 395] on button "Next" at bounding box center [477, 401] width 86 height 29
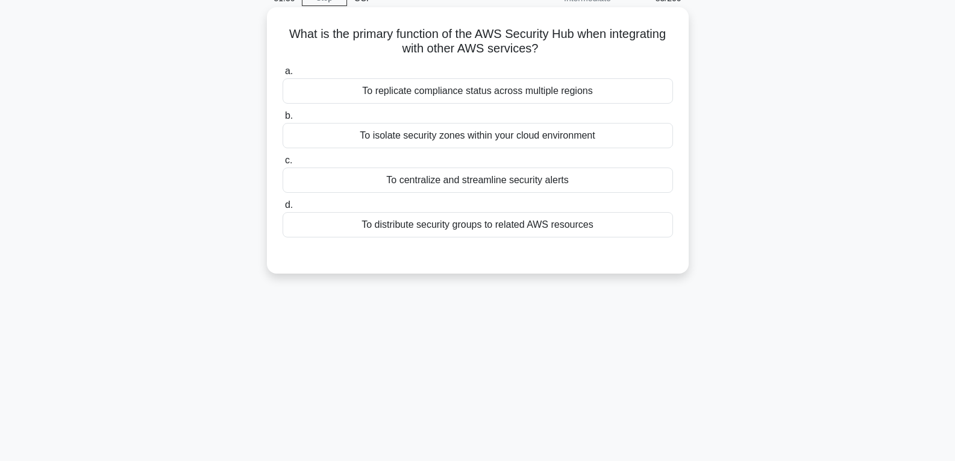
click at [465, 177] on div "To centralize and streamline security alerts" at bounding box center [478, 180] width 390 height 25
click at [283, 164] on input "c. To centralize and streamline security alerts" at bounding box center [283, 161] width 0 height 8
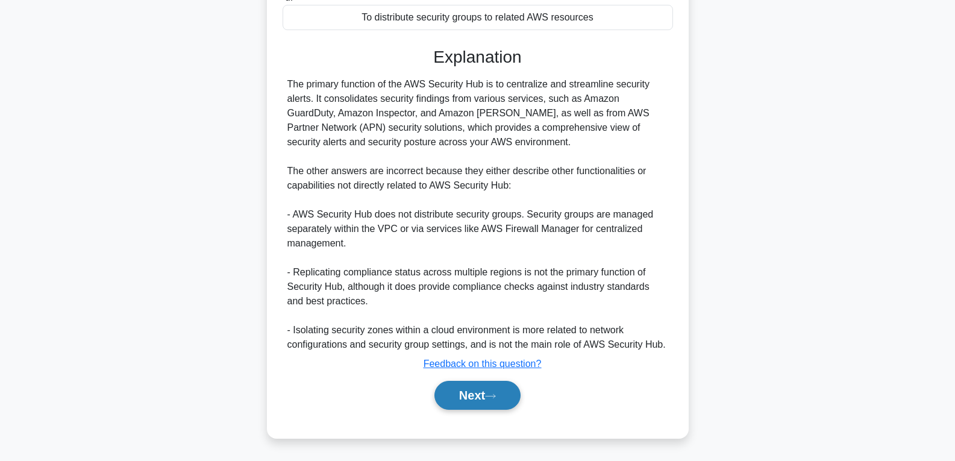
click at [463, 402] on button "Next" at bounding box center [477, 395] width 86 height 29
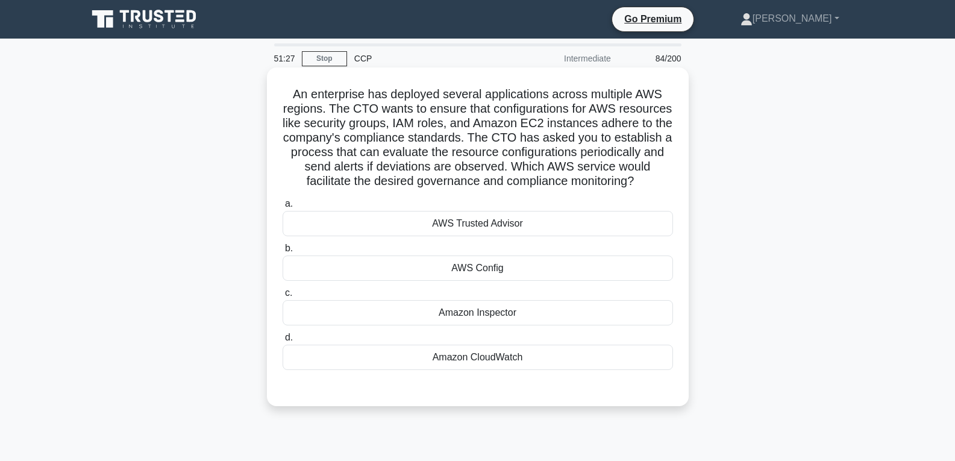
click at [469, 272] on div "AWS Config" at bounding box center [478, 267] width 390 height 25
click at [283, 252] on input "b. AWS Config" at bounding box center [283, 249] width 0 height 8
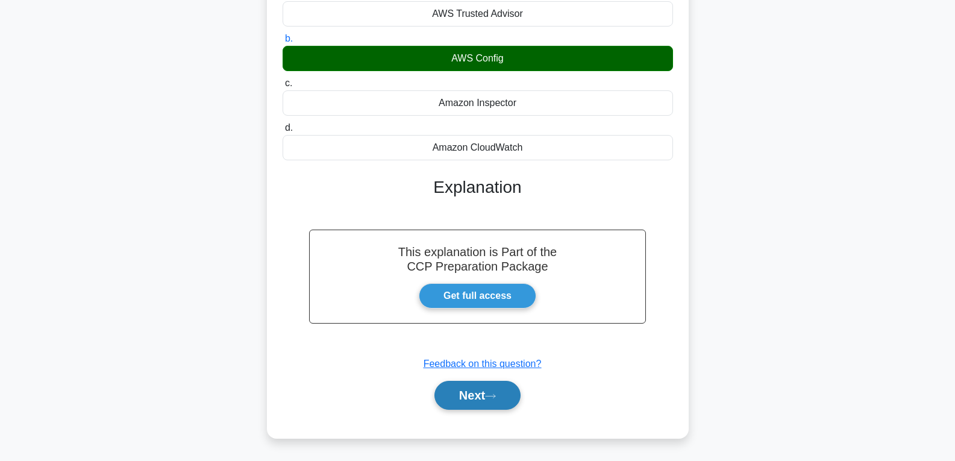
click at [475, 399] on button "Next" at bounding box center [477, 395] width 86 height 29
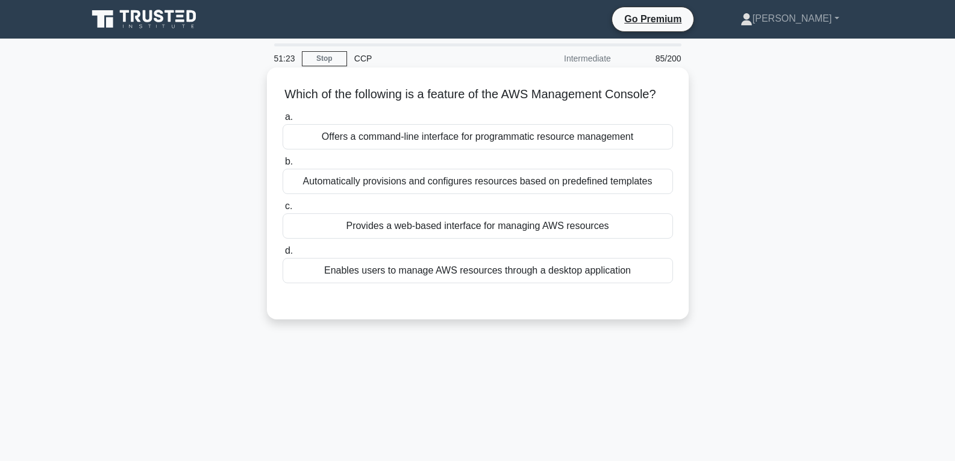
click at [469, 234] on div "Provides a web-based interface for managing AWS resources" at bounding box center [478, 225] width 390 height 25
click at [283, 210] on input "c. Provides a web-based interface for managing AWS resources" at bounding box center [283, 206] width 0 height 8
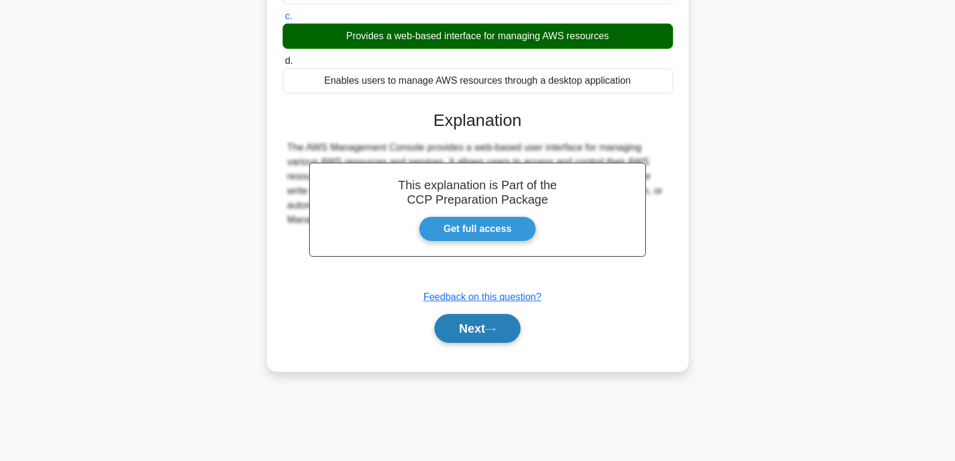
click at [484, 343] on button "Next" at bounding box center [477, 328] width 86 height 29
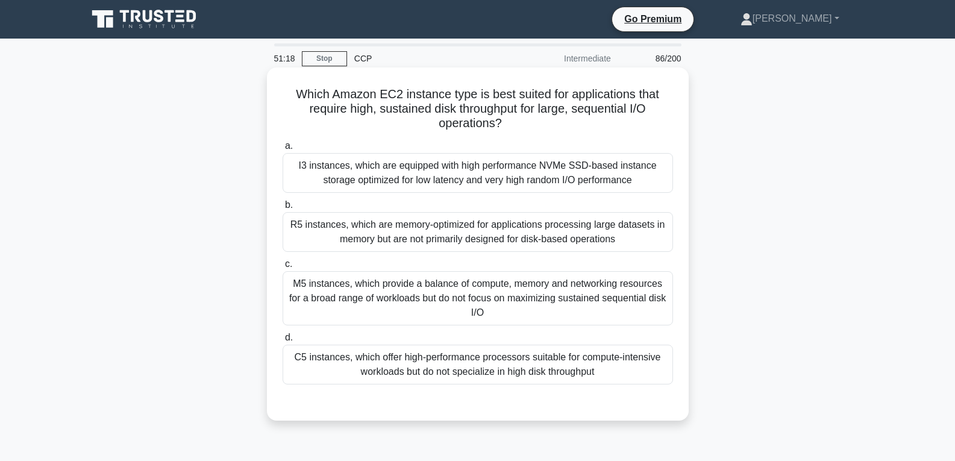
click at [484, 354] on div "C5 instances, which offer high-performance processors suitable for compute-inte…" at bounding box center [478, 365] width 390 height 40
click at [283, 342] on input "d. C5 instances, which offer high-performance processors suitable for compute-i…" at bounding box center [283, 338] width 0 height 8
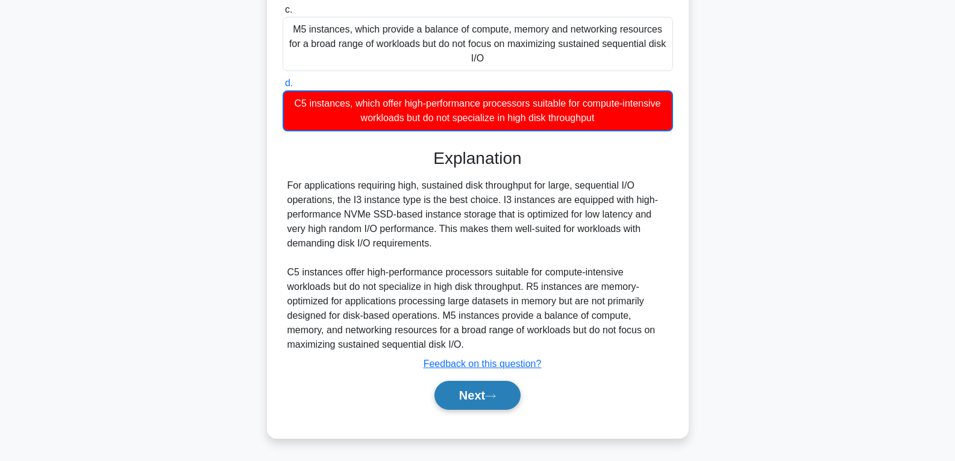
click at [483, 390] on button "Next" at bounding box center [477, 395] width 86 height 29
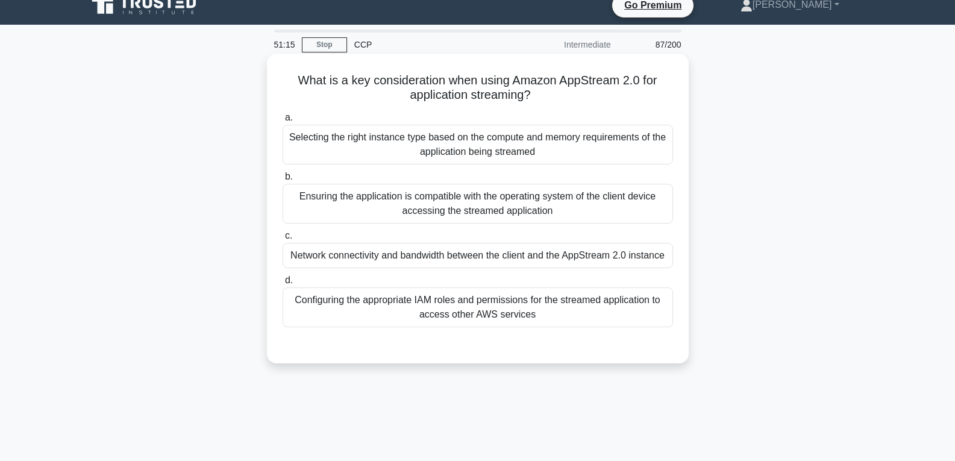
click at [429, 251] on div "Network connectivity and bandwidth between the client and the AppStream 2.0 ins…" at bounding box center [478, 255] width 390 height 25
click at [283, 240] on input "c. Network connectivity and bandwidth between the client and the AppStream 2.0 …" at bounding box center [283, 236] width 0 height 8
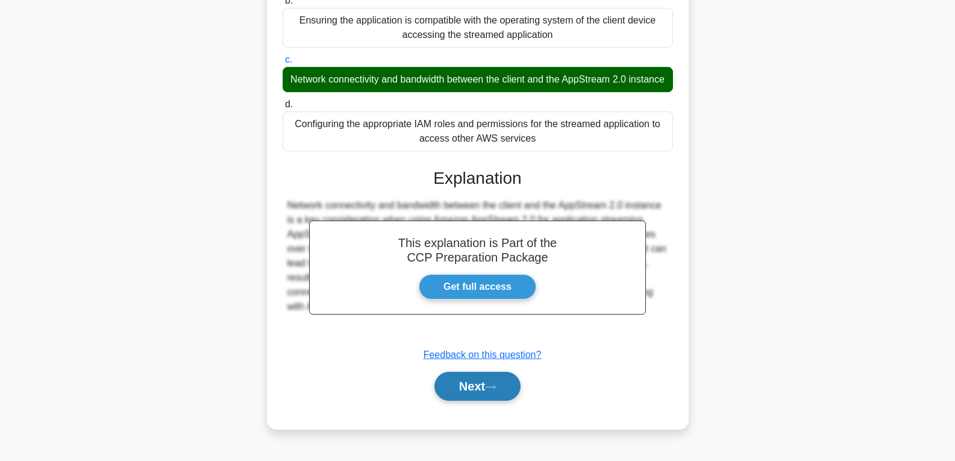
click at [456, 398] on button "Next" at bounding box center [477, 386] width 86 height 29
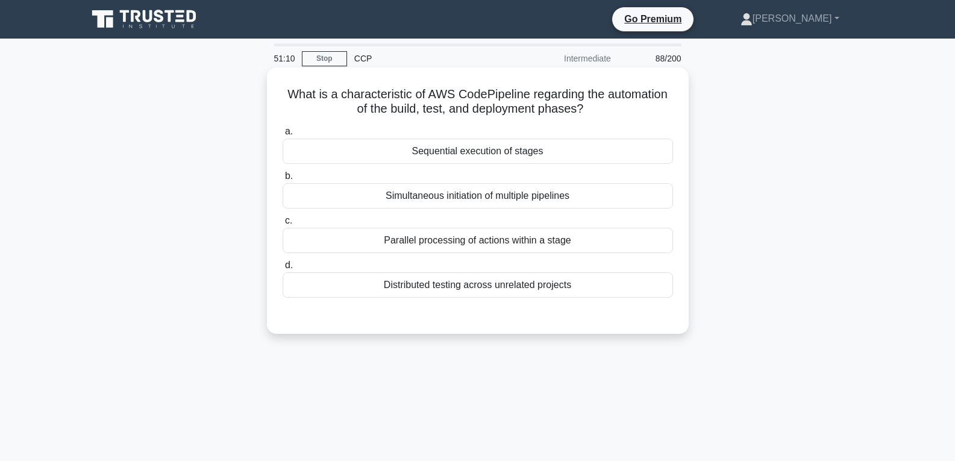
click at [466, 154] on div "Sequential execution of stages" at bounding box center [478, 151] width 390 height 25
click at [283, 136] on input "a. Sequential execution of stages" at bounding box center [283, 132] width 0 height 8
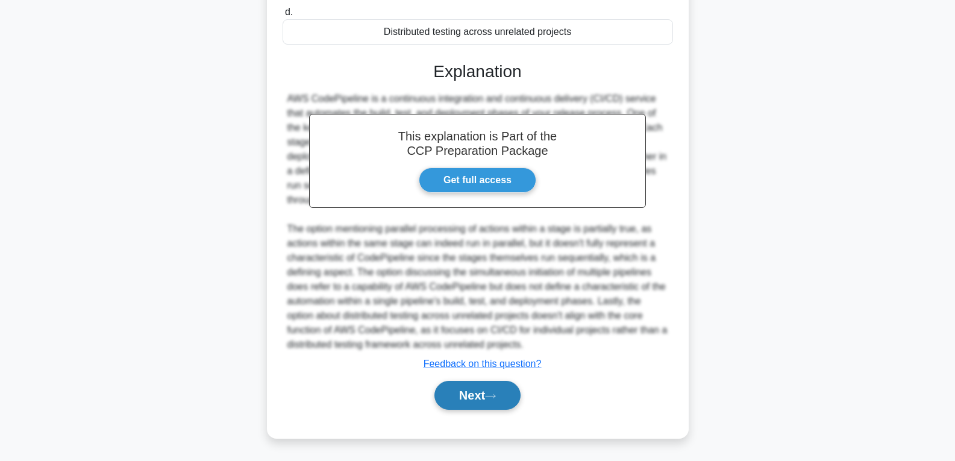
click at [475, 399] on button "Next" at bounding box center [477, 395] width 86 height 29
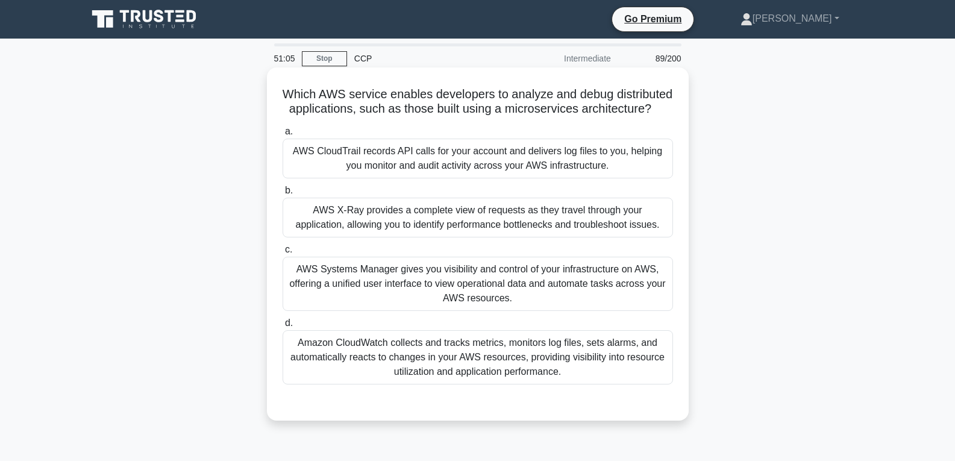
click at [480, 381] on div "Amazon CloudWatch collects and tracks metrics, monitors log files, sets alarms,…" at bounding box center [478, 357] width 390 height 54
click at [283, 327] on input "d. Amazon CloudWatch collects and tracks metrics, monitors log files, sets alar…" at bounding box center [283, 323] width 0 height 8
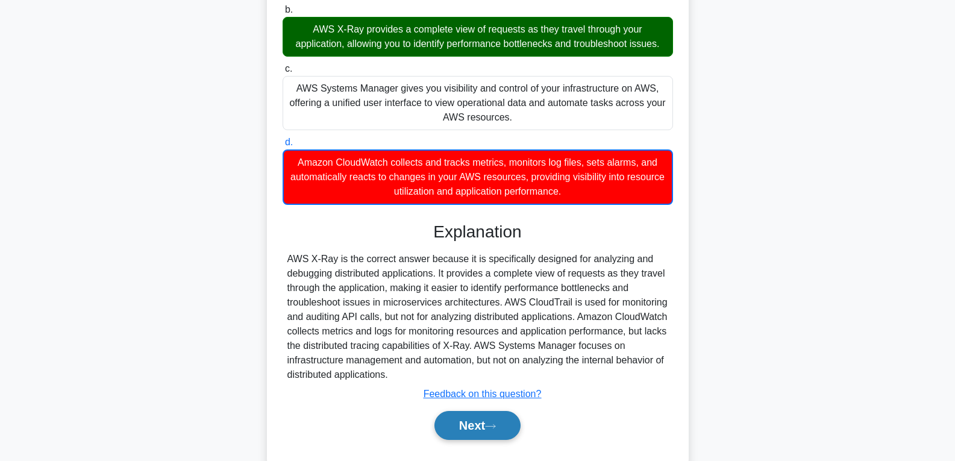
click at [468, 440] on button "Next" at bounding box center [477, 425] width 86 height 29
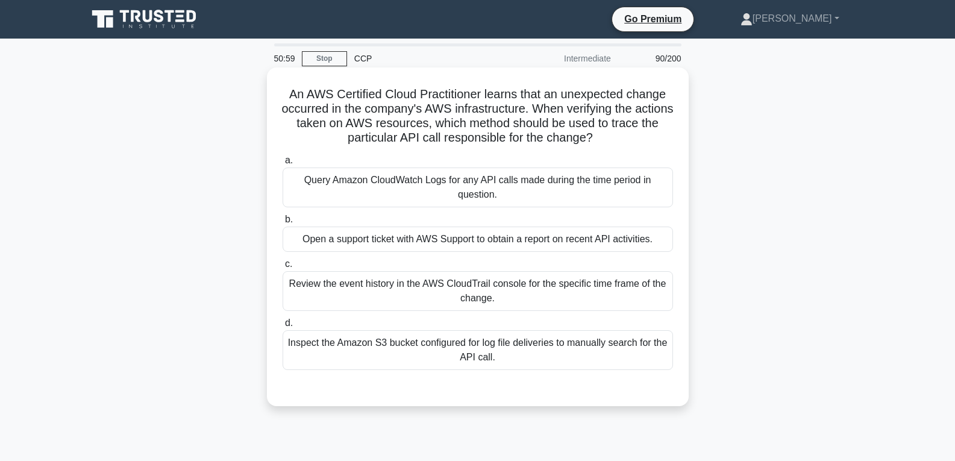
click at [415, 242] on div "Open a support ticket with AWS Support to obtain a report on recent API activit…" at bounding box center [478, 239] width 390 height 25
click at [283, 224] on input "b. Open a support ticket with AWS Support to obtain a report on recent API acti…" at bounding box center [283, 220] width 0 height 8
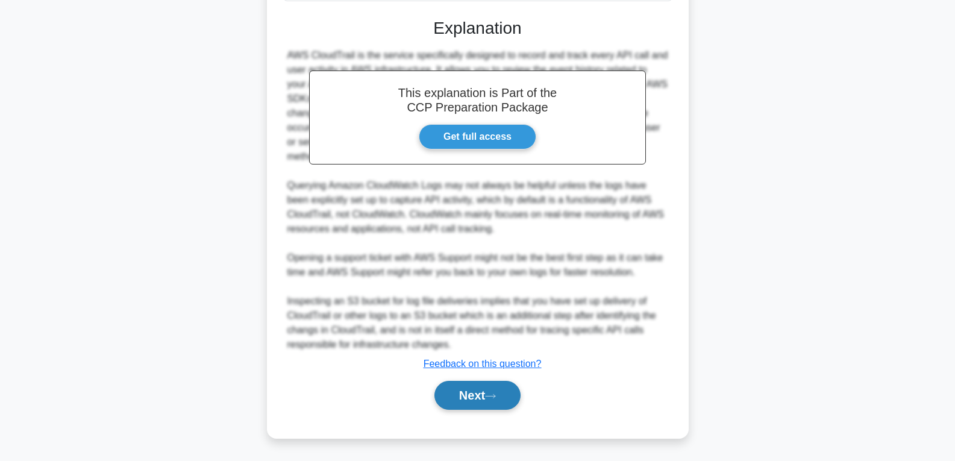
click at [456, 404] on button "Next" at bounding box center [477, 395] width 86 height 29
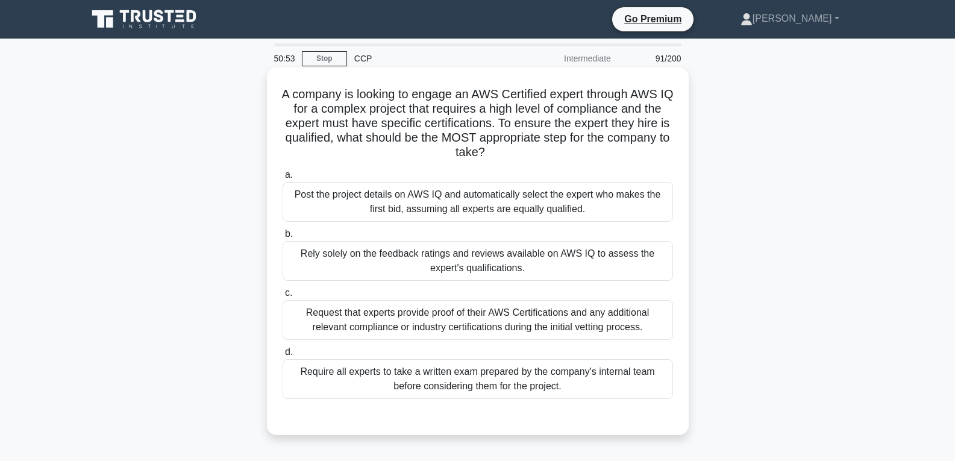
click at [463, 375] on div "Require all experts to take a written exam prepared by the company's internal t…" at bounding box center [478, 379] width 390 height 40
click at [283, 356] on input "d. Require all experts to take a written exam prepared by the company's interna…" at bounding box center [283, 352] width 0 height 8
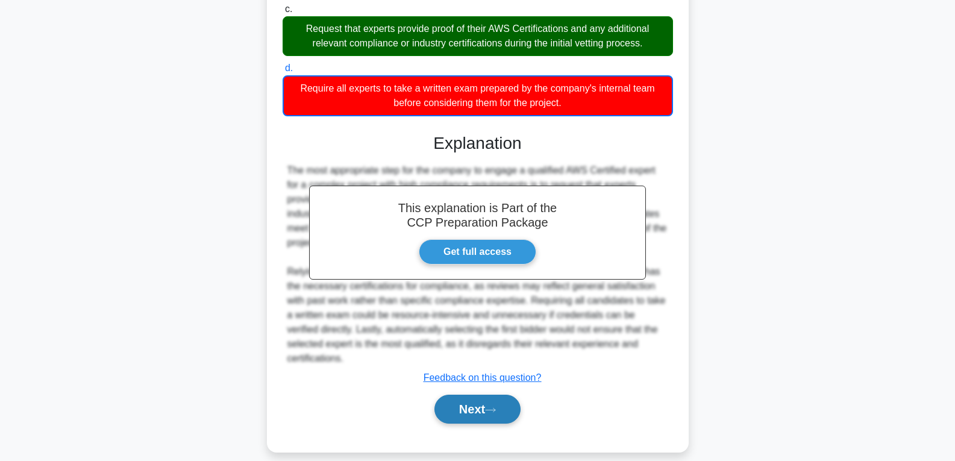
click at [474, 395] on button "Next" at bounding box center [477, 409] width 86 height 29
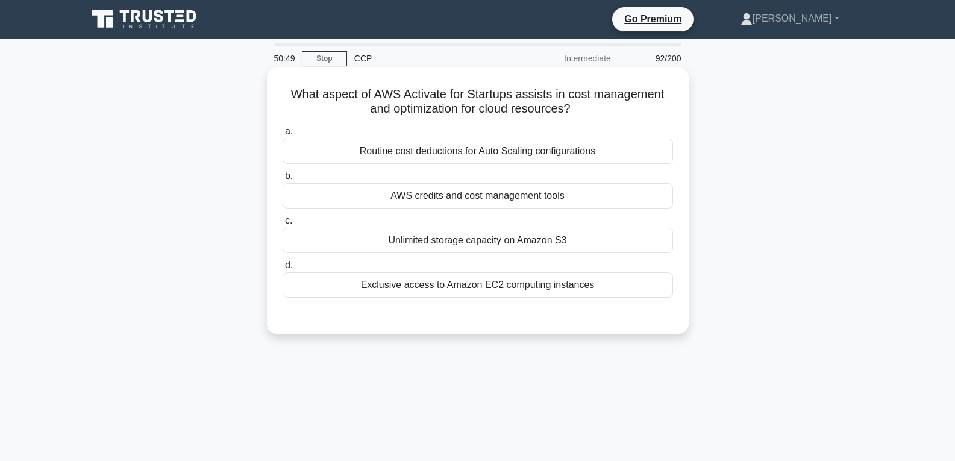
click at [453, 234] on div "Unlimited storage capacity on Amazon S3" at bounding box center [478, 240] width 390 height 25
click at [283, 225] on input "c. Unlimited storage capacity on Amazon S3" at bounding box center [283, 221] width 0 height 8
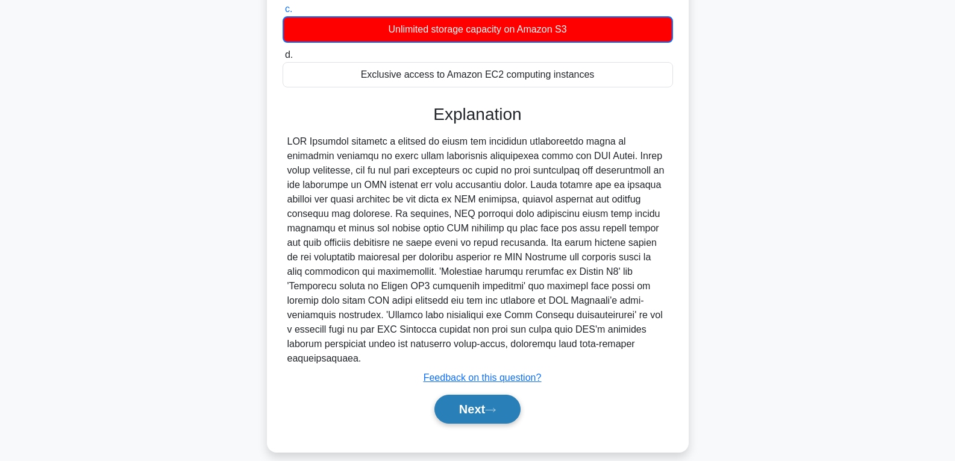
click at [459, 405] on button "Next" at bounding box center [477, 409] width 86 height 29
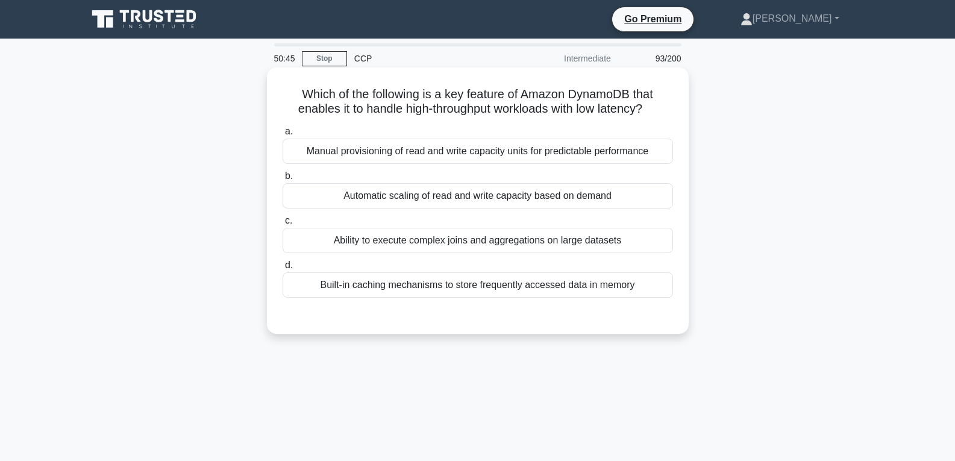
click at [431, 193] on div "Automatic scaling of read and write capacity based on demand" at bounding box center [478, 195] width 390 height 25
click at [283, 180] on input "b. Automatic scaling of read and write capacity based on demand" at bounding box center [283, 176] width 0 height 8
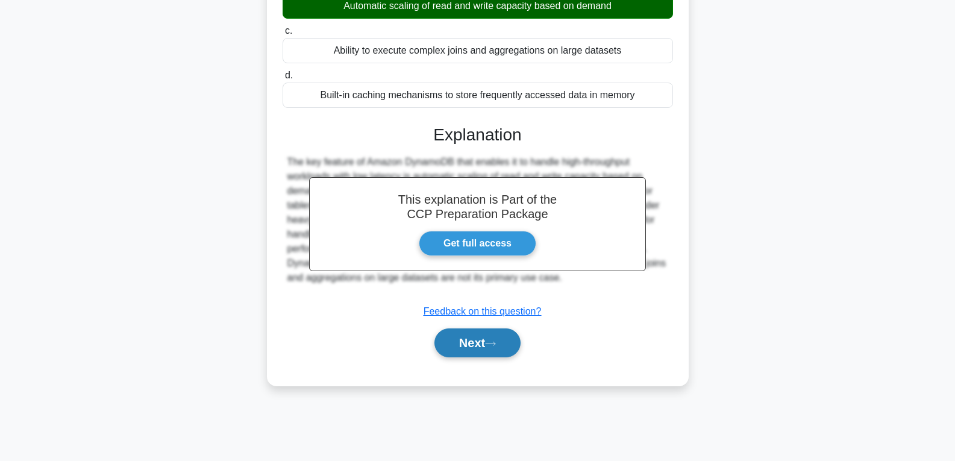
click at [465, 339] on button "Next" at bounding box center [477, 342] width 86 height 29
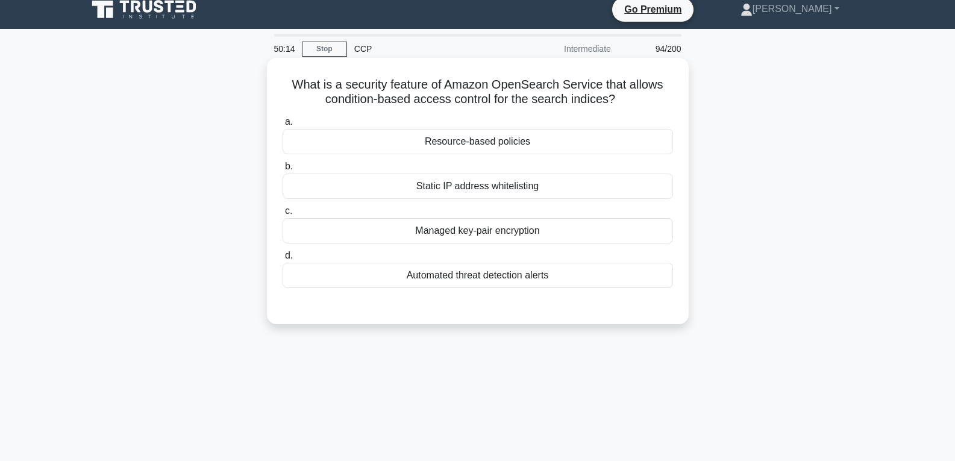
scroll to position [9, 0]
click at [453, 139] on div "Resource-based policies" at bounding box center [478, 142] width 390 height 25
click at [283, 127] on input "a. Resource-based policies" at bounding box center [283, 123] width 0 height 8
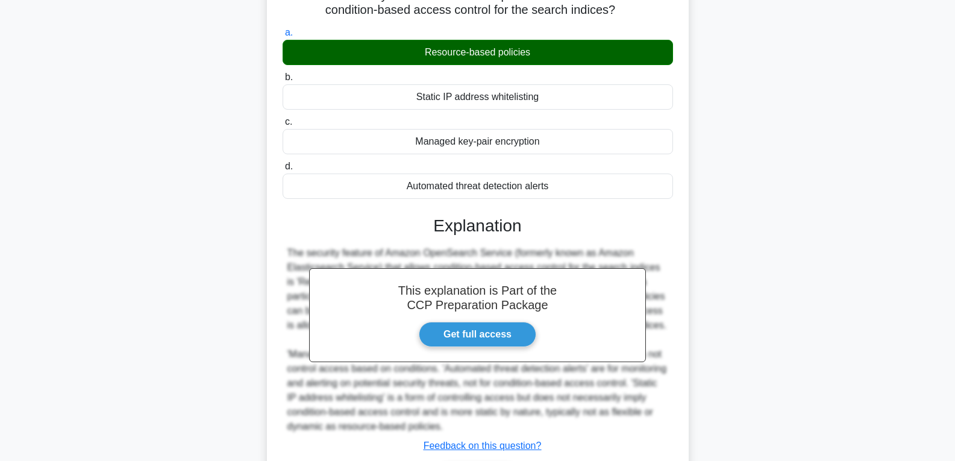
scroll to position [190, 0]
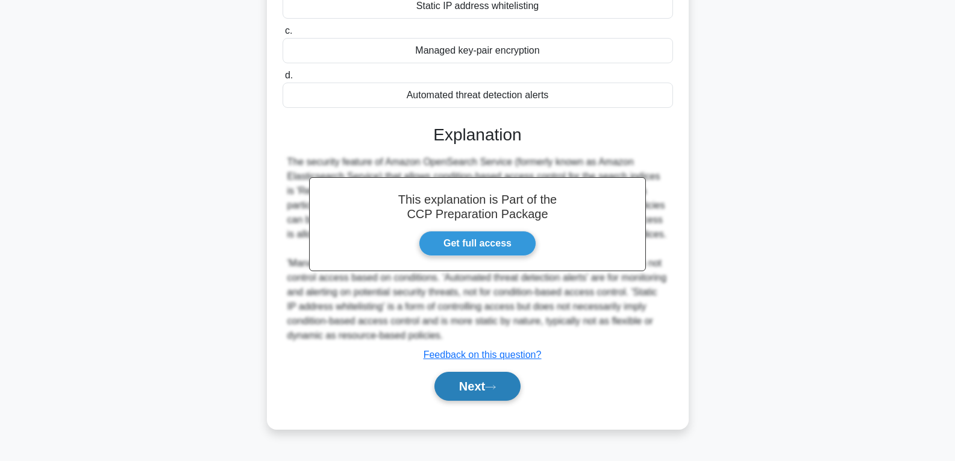
click at [479, 375] on button "Next" at bounding box center [477, 386] width 86 height 29
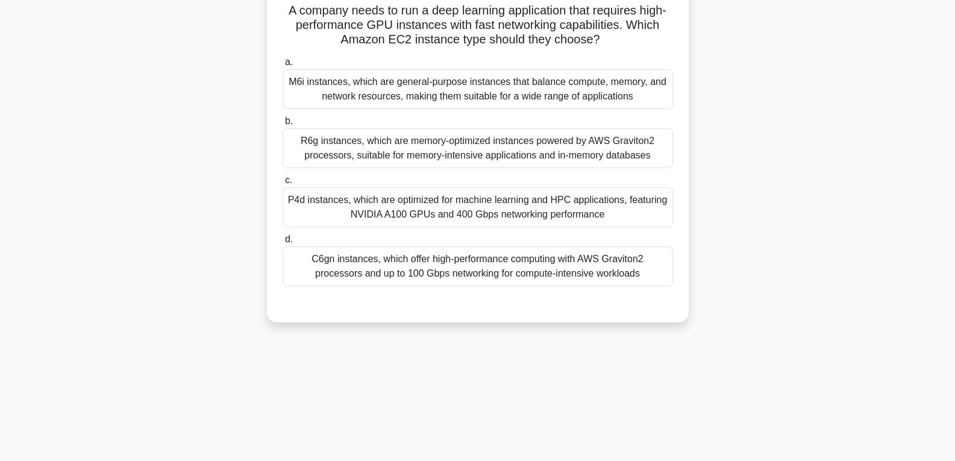
scroll to position [0, 0]
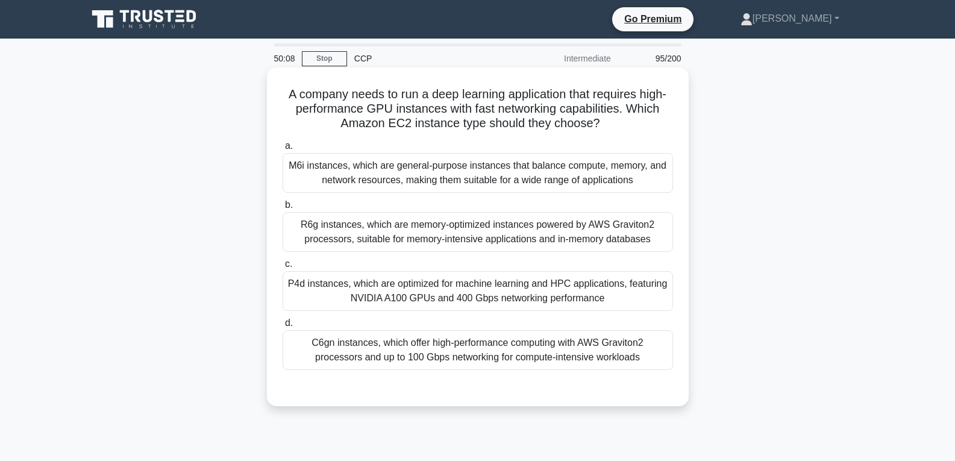
click at [469, 299] on div "P4d instances, which are optimized for machine learning and HPC applications, f…" at bounding box center [478, 291] width 390 height 40
click at [283, 268] on input "c. P4d instances, which are optimized for machine learning and HPC applications…" at bounding box center [283, 264] width 0 height 8
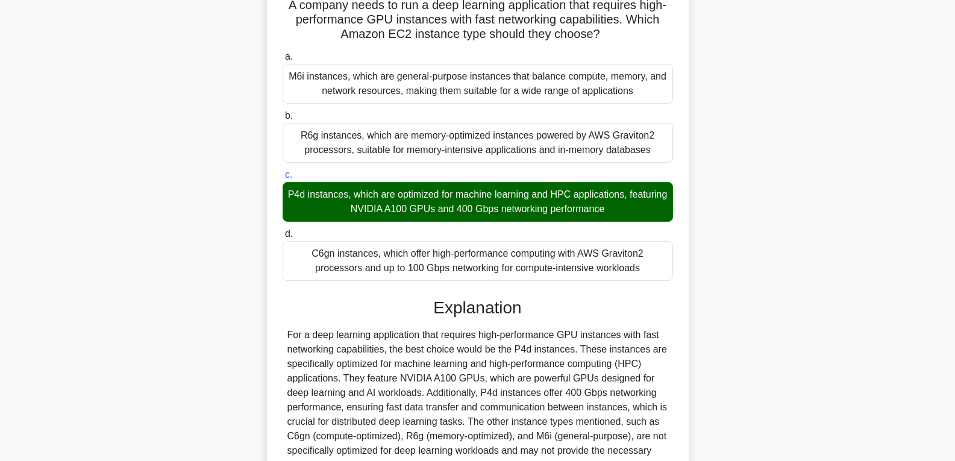
scroll to position [210, 0]
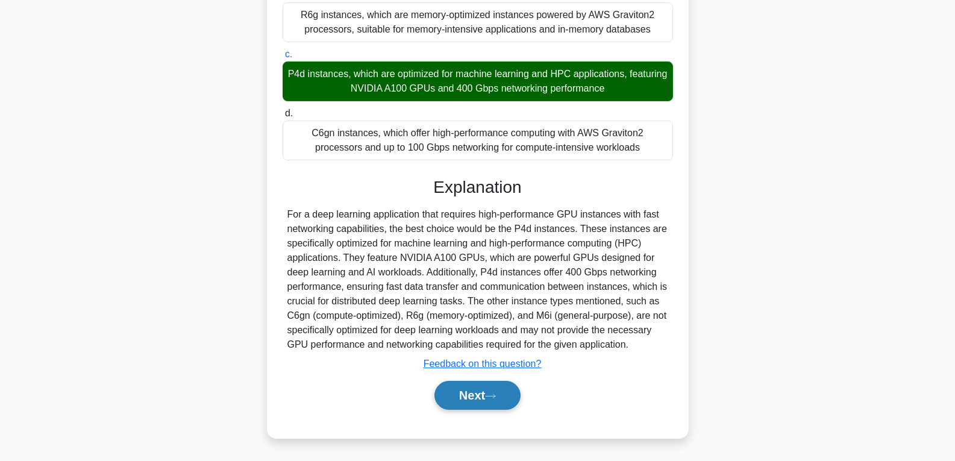
click at [475, 398] on button "Next" at bounding box center [477, 395] width 86 height 29
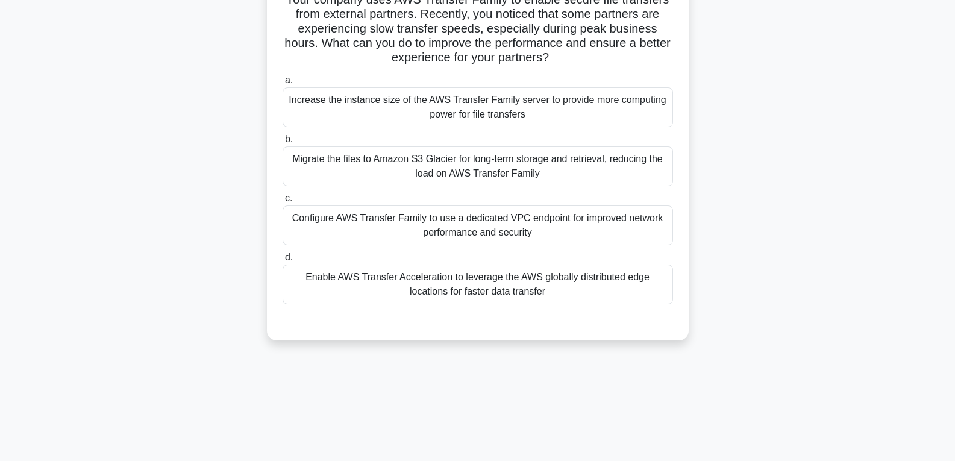
scroll to position [9, 0]
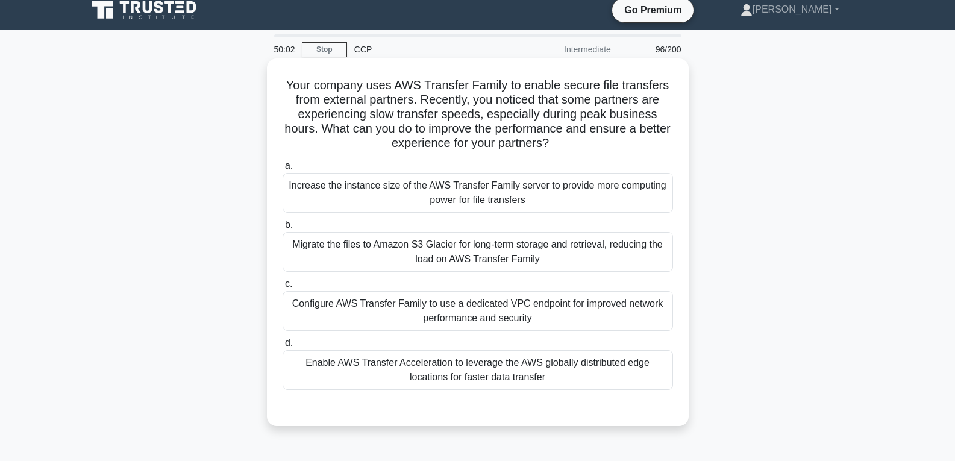
click at [472, 315] on div "Configure AWS Transfer Family to use a dedicated VPC endpoint for improved netw…" at bounding box center [478, 311] width 390 height 40
click at [283, 288] on input "c. Configure AWS Transfer Family to use a dedicated VPC endpoint for improved n…" at bounding box center [283, 284] width 0 height 8
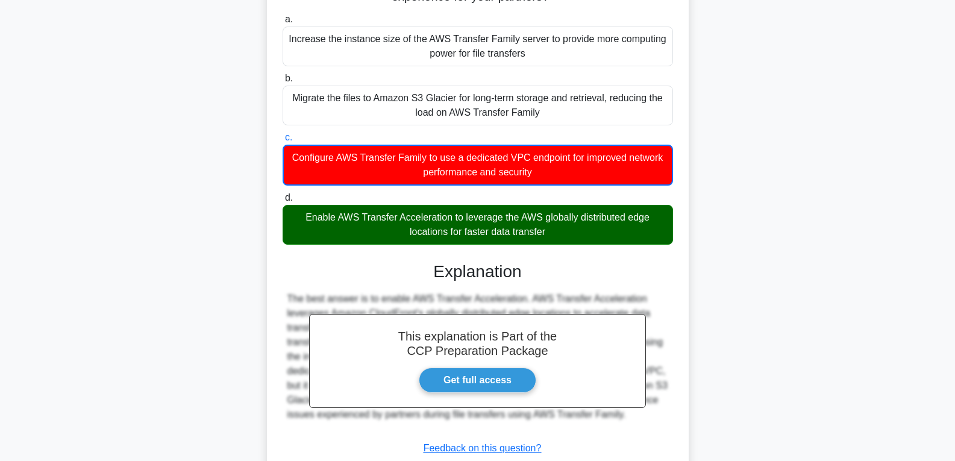
scroll to position [240, 0]
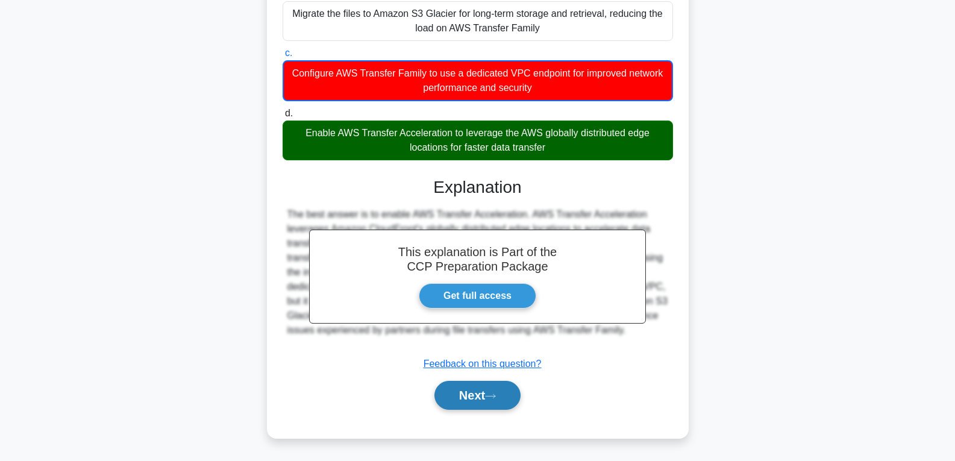
click at [461, 393] on button "Next" at bounding box center [477, 395] width 86 height 29
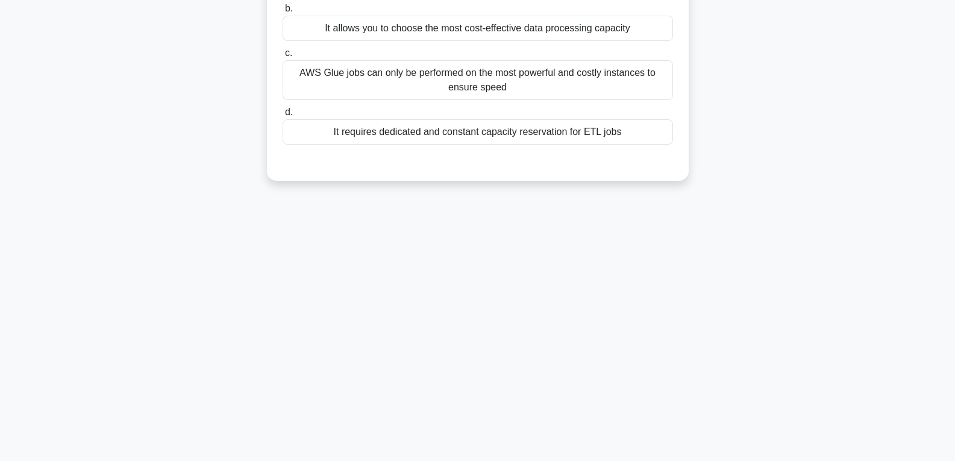
scroll to position [60, 0]
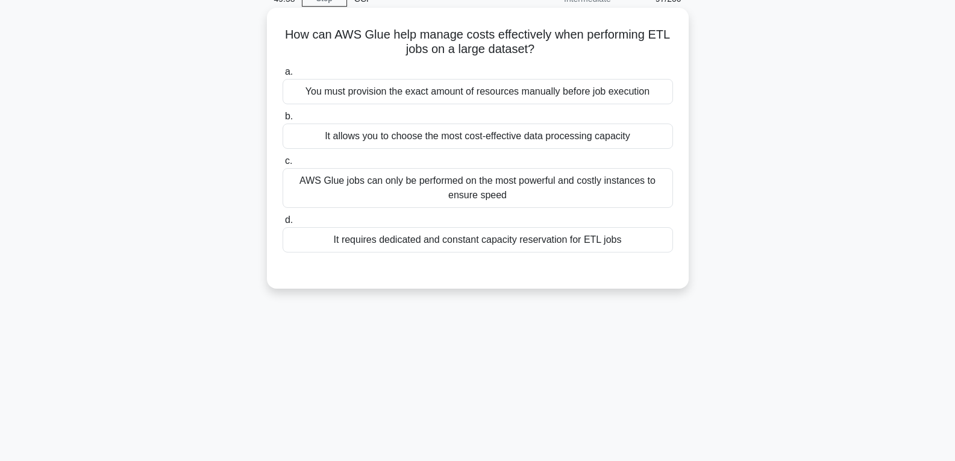
click at [453, 246] on div "It requires dedicated and constant capacity reservation for ETL jobs" at bounding box center [478, 239] width 390 height 25
click at [283, 224] on input "d. It requires dedicated and constant capacity reservation for ETL jobs" at bounding box center [283, 220] width 0 height 8
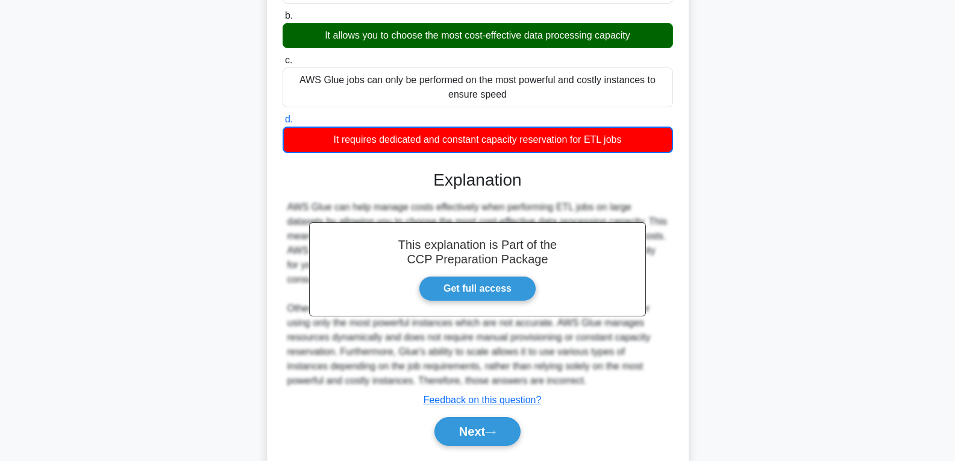
scroll to position [197, 0]
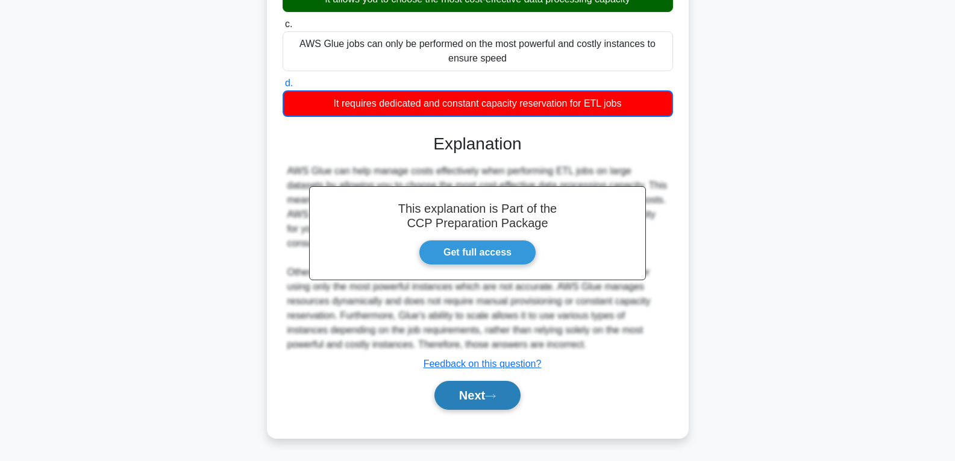
click at [491, 401] on button "Next" at bounding box center [477, 395] width 86 height 29
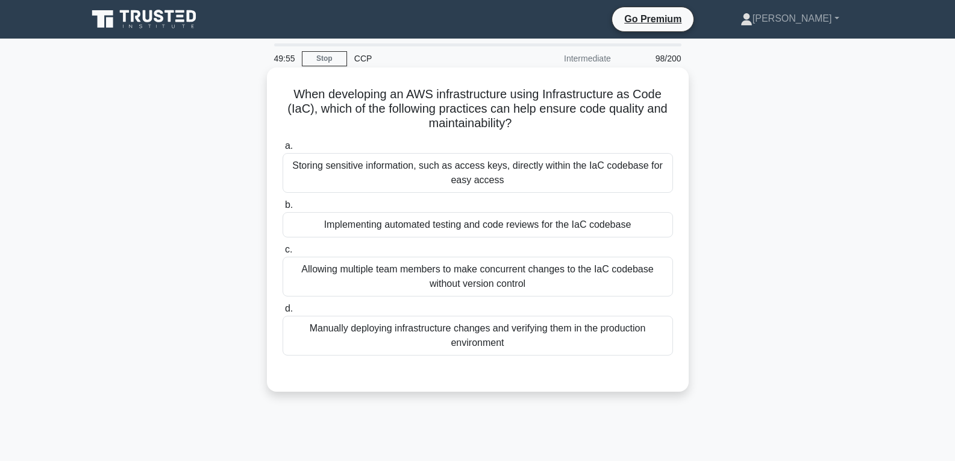
click at [468, 222] on div "Implementing automated testing and code reviews for the IaC codebase" at bounding box center [478, 224] width 390 height 25
click at [283, 209] on input "b. Implementing automated testing and code reviews for the IaC codebase" at bounding box center [283, 205] width 0 height 8
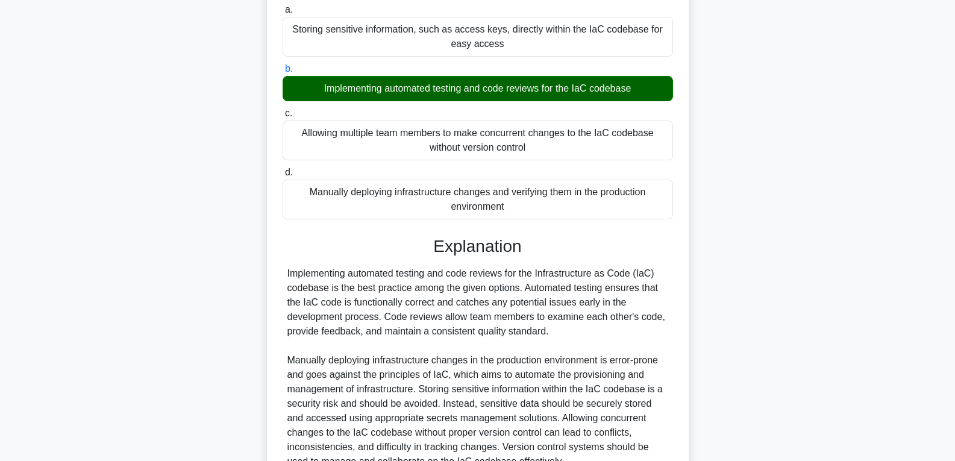
scroll to position [254, 0]
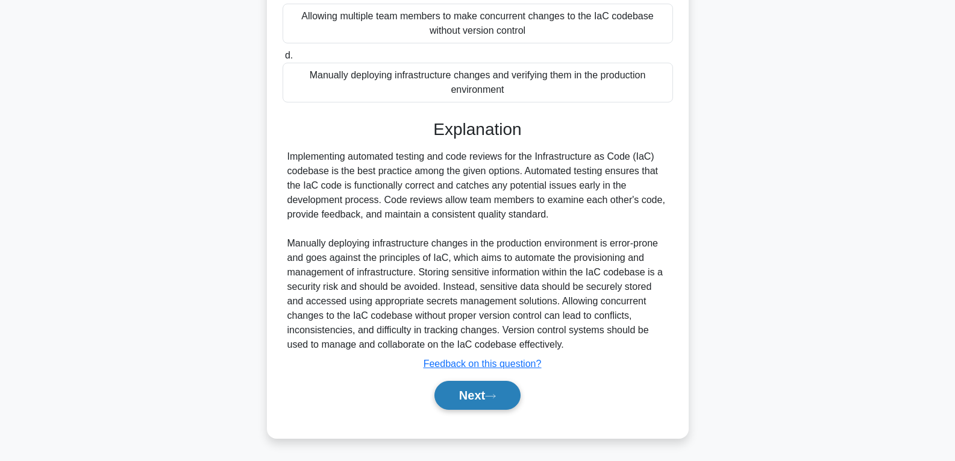
click at [477, 388] on button "Next" at bounding box center [477, 395] width 86 height 29
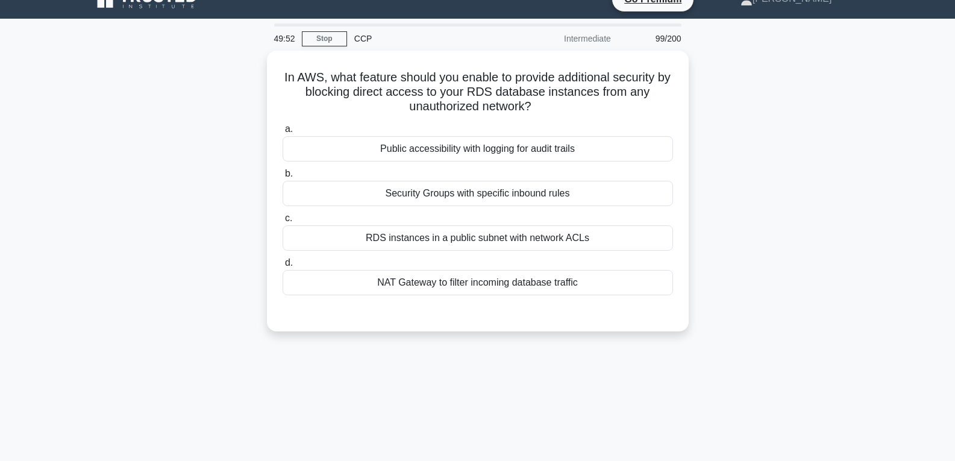
scroll to position [17, 0]
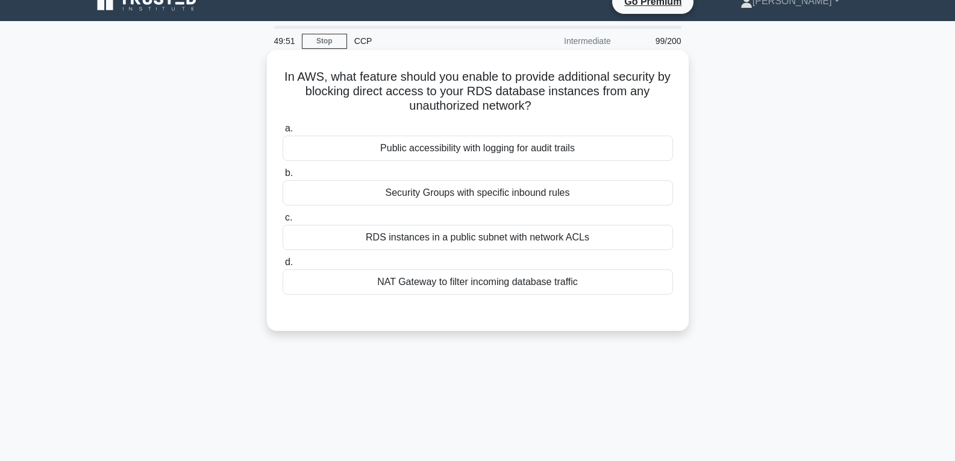
click at [496, 192] on div "Security Groups with specific inbound rules" at bounding box center [478, 192] width 390 height 25
click at [283, 177] on input "b. Security Groups with specific inbound rules" at bounding box center [283, 173] width 0 height 8
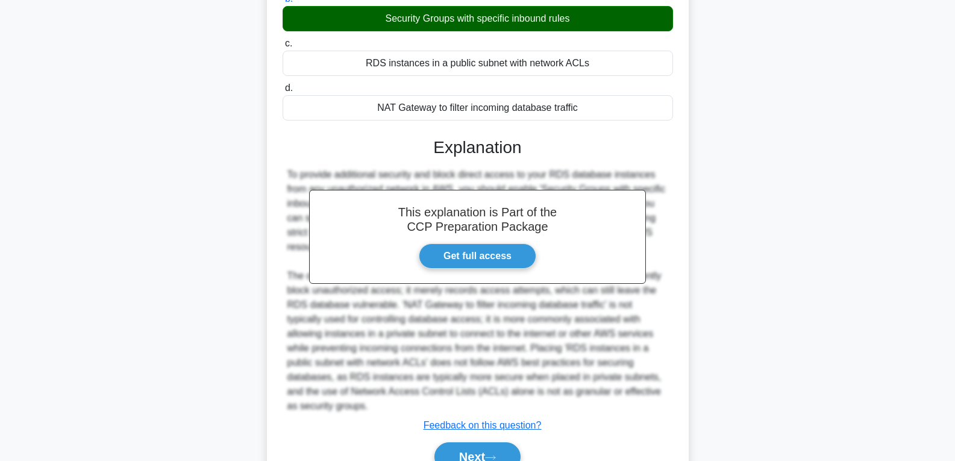
scroll to position [254, 0]
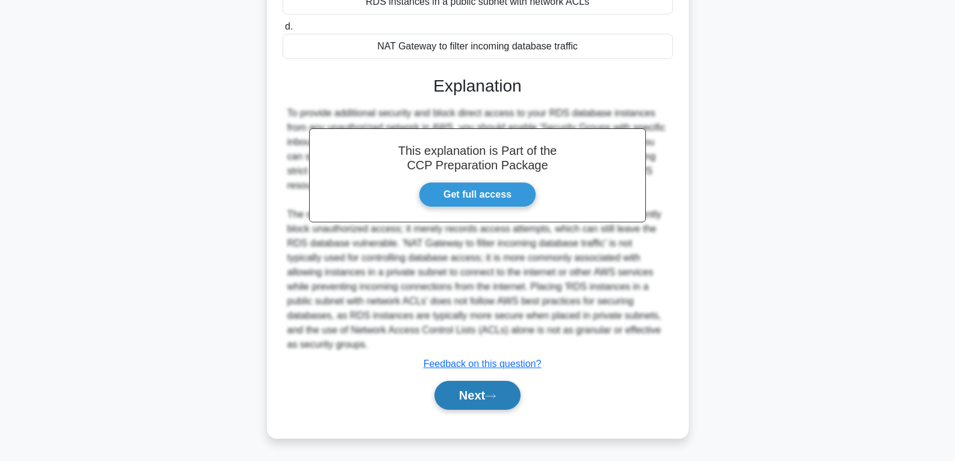
click at [496, 395] on icon at bounding box center [490, 396] width 11 height 7
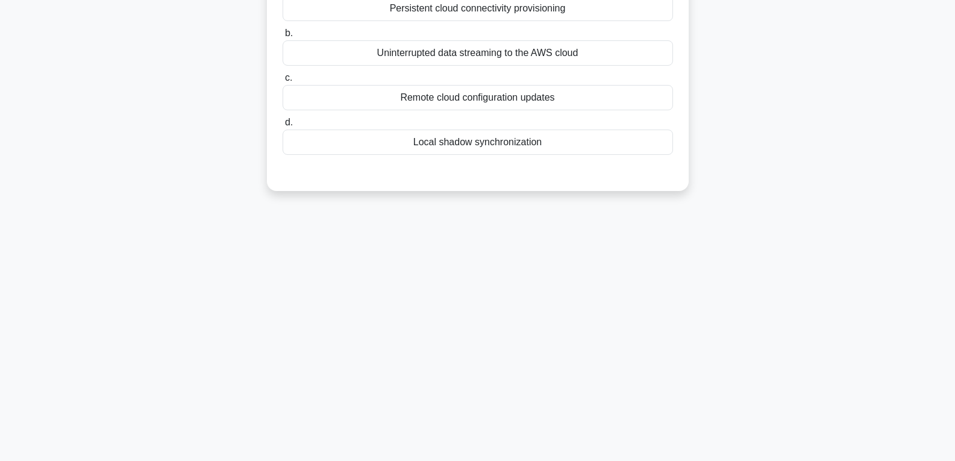
scroll to position [9, 0]
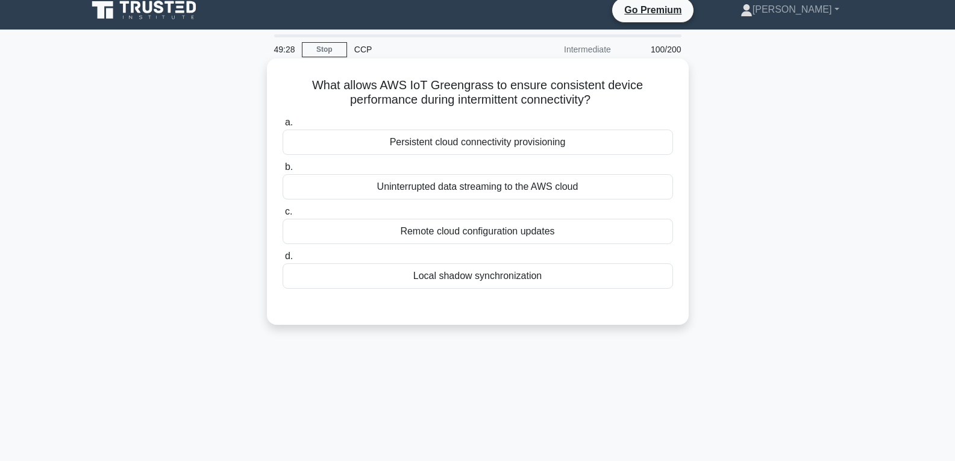
click at [460, 237] on div "Remote cloud configuration updates" at bounding box center [478, 231] width 390 height 25
click at [283, 216] on input "c. Remote cloud configuration updates" at bounding box center [283, 212] width 0 height 8
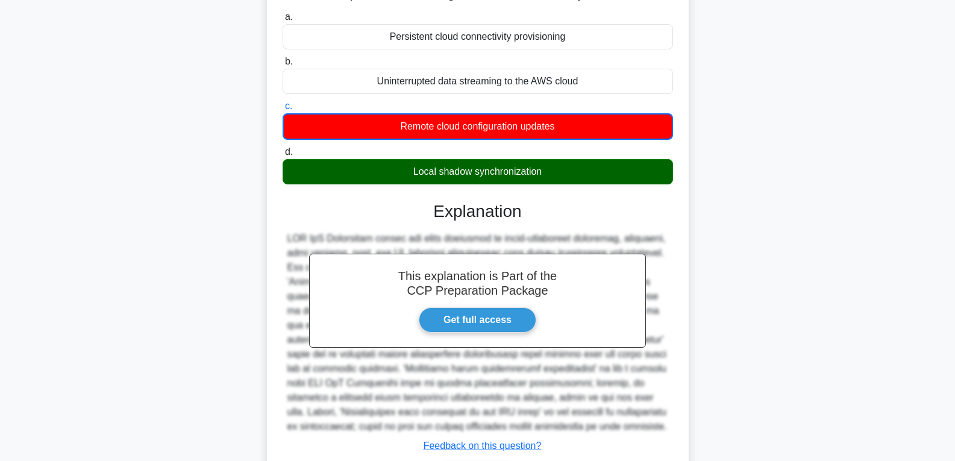
scroll to position [197, 0]
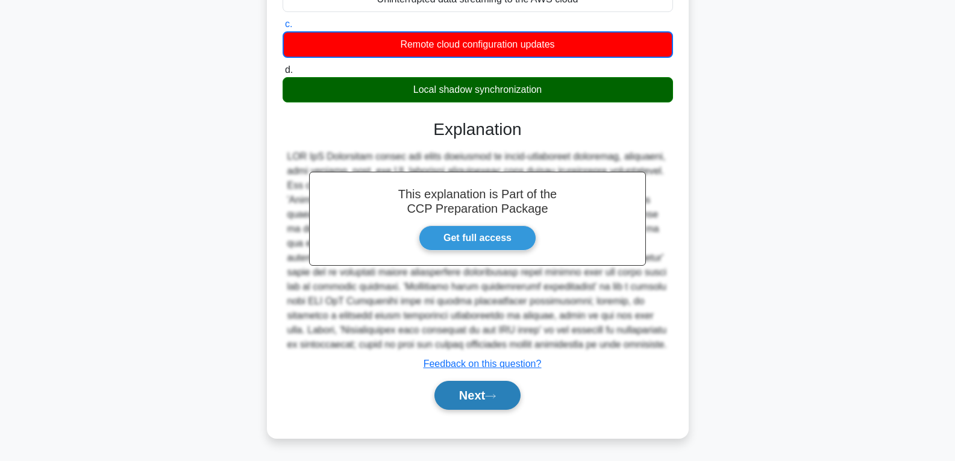
click at [490, 400] on button "Next" at bounding box center [477, 395] width 86 height 29
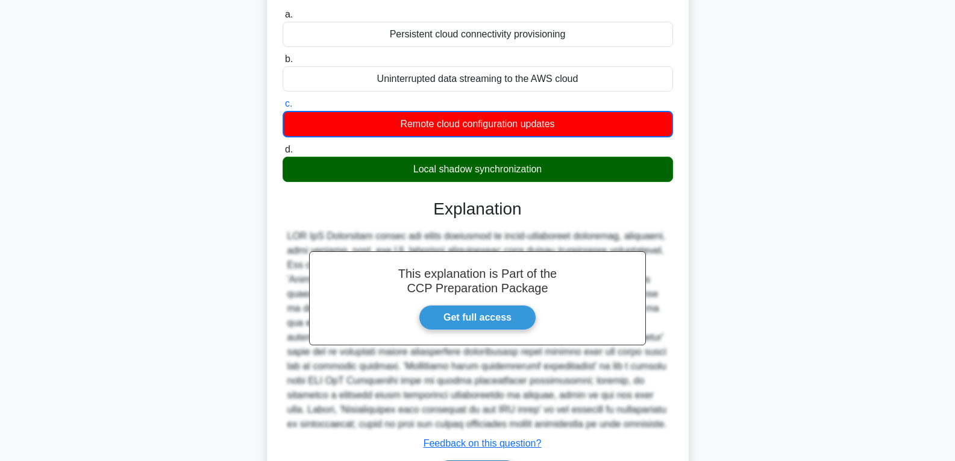
scroll to position [0, 0]
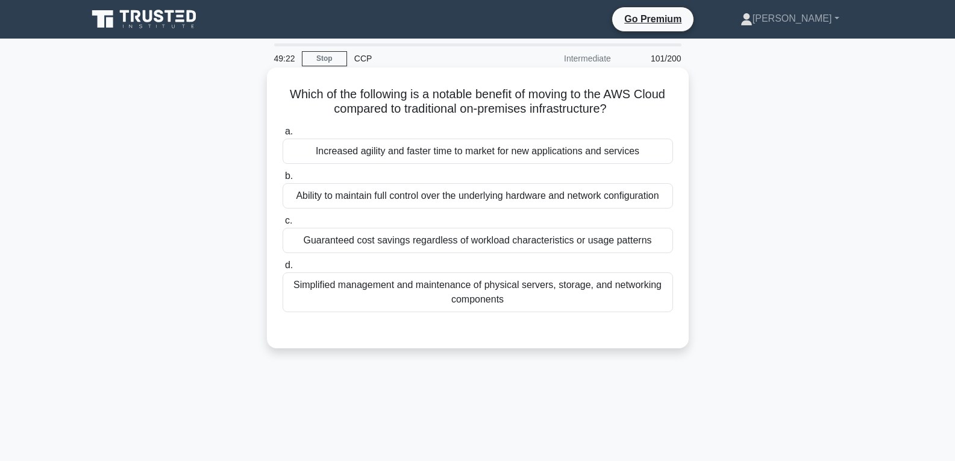
click at [411, 234] on div "Guaranteed cost savings regardless of workload characteristics or usage patterns" at bounding box center [478, 240] width 390 height 25
click at [283, 225] on input "c. Guaranteed cost savings regardless of workload characteristics or usage patt…" at bounding box center [283, 221] width 0 height 8
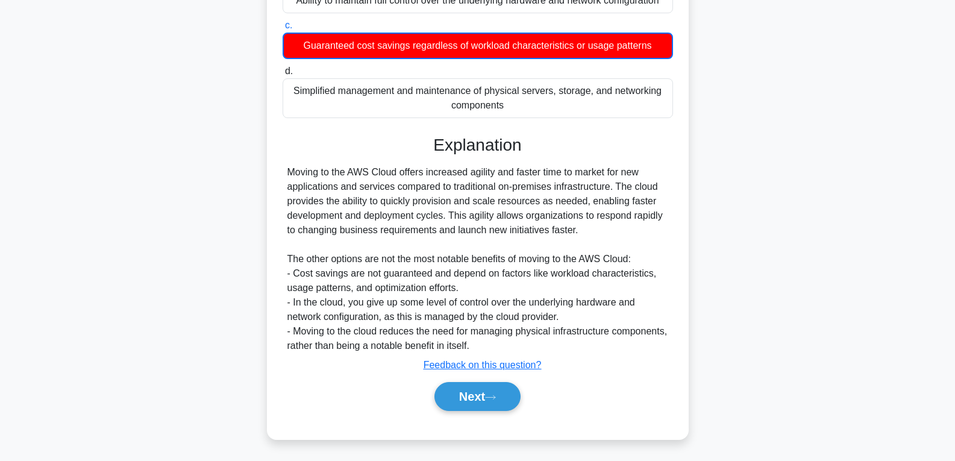
scroll to position [197, 0]
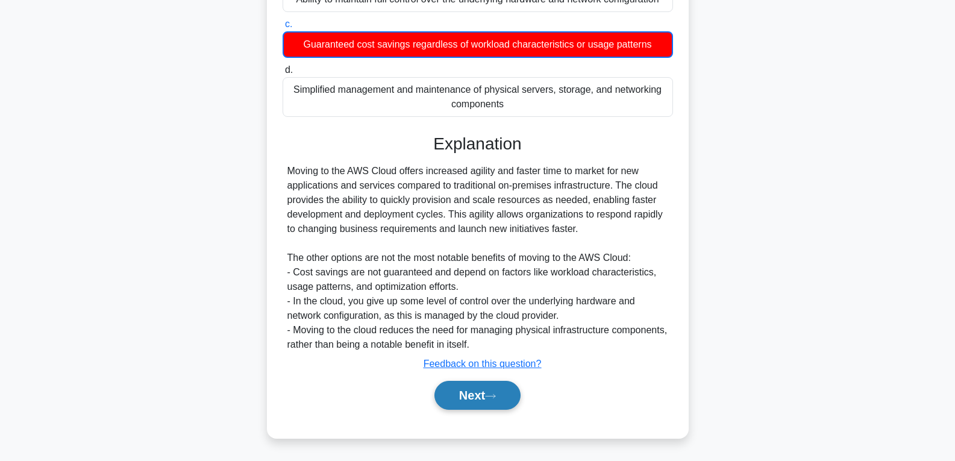
click at [468, 392] on button "Next" at bounding box center [477, 395] width 86 height 29
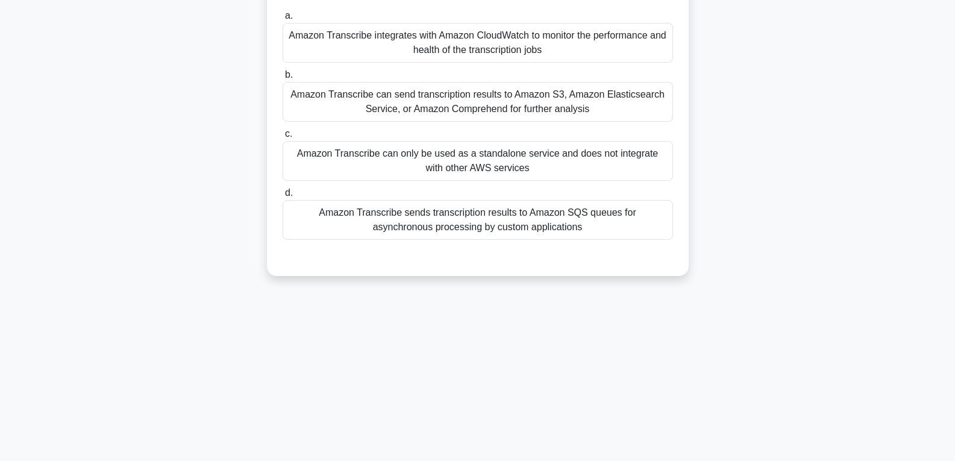
scroll to position [0, 0]
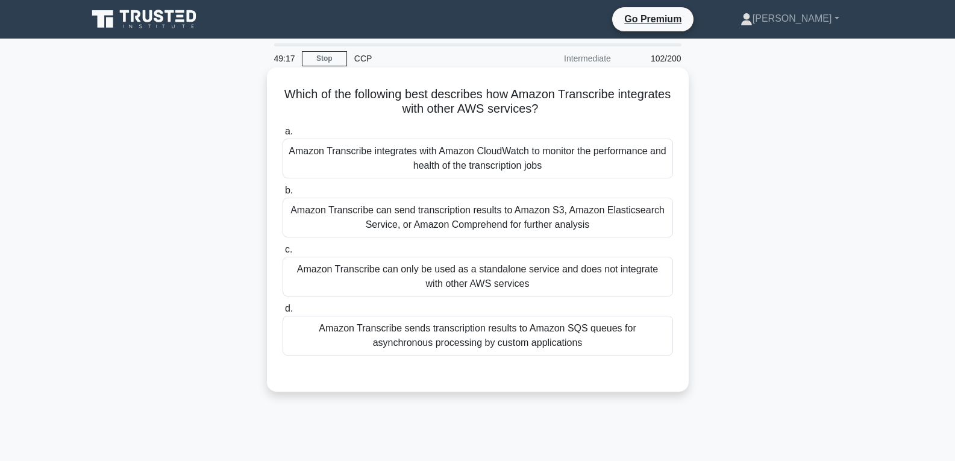
click at [469, 289] on div "Amazon Transcribe can only be used as a standalone service and does not integra…" at bounding box center [478, 277] width 390 height 40
click at [283, 254] on input "c. Amazon Transcribe can only be used as a standalone service and does not inte…" at bounding box center [283, 250] width 0 height 8
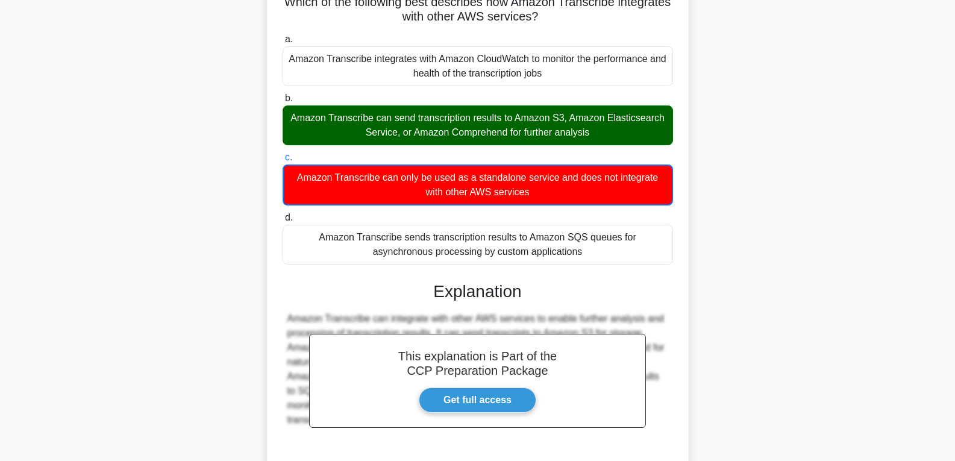
scroll to position [197, 0]
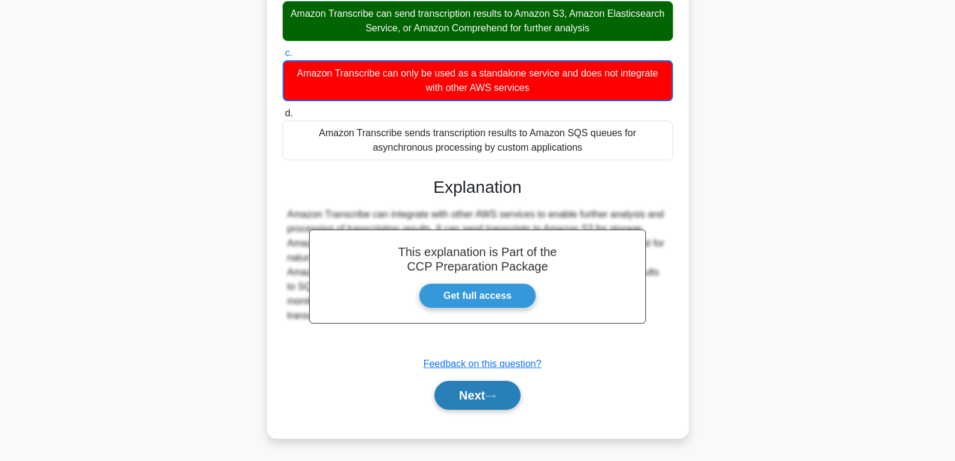
click at [478, 401] on button "Next" at bounding box center [477, 395] width 86 height 29
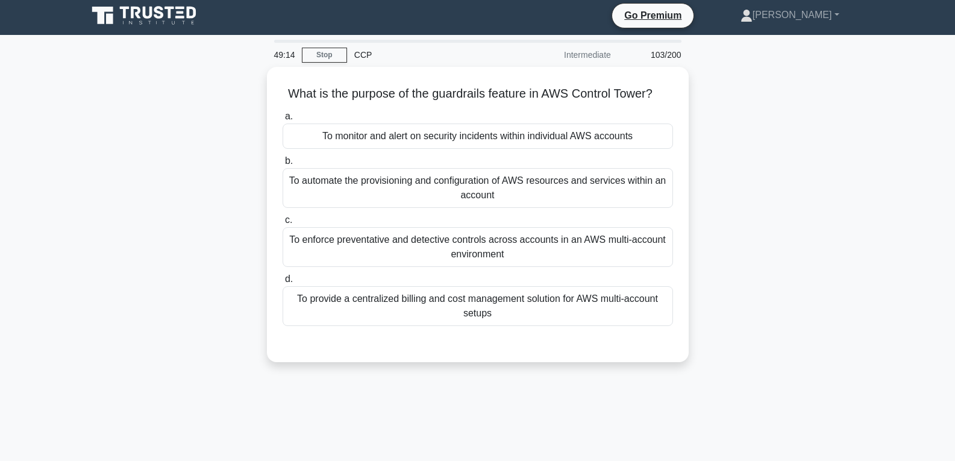
scroll to position [0, 0]
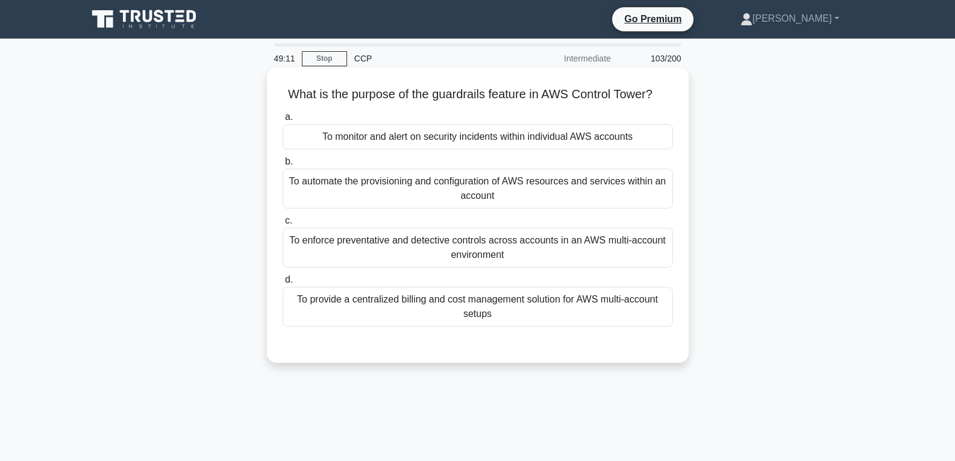
click at [425, 136] on div "To monitor and alert on security incidents within individual AWS accounts" at bounding box center [478, 136] width 390 height 25
click at [283, 121] on input "a. To monitor and alert on security incidents within individual AWS accounts" at bounding box center [283, 117] width 0 height 8
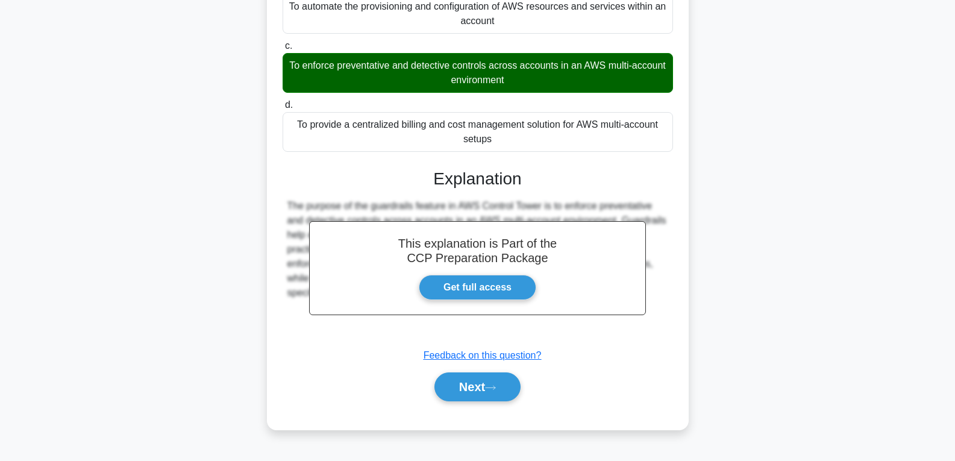
scroll to position [190, 0]
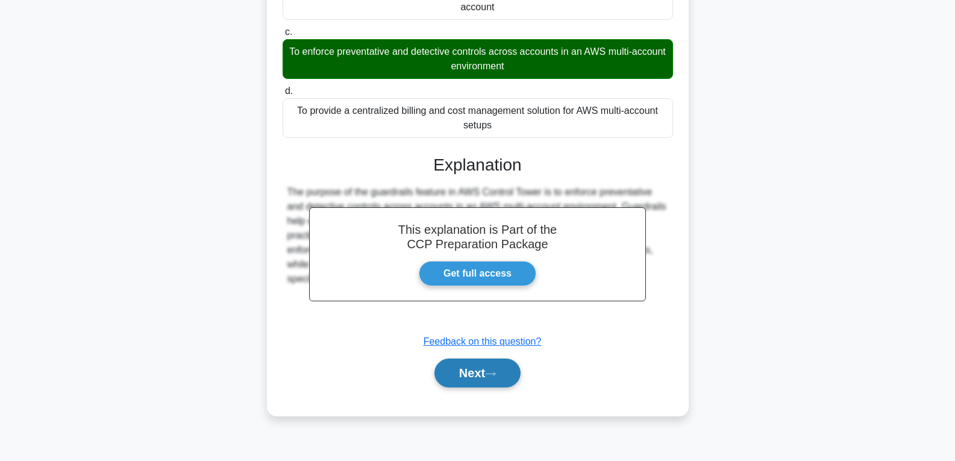
click at [480, 367] on button "Next" at bounding box center [477, 373] width 86 height 29
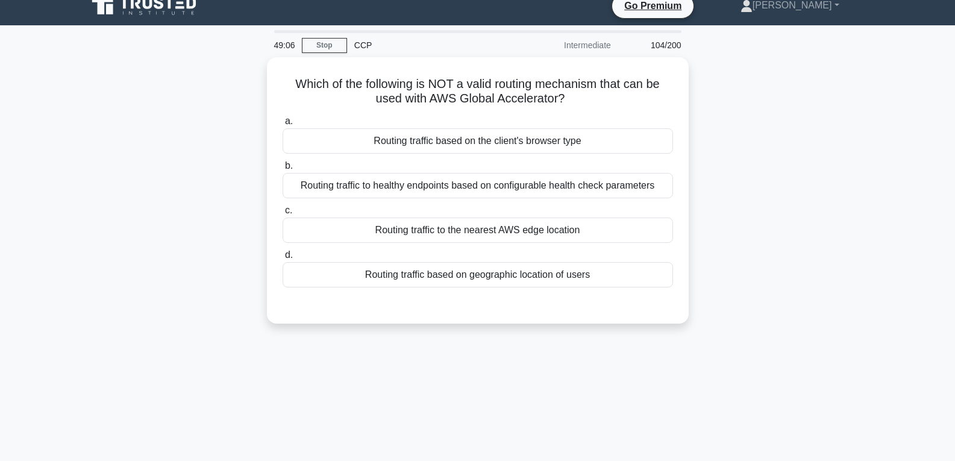
scroll to position [9, 0]
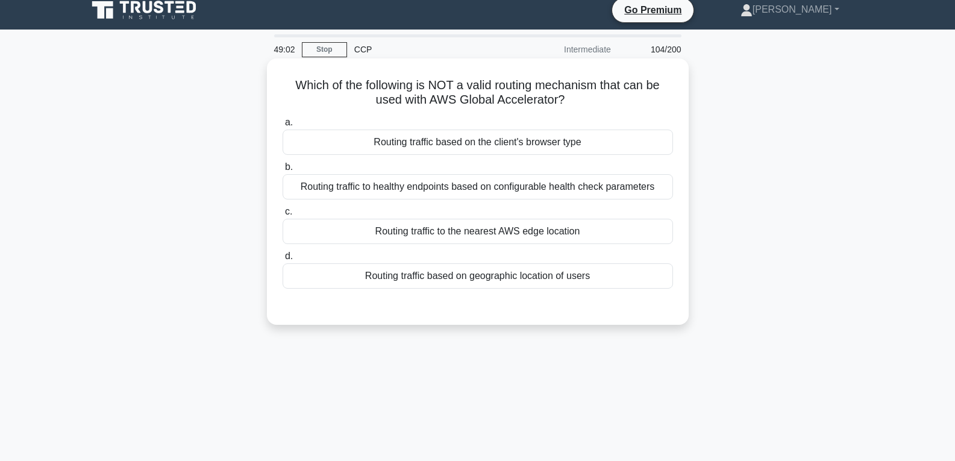
click at [436, 237] on div "Routing traffic to the nearest AWS edge location" at bounding box center [478, 231] width 390 height 25
click at [283, 216] on input "c. Routing traffic to the nearest AWS edge location" at bounding box center [283, 212] width 0 height 8
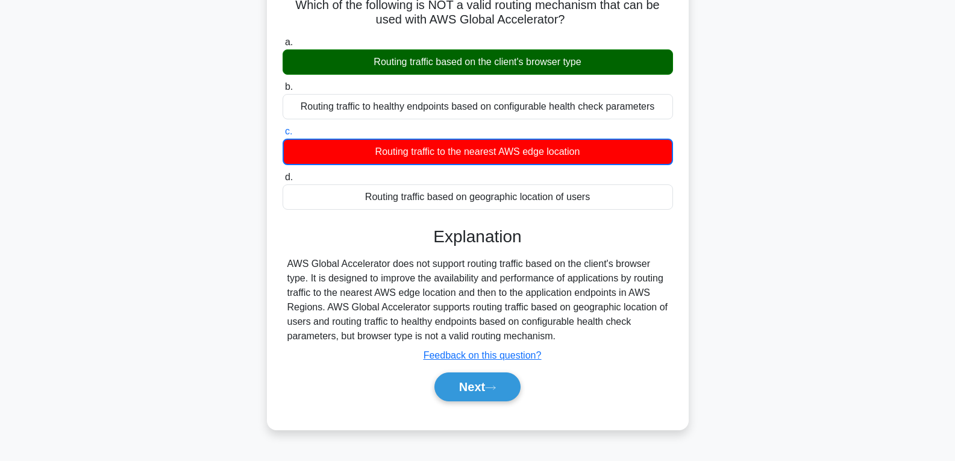
scroll to position [190, 0]
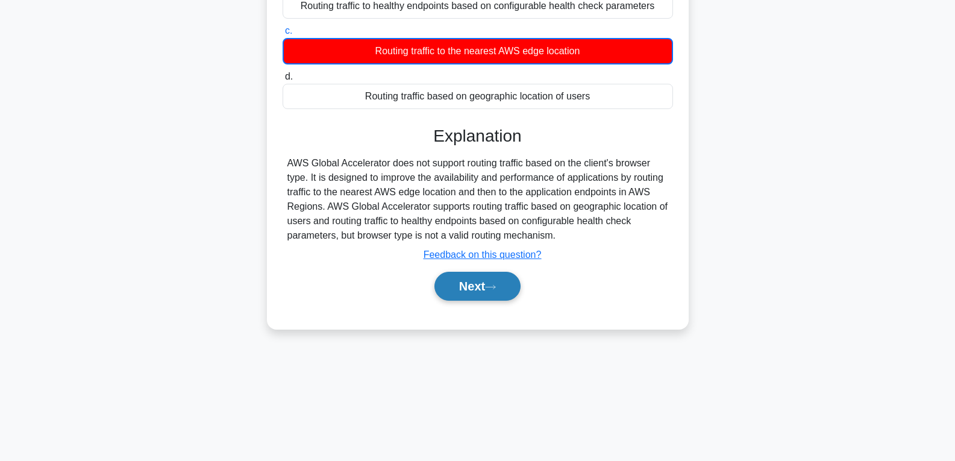
click at [449, 283] on button "Next" at bounding box center [477, 286] width 86 height 29
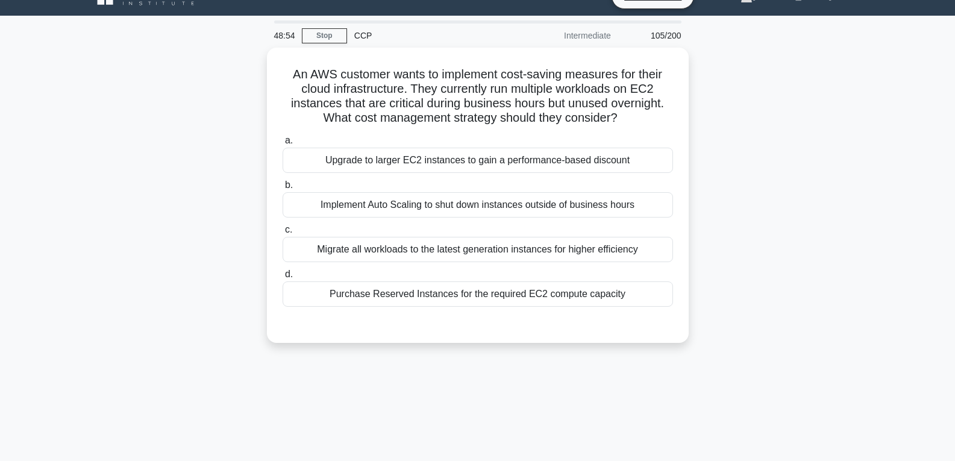
scroll to position [9, 0]
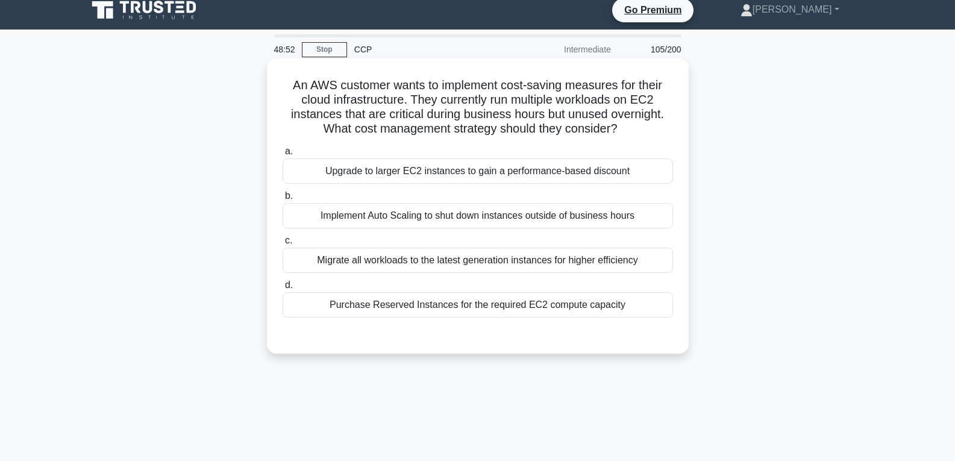
click at [464, 304] on div "Purchase Reserved Instances for the required EC2 compute capacity" at bounding box center [478, 304] width 390 height 25
click at [283, 289] on input "d. Purchase Reserved Instances for the required EC2 compute capacity" at bounding box center [283, 285] width 0 height 8
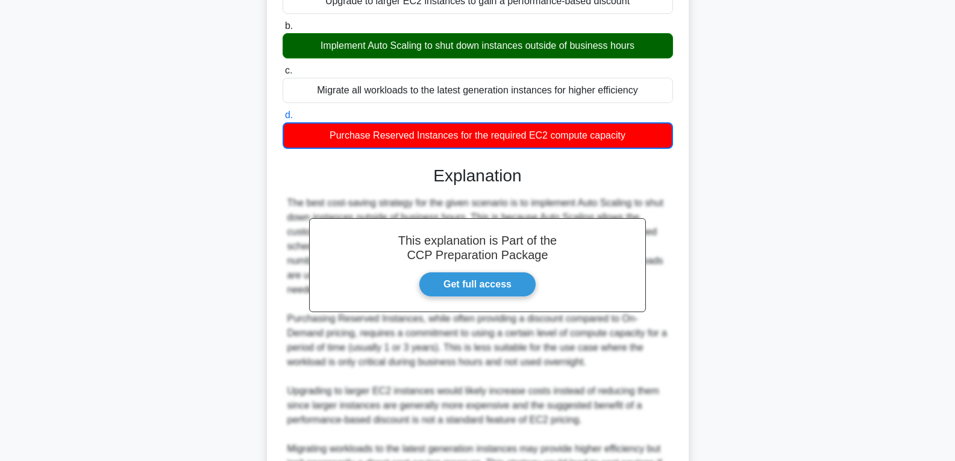
scroll to position [342, 0]
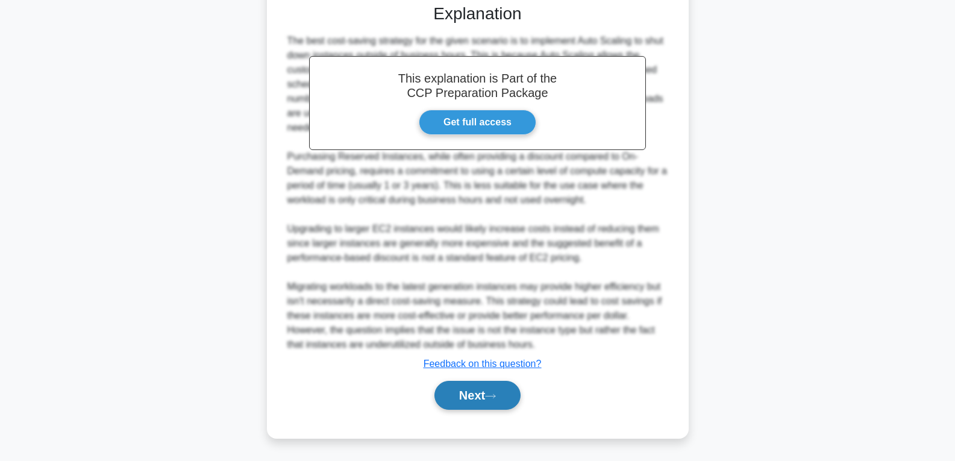
click at [480, 384] on button "Next" at bounding box center [477, 395] width 86 height 29
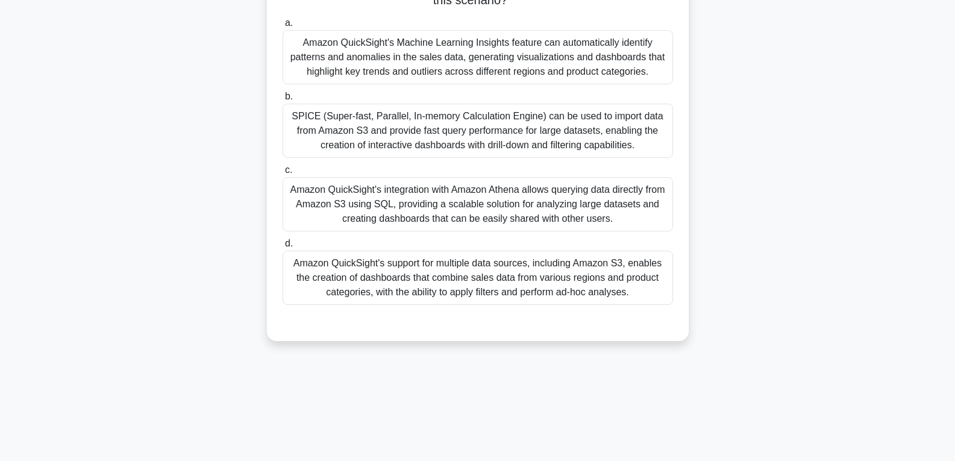
scroll to position [190, 0]
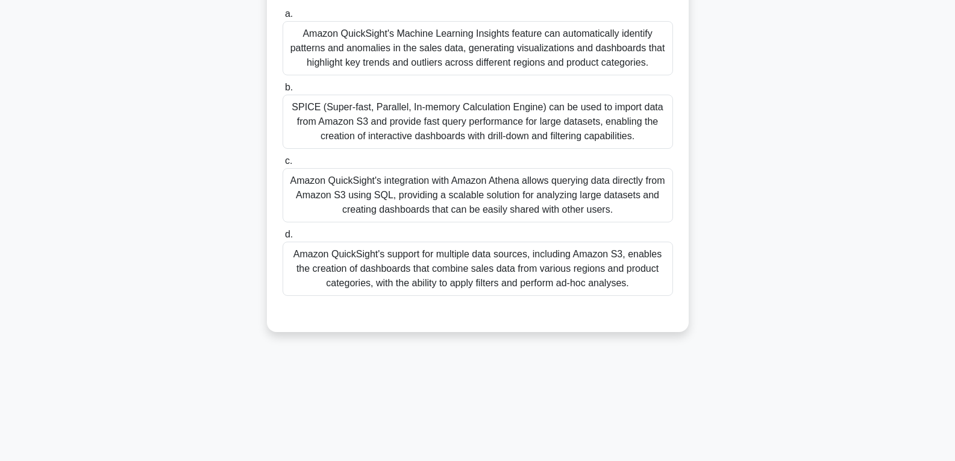
click at [493, 286] on div "Amazon QuickSight's support for multiple data sources, including Amazon S3, ena…" at bounding box center [478, 269] width 390 height 54
click at [283, 239] on input "d. Amazon QuickSight's support for multiple data sources, including Amazon S3, …" at bounding box center [283, 235] width 0 height 8
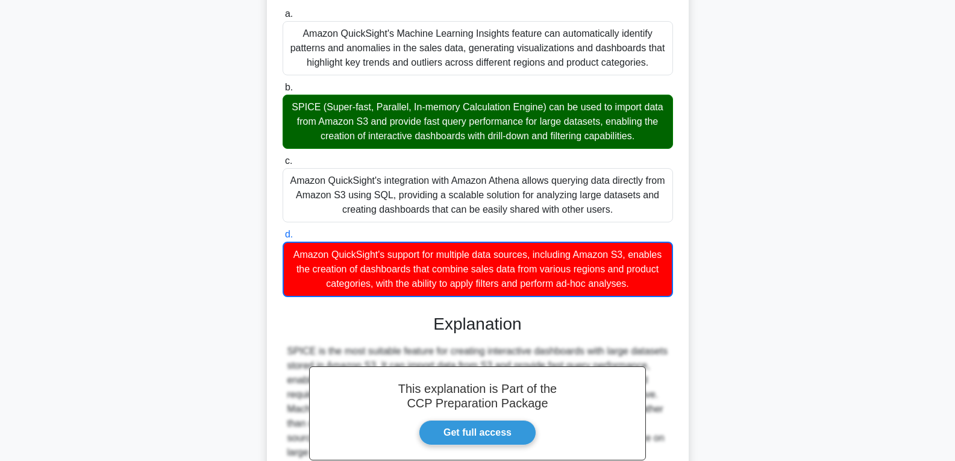
scroll to position [327, 0]
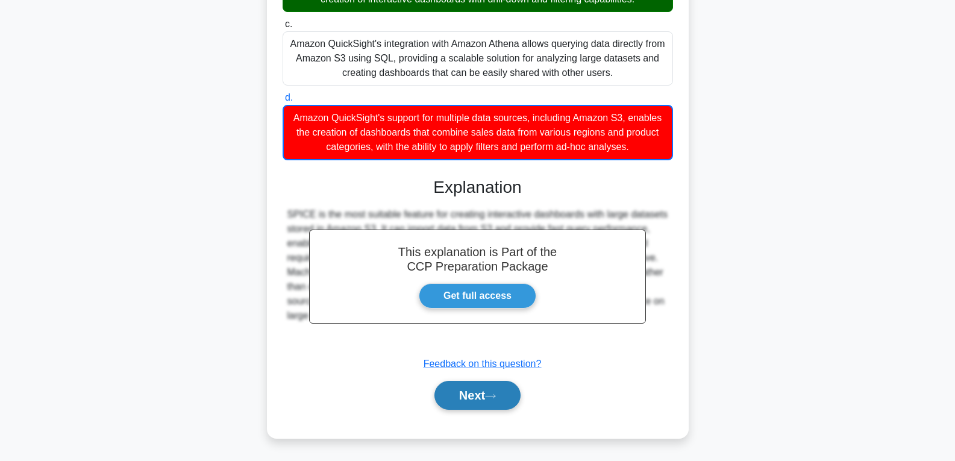
click at [486, 392] on button "Next" at bounding box center [477, 395] width 86 height 29
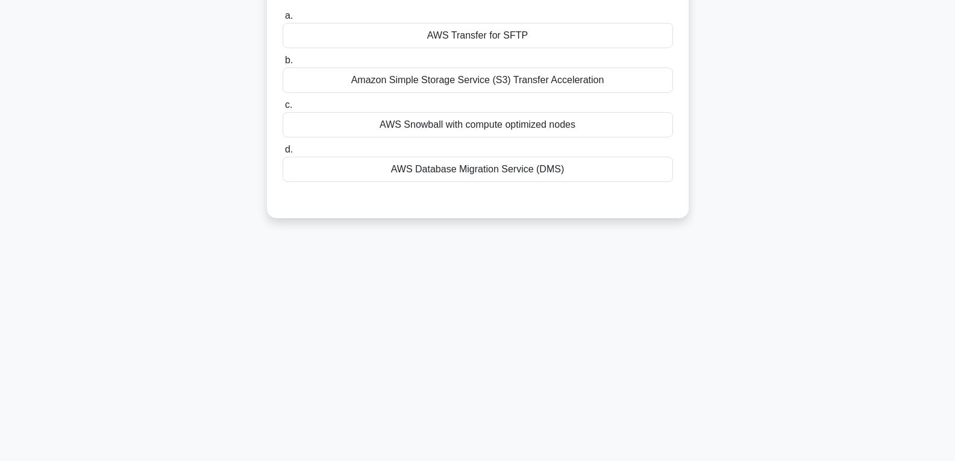
scroll to position [69, 0]
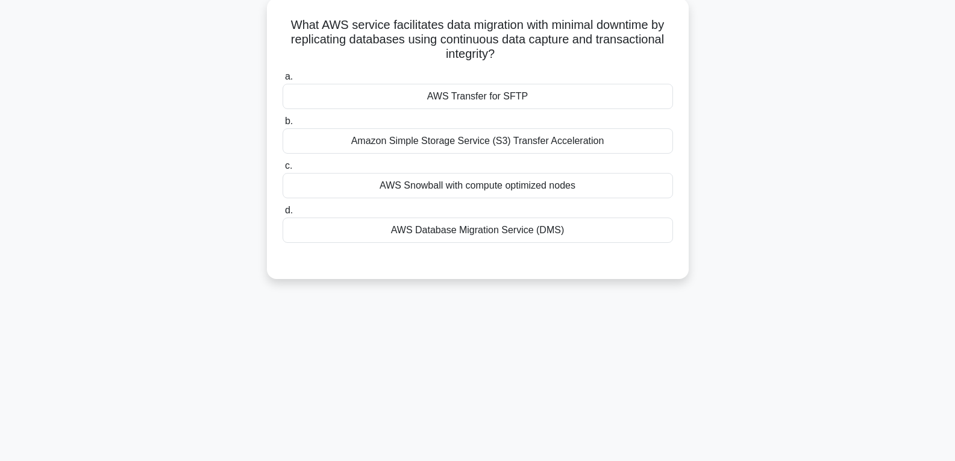
click at [484, 102] on div "AWS Transfer for SFTP" at bounding box center [478, 96] width 390 height 25
click at [283, 81] on input "a. AWS Transfer for SFTP" at bounding box center [283, 77] width 0 height 8
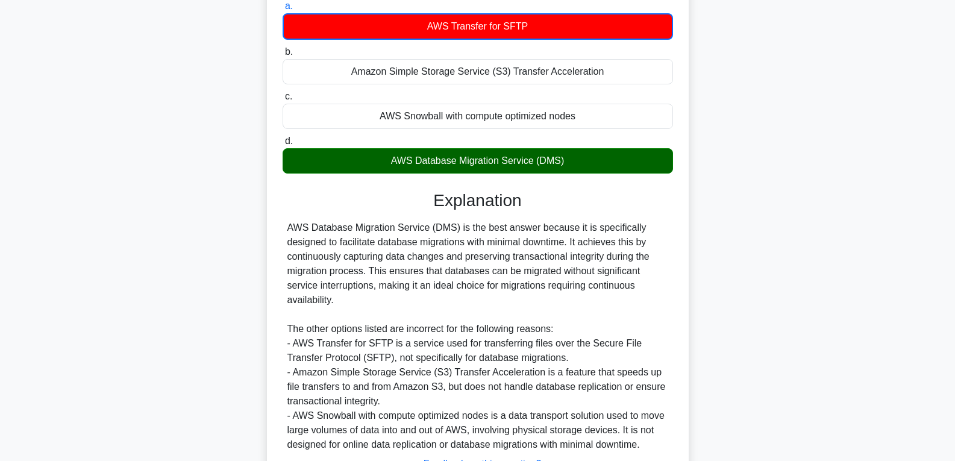
scroll to position [240, 0]
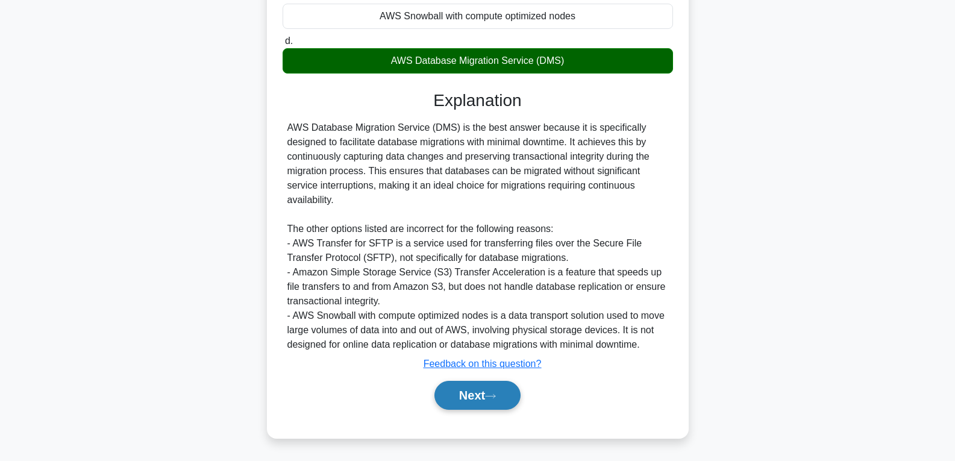
click at [469, 393] on button "Next" at bounding box center [477, 395] width 86 height 29
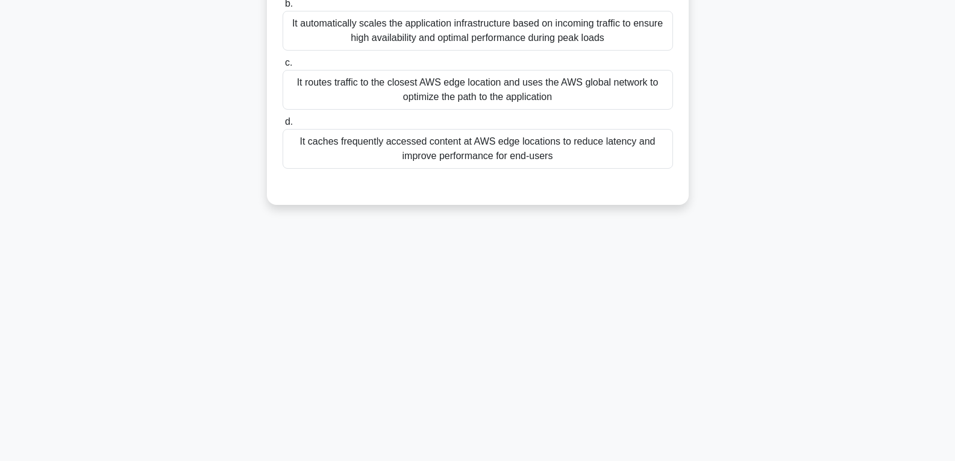
scroll to position [9, 0]
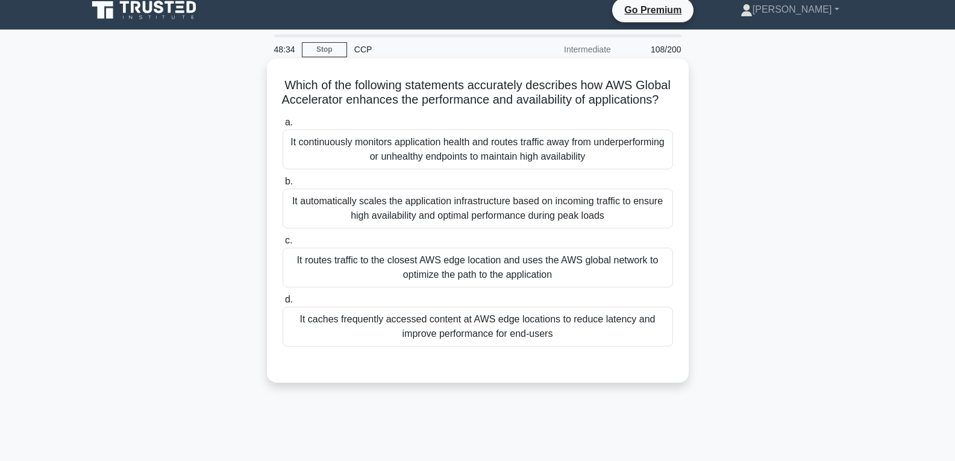
click at [458, 285] on div "It routes traffic to the closest AWS edge location and uses the AWS global netw…" at bounding box center [478, 268] width 390 height 40
click at [283, 245] on input "c. It routes traffic to the closest AWS edge location and uses the AWS global n…" at bounding box center [283, 241] width 0 height 8
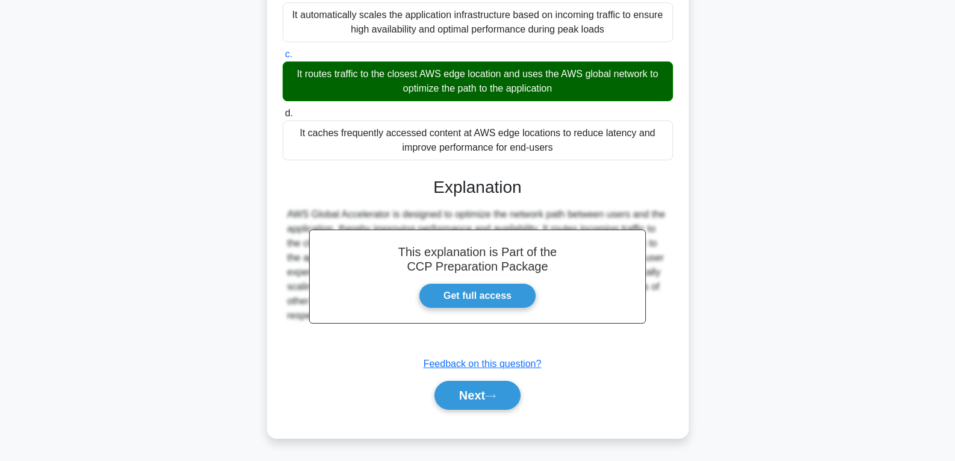
scroll to position [210, 0]
click at [456, 395] on button "Next" at bounding box center [477, 395] width 86 height 29
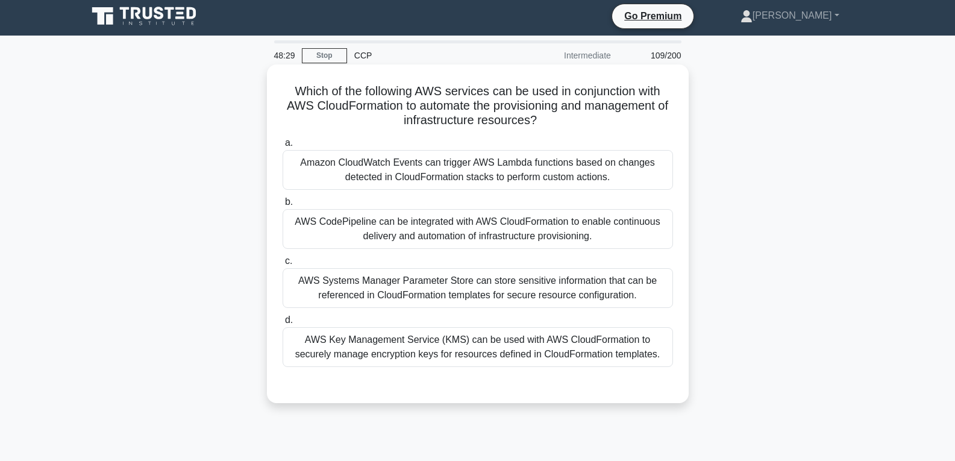
scroll to position [0, 0]
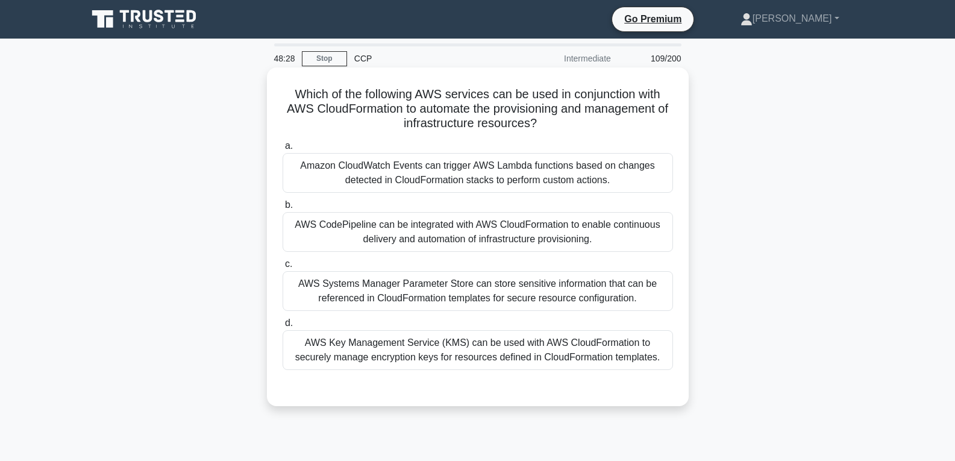
click at [388, 280] on div "AWS Systems Manager Parameter Store can store sensitive information that can be…" at bounding box center [478, 291] width 390 height 40
click at [283, 268] on input "c. AWS Systems Manager Parameter Store can store sensitive information that can…" at bounding box center [283, 264] width 0 height 8
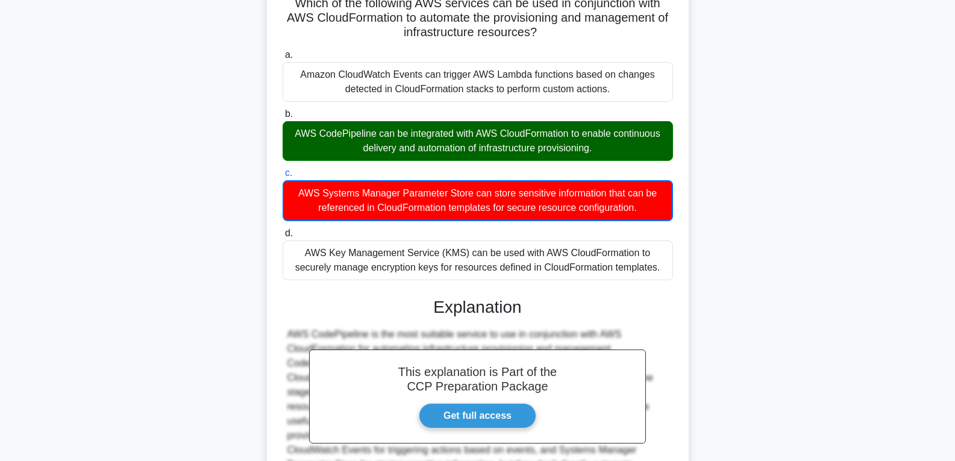
scroll to position [226, 0]
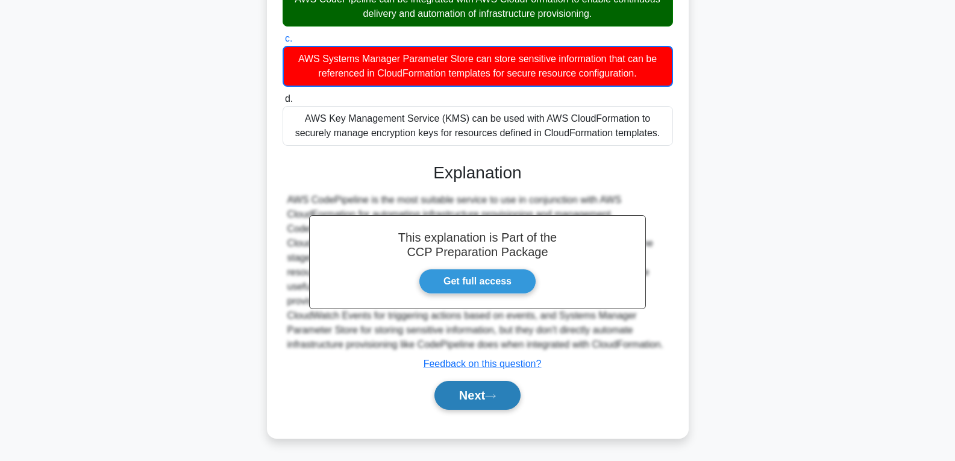
click at [481, 403] on button "Next" at bounding box center [477, 395] width 86 height 29
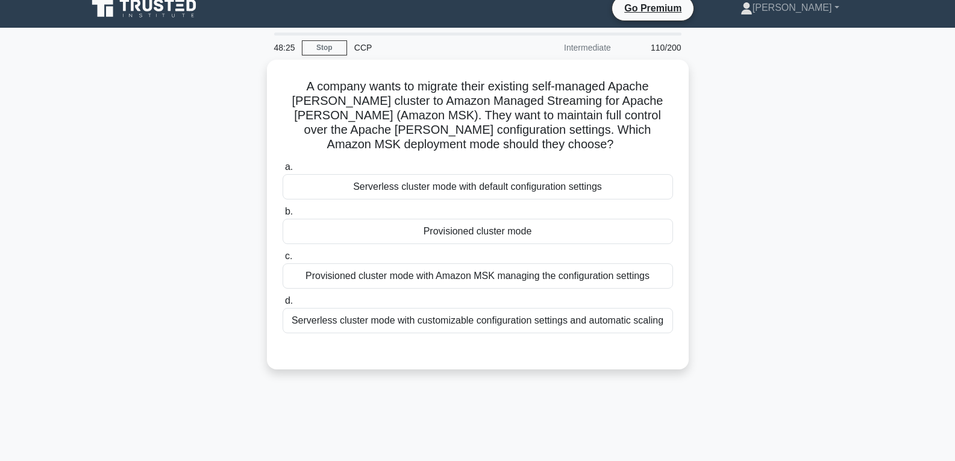
scroll to position [0, 0]
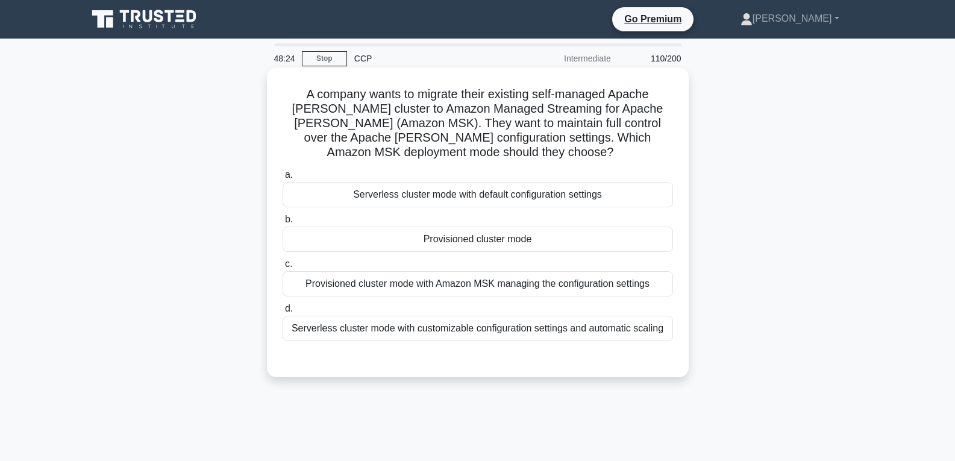
click at [524, 240] on div "Provisioned cluster mode" at bounding box center [478, 239] width 390 height 25
click at [283, 224] on input "b. Provisioned cluster mode" at bounding box center [283, 220] width 0 height 8
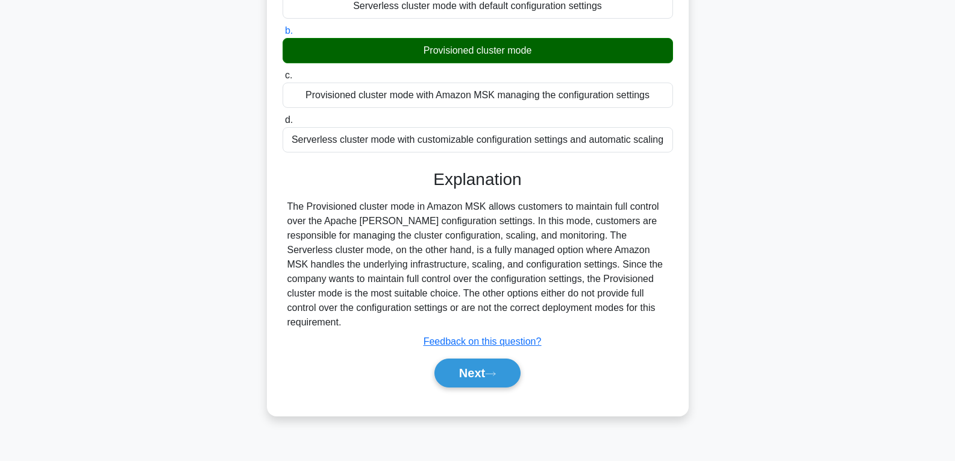
scroll to position [190, 0]
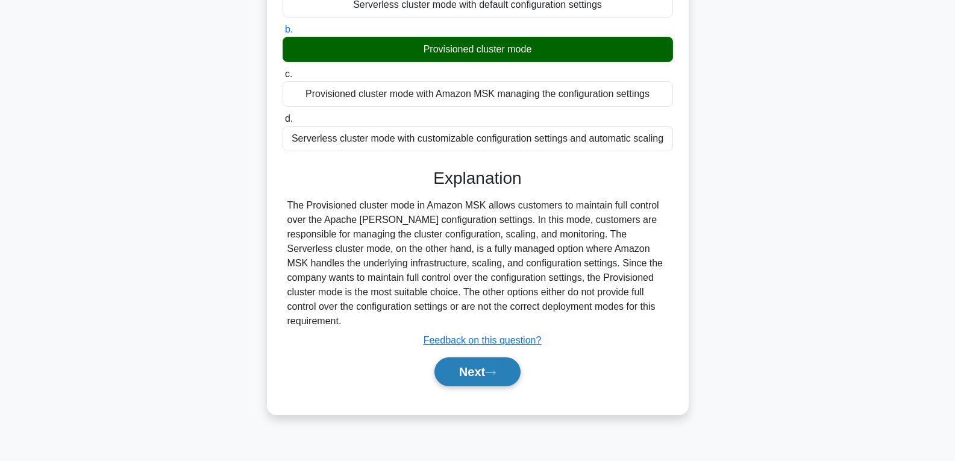
click at [494, 357] on button "Next" at bounding box center [477, 371] width 86 height 29
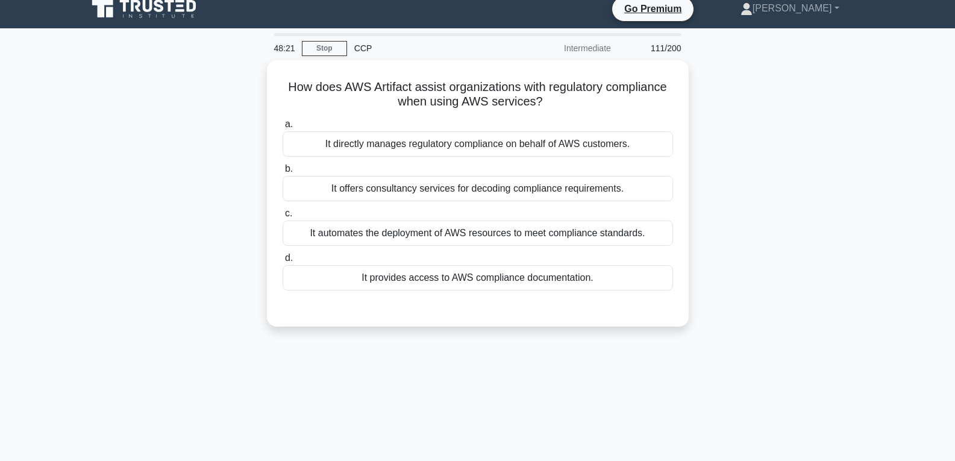
scroll to position [9, 0]
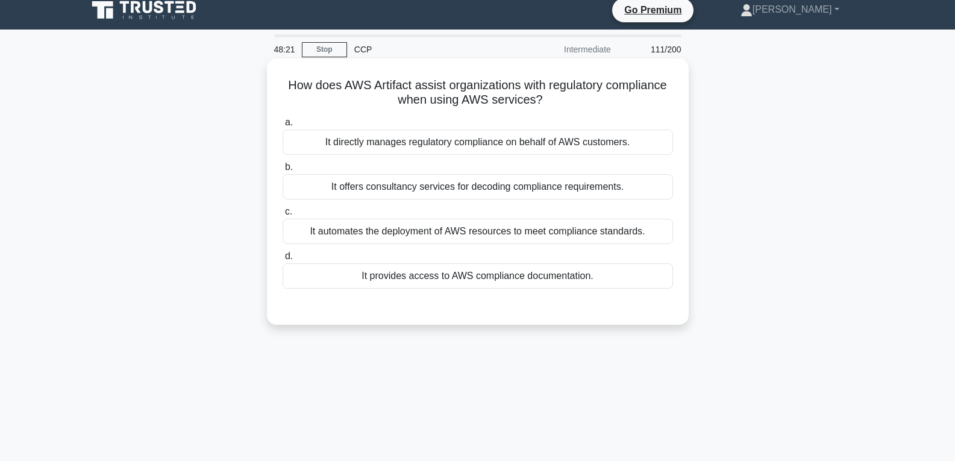
click at [475, 276] on div "It provides access to AWS compliance documentation." at bounding box center [478, 275] width 390 height 25
click at [283, 260] on input "d. It provides access to AWS compliance documentation." at bounding box center [283, 256] width 0 height 8
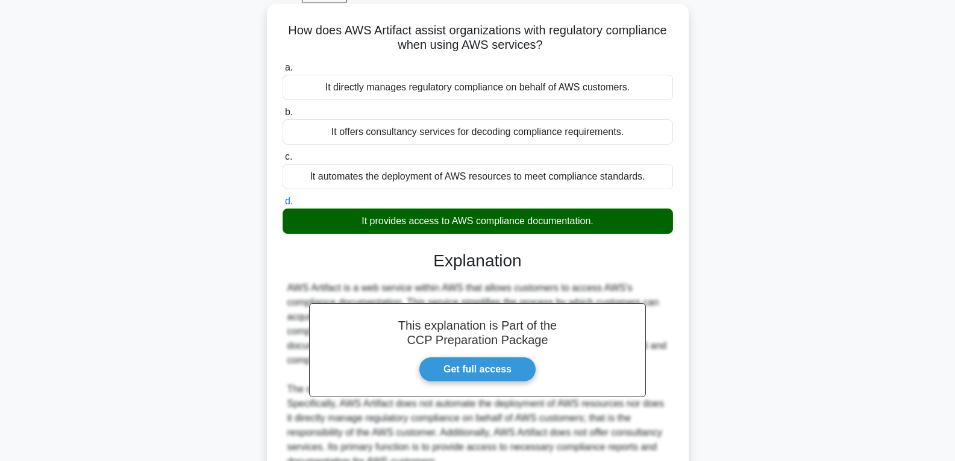
scroll to position [190, 0]
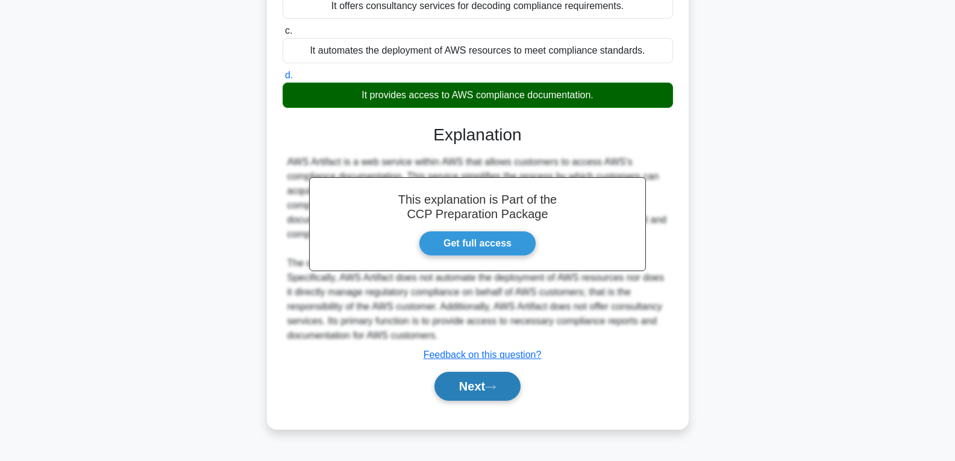
click at [471, 387] on button "Next" at bounding box center [477, 386] width 86 height 29
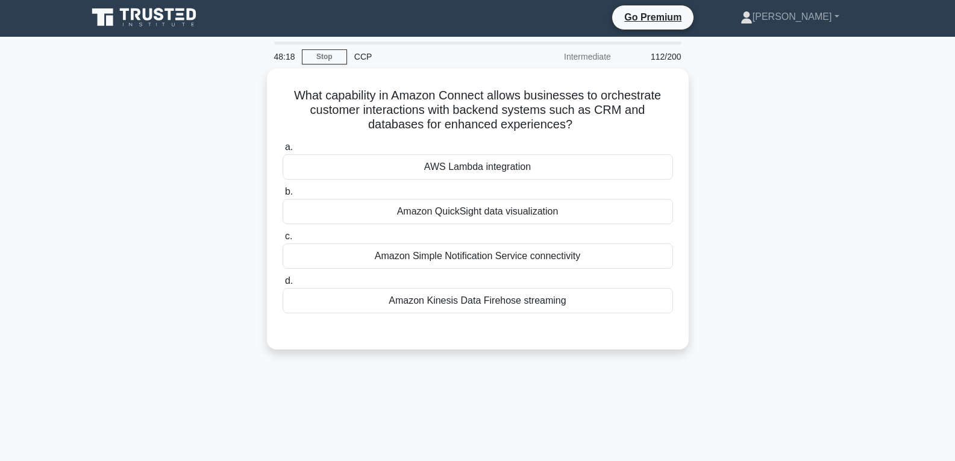
scroll to position [0, 0]
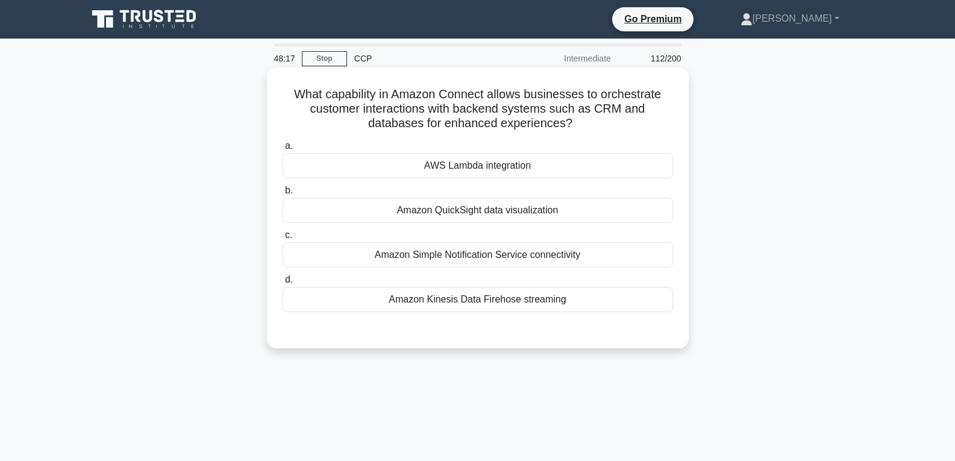
click at [471, 169] on div "AWS Lambda integration" at bounding box center [478, 165] width 390 height 25
click at [283, 150] on input "a. AWS Lambda integration" at bounding box center [283, 146] width 0 height 8
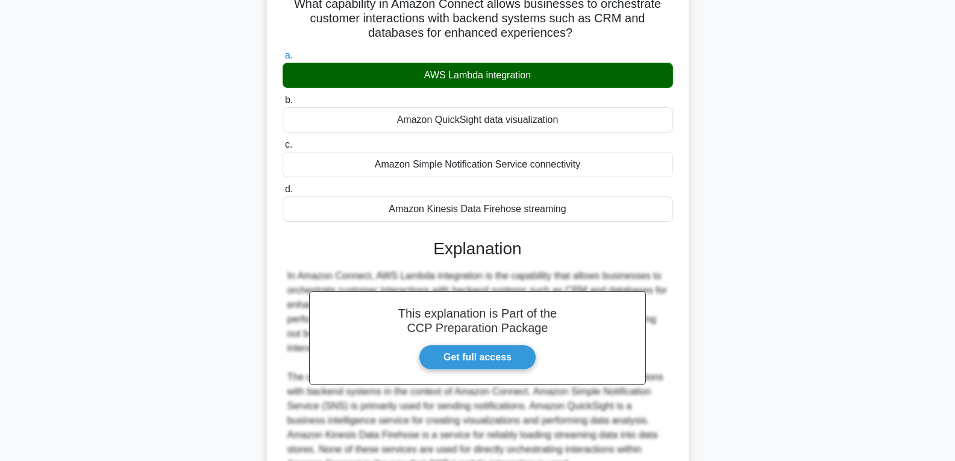
scroll to position [210, 0]
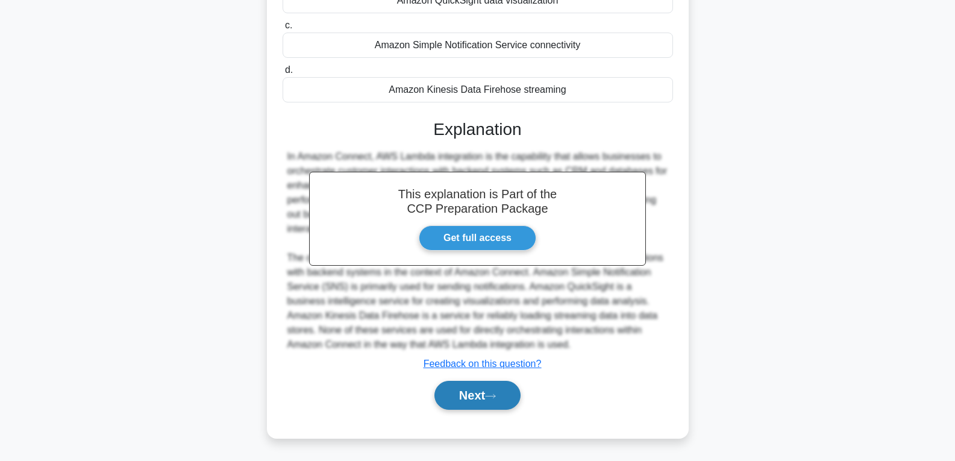
click at [456, 390] on button "Next" at bounding box center [477, 395] width 86 height 29
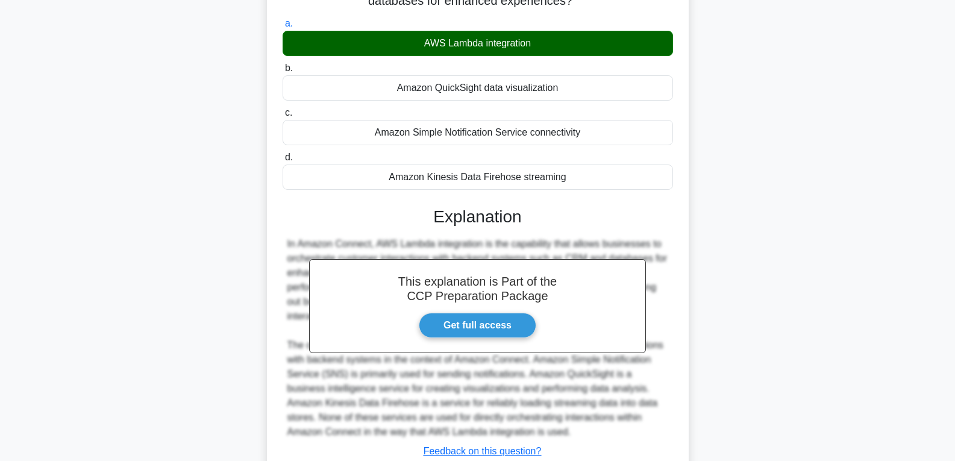
scroll to position [0, 0]
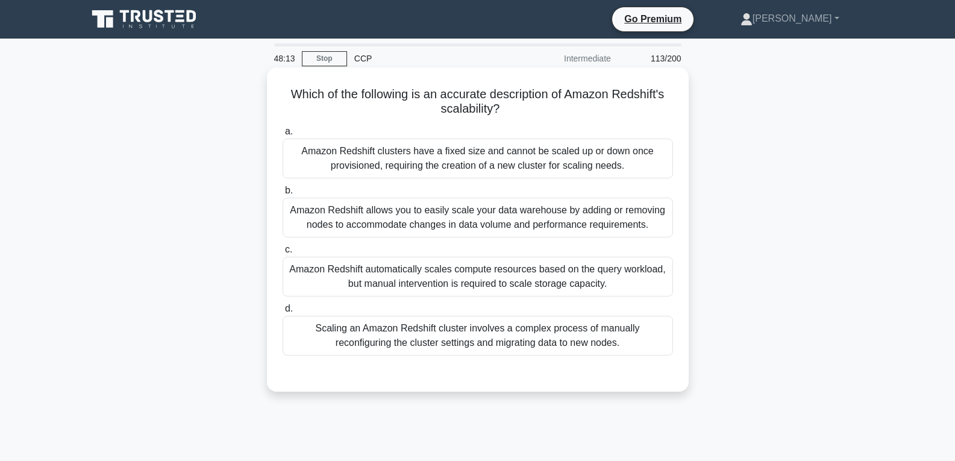
click at [472, 327] on div "Scaling an Amazon Redshift cluster involves a complex process of manually recon…" at bounding box center [478, 336] width 390 height 40
click at [283, 313] on input "d. Scaling an Amazon Redshift cluster involves a complex process of manually re…" at bounding box center [283, 309] width 0 height 8
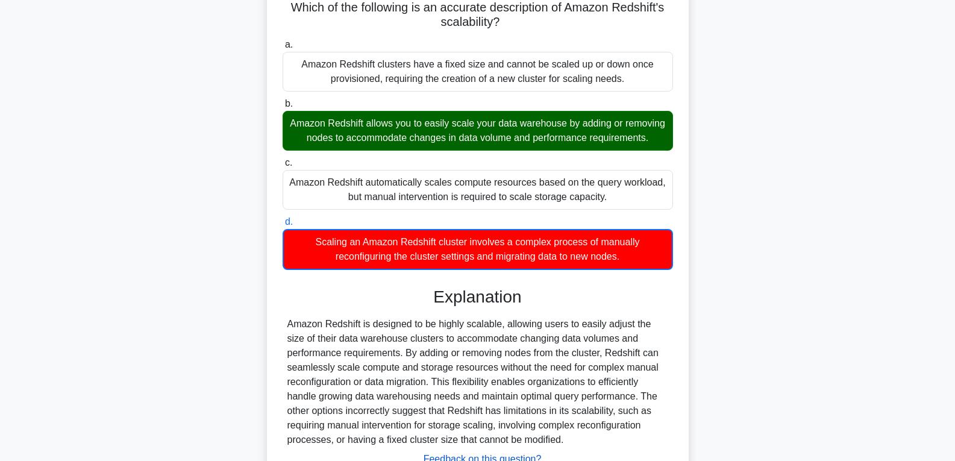
scroll to position [197, 0]
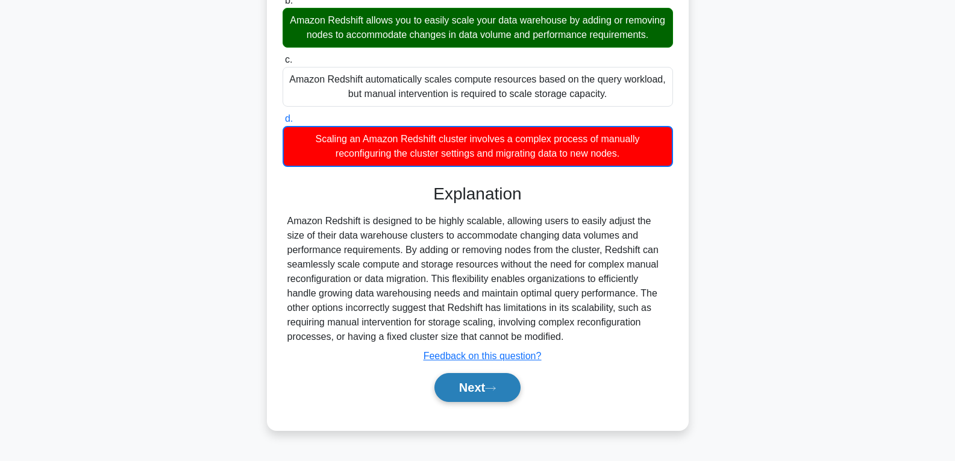
click at [474, 387] on button "Next" at bounding box center [477, 387] width 86 height 29
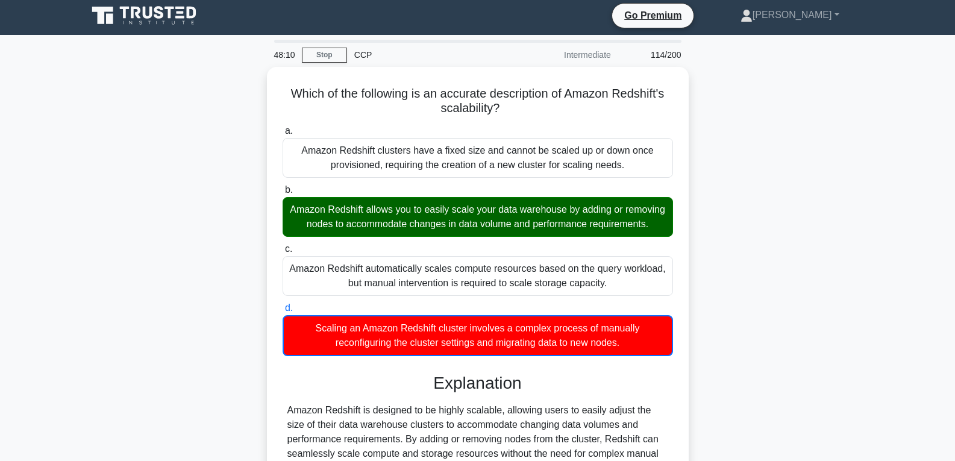
scroll to position [0, 0]
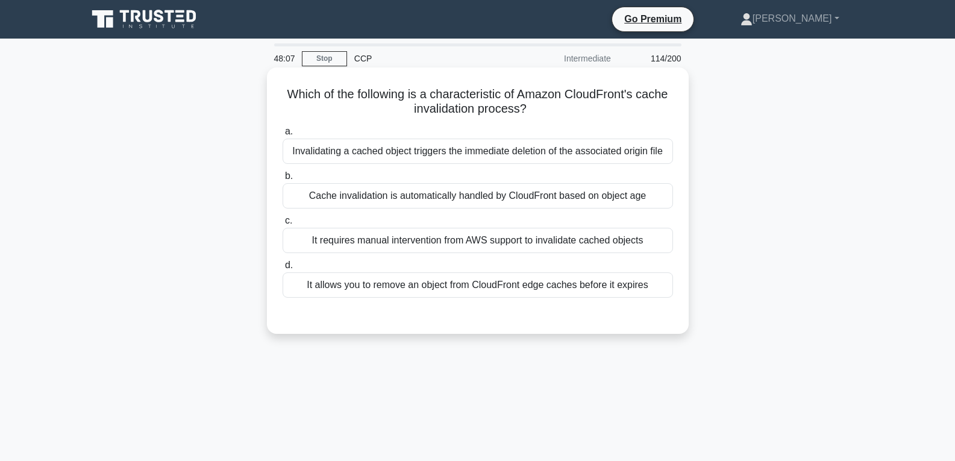
click at [430, 233] on div "It requires manual intervention from AWS support to invalidate cached objects" at bounding box center [478, 240] width 390 height 25
click at [283, 225] on input "c. It requires manual intervention from AWS support to invalidate cached objects" at bounding box center [283, 221] width 0 height 8
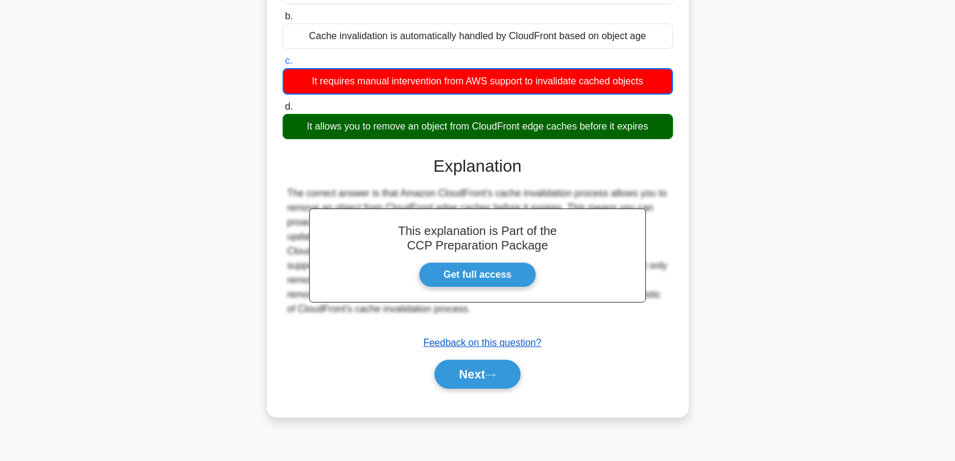
scroll to position [190, 0]
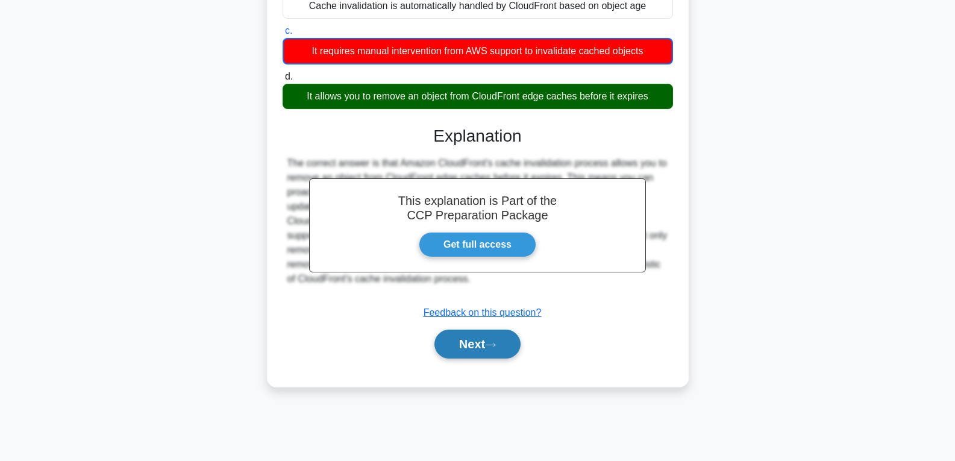
click at [453, 354] on button "Next" at bounding box center [477, 344] width 86 height 29
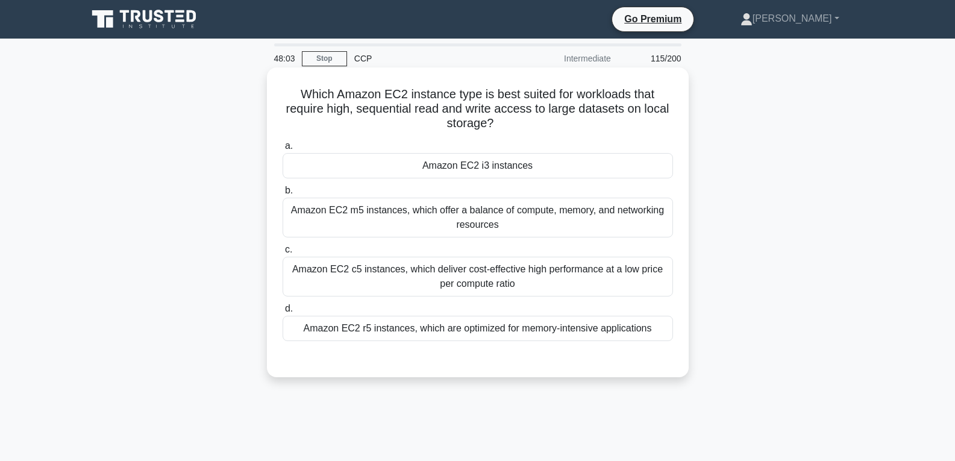
click at [473, 165] on div "Amazon EC2 i3 instances" at bounding box center [478, 165] width 390 height 25
click at [283, 150] on input "a. Amazon EC2 i3 instances" at bounding box center [283, 146] width 0 height 8
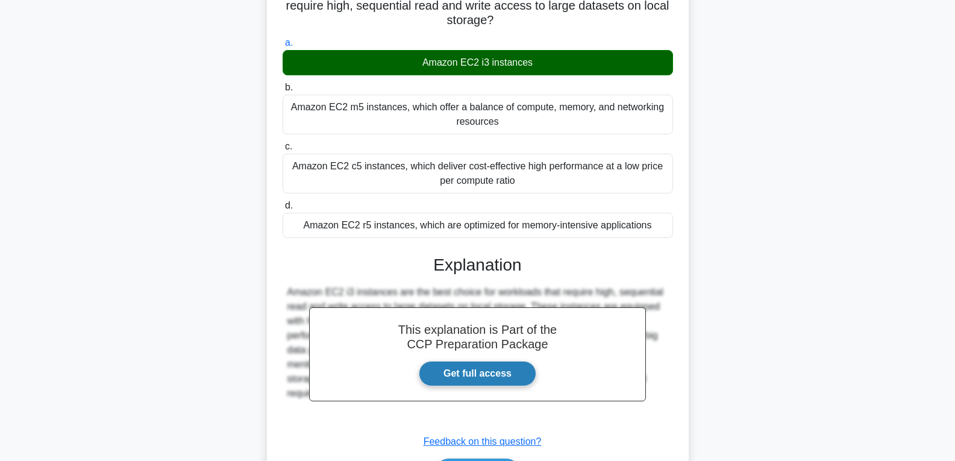
scroll to position [190, 0]
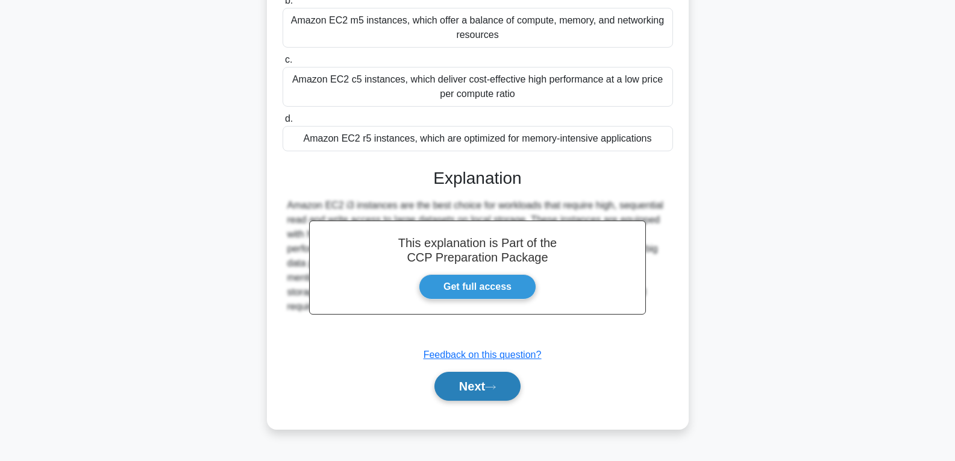
click at [470, 381] on button "Next" at bounding box center [477, 386] width 86 height 29
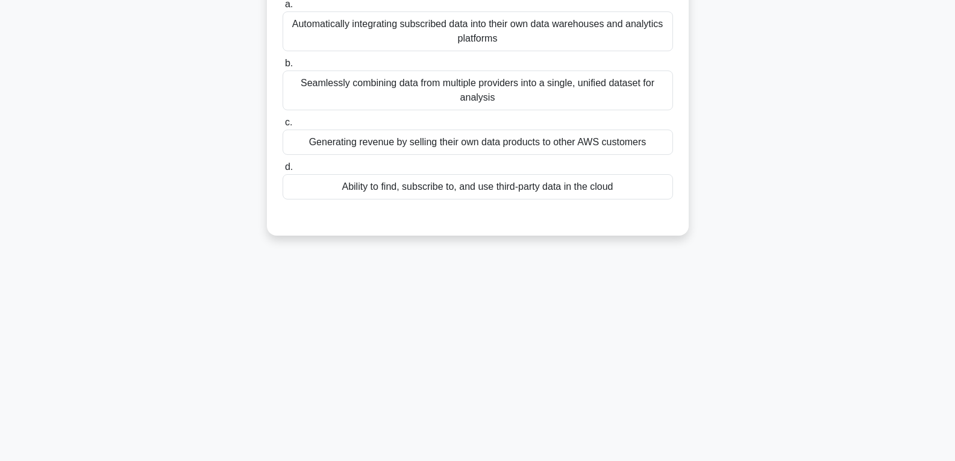
scroll to position [0, 0]
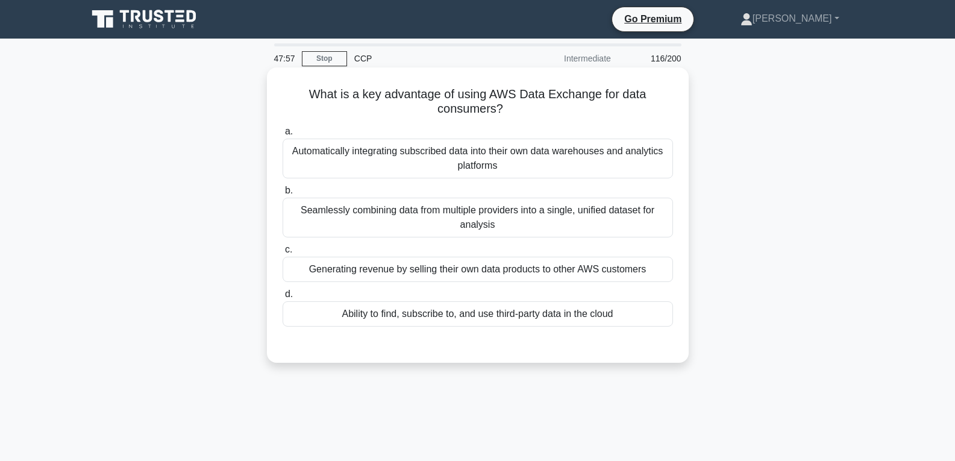
click at [464, 309] on div "Ability to find, subscribe to, and use third-party data in the cloud" at bounding box center [478, 313] width 390 height 25
click at [283, 298] on input "d. Ability to find, subscribe to, and use third-party data in the cloud" at bounding box center [283, 294] width 0 height 8
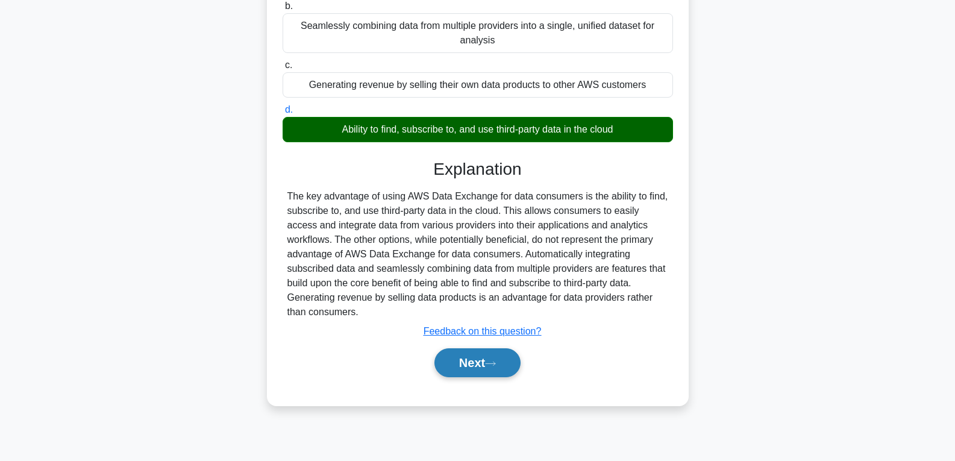
scroll to position [190, 0]
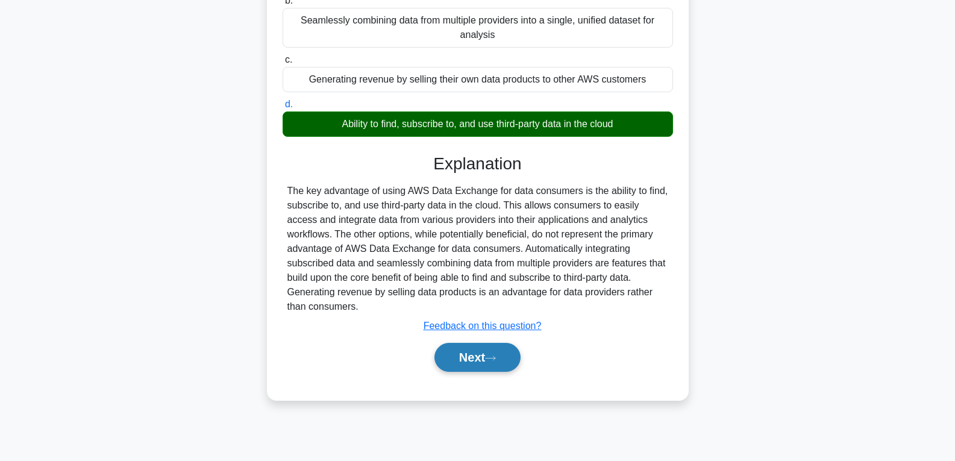
click at [476, 345] on button "Next" at bounding box center [477, 357] width 86 height 29
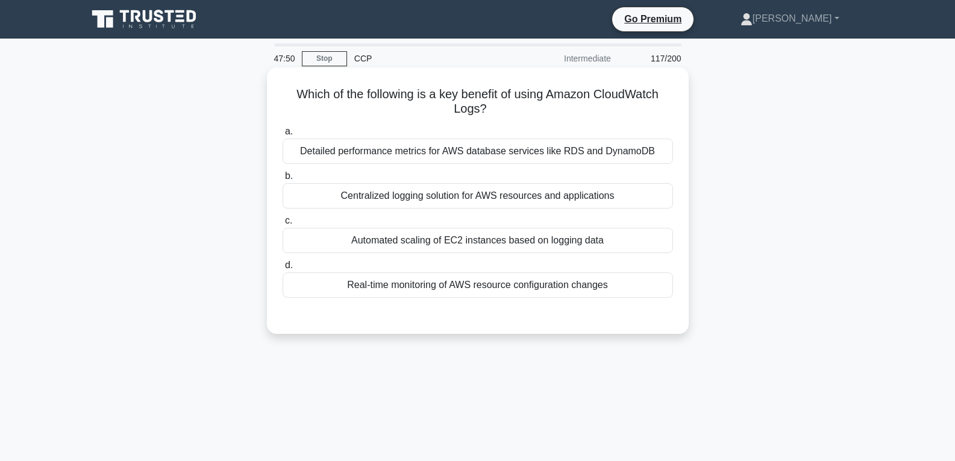
click at [431, 233] on div "Automated scaling of EC2 instances based on logging data" at bounding box center [478, 240] width 390 height 25
click at [283, 225] on input "c. Automated scaling of EC2 instances based on logging data" at bounding box center [283, 221] width 0 height 8
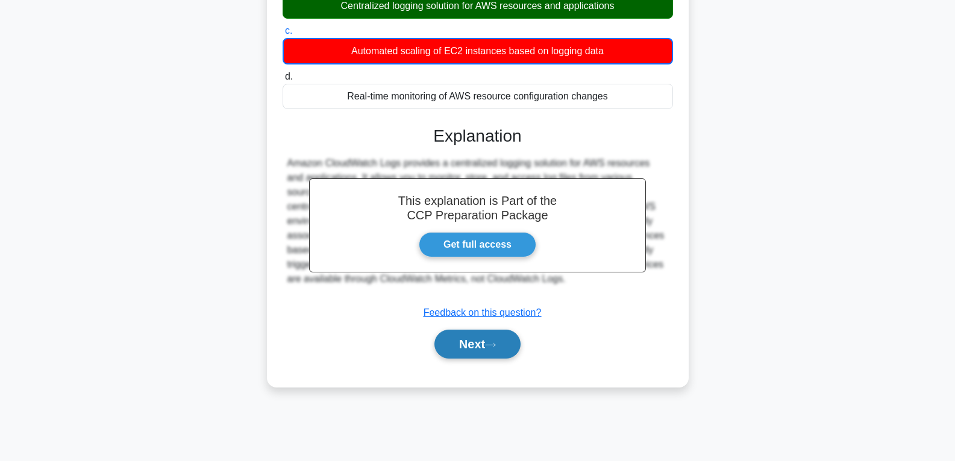
click at [460, 342] on button "Next" at bounding box center [477, 344] width 86 height 29
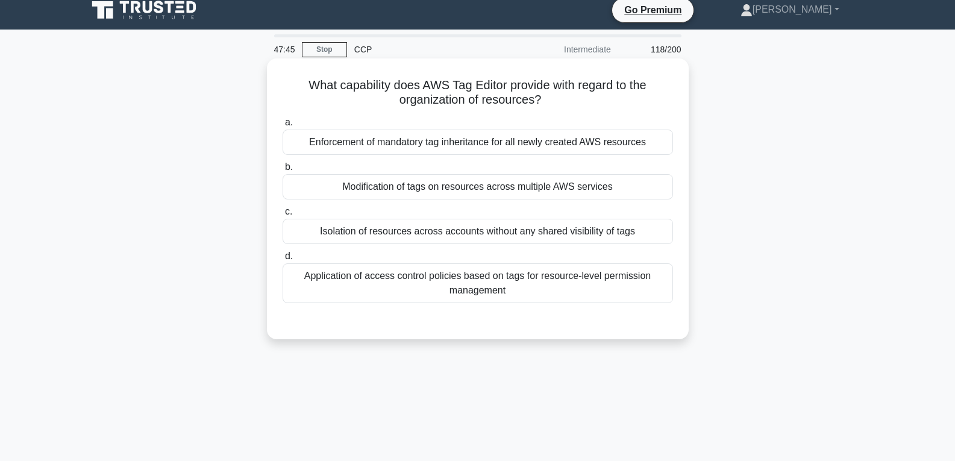
click at [476, 189] on div "Modification of tags on resources across multiple AWS services" at bounding box center [478, 186] width 390 height 25
click at [283, 171] on input "b. Modification of tags on resources across multiple AWS services" at bounding box center [283, 167] width 0 height 8
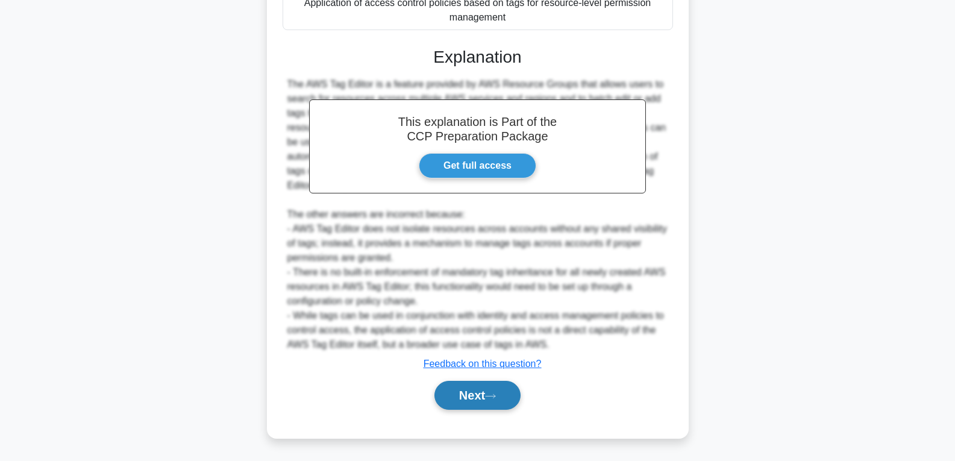
click at [463, 391] on button "Next" at bounding box center [477, 395] width 86 height 29
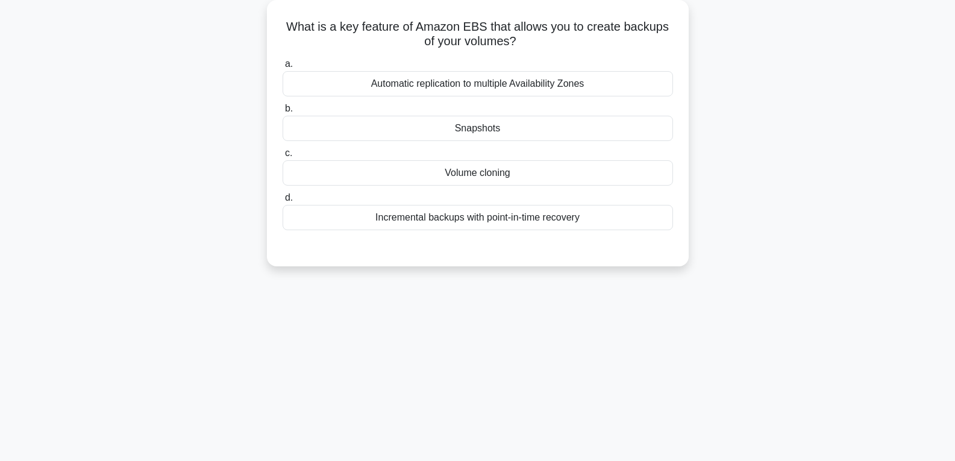
scroll to position [69, 0]
click at [487, 128] on div "Snapshots" at bounding box center [478, 126] width 390 height 25
click at [283, 111] on input "b. Snapshots" at bounding box center [283, 107] width 0 height 8
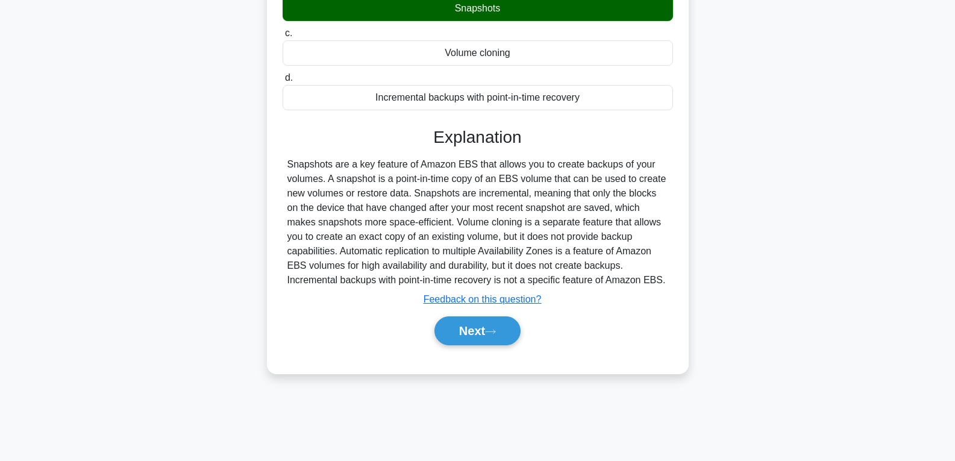
scroll to position [190, 0]
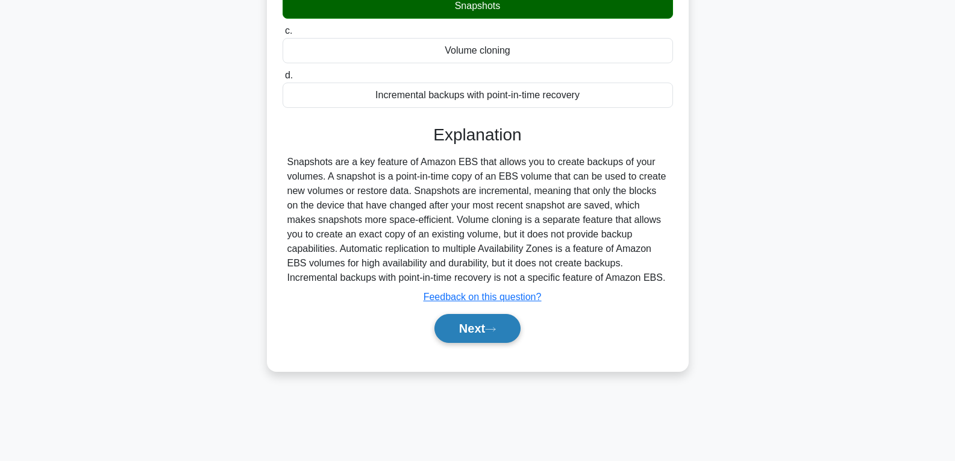
click at [457, 322] on button "Next" at bounding box center [477, 328] width 86 height 29
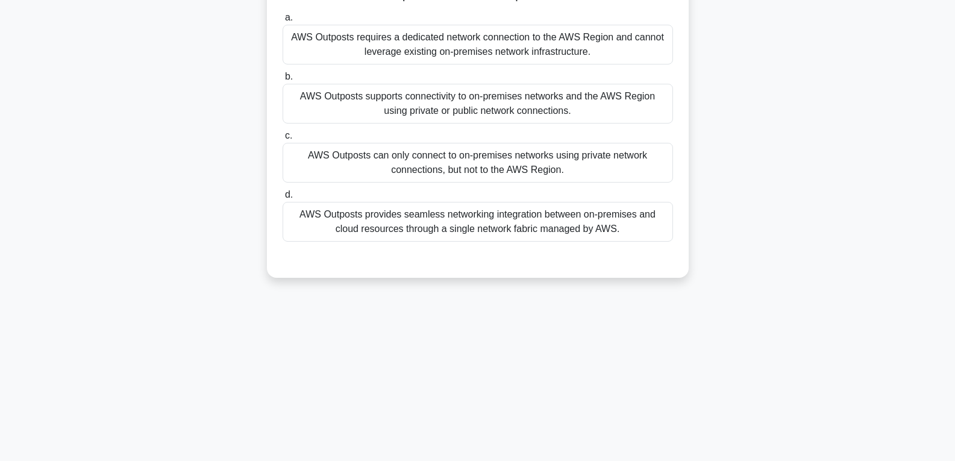
scroll to position [9, 0]
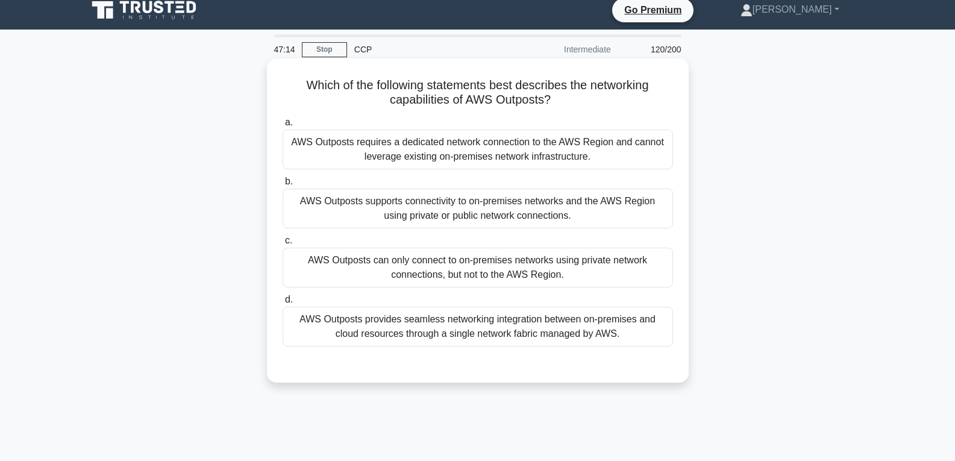
click at [463, 269] on div "AWS Outposts can only connect to on-premises networks using private network con…" at bounding box center [478, 268] width 390 height 40
click at [283, 245] on input "c. AWS Outposts can only connect to on-premises networks using private network …" at bounding box center [283, 241] width 0 height 8
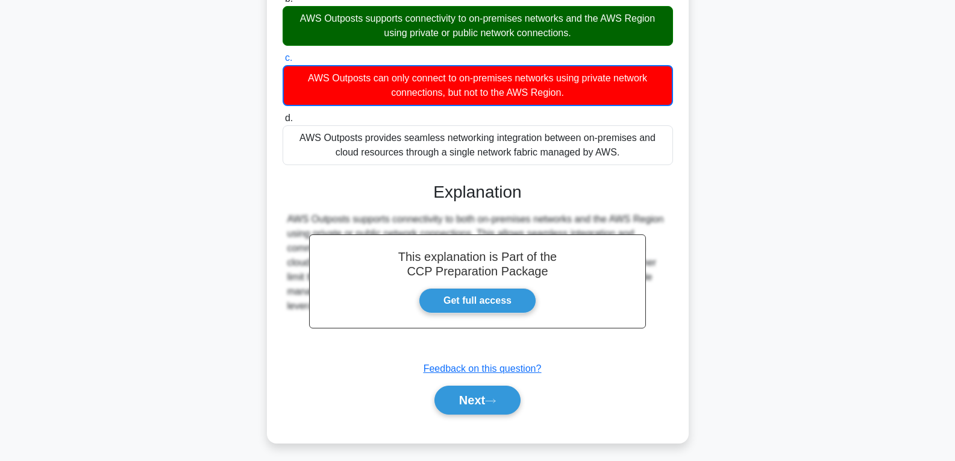
scroll to position [197, 0]
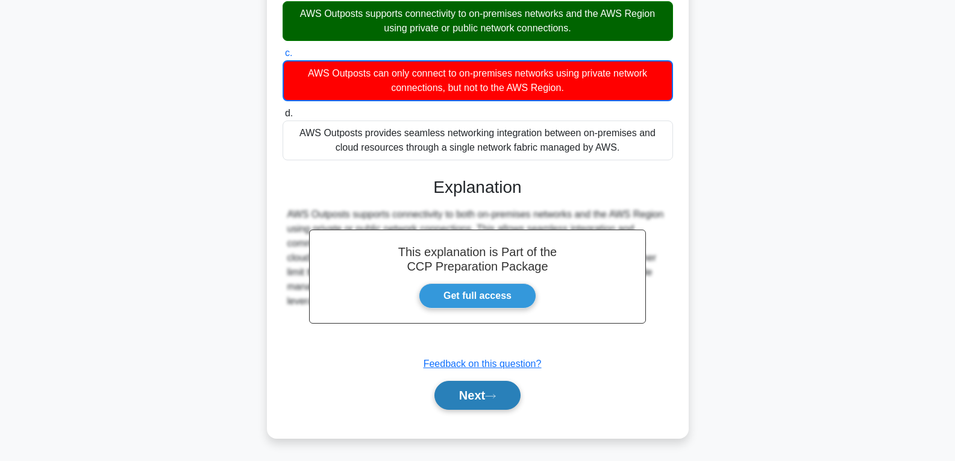
click at [457, 395] on button "Next" at bounding box center [477, 395] width 86 height 29
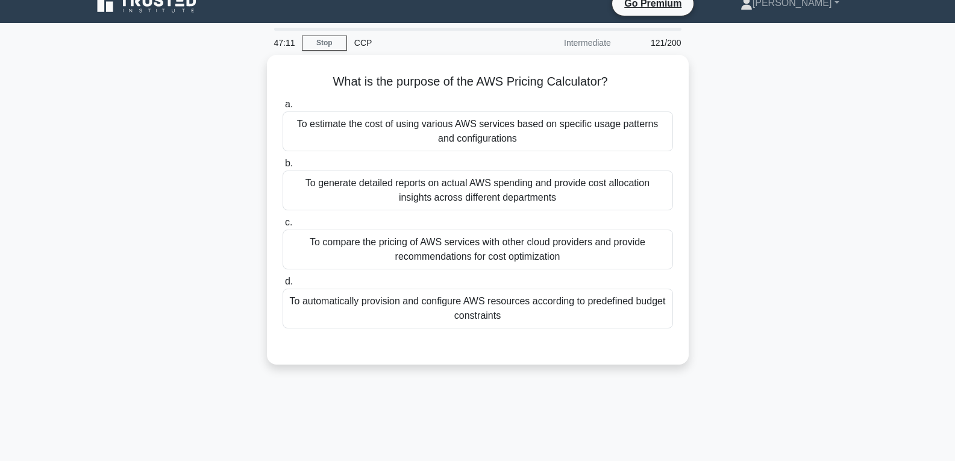
scroll to position [0, 0]
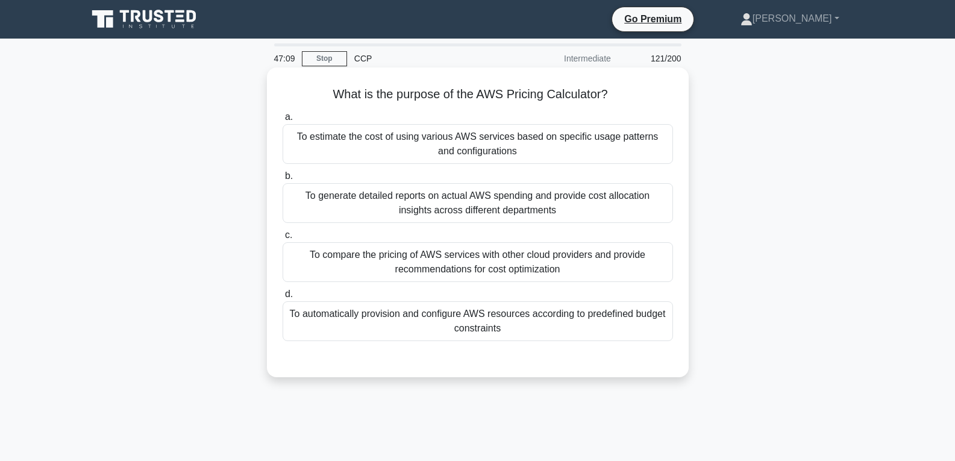
click at [484, 308] on div "To automatically provision and configure AWS resources according to predefined …" at bounding box center [478, 321] width 390 height 40
click at [283, 298] on input "d. To automatically provision and configure AWS resources according to predefin…" at bounding box center [283, 294] width 0 height 8
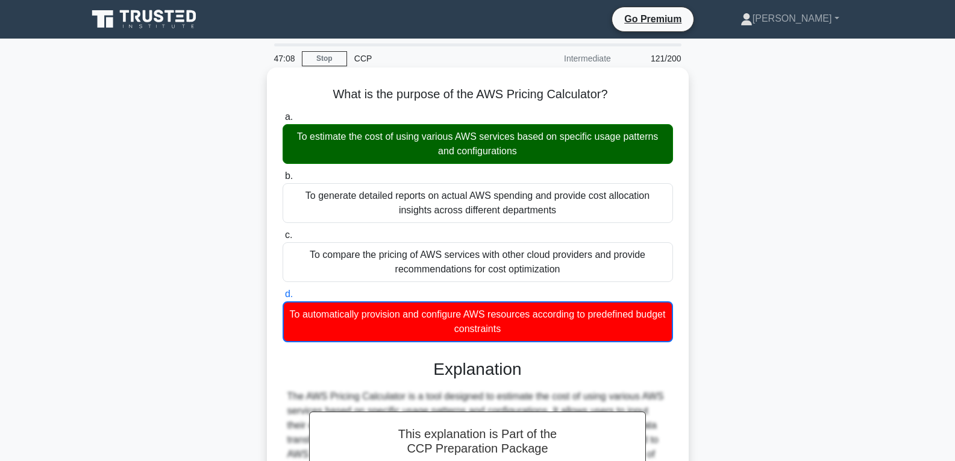
scroll to position [190, 0]
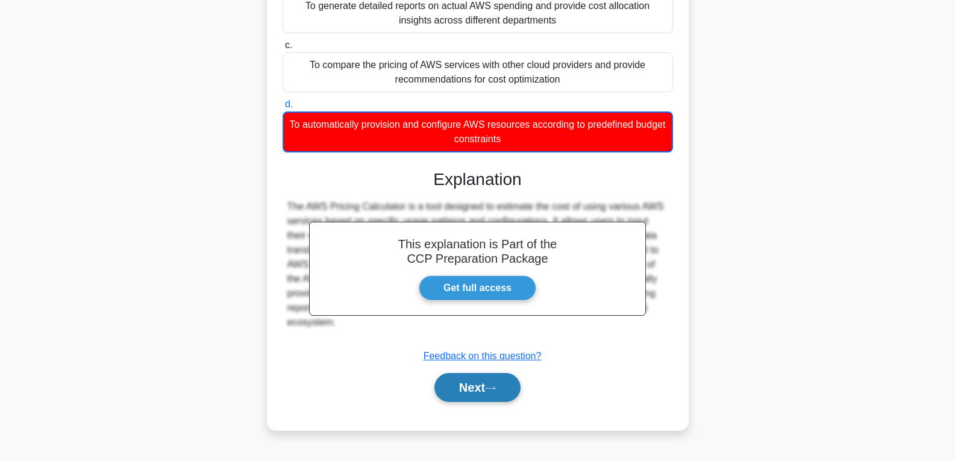
click at [462, 394] on button "Next" at bounding box center [477, 387] width 86 height 29
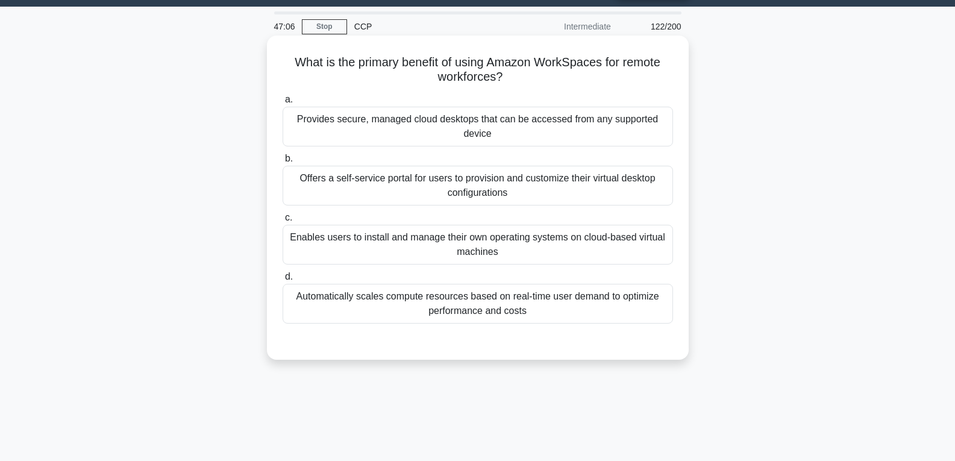
scroll to position [0, 0]
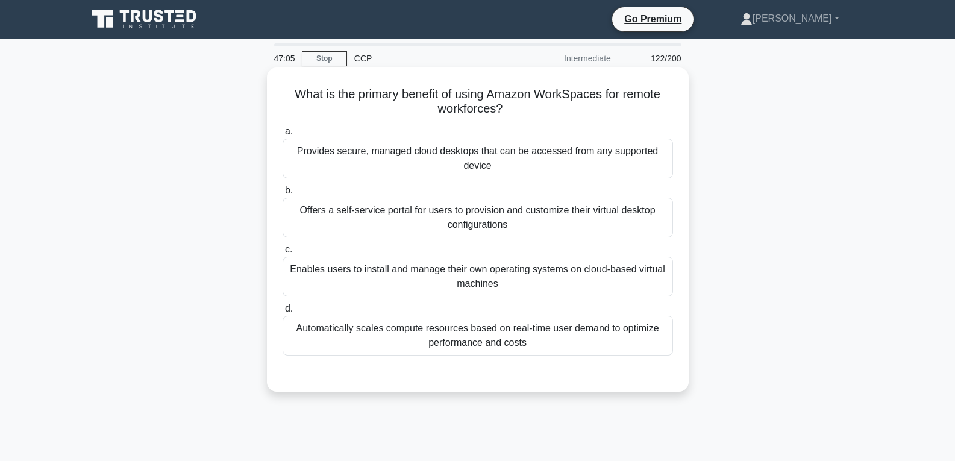
click at [486, 285] on div "Enables users to install and manage their own operating systems on cloud-based …" at bounding box center [478, 277] width 390 height 40
click at [283, 254] on input "c. Enables users to install and manage their own operating systems on cloud-bas…" at bounding box center [283, 250] width 0 height 8
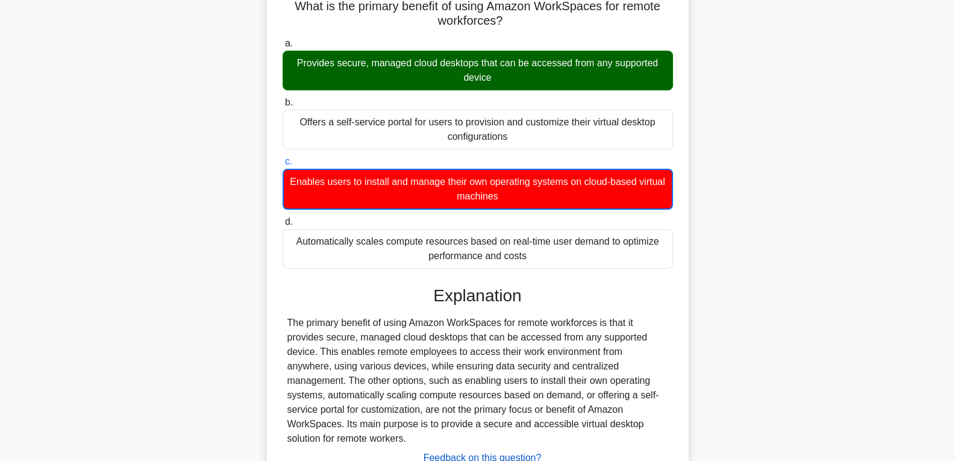
scroll to position [190, 0]
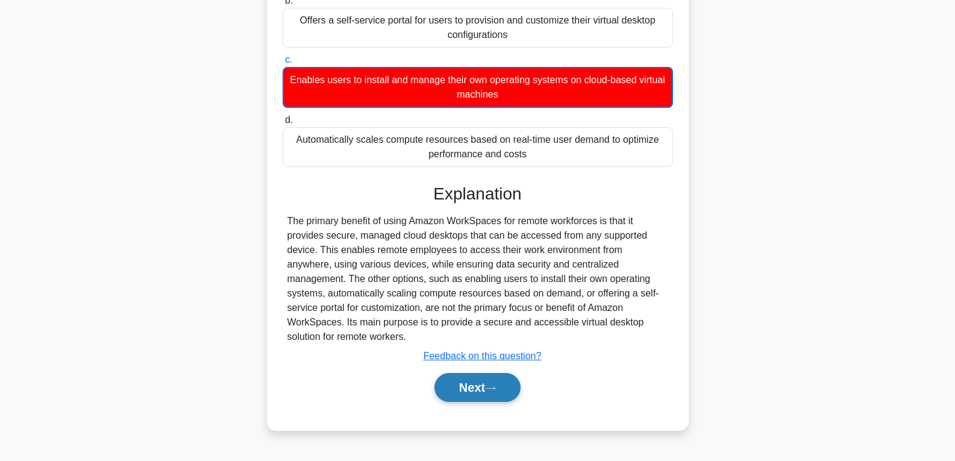
click at [481, 386] on button "Next" at bounding box center [477, 387] width 86 height 29
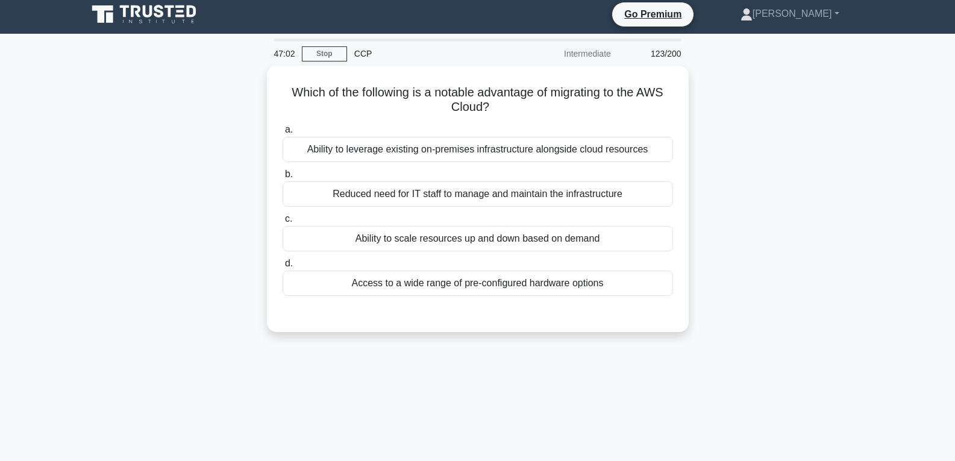
scroll to position [0, 0]
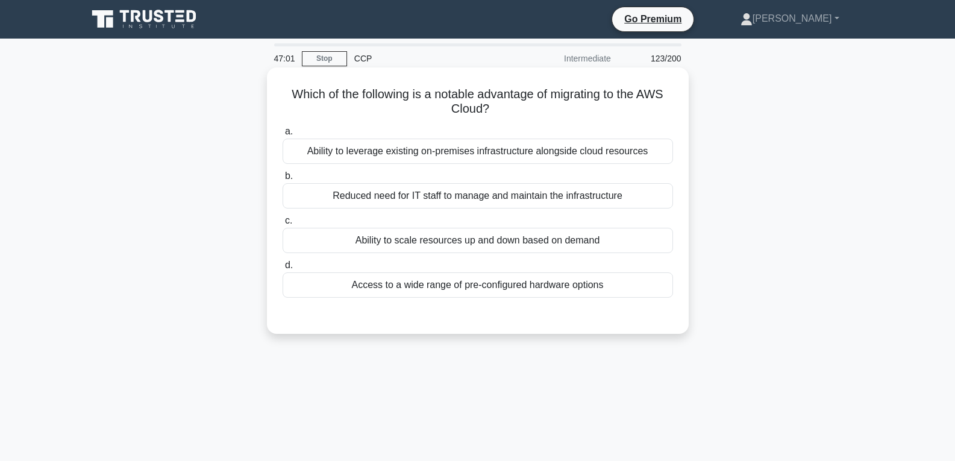
click at [454, 236] on div "Ability to scale resources up and down based on demand" at bounding box center [478, 240] width 390 height 25
click at [283, 225] on input "c. Ability to scale resources up and down based on demand" at bounding box center [283, 221] width 0 height 8
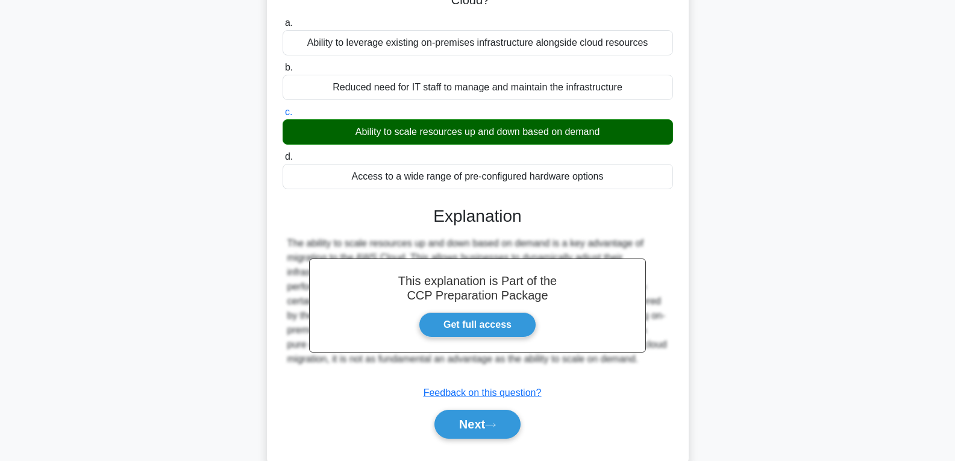
scroll to position [190, 0]
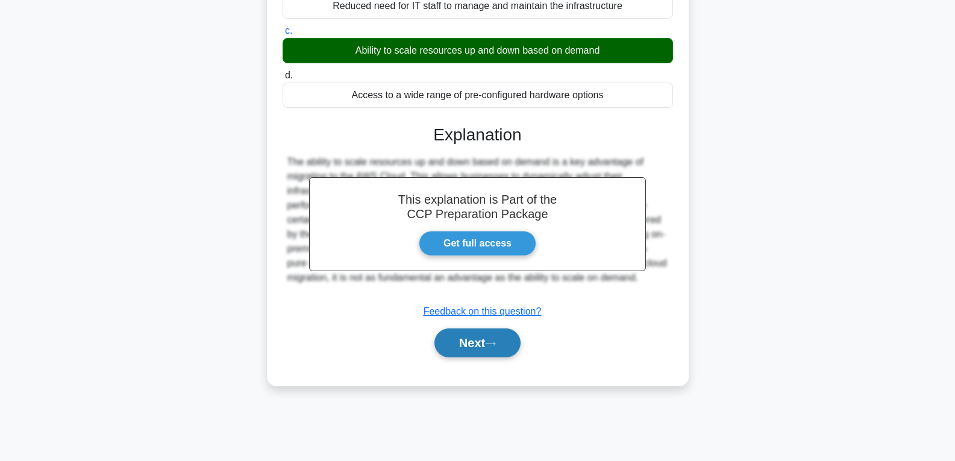
click at [471, 342] on button "Next" at bounding box center [477, 342] width 86 height 29
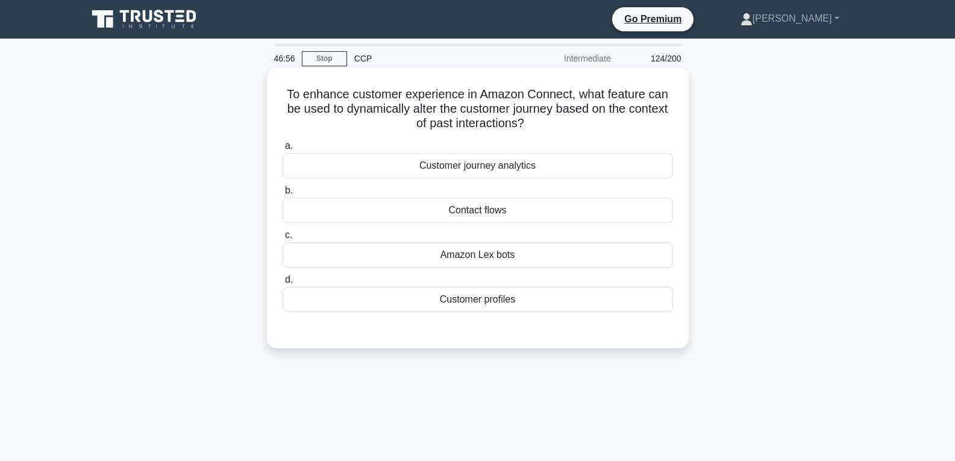
click at [480, 208] on div "Contact flows" at bounding box center [478, 210] width 390 height 25
click at [283, 195] on input "b. Contact flows" at bounding box center [283, 191] width 0 height 8
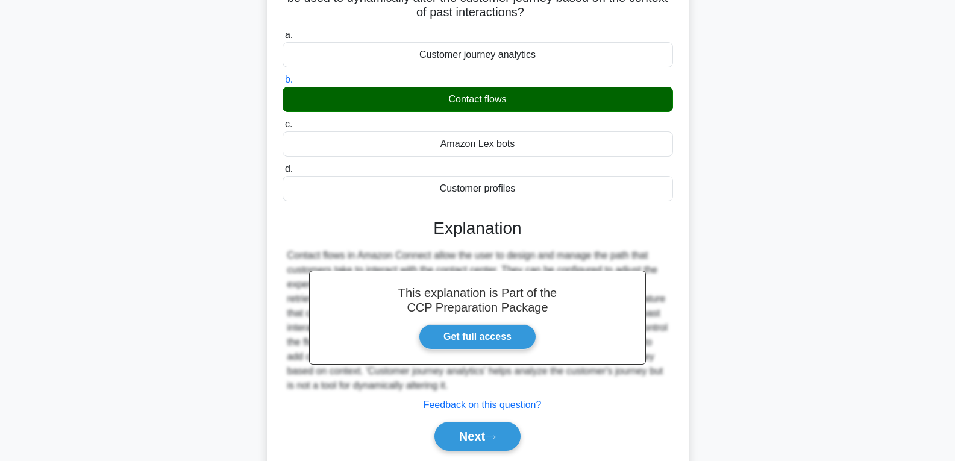
scroll to position [190, 0]
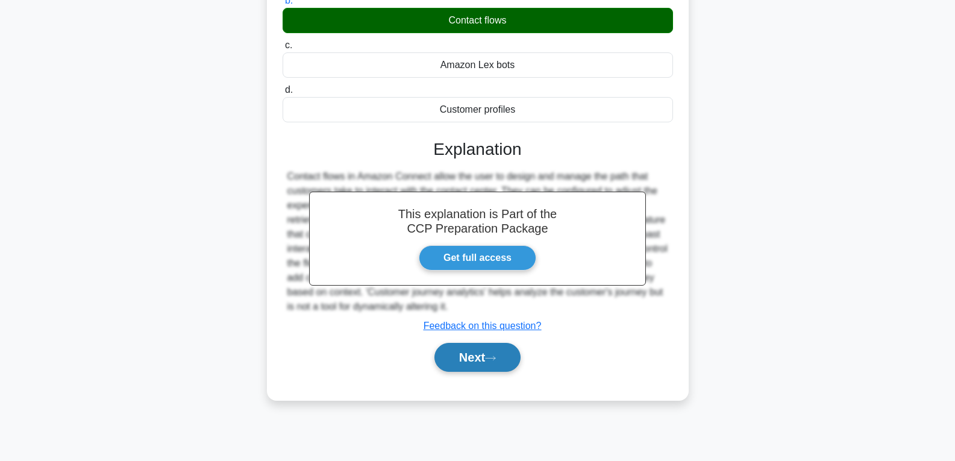
click at [469, 354] on button "Next" at bounding box center [477, 357] width 86 height 29
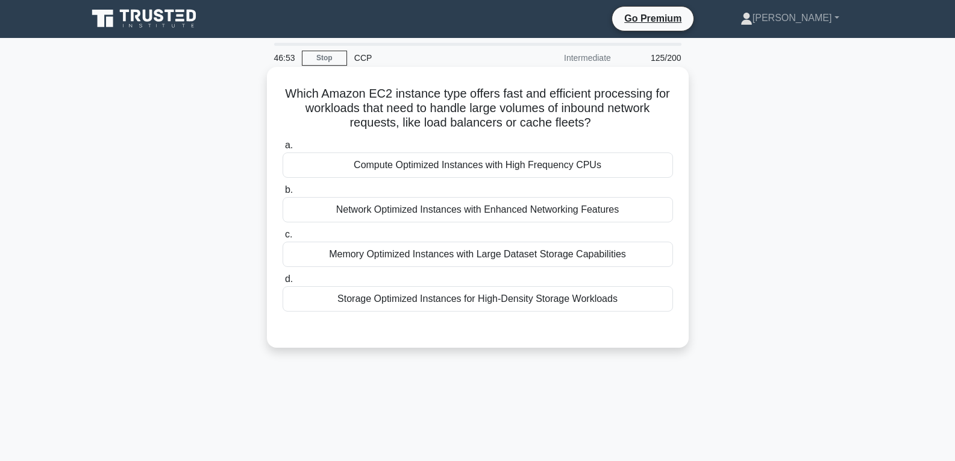
scroll to position [0, 0]
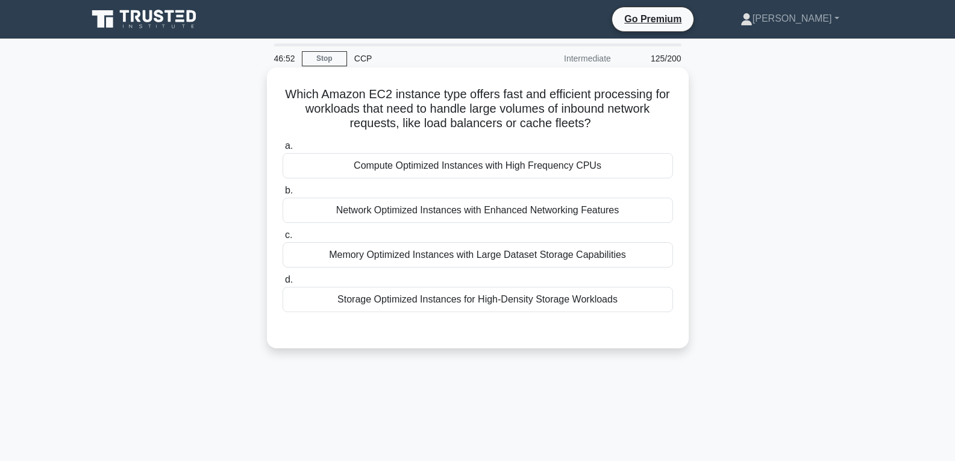
click at [456, 154] on div "Compute Optimized Instances with High Frequency CPUs" at bounding box center [478, 165] width 390 height 25
click at [283, 150] on input "a. Compute Optimized Instances with High Frequency CPUs" at bounding box center [283, 146] width 0 height 8
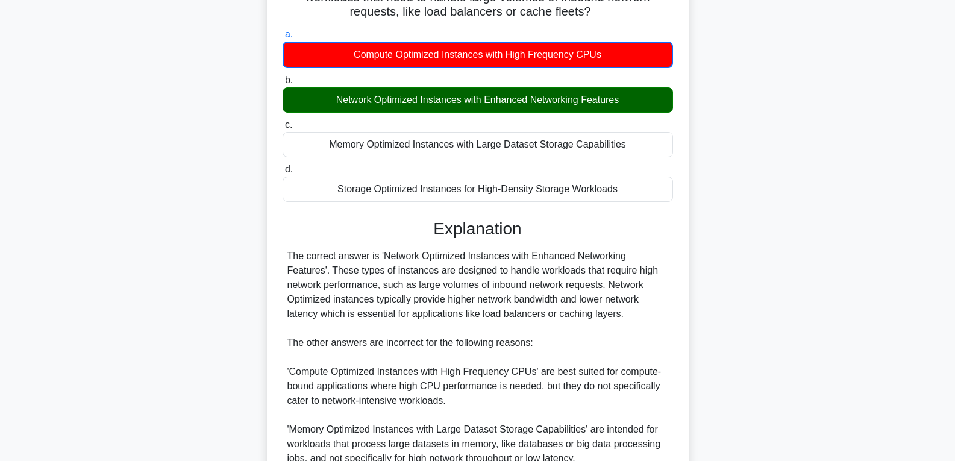
scroll to position [284, 0]
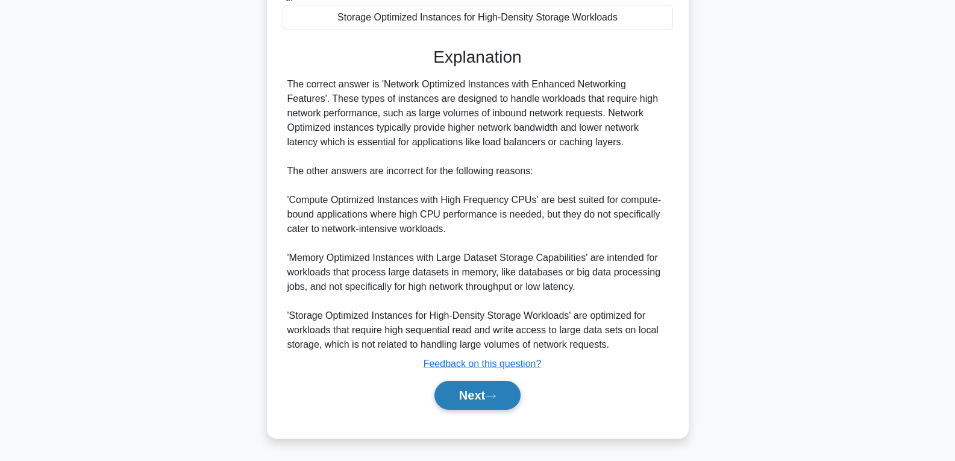
click at [441, 395] on button "Next" at bounding box center [477, 395] width 86 height 29
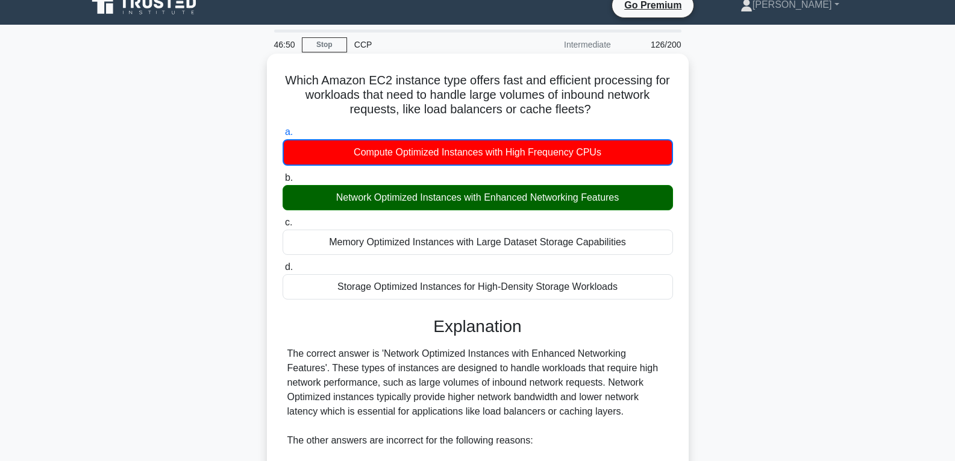
scroll to position [0, 0]
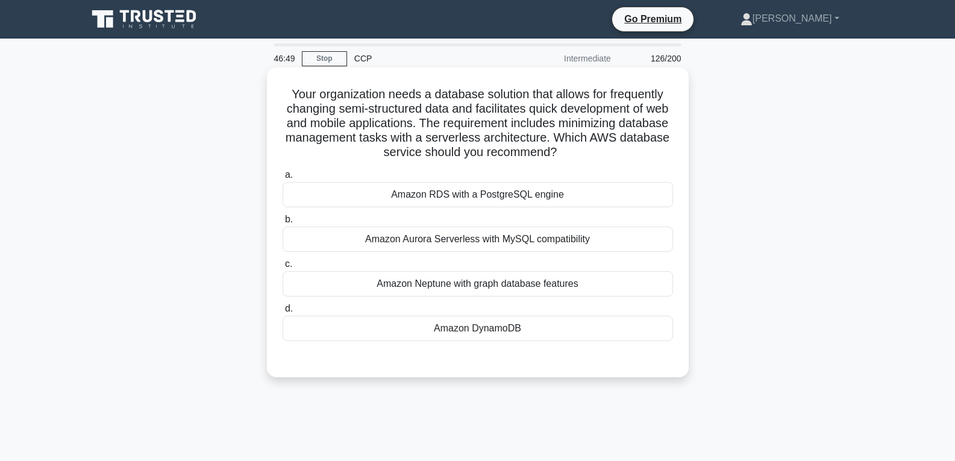
click at [460, 319] on div "Amazon DynamoDB" at bounding box center [478, 328] width 390 height 25
click at [283, 313] on input "d. Amazon DynamoDB" at bounding box center [283, 309] width 0 height 8
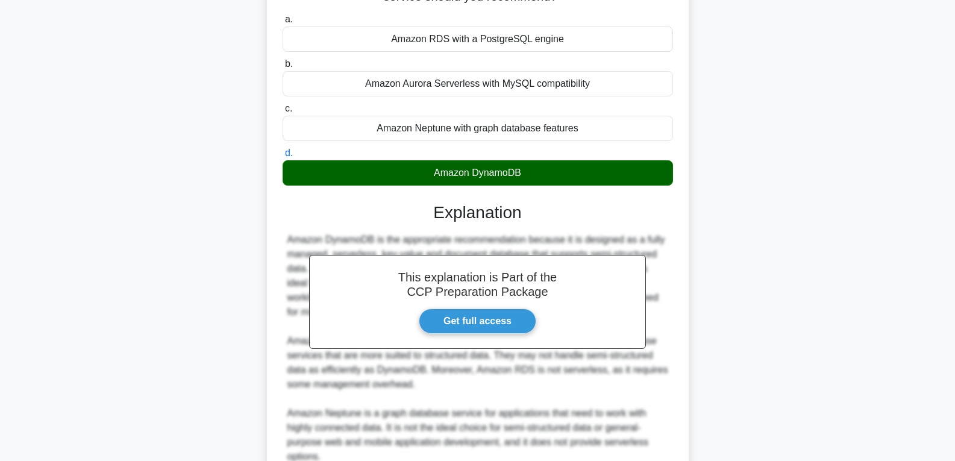
scroll to position [268, 0]
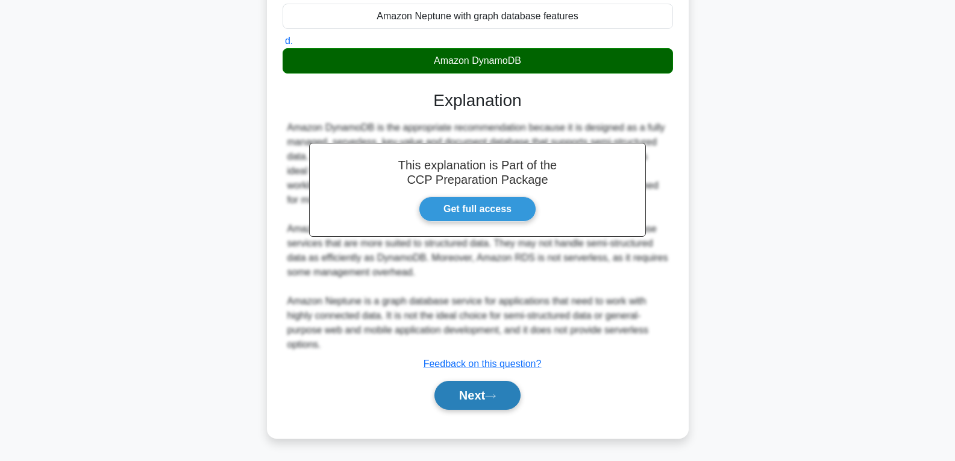
click at [466, 389] on button "Next" at bounding box center [477, 395] width 86 height 29
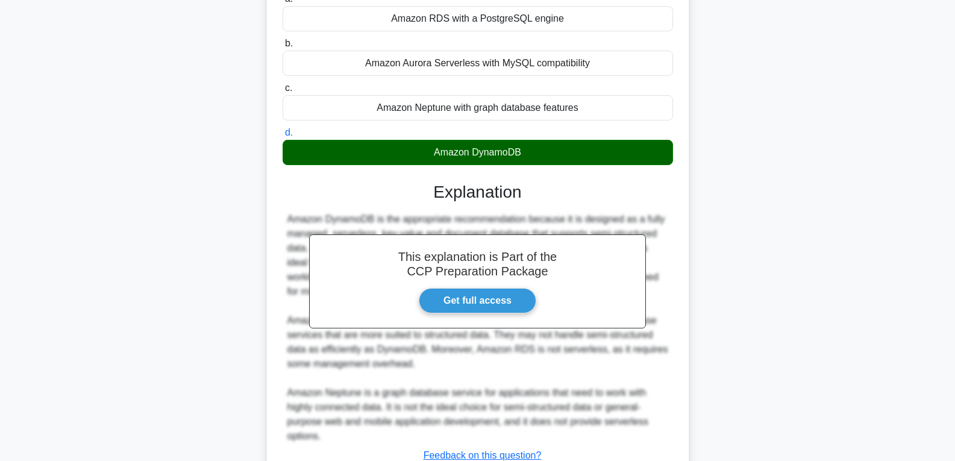
scroll to position [27, 0]
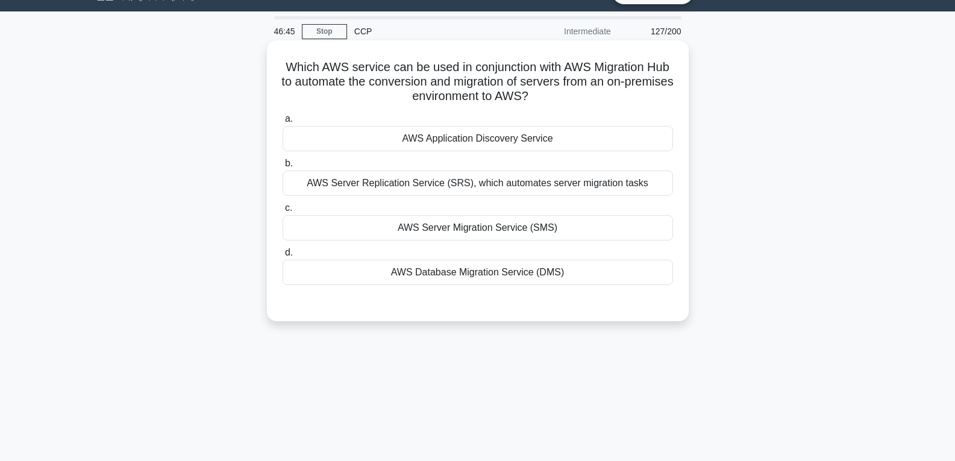
click at [435, 229] on div "AWS Server Migration Service (SMS)" at bounding box center [478, 227] width 390 height 25
click at [283, 212] on input "c. AWS Server Migration Service (SMS)" at bounding box center [283, 208] width 0 height 8
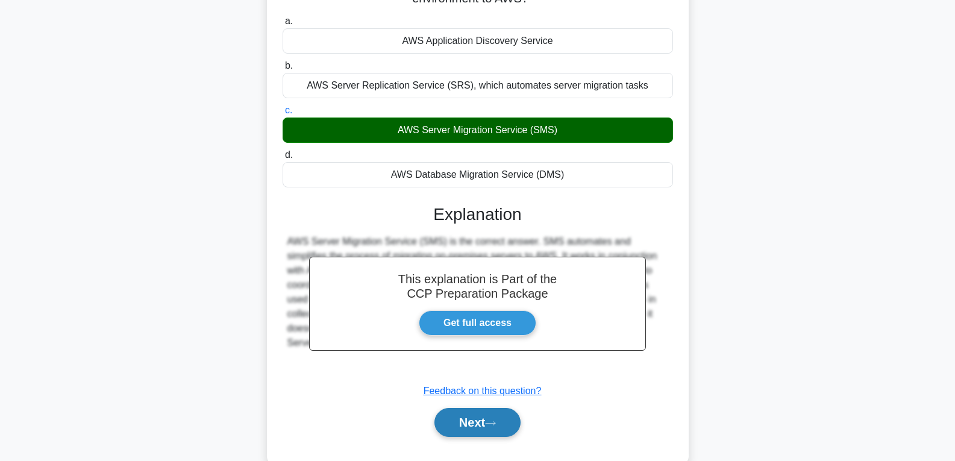
scroll to position [190, 0]
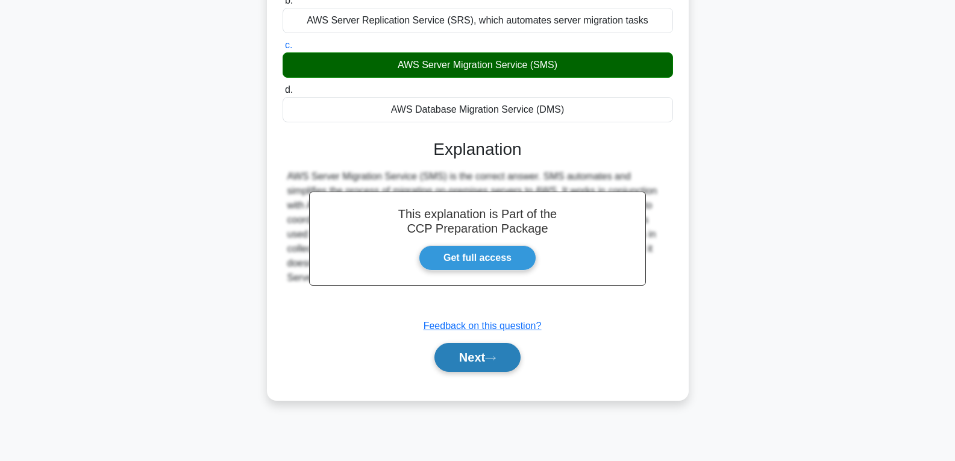
click at [462, 359] on button "Next" at bounding box center [477, 357] width 86 height 29
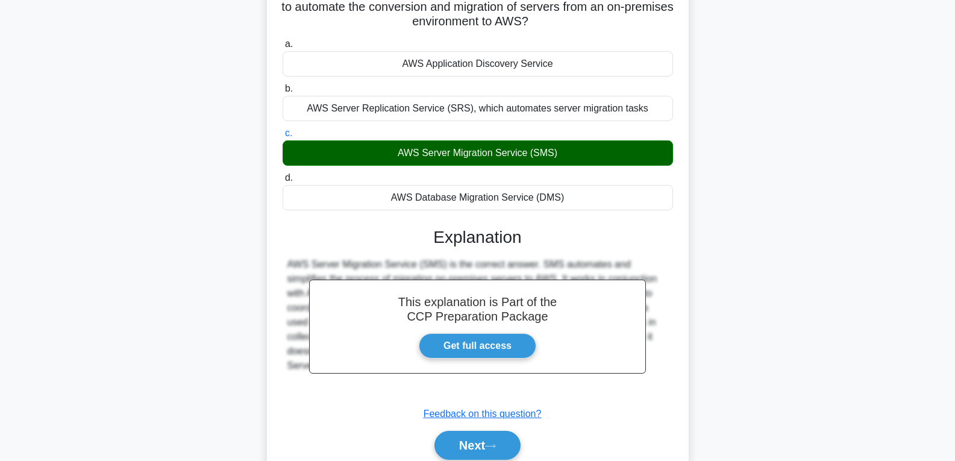
scroll to position [0, 0]
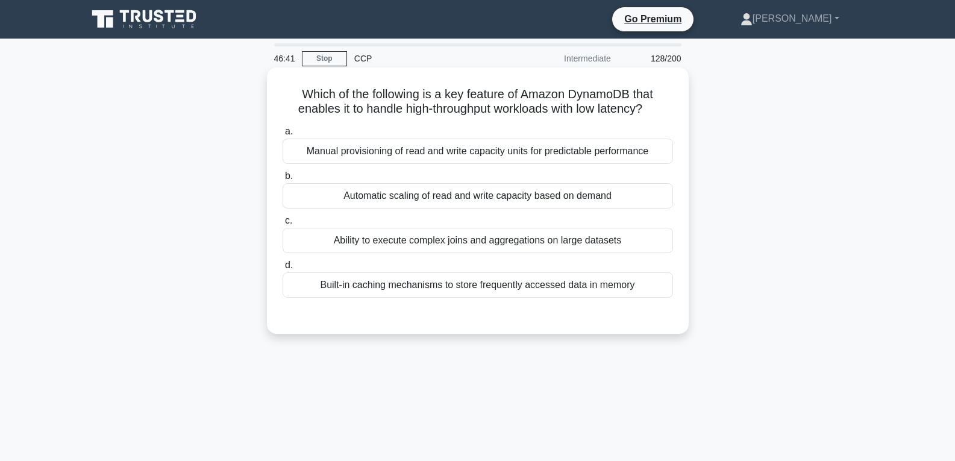
click at [460, 184] on div "Automatic scaling of read and write capacity based on demand" at bounding box center [478, 195] width 390 height 25
click at [283, 180] on input "b. Automatic scaling of read and write capacity based on demand" at bounding box center [283, 176] width 0 height 8
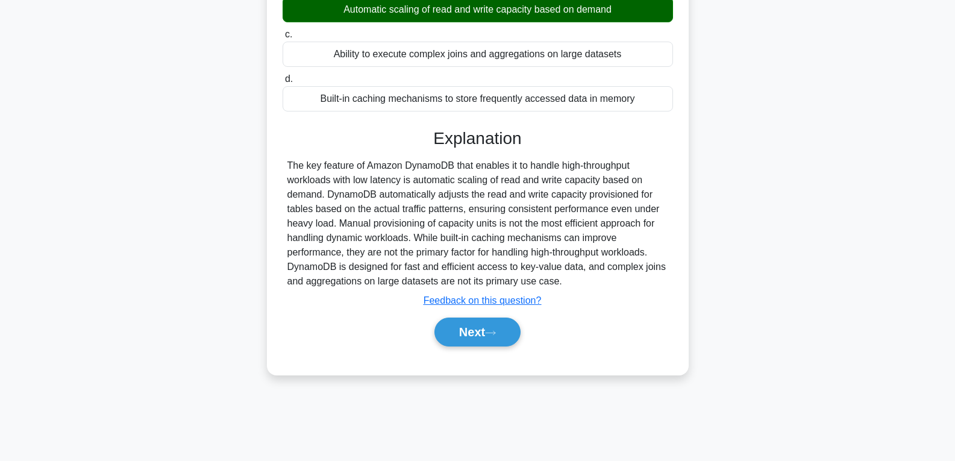
scroll to position [190, 0]
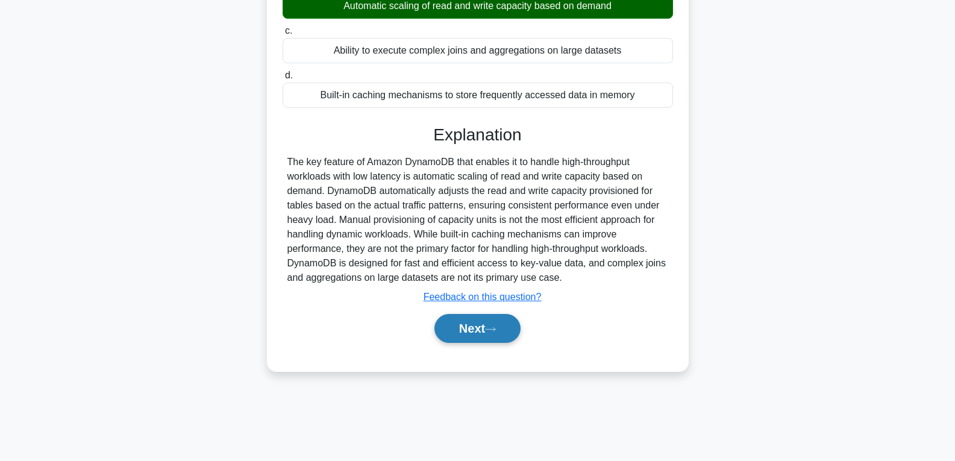
click at [477, 333] on button "Next" at bounding box center [477, 328] width 86 height 29
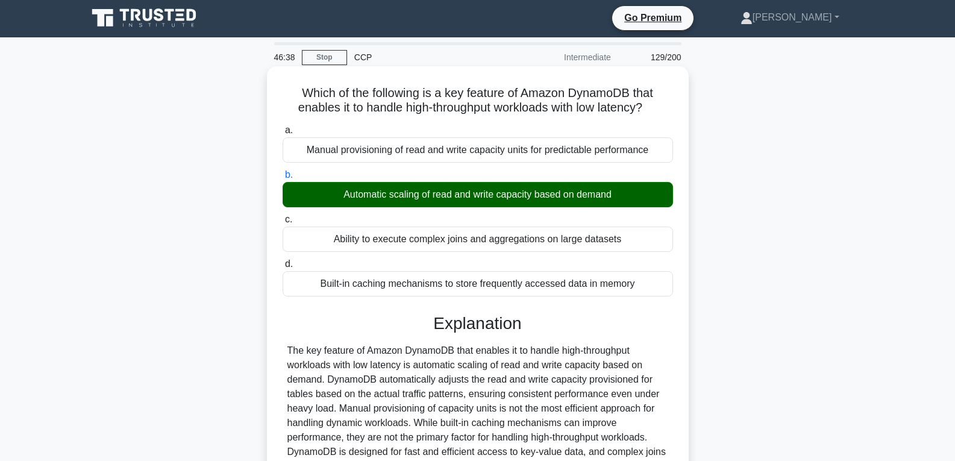
scroll to position [0, 0]
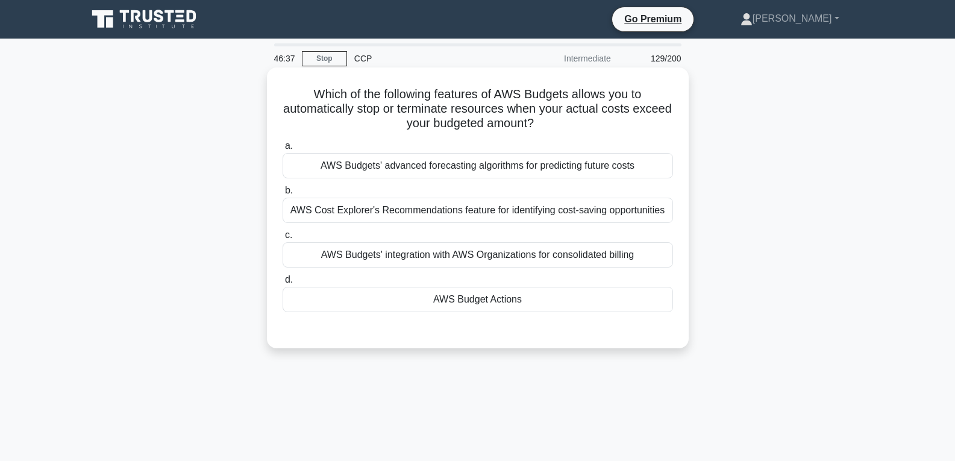
click at [482, 307] on div "AWS Budget Actions" at bounding box center [478, 299] width 390 height 25
click at [283, 284] on input "d. AWS Budget Actions" at bounding box center [283, 280] width 0 height 8
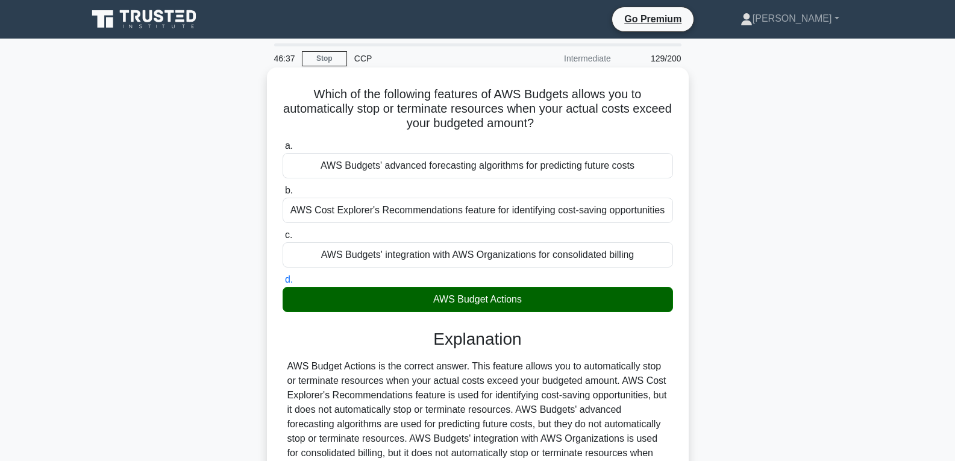
scroll to position [190, 0]
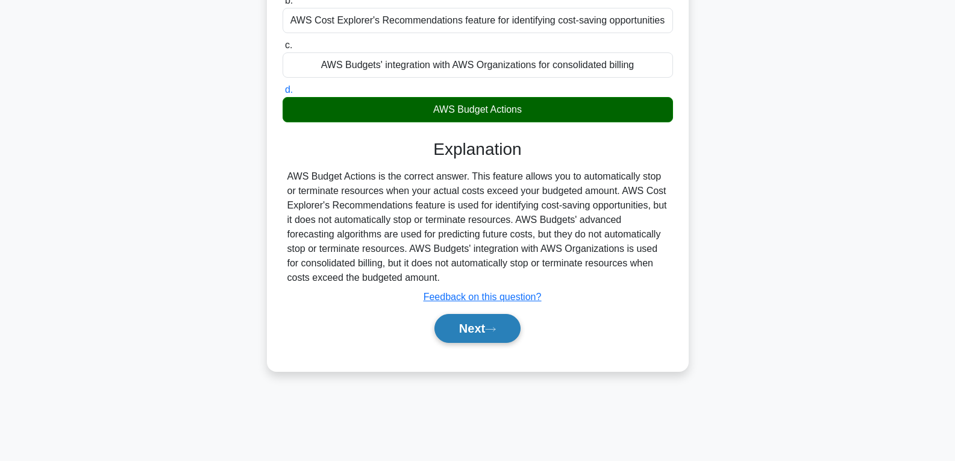
click at [498, 319] on button "Next" at bounding box center [477, 328] width 86 height 29
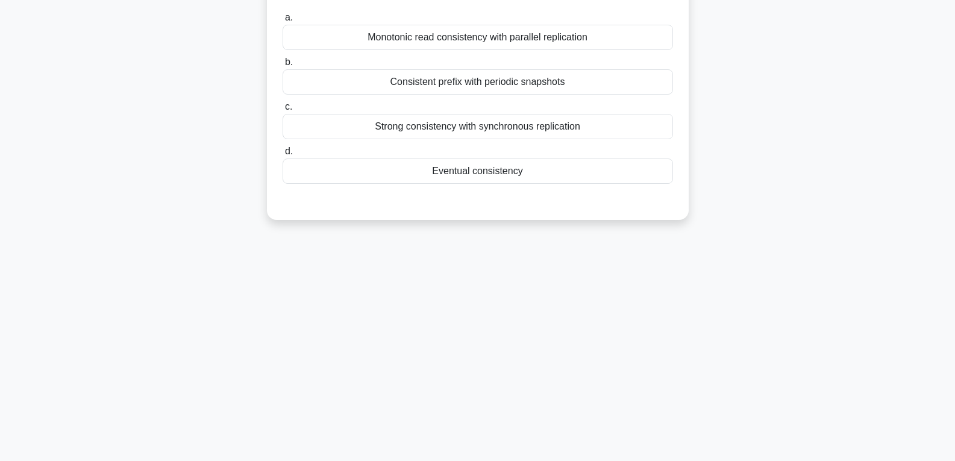
scroll to position [4, 0]
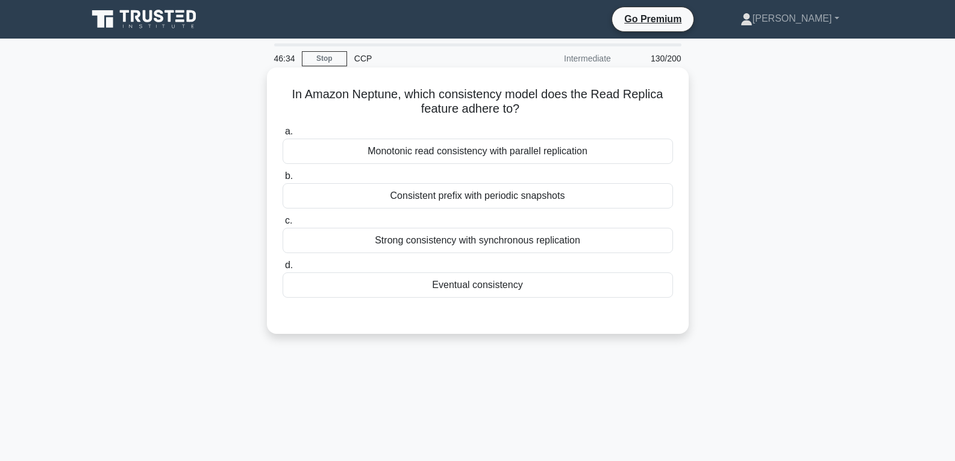
click at [491, 277] on div "Eventual consistency" at bounding box center [478, 284] width 390 height 25
click at [283, 269] on input "d. Eventual consistency" at bounding box center [283, 266] width 0 height 8
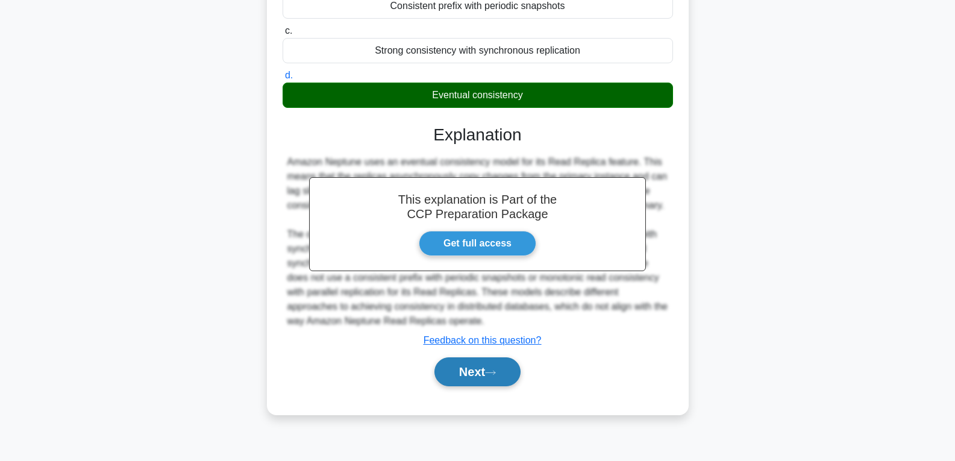
click at [474, 365] on button "Next" at bounding box center [477, 371] width 86 height 29
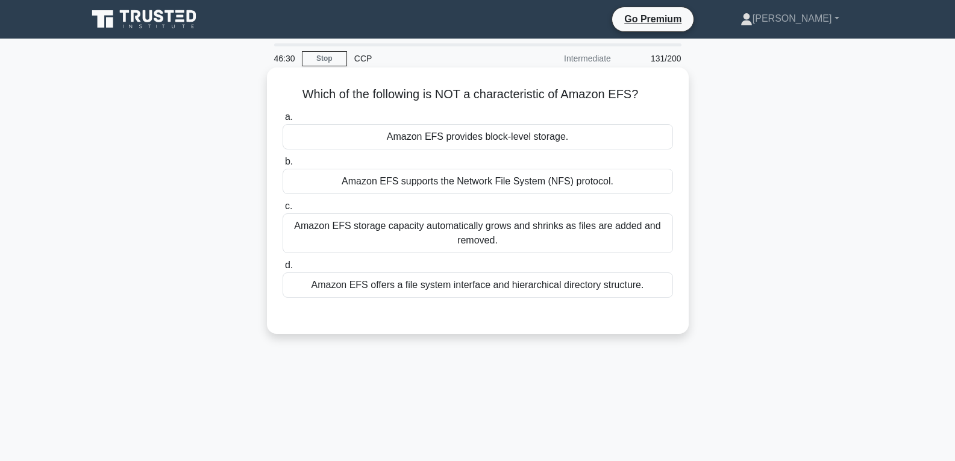
click at [501, 143] on div "Amazon EFS provides block-level storage." at bounding box center [478, 136] width 390 height 25
click at [283, 121] on input "a. Amazon EFS provides block-level storage." at bounding box center [283, 117] width 0 height 8
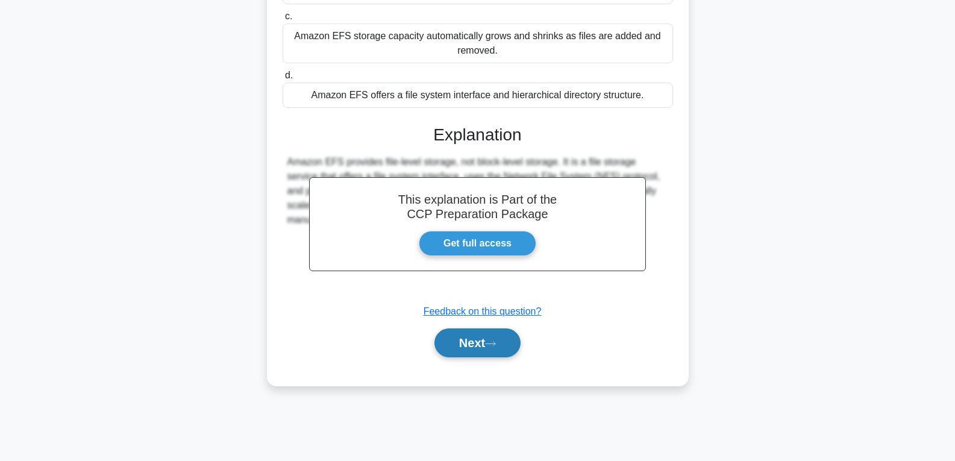
click at [472, 337] on button "Next" at bounding box center [477, 342] width 86 height 29
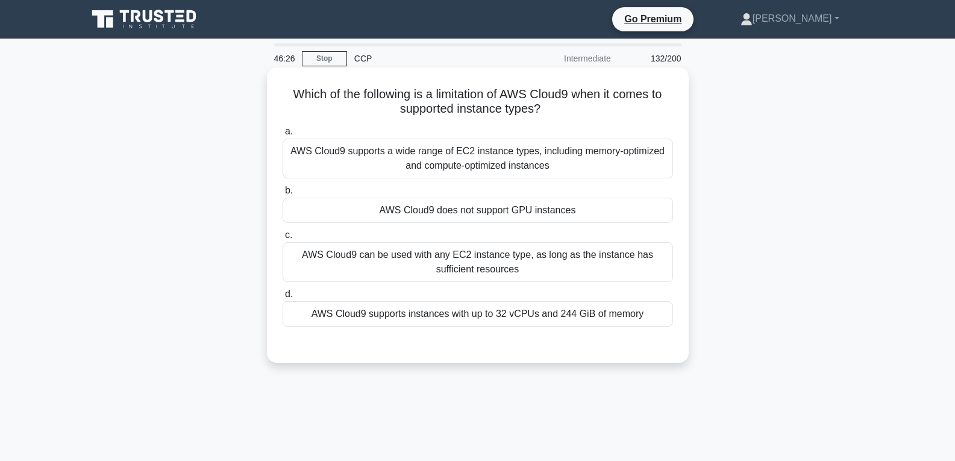
click at [495, 213] on div "AWS Cloud9 does not support GPU instances" at bounding box center [478, 210] width 390 height 25
click at [283, 195] on input "b. AWS Cloud9 does not support GPU instances" at bounding box center [283, 191] width 0 height 8
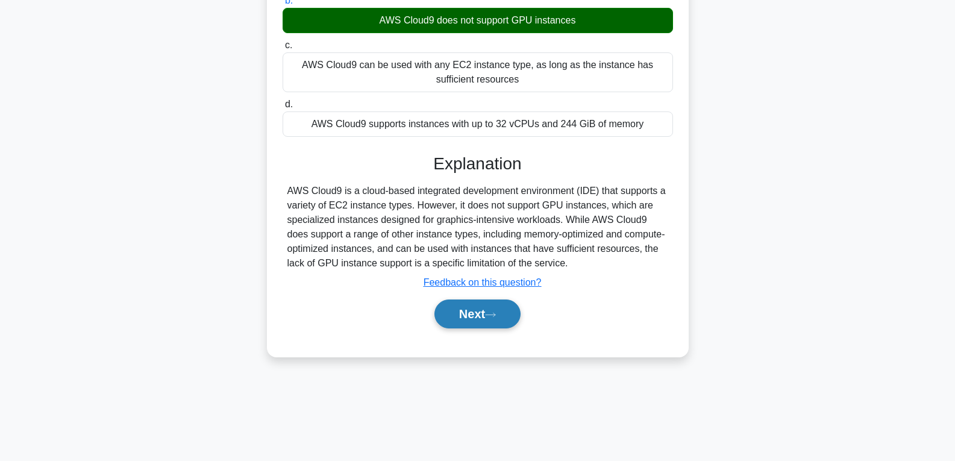
click at [503, 305] on button "Next" at bounding box center [477, 313] width 86 height 29
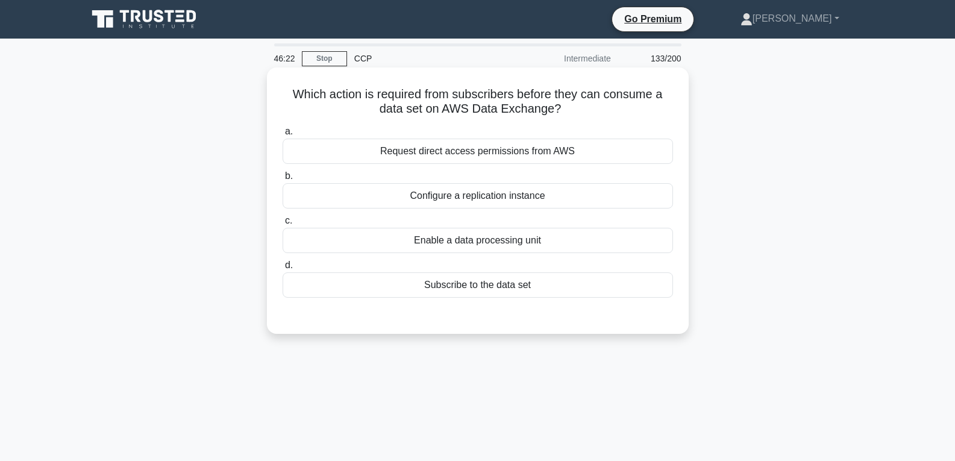
click at [503, 286] on div "Subscribe to the data set" at bounding box center [478, 284] width 390 height 25
click at [283, 269] on input "d. Subscribe to the data set" at bounding box center [283, 266] width 0 height 8
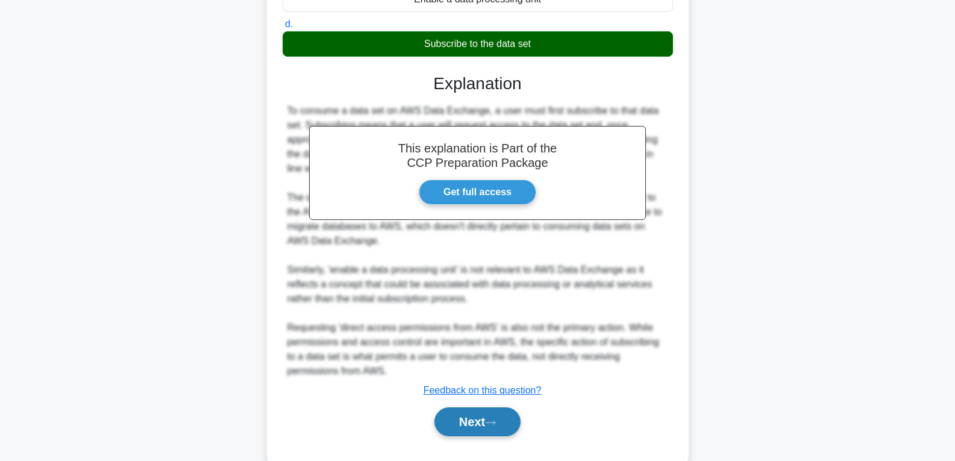
click at [470, 413] on button "Next" at bounding box center [477, 421] width 86 height 29
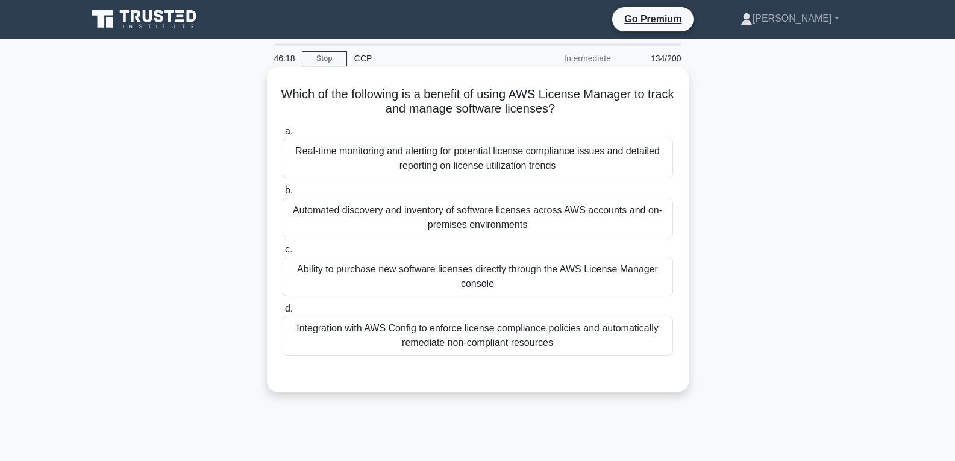
click at [492, 269] on div "Ability to purchase new software licenses directly through the AWS License Mana…" at bounding box center [478, 277] width 390 height 40
click at [283, 254] on input "c. Ability to purchase new software licenses directly through the AWS License M…" at bounding box center [283, 250] width 0 height 8
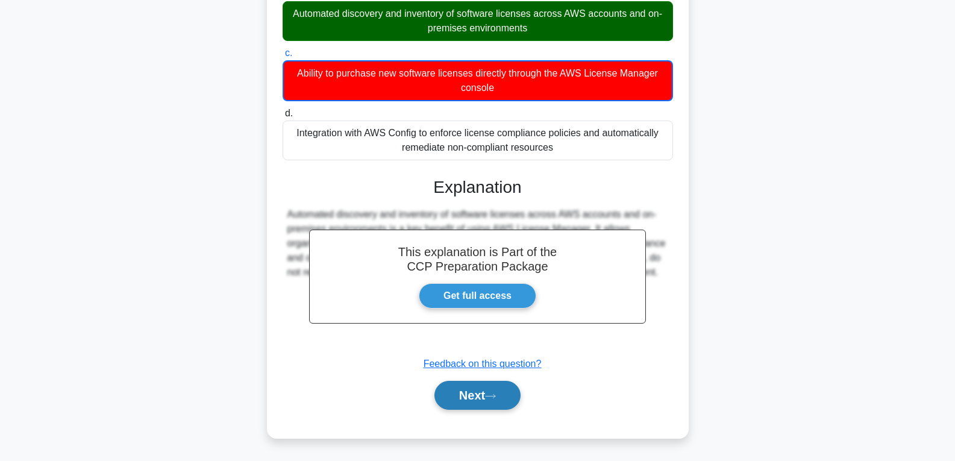
click at [478, 396] on button "Next" at bounding box center [477, 395] width 86 height 29
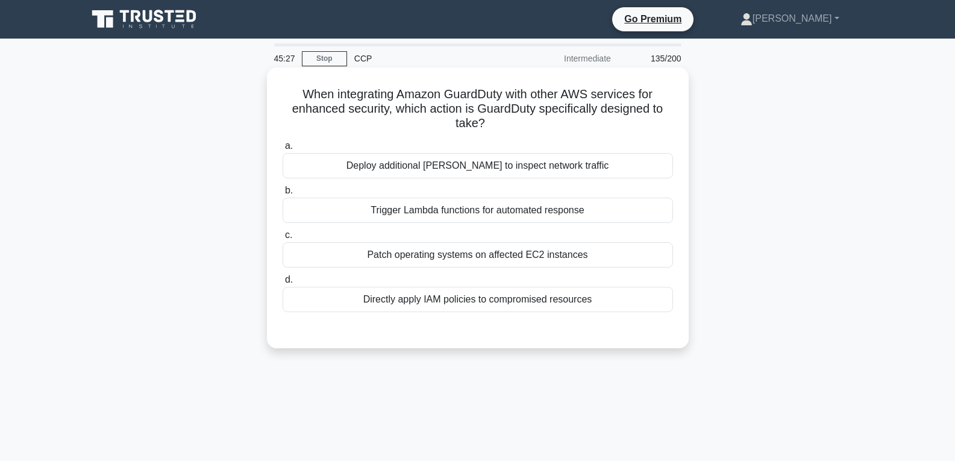
click at [434, 207] on div "Trigger Lambda functions for automated response" at bounding box center [478, 210] width 390 height 25
click at [283, 195] on input "b. Trigger Lambda functions for automated response" at bounding box center [283, 191] width 0 height 8
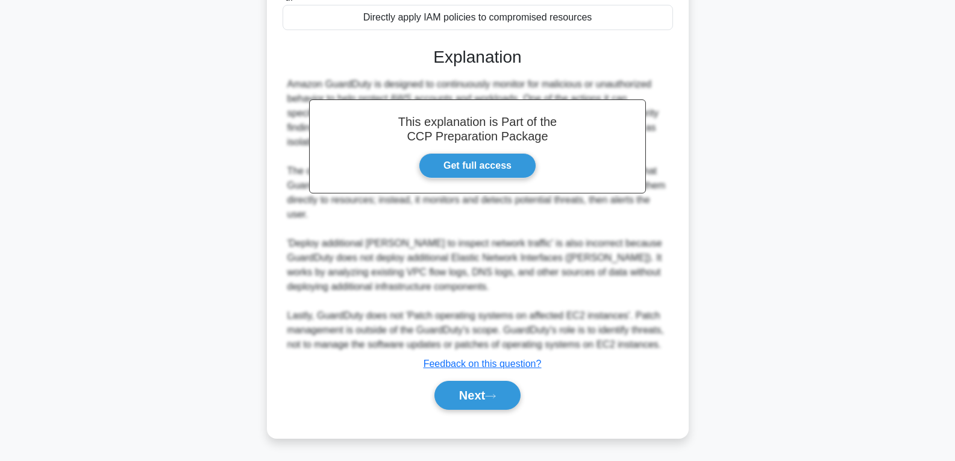
scroll to position [283, 0]
click at [475, 392] on button "Next" at bounding box center [477, 395] width 86 height 29
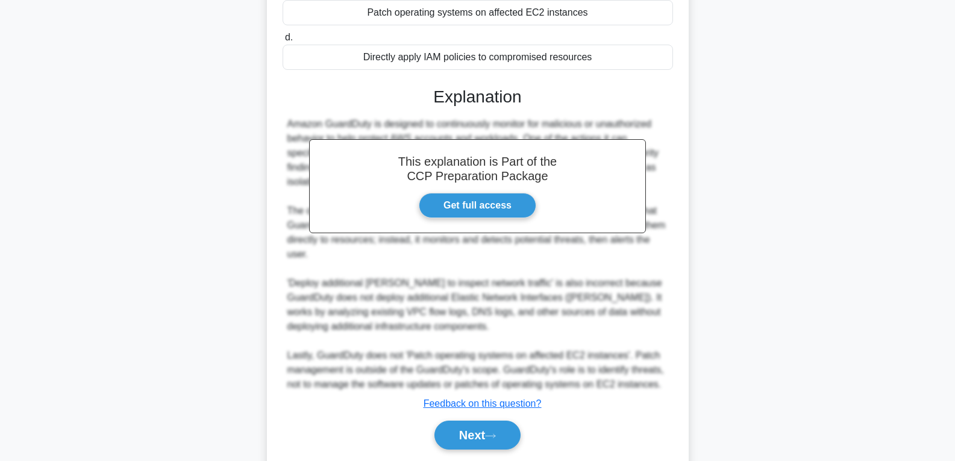
scroll to position [42, 0]
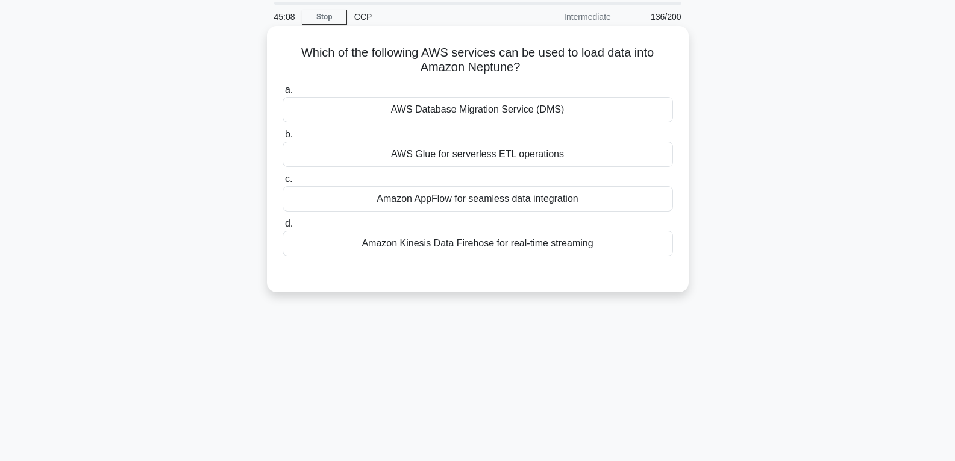
click at [472, 158] on div "AWS Glue for serverless ETL operations" at bounding box center [478, 154] width 390 height 25
click at [283, 139] on input "b. AWS Glue for serverless ETL operations" at bounding box center [283, 135] width 0 height 8
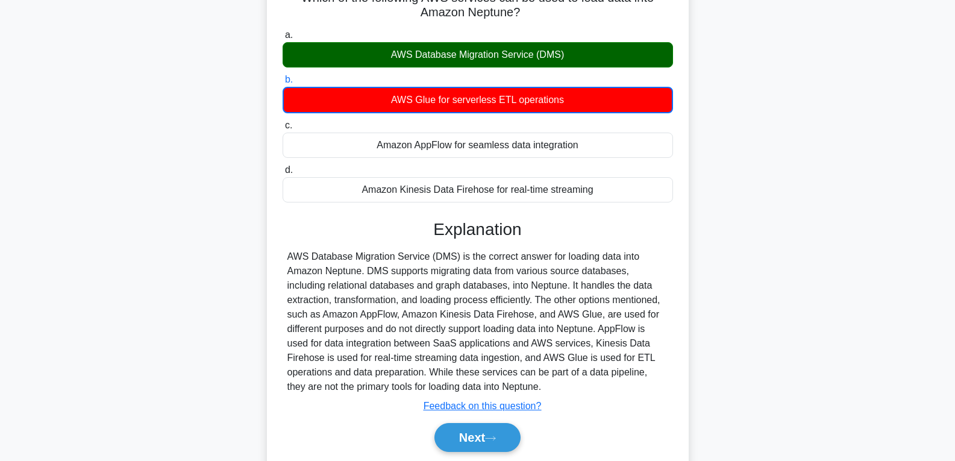
scroll to position [190, 0]
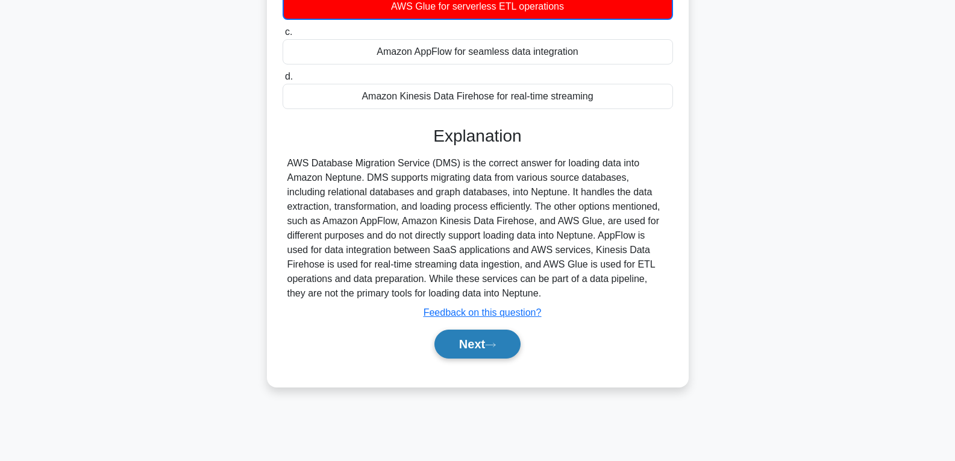
click at [472, 346] on button "Next" at bounding box center [477, 344] width 86 height 29
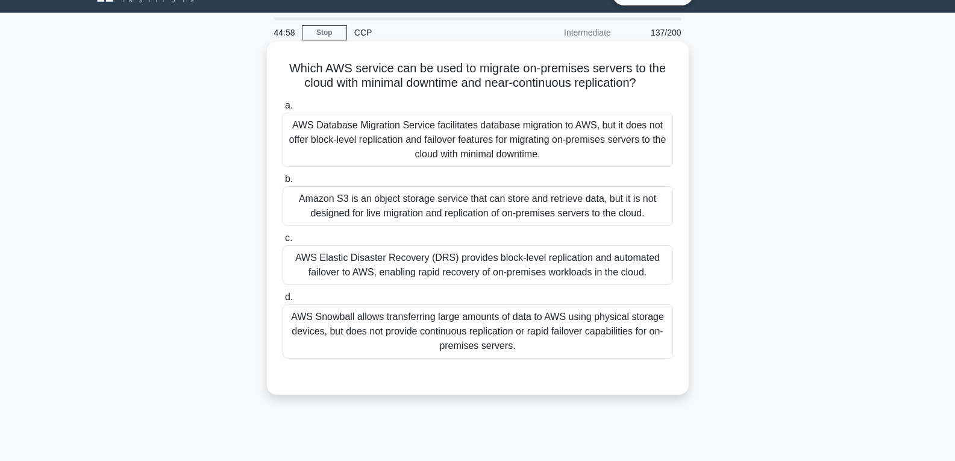
scroll to position [9, 0]
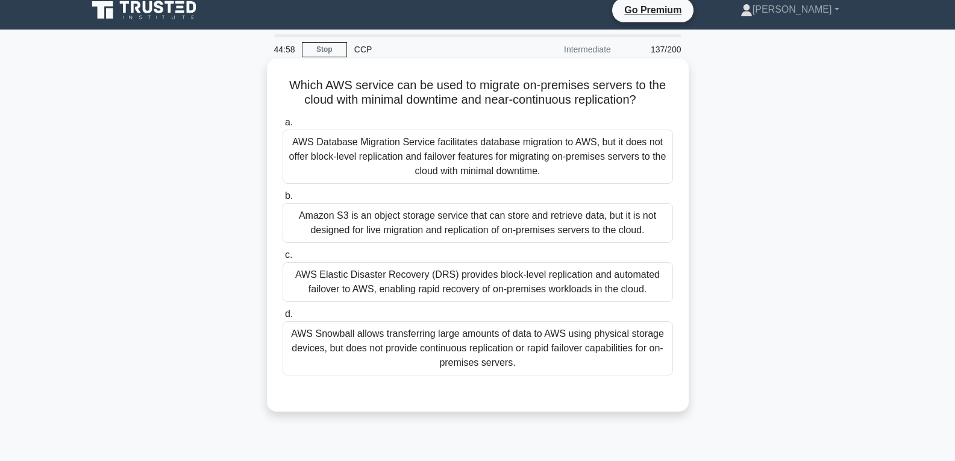
click at [470, 333] on div "AWS Snowball allows transferring large amounts of data to AWS using physical st…" at bounding box center [478, 348] width 390 height 54
click at [283, 318] on input "d. AWS Snowball allows transferring large amounts of data to AWS using physical…" at bounding box center [283, 314] width 0 height 8
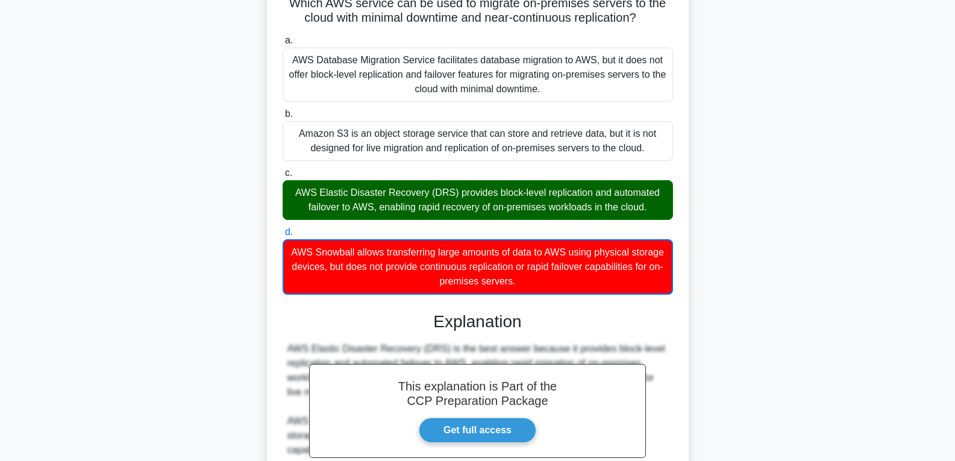
scroll to position [298, 0]
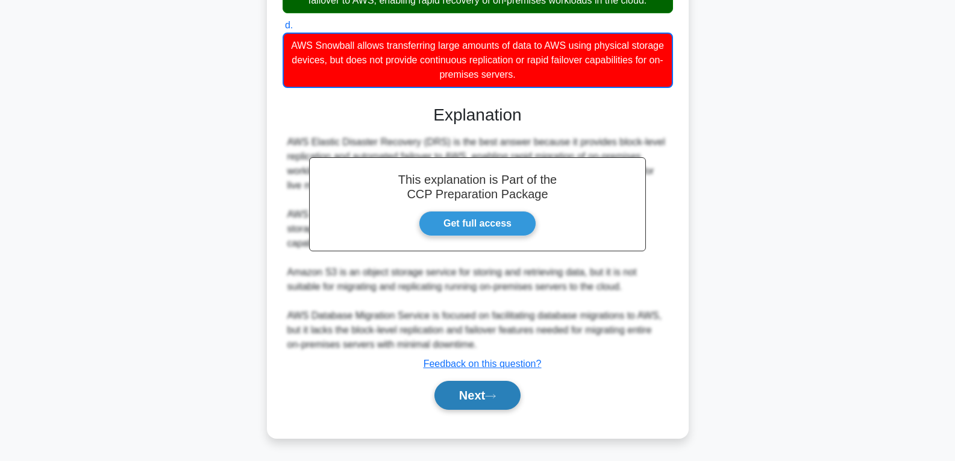
click at [480, 392] on button "Next" at bounding box center [477, 395] width 86 height 29
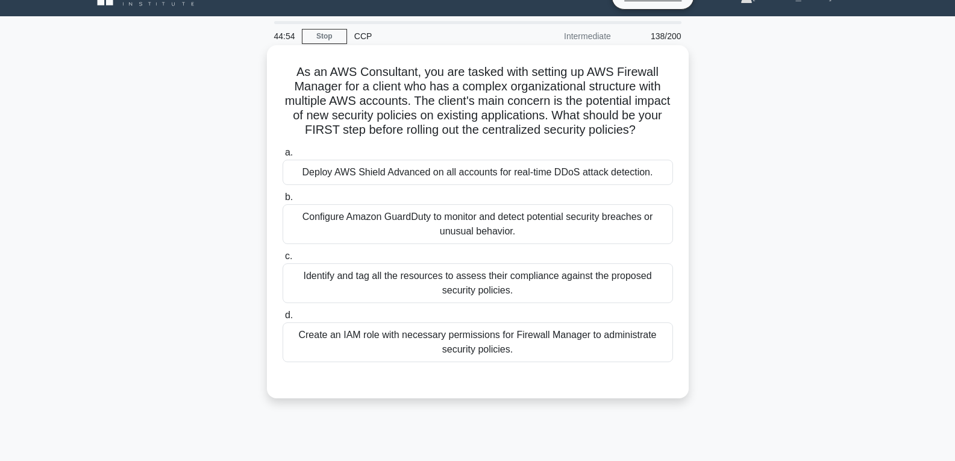
scroll to position [0, 0]
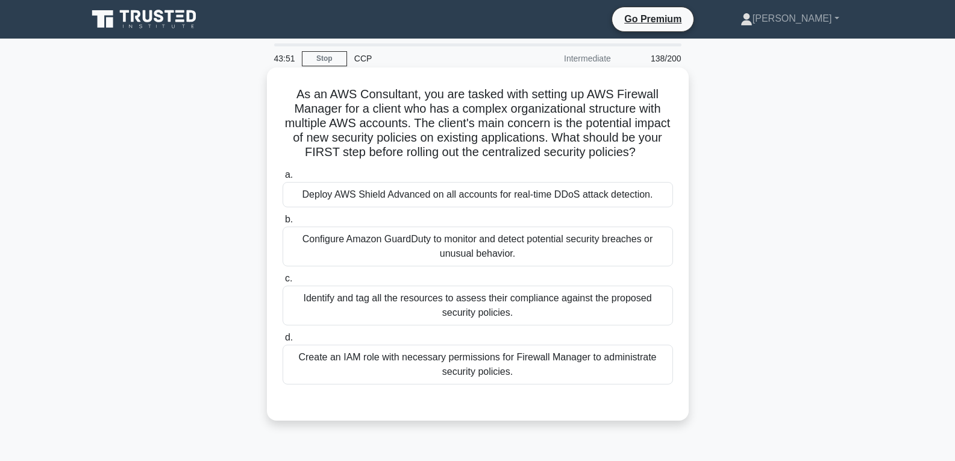
click at [503, 207] on div "Deploy AWS Shield Advanced on all accounts for real-time DDoS attack detection." at bounding box center [478, 194] width 390 height 25
click at [283, 179] on input "a. Deploy AWS Shield Advanced on all accounts for real-time DDoS attack detecti…" at bounding box center [283, 175] width 0 height 8
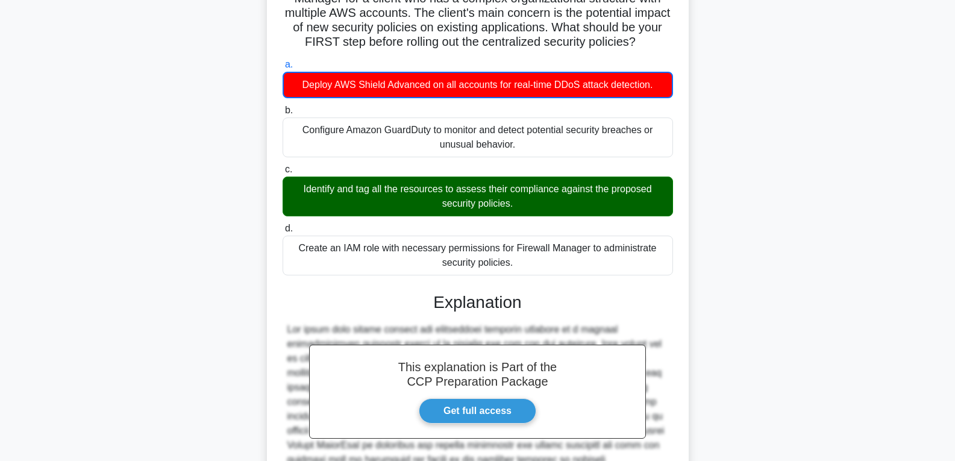
scroll to position [327, 0]
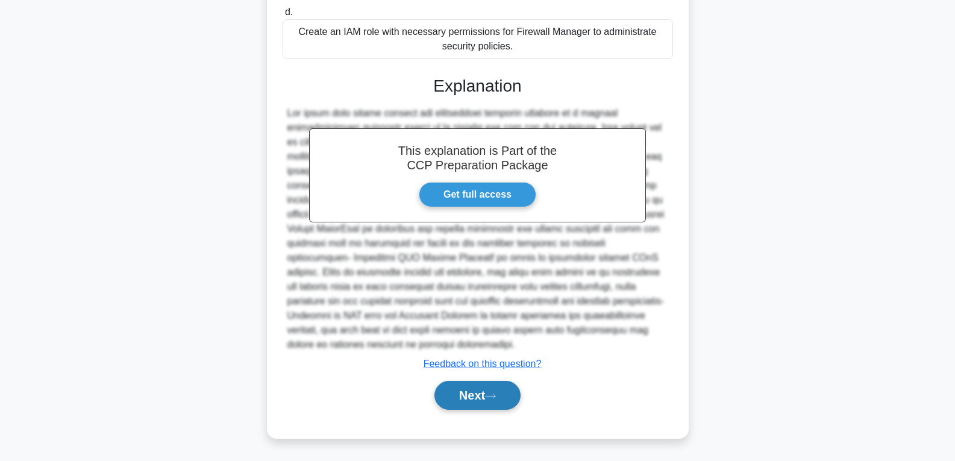
click at [475, 382] on button "Next" at bounding box center [477, 395] width 86 height 29
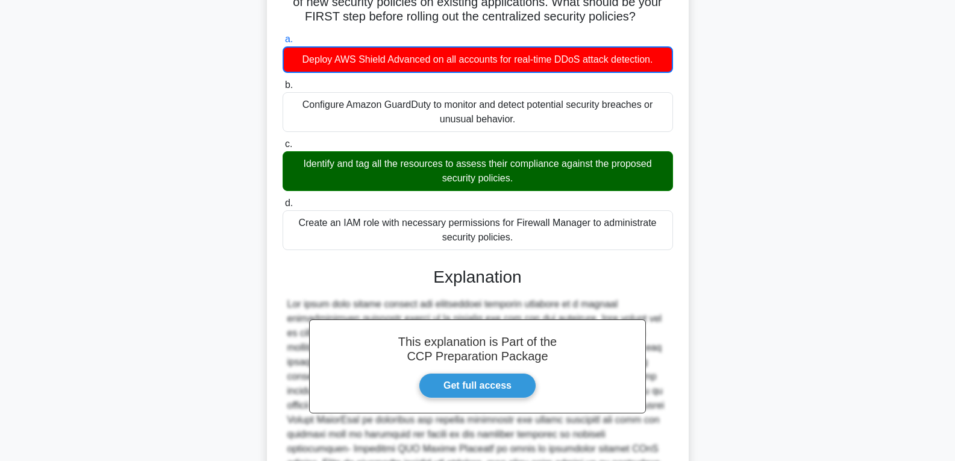
scroll to position [86, 0]
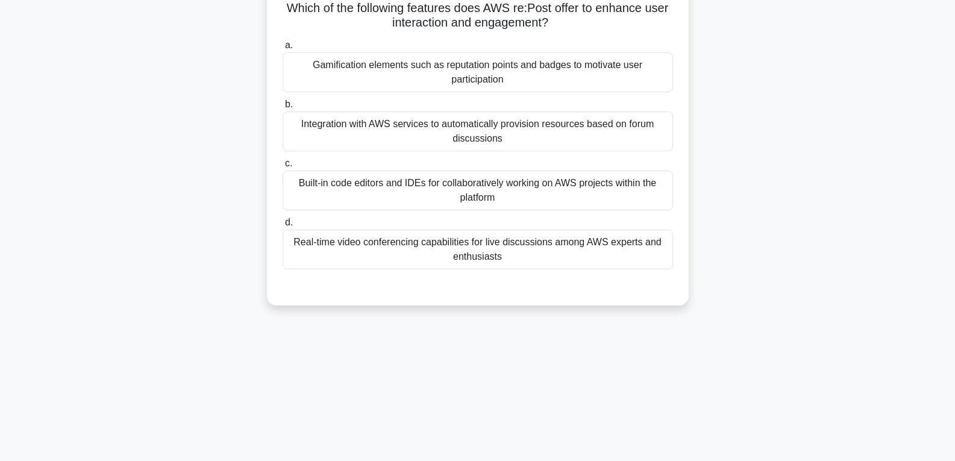
click at [476, 89] on div "Gamification elements such as reputation points and badges to motivate user par…" at bounding box center [478, 72] width 390 height 40
click at [283, 49] on input "a. Gamification elements such as reputation points and badges to motivate user …" at bounding box center [283, 46] width 0 height 8
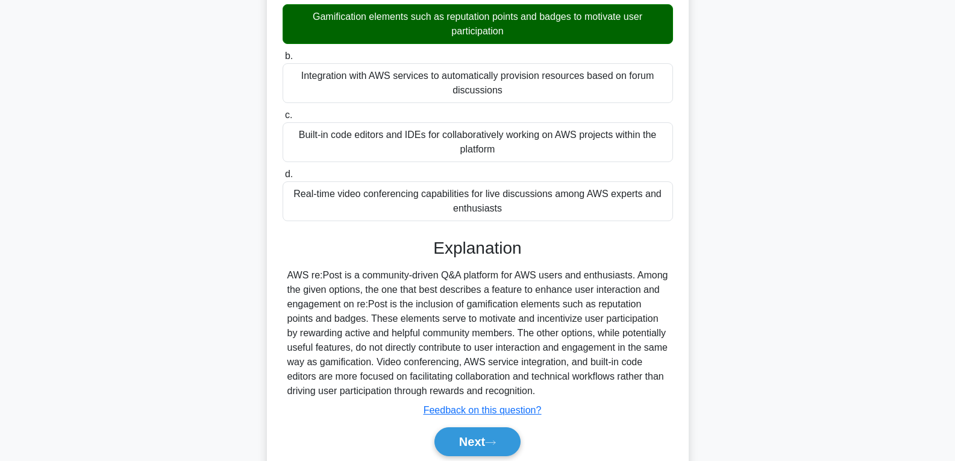
scroll to position [190, 0]
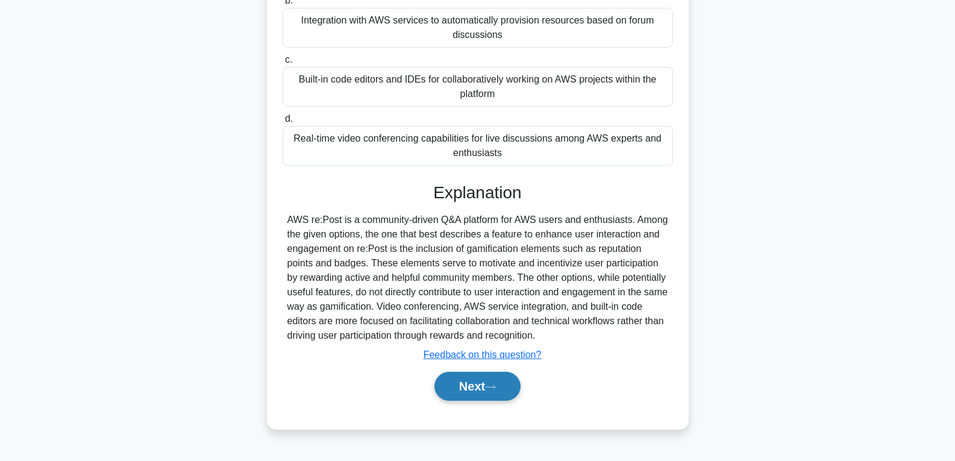
click at [476, 386] on button "Next" at bounding box center [477, 386] width 86 height 29
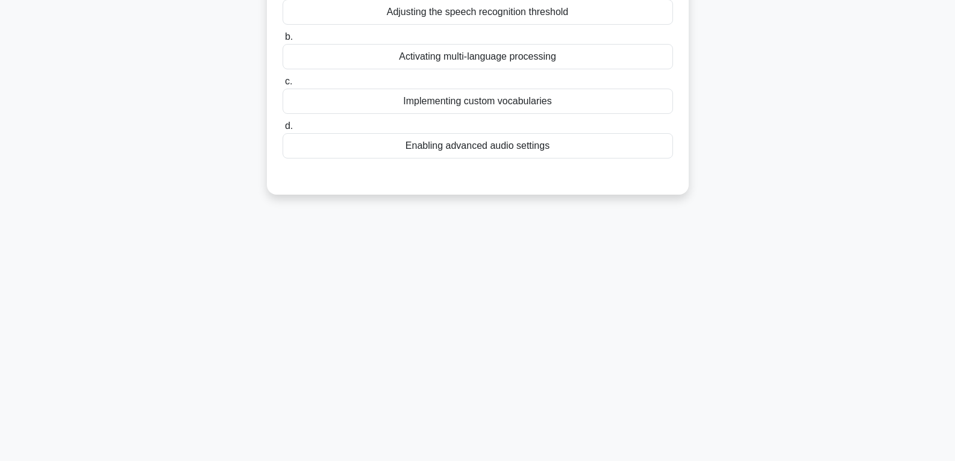
scroll to position [9, 0]
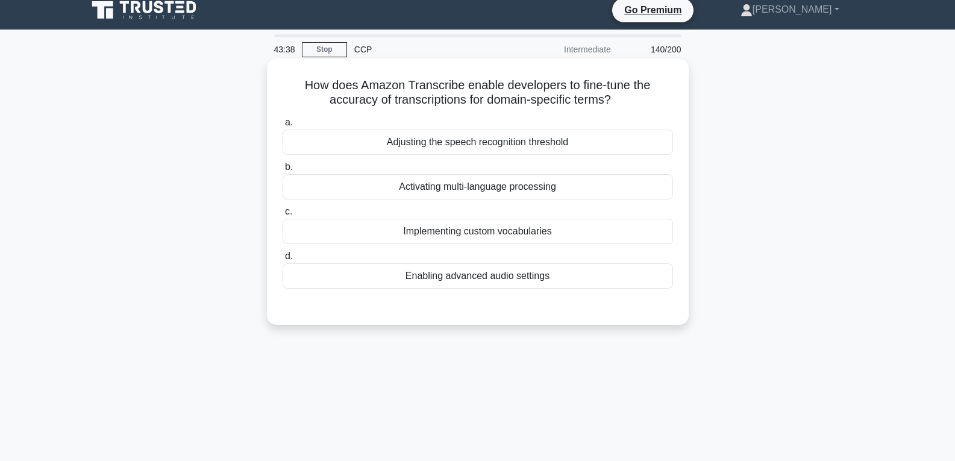
click at [485, 267] on div "Enabling advanced audio settings" at bounding box center [478, 275] width 390 height 25
click at [283, 260] on input "d. Enabling advanced audio settings" at bounding box center [283, 256] width 0 height 8
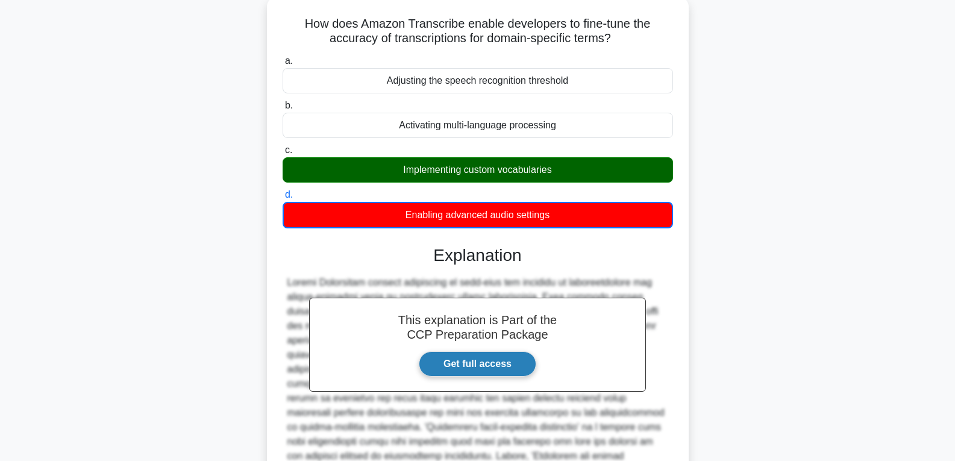
scroll to position [0, 0]
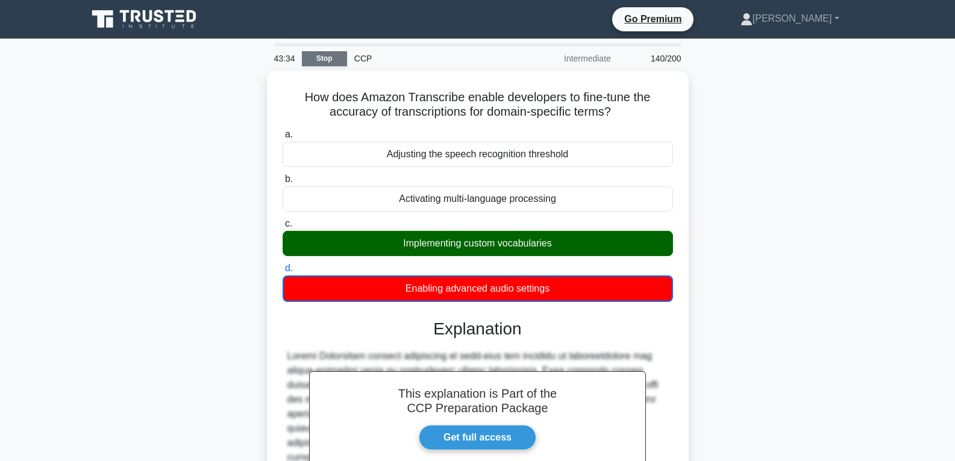
click at [333, 57] on link "Stop" at bounding box center [324, 58] width 45 height 15
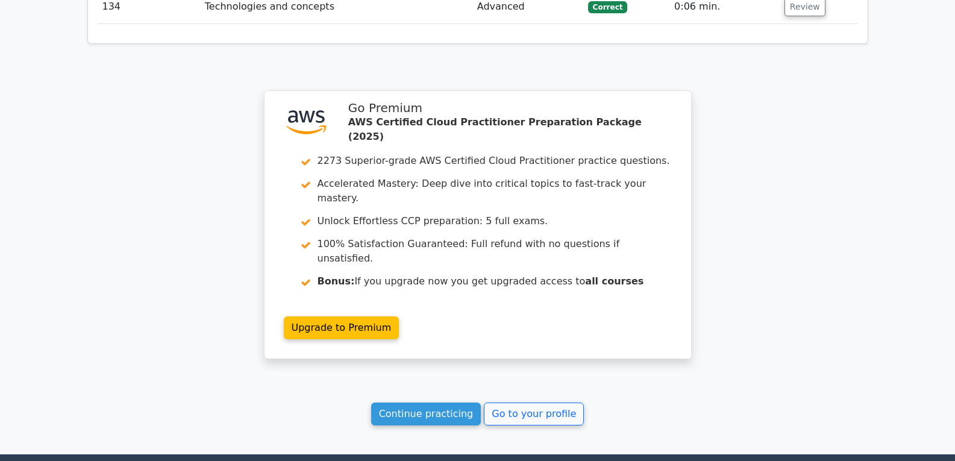
scroll to position [6624, 0]
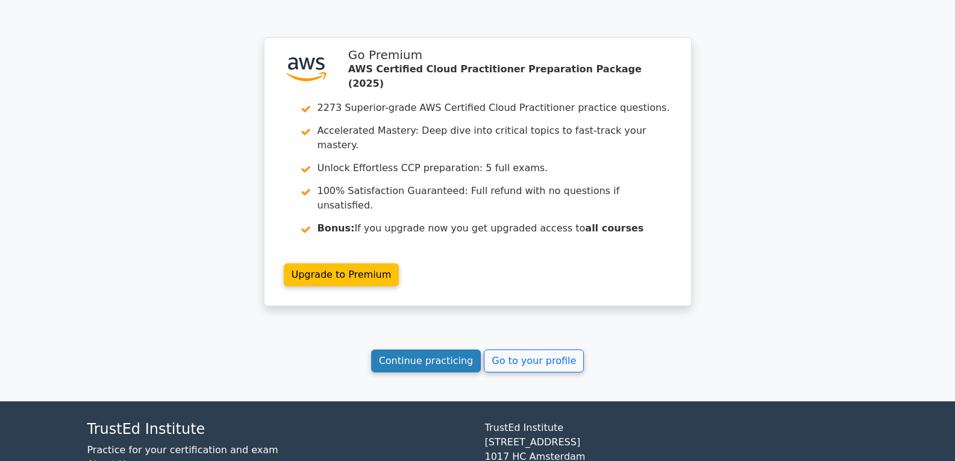
click at [432, 349] on link "Continue practicing" at bounding box center [426, 360] width 110 height 23
